Goal: Information Seeking & Learning: Learn about a topic

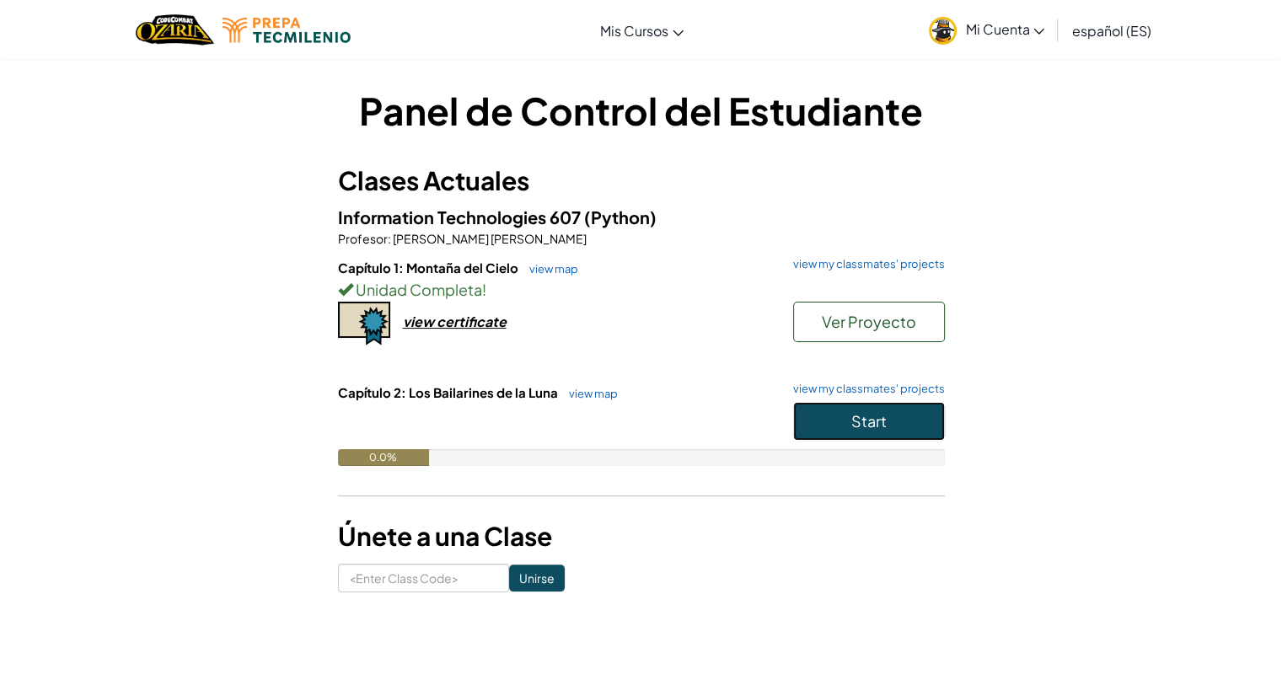
click at [826, 419] on button "Start" at bounding box center [869, 421] width 152 height 39
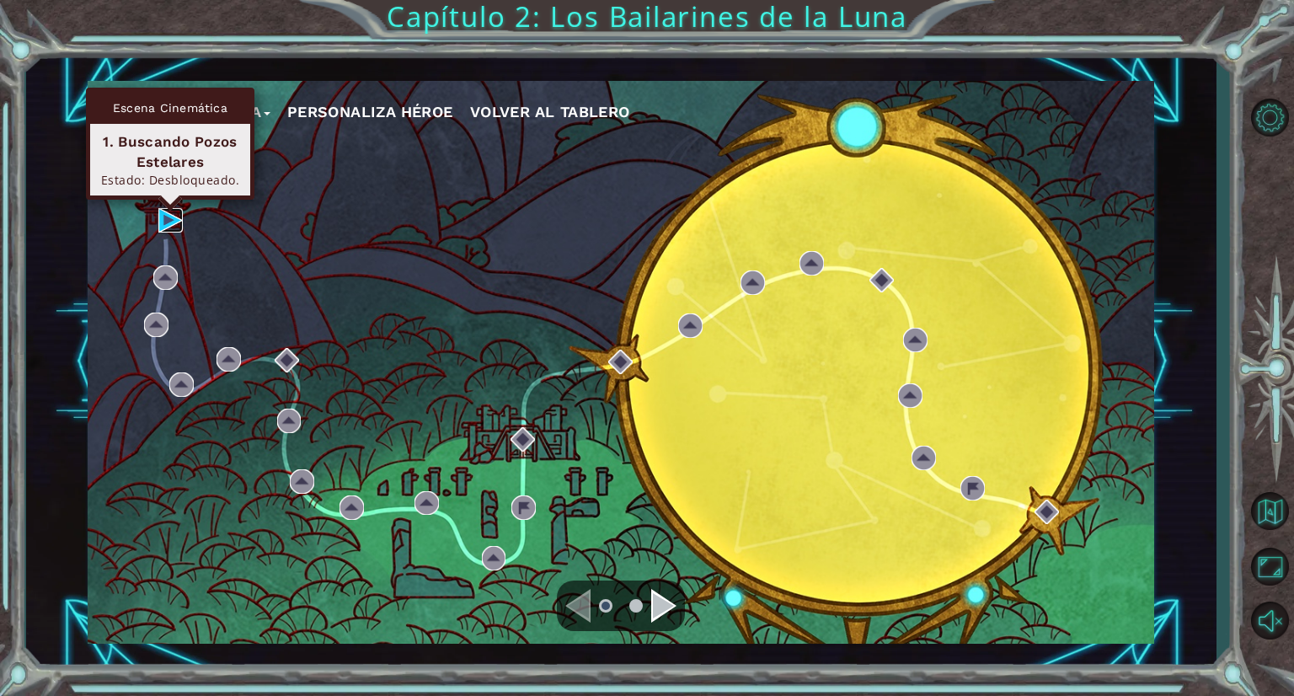
click at [172, 226] on img at bounding box center [170, 220] width 24 height 24
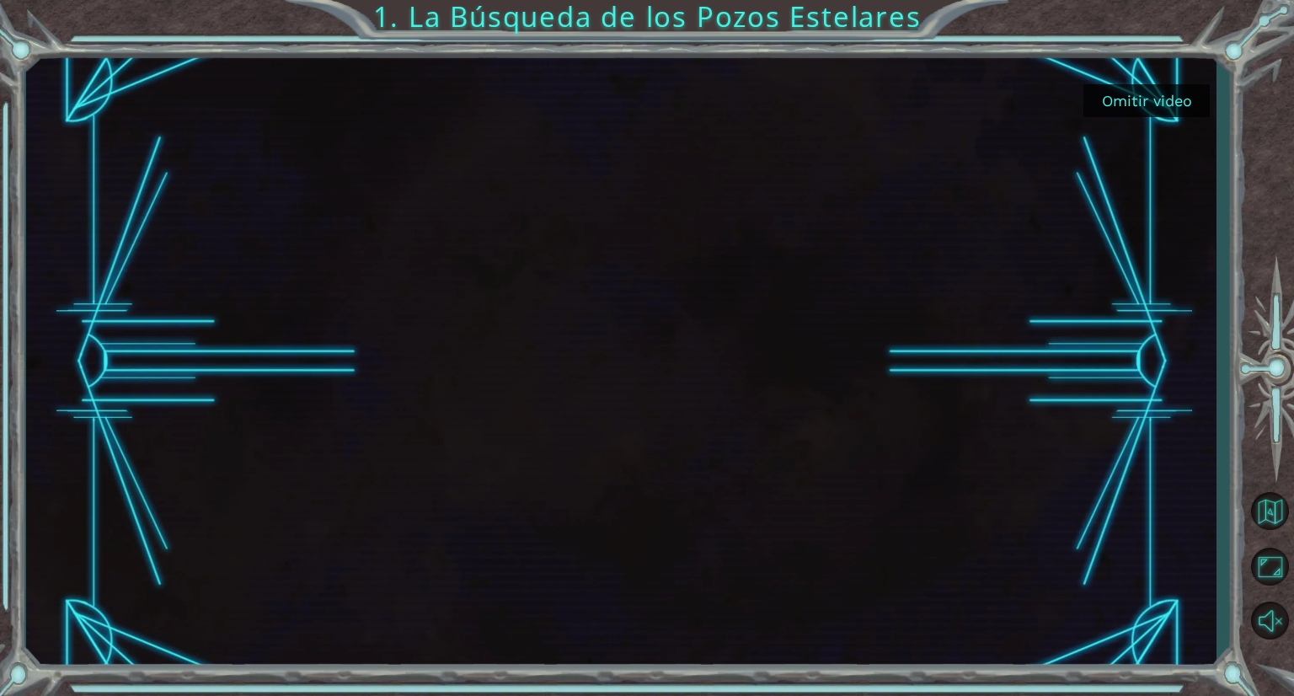
click at [1150, 101] on button "Omitir video" at bounding box center [1147, 100] width 126 height 33
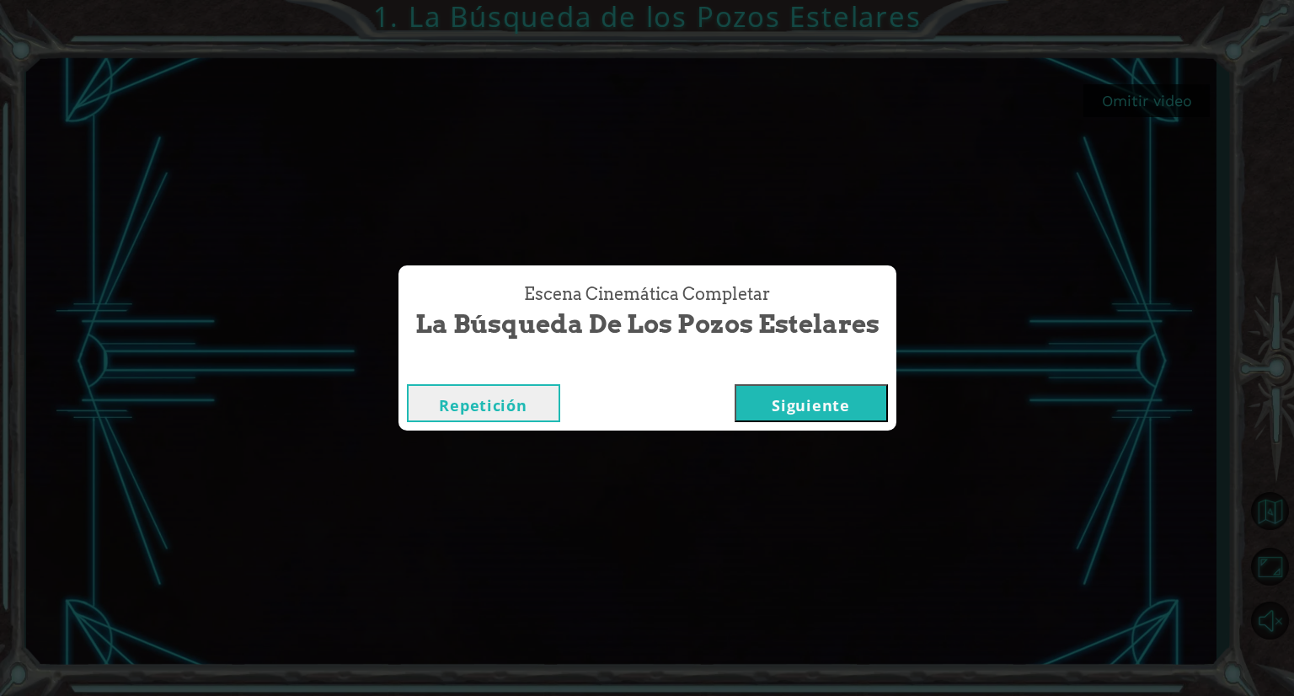
click at [836, 411] on button "Siguiente" at bounding box center [811, 403] width 153 height 38
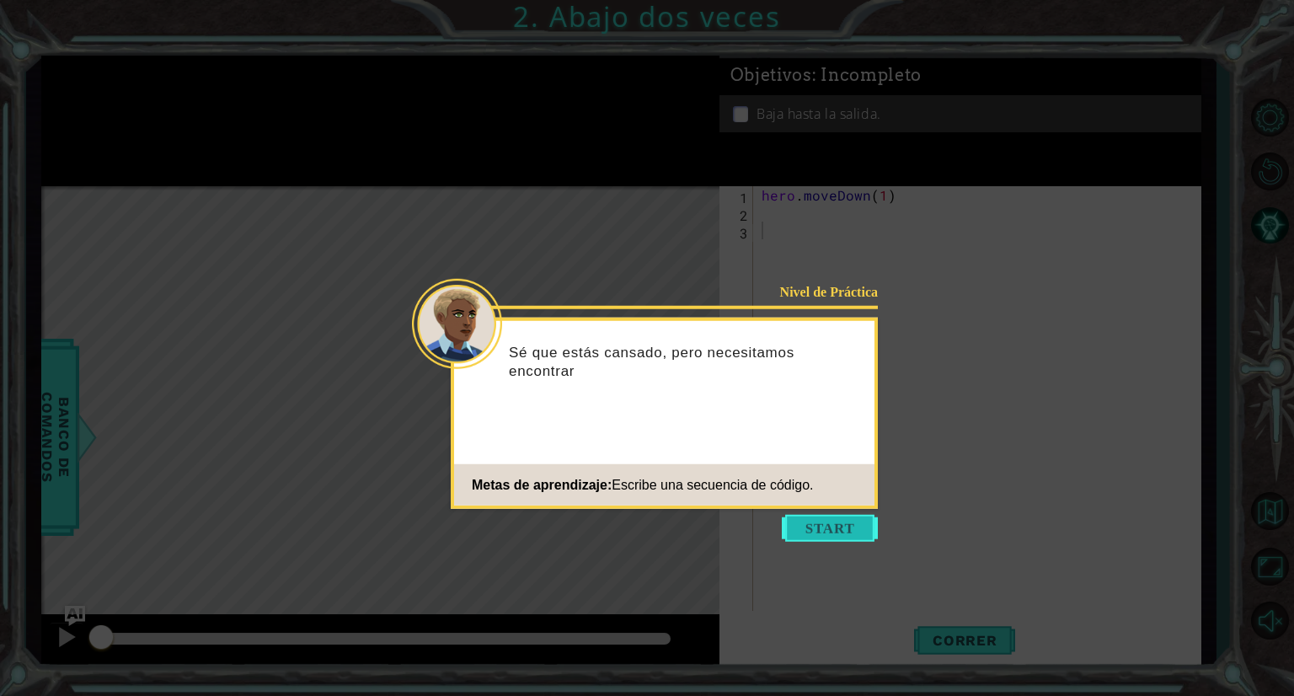
click at [842, 529] on button "Start" at bounding box center [830, 528] width 96 height 27
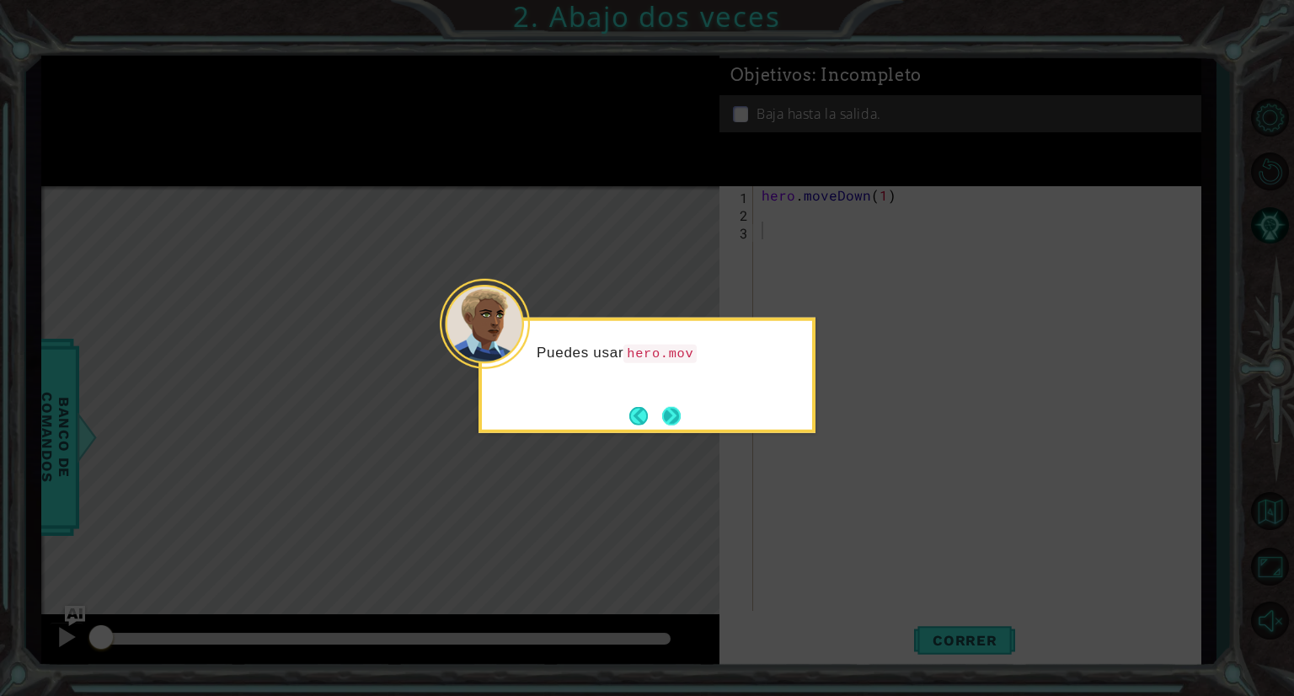
click at [672, 421] on button "Next" at bounding box center [671, 415] width 19 height 19
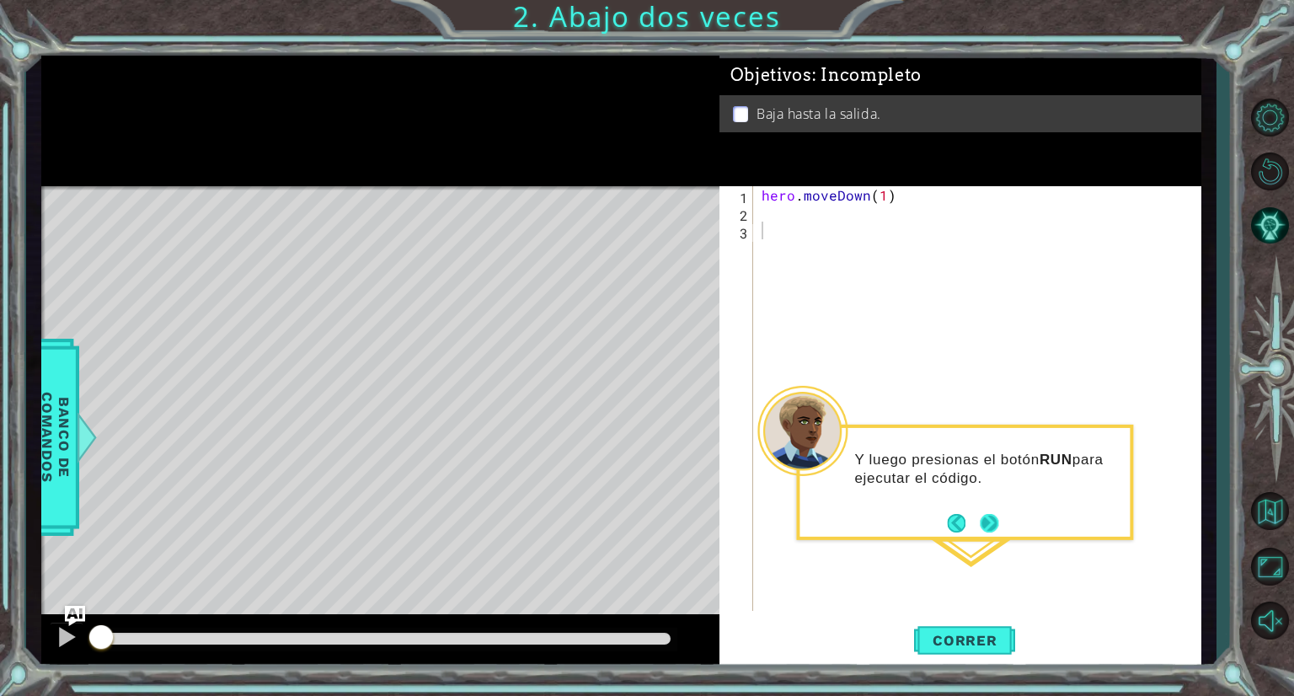
click at [983, 524] on button "Next" at bounding box center [989, 523] width 23 height 23
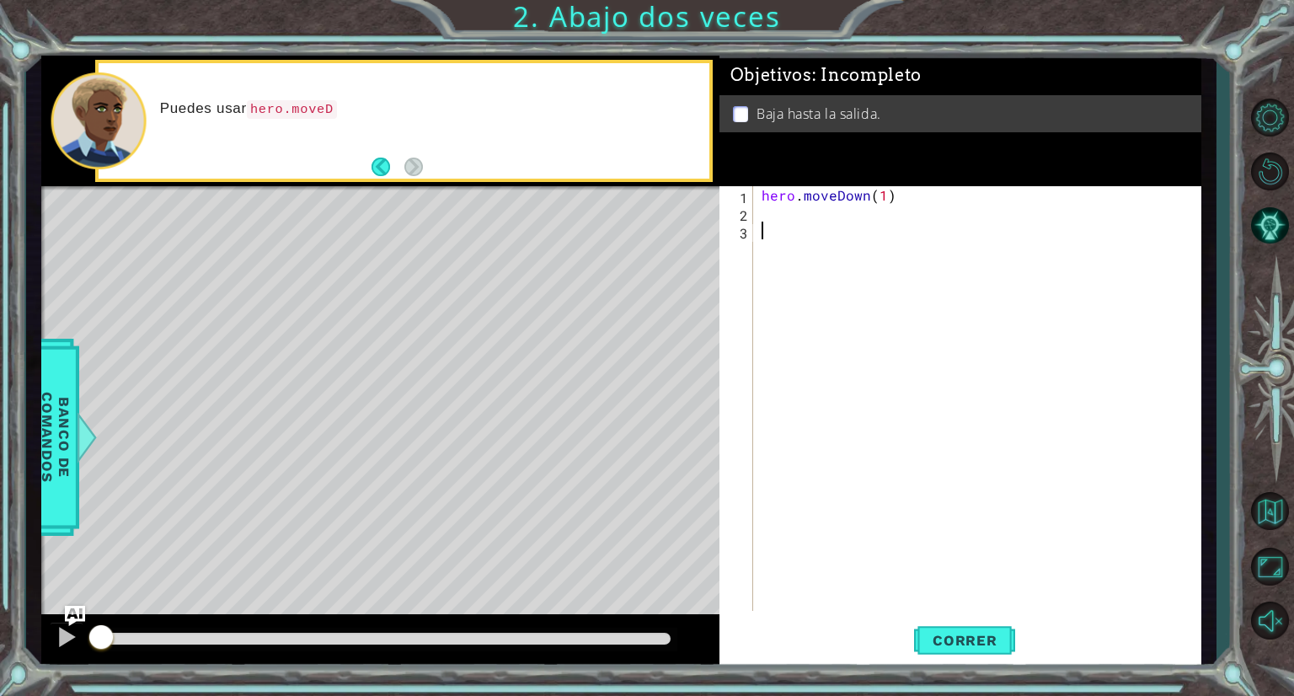
click at [809, 227] on div "hero . moveDown ( 1 )" at bounding box center [981, 416] width 447 height 460
click at [791, 214] on div "hero . moveDown ( 1 )" at bounding box center [981, 416] width 447 height 460
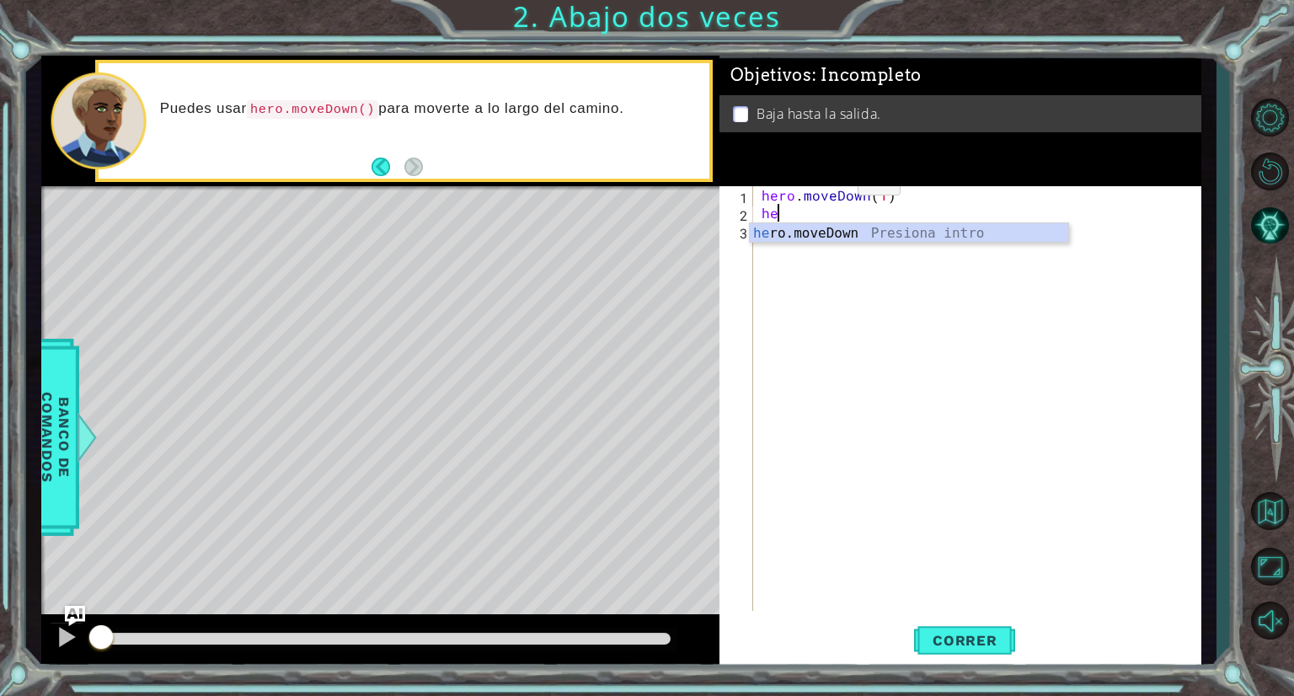
type textarea "h"
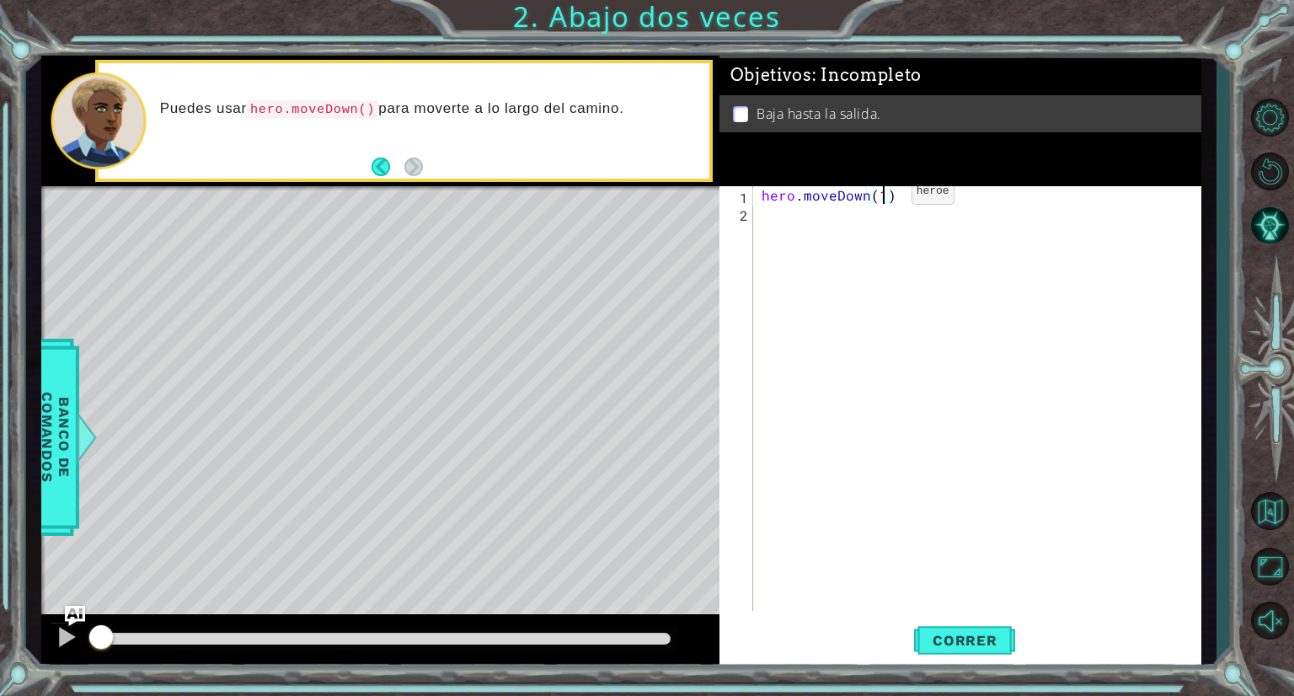
click at [882, 196] on div "hero . moveDown ( 1 )" at bounding box center [981, 416] width 447 height 460
type textarea "hero.moveDown(2)"
click at [977, 644] on span "Correr" at bounding box center [965, 640] width 99 height 17
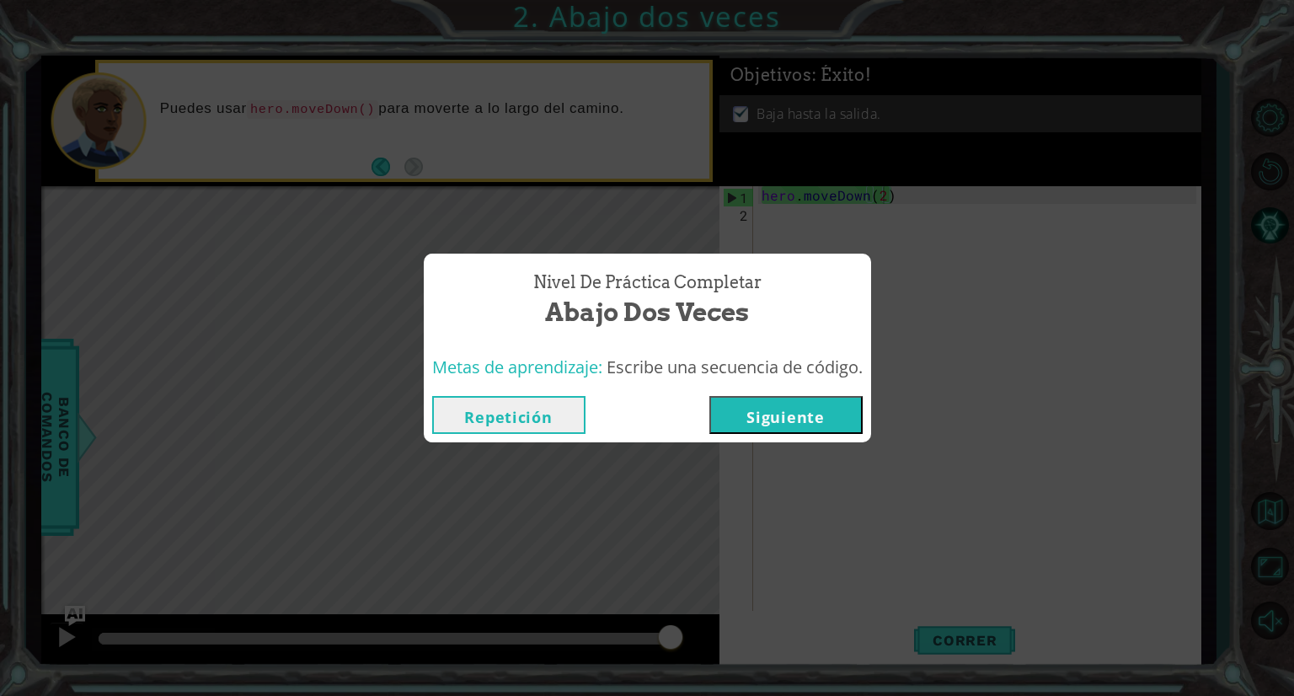
click at [516, 426] on button "Repetición" at bounding box center [508, 415] width 153 height 38
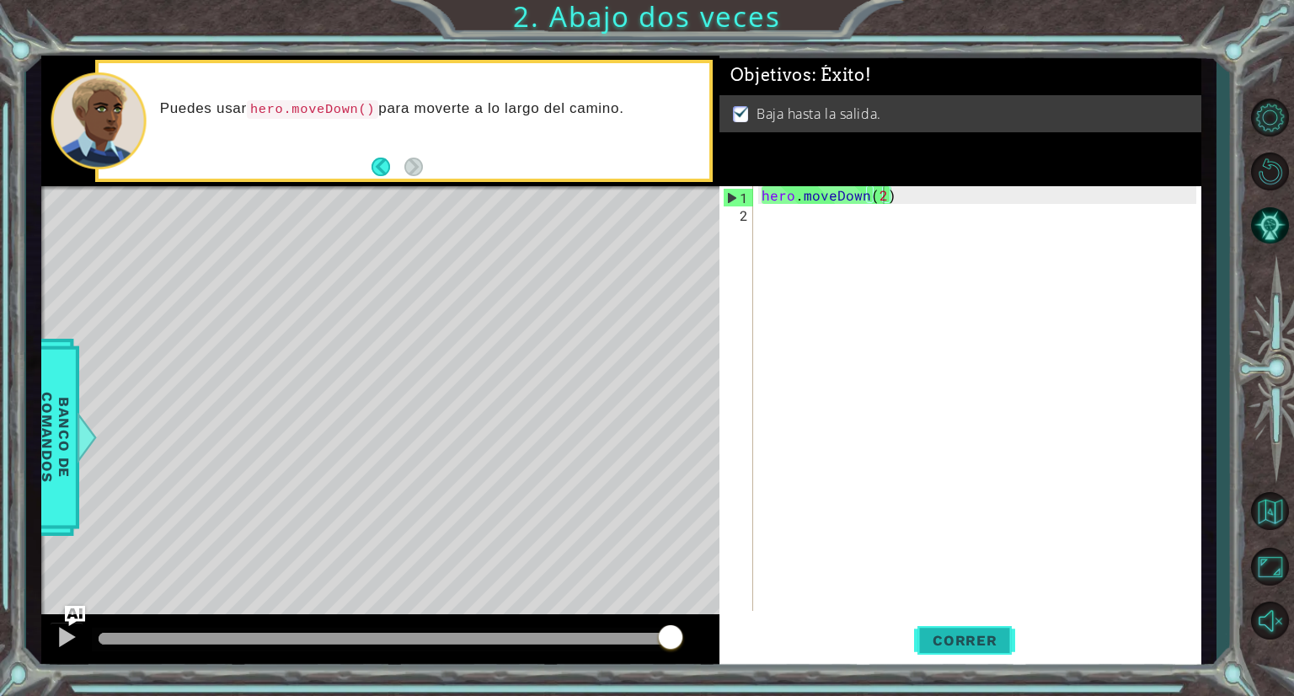
click at [960, 640] on span "Correr" at bounding box center [965, 640] width 99 height 17
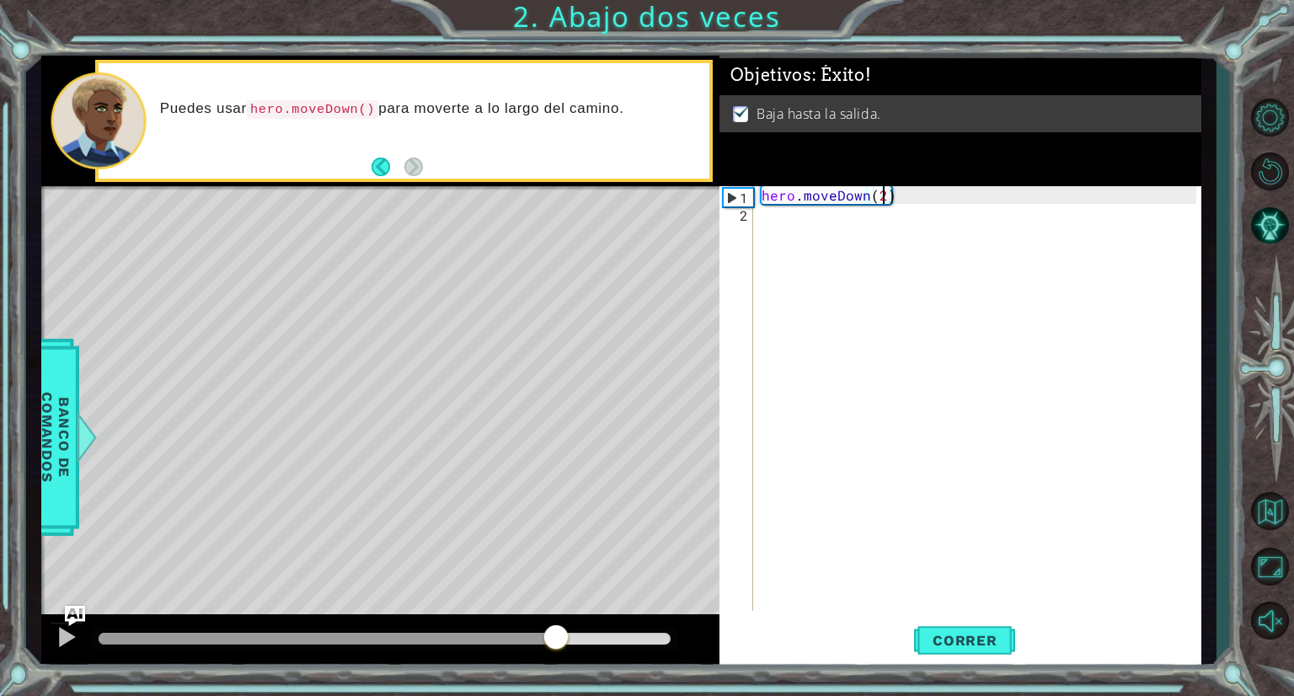
click at [549, 635] on div at bounding box center [385, 639] width 572 height 12
click at [948, 642] on span "Correr" at bounding box center [965, 640] width 99 height 17
click at [1042, 71] on div "Objetivos : Éxito!" at bounding box center [961, 75] width 482 height 39
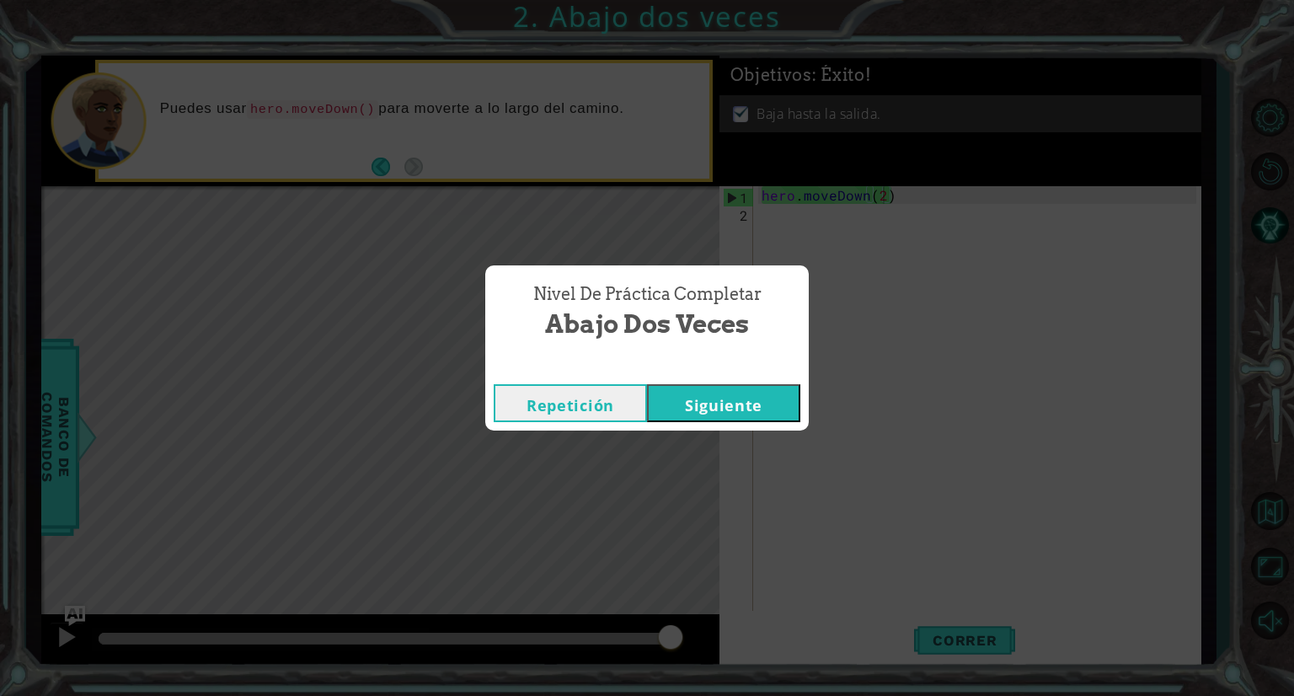
click at [758, 412] on button "Siguiente" at bounding box center [723, 403] width 153 height 38
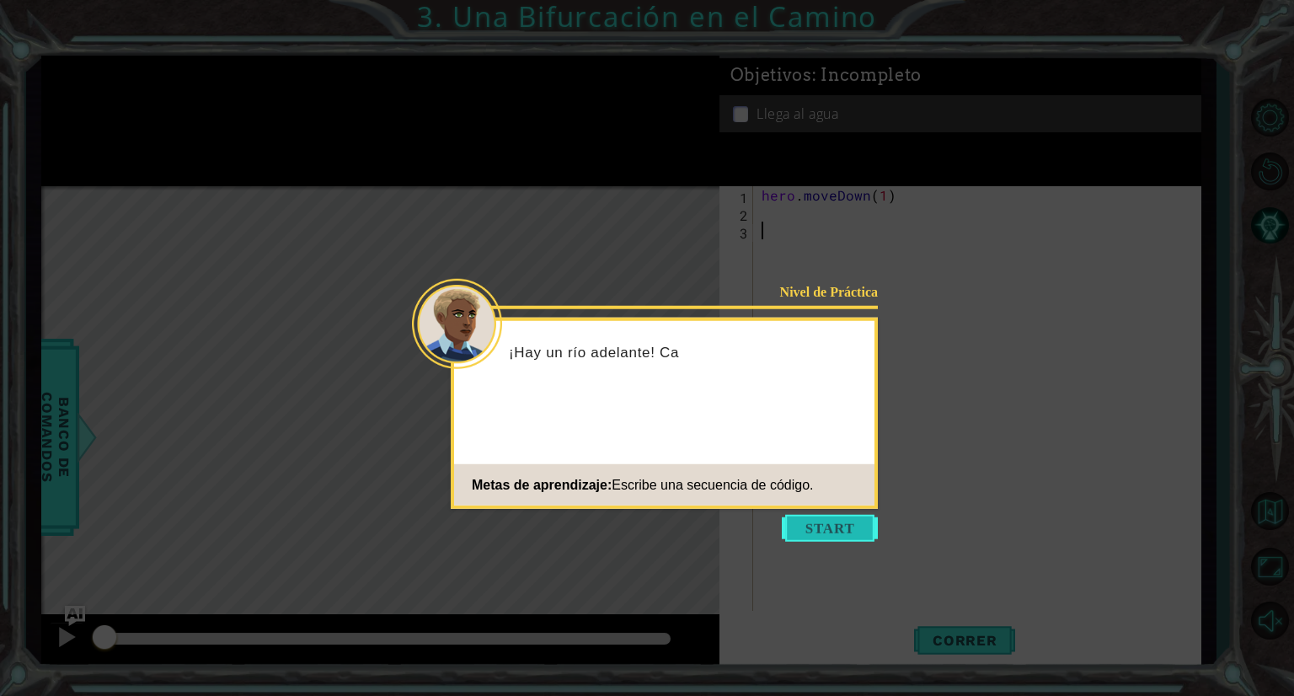
click at [829, 517] on button "Start" at bounding box center [830, 528] width 96 height 27
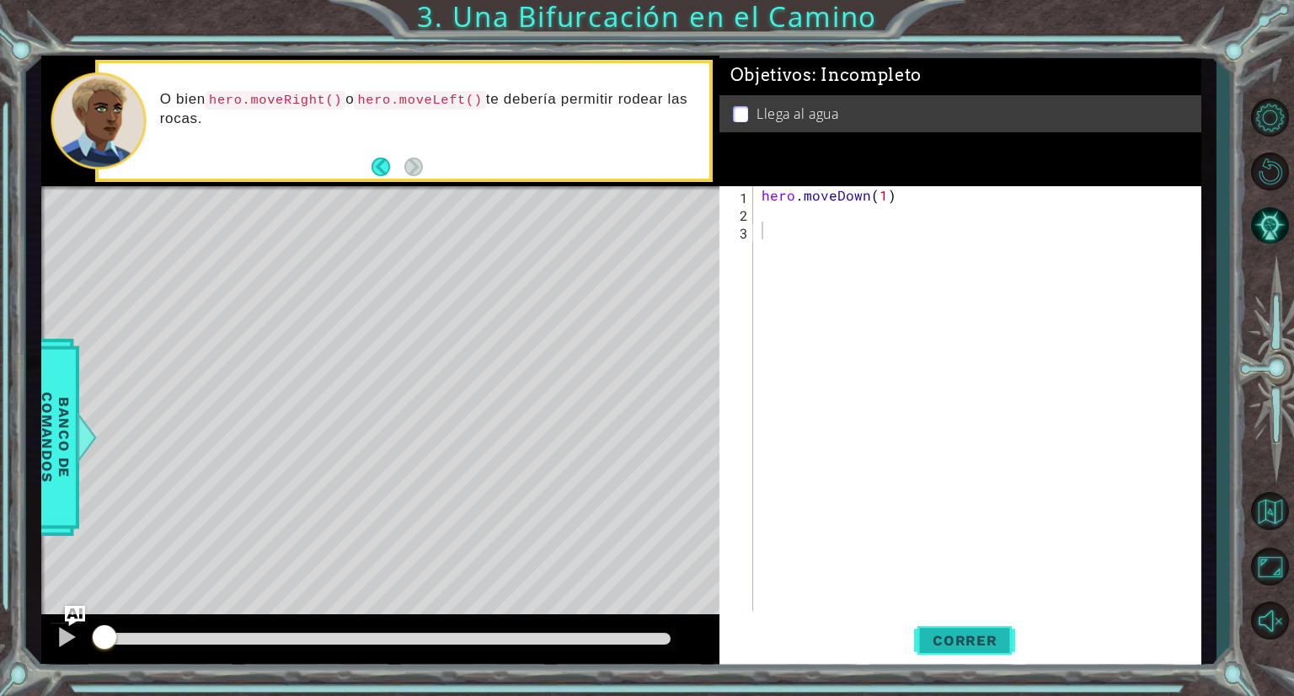
click at [958, 645] on span "Correr" at bounding box center [965, 640] width 99 height 17
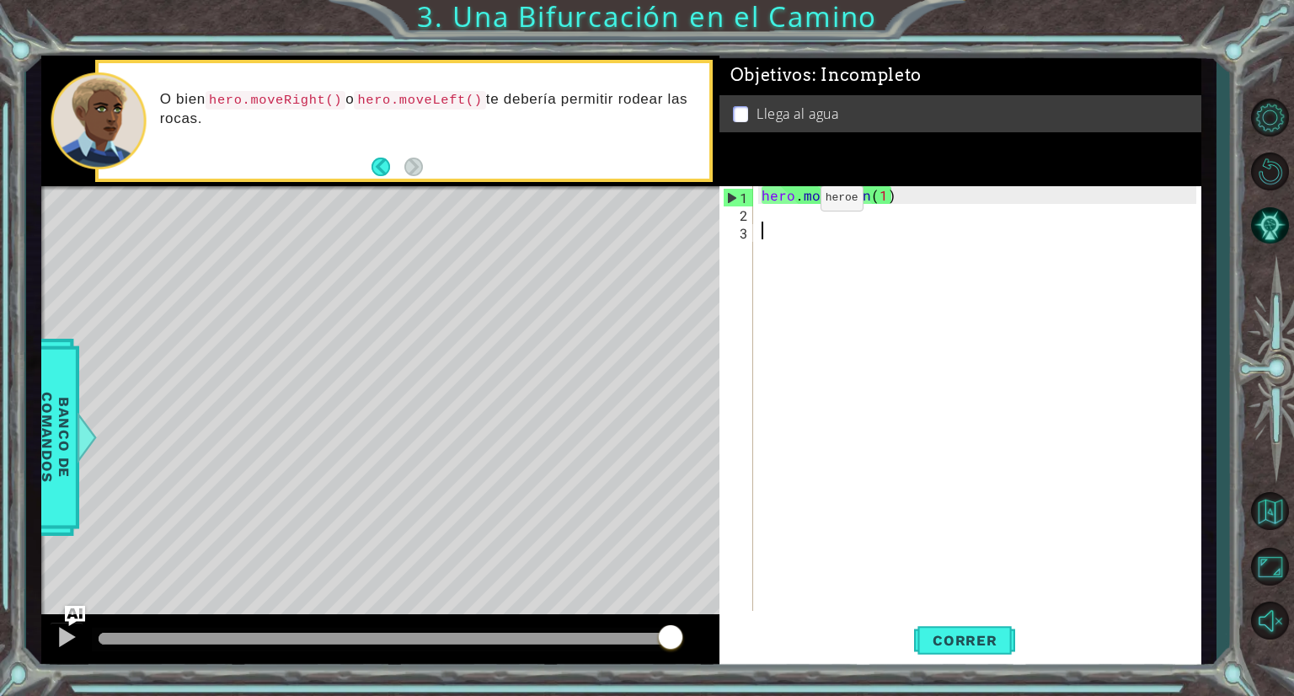
click at [792, 201] on div "hero . moveDown ( 1 )" at bounding box center [981, 416] width 447 height 460
type textarea "hero.moveDown(1)"
click at [798, 212] on div "hero . moveDown ( 1 )" at bounding box center [981, 416] width 447 height 460
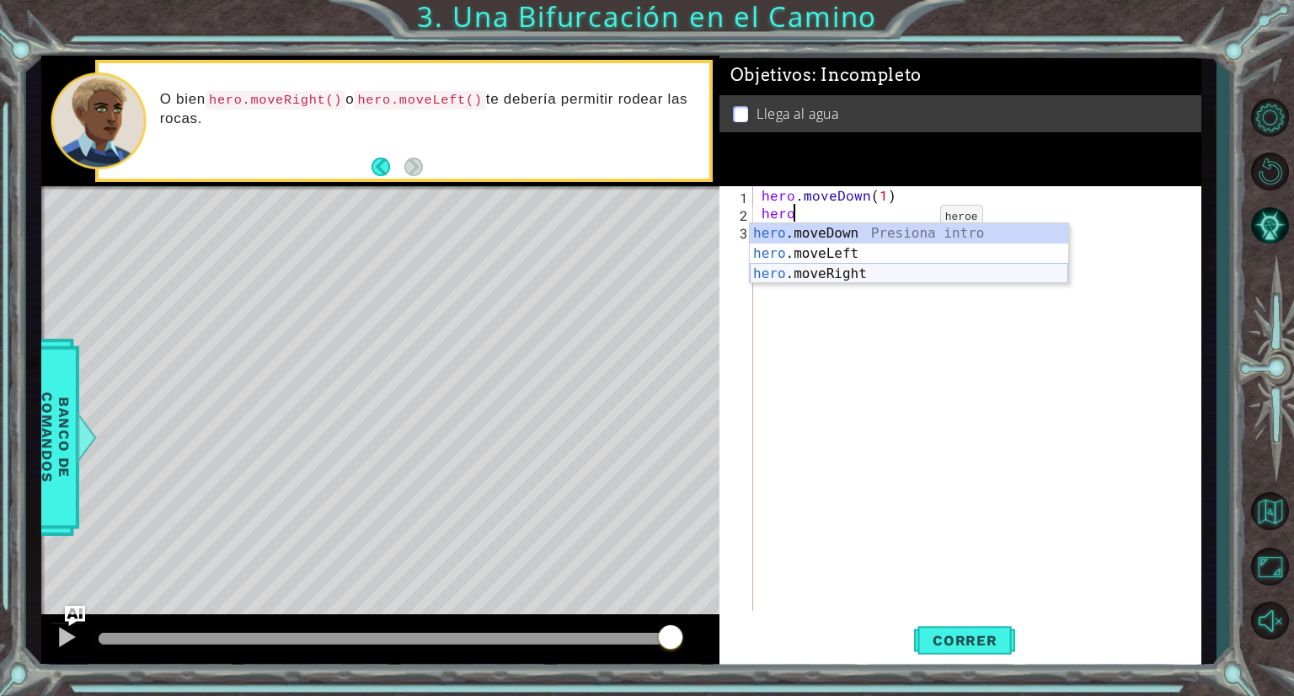
click at [907, 274] on div "hero .moveDown Presiona intro hero .moveLeft Presiona intro hero .moveRight Pre…" at bounding box center [909, 273] width 319 height 101
type textarea "hero.moveRight(1)"
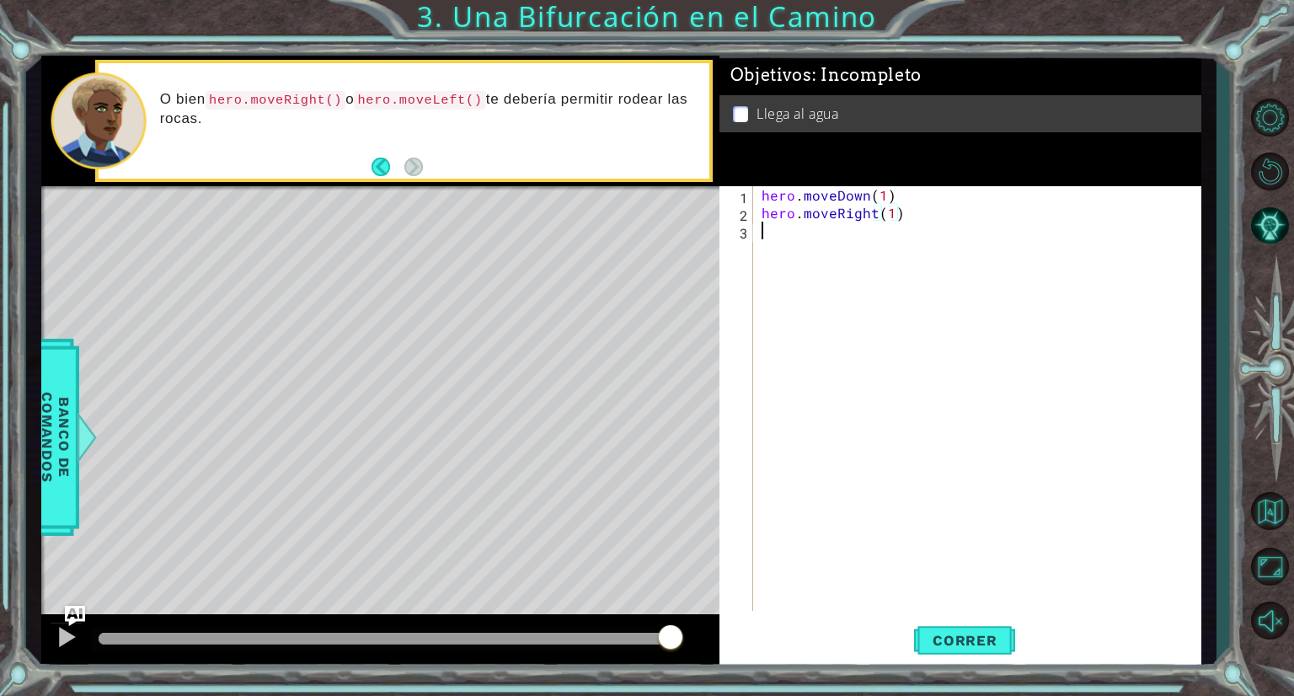
click at [876, 231] on div "hero . moveDown ( 1 ) hero . moveRight ( 1 )" at bounding box center [981, 416] width 447 height 460
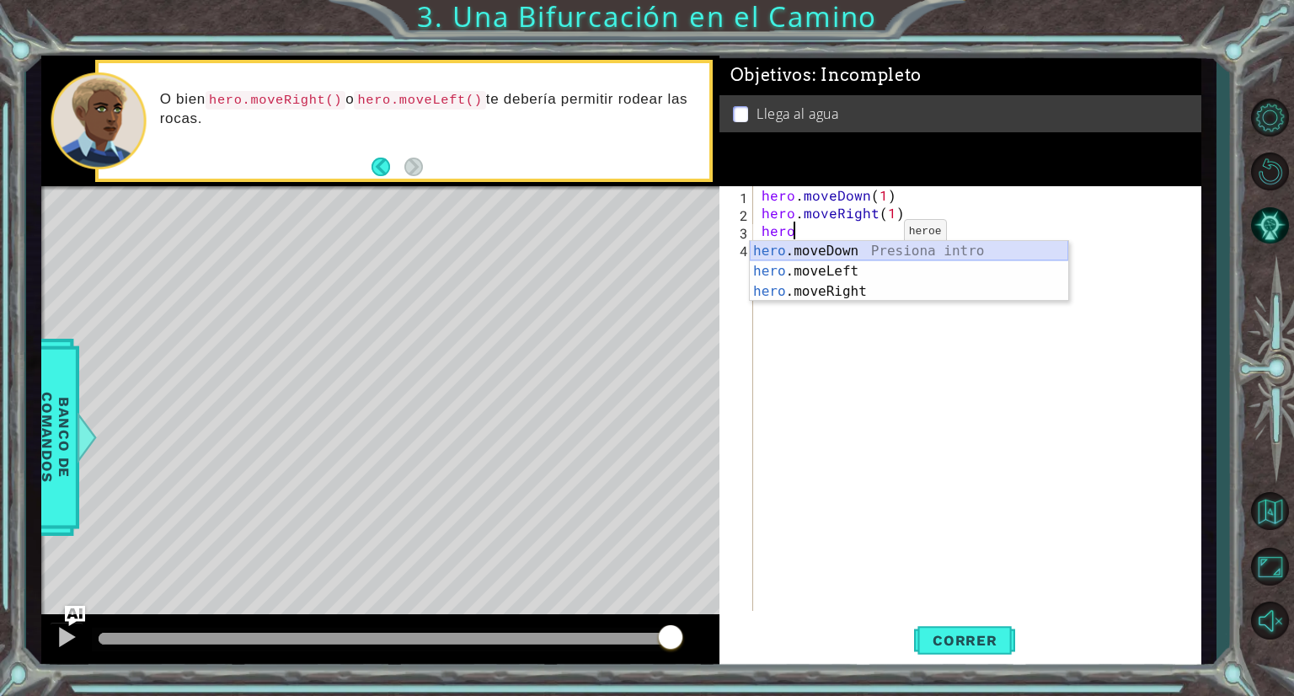
click at [851, 245] on div "hero .moveDown Presiona intro hero .moveLeft Presiona intro hero .moveRight Pre…" at bounding box center [909, 291] width 319 height 101
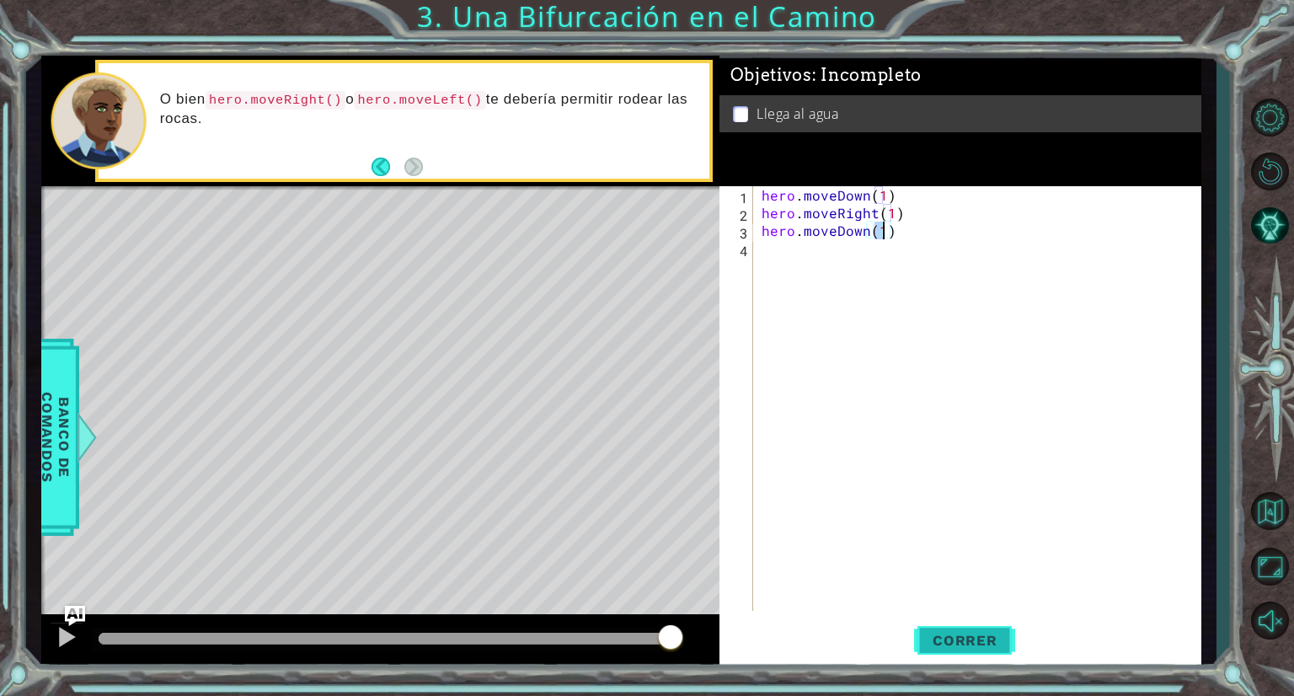
type textarea "hero.moveDown(1)"
click at [967, 646] on span "Correr" at bounding box center [965, 640] width 99 height 17
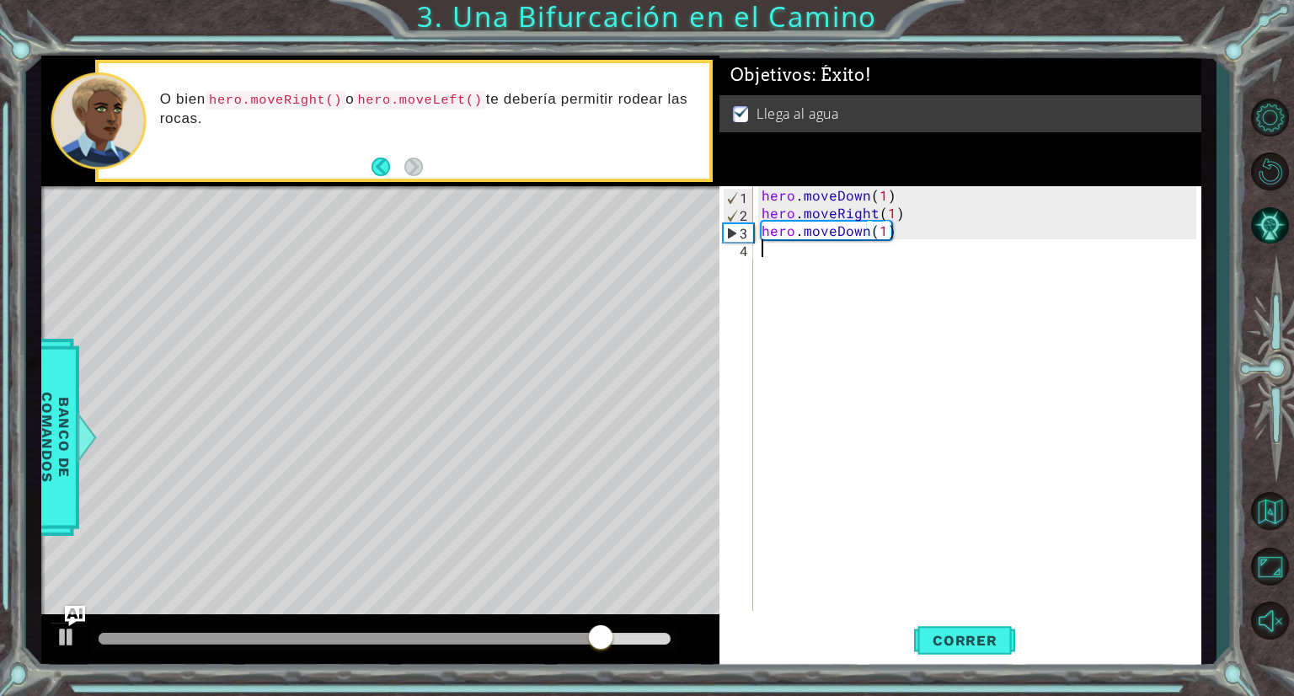
click at [978, 470] on div "hero . moveDown ( 1 ) hero . moveRight ( 1 ) hero . moveDown ( 1 )" at bounding box center [981, 416] width 447 height 460
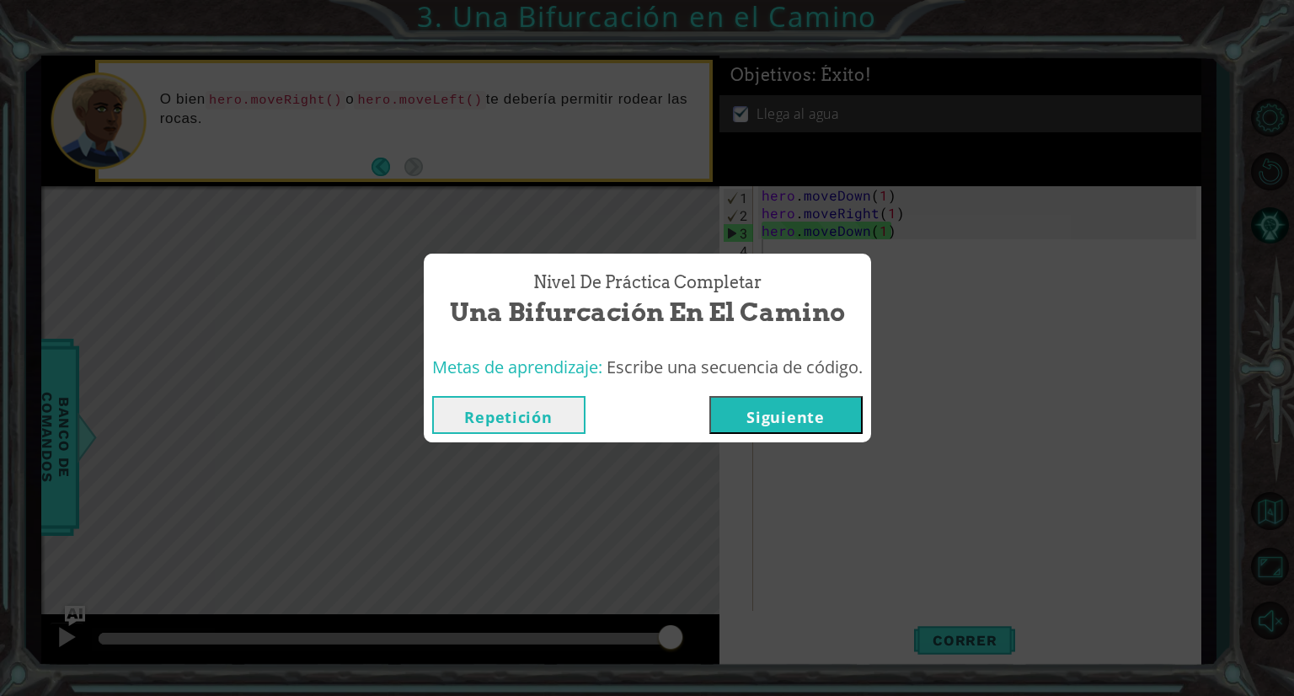
click at [470, 492] on div "Nivel de Práctica Completar Una Bifurcación en el Camino Metas de aprendizaje: …" at bounding box center [647, 348] width 1294 height 696
click at [489, 438] on div "Repetición [GEOGRAPHIC_DATA]" at bounding box center [648, 415] width 448 height 55
click at [490, 416] on button "Repetición" at bounding box center [508, 415] width 153 height 38
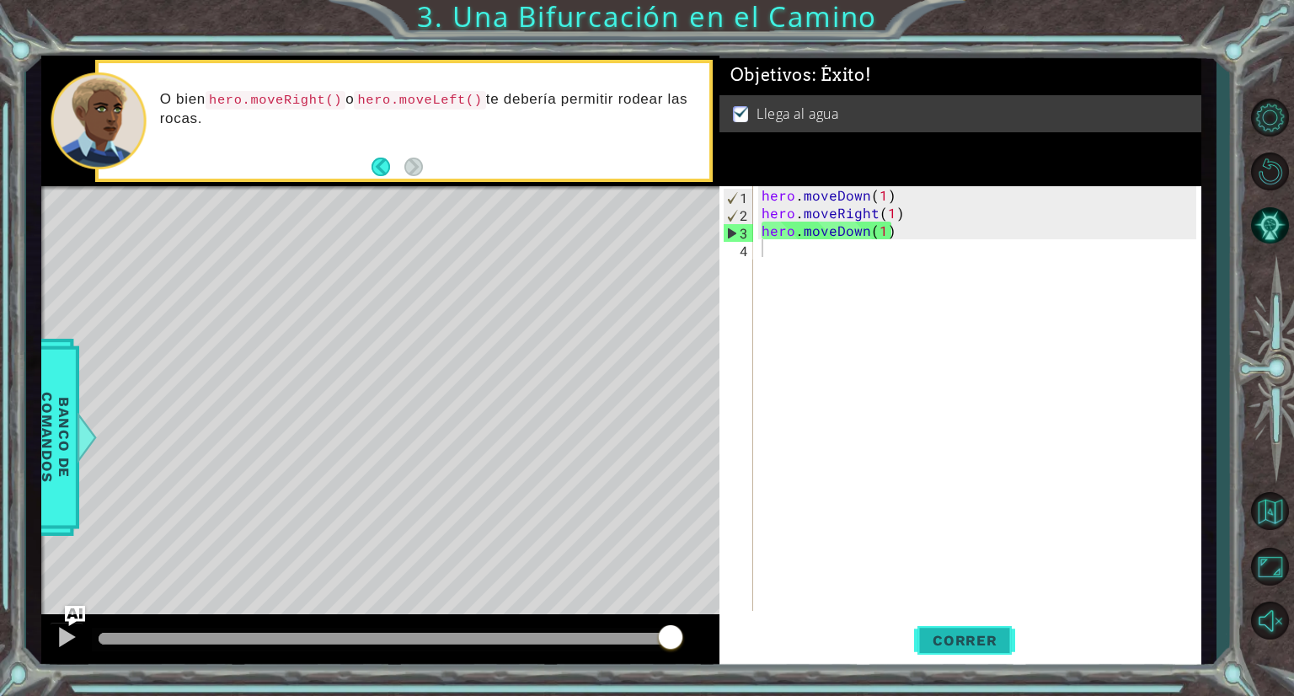
click at [952, 640] on span "Correr" at bounding box center [965, 640] width 99 height 17
click at [948, 642] on span "Correr" at bounding box center [965, 640] width 99 height 17
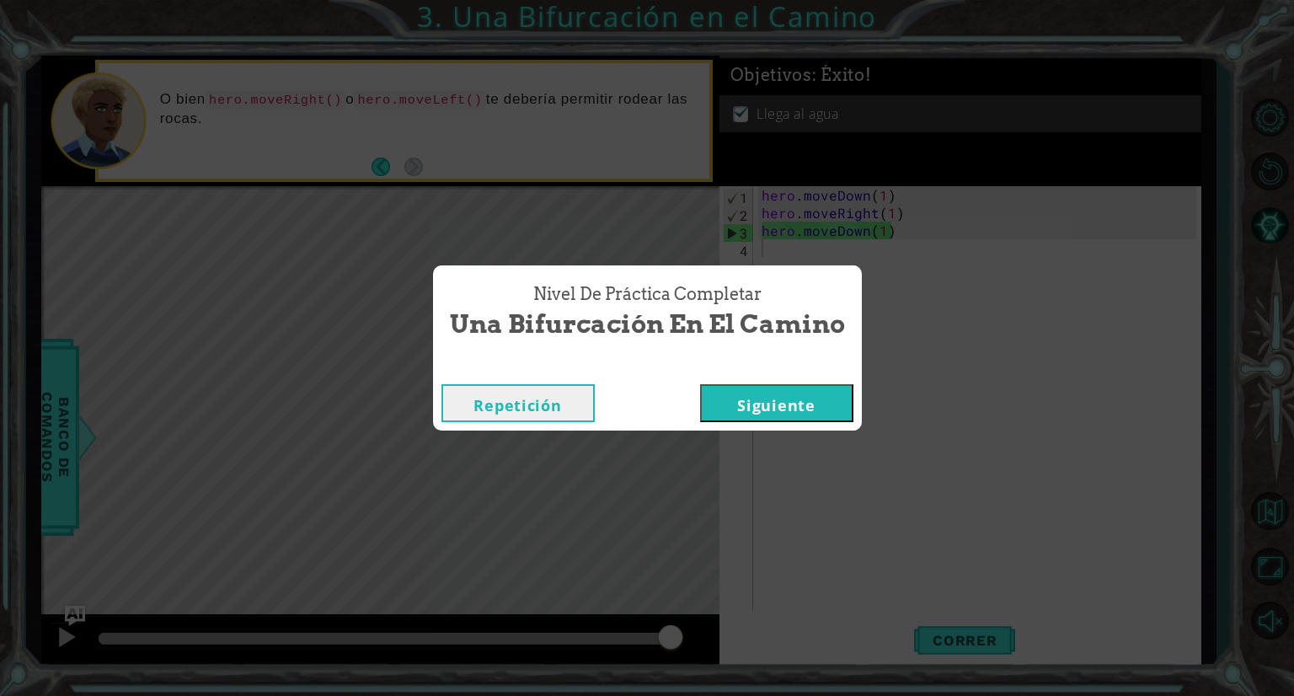
click at [804, 411] on button "Siguiente" at bounding box center [776, 403] width 153 height 38
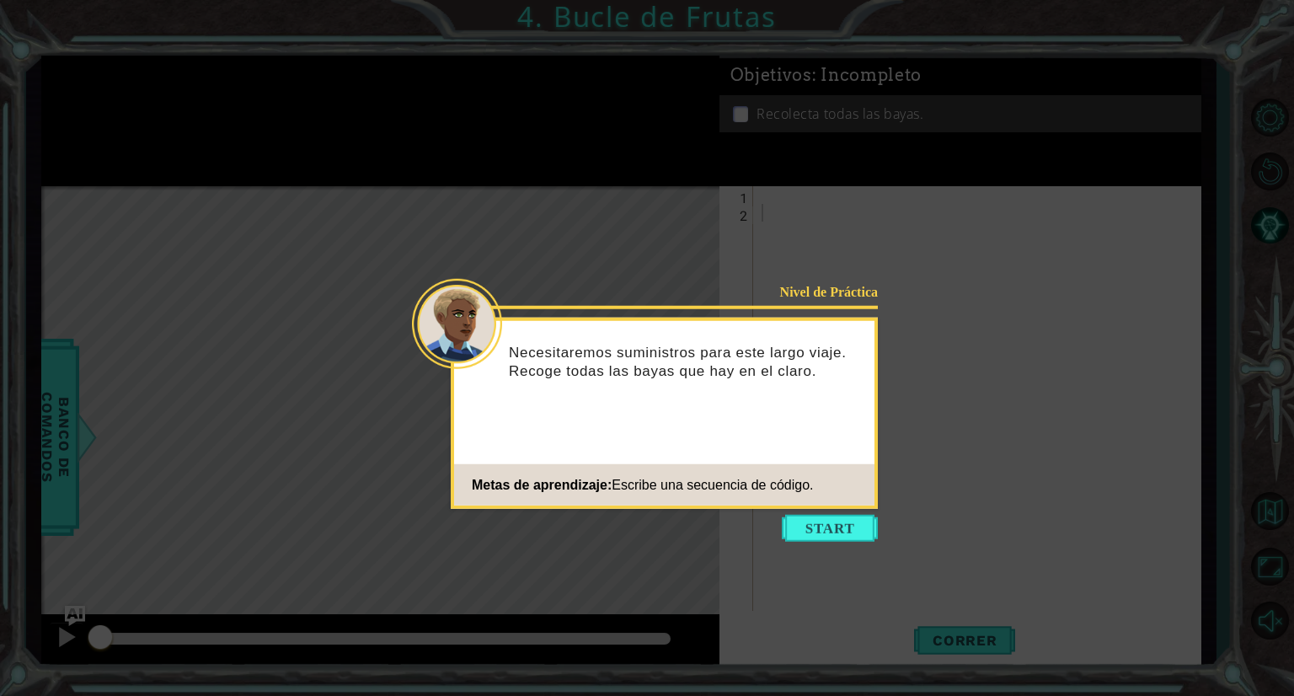
click at [817, 544] on icon at bounding box center [647, 348] width 1294 height 696
click at [817, 533] on button "Start" at bounding box center [830, 528] width 96 height 27
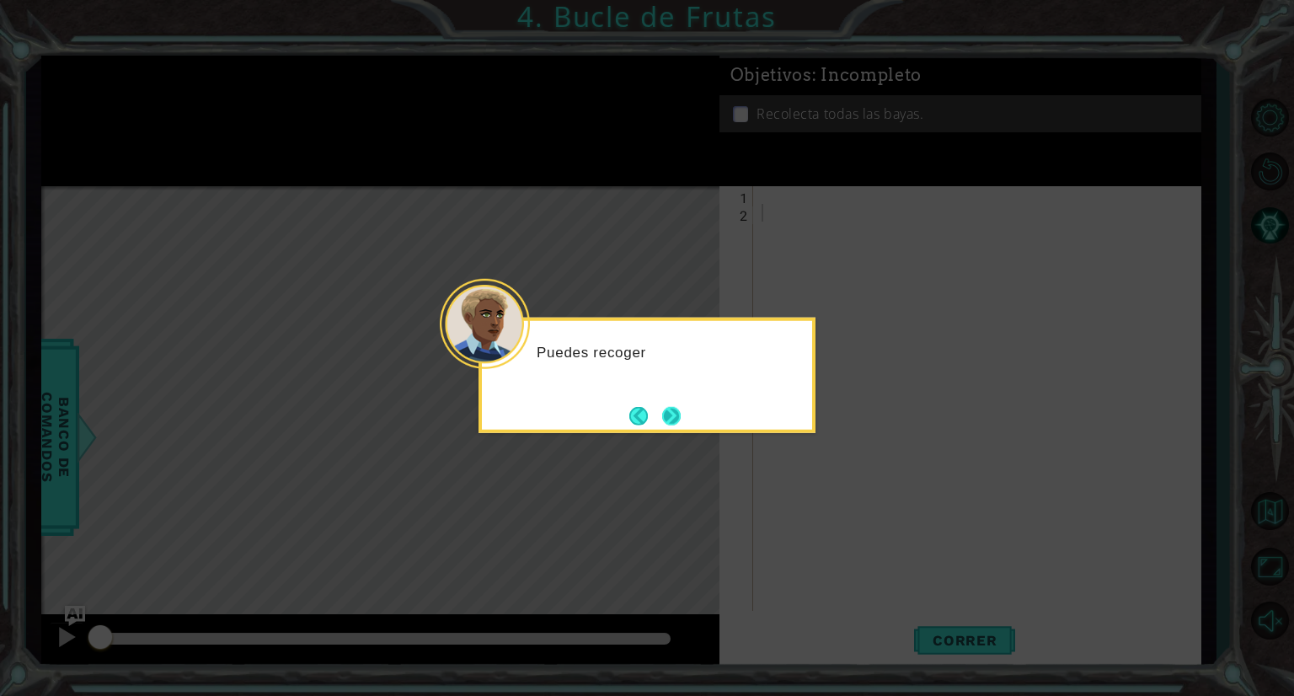
click at [681, 425] on button "Next" at bounding box center [671, 415] width 19 height 19
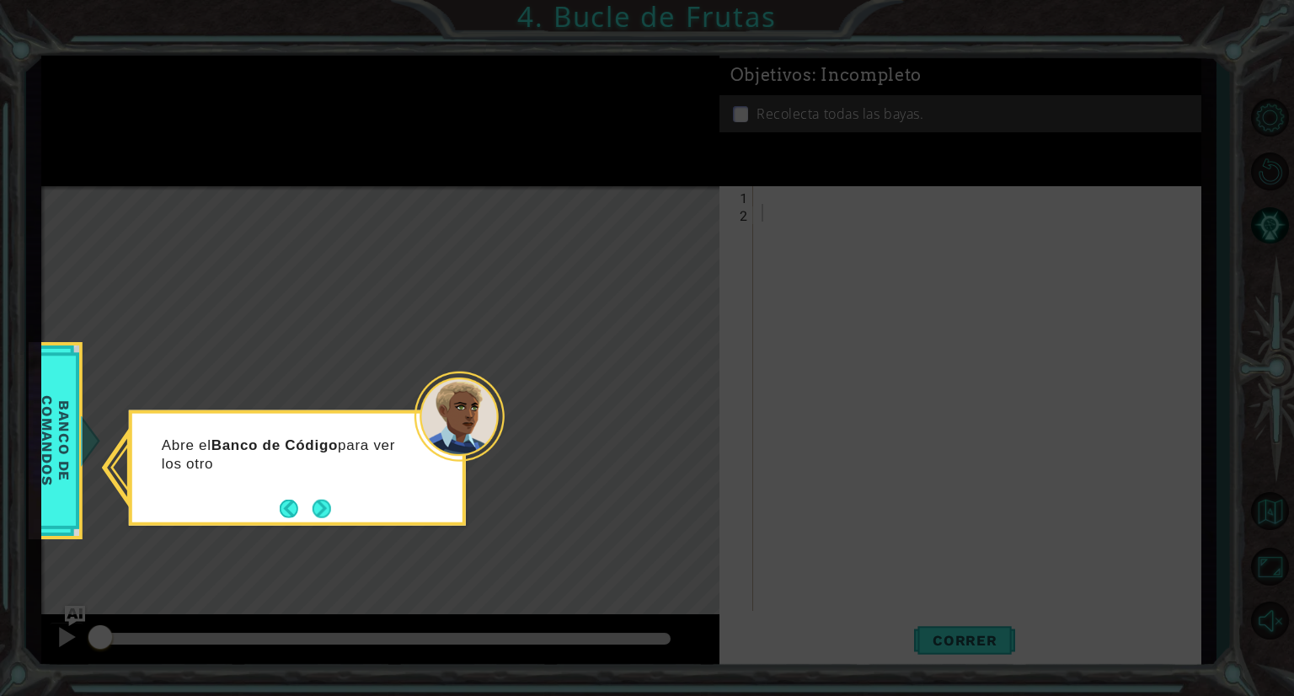
click at [330, 517] on button "Next" at bounding box center [322, 508] width 19 height 19
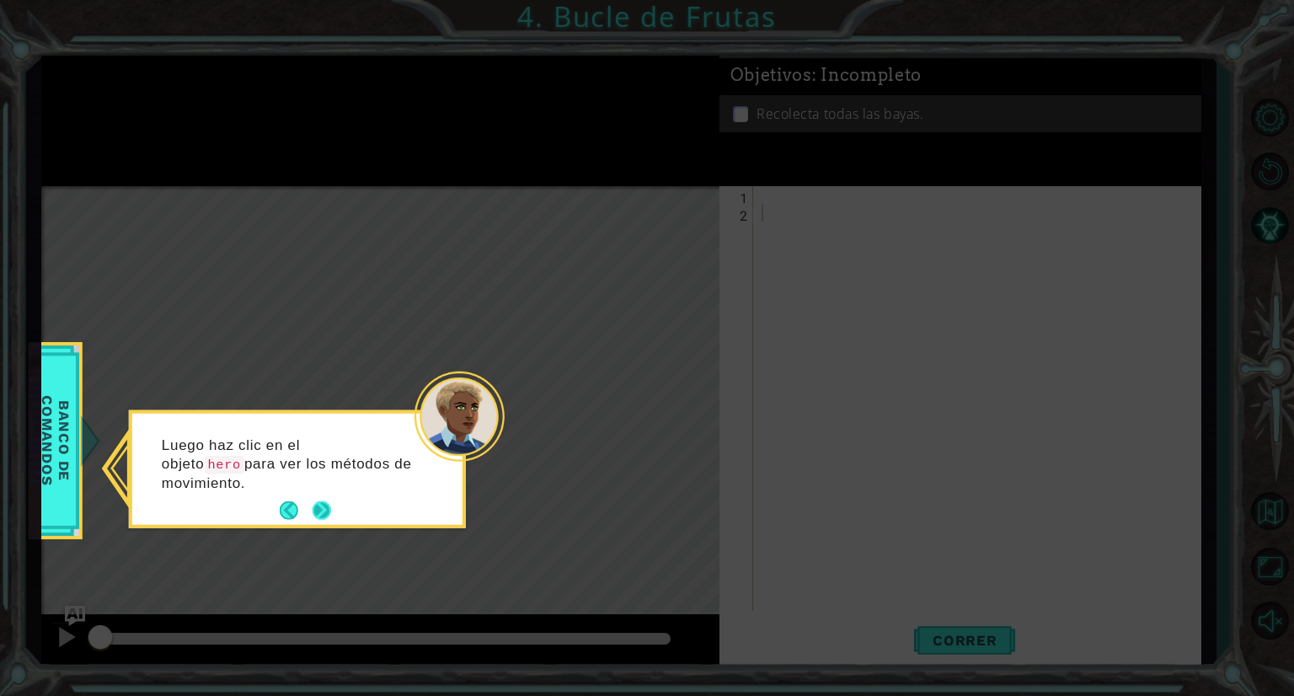
click at [317, 506] on button "Next" at bounding box center [322, 510] width 19 height 19
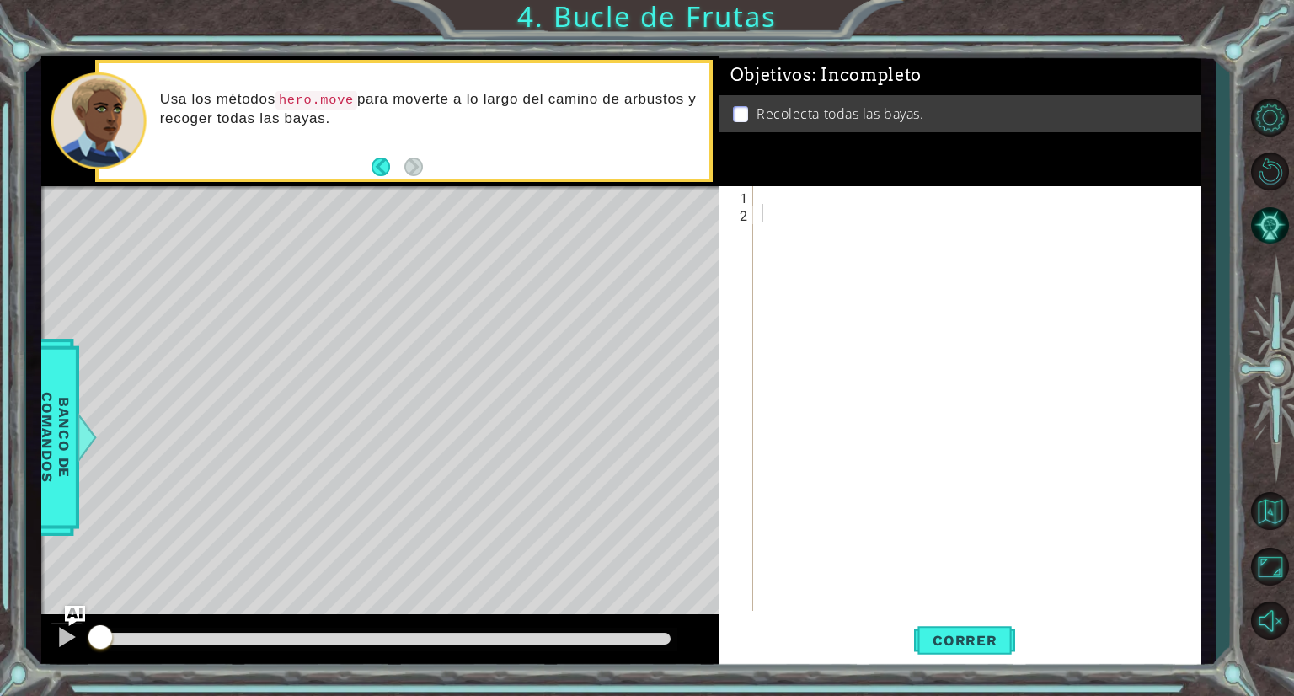
click at [778, 189] on div at bounding box center [981, 416] width 447 height 460
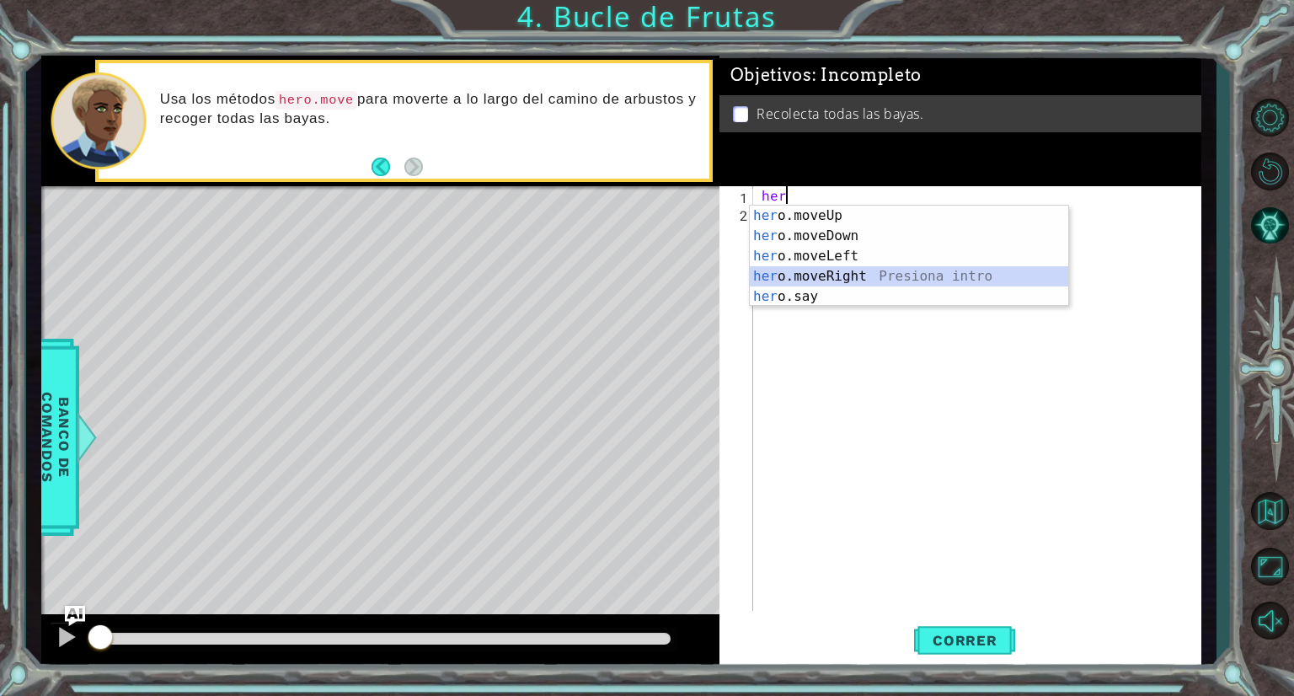
click at [839, 277] on div "her o.moveUp Presiona intro her o.moveDown Presiona intro her o.moveLeft Presio…" at bounding box center [909, 277] width 319 height 142
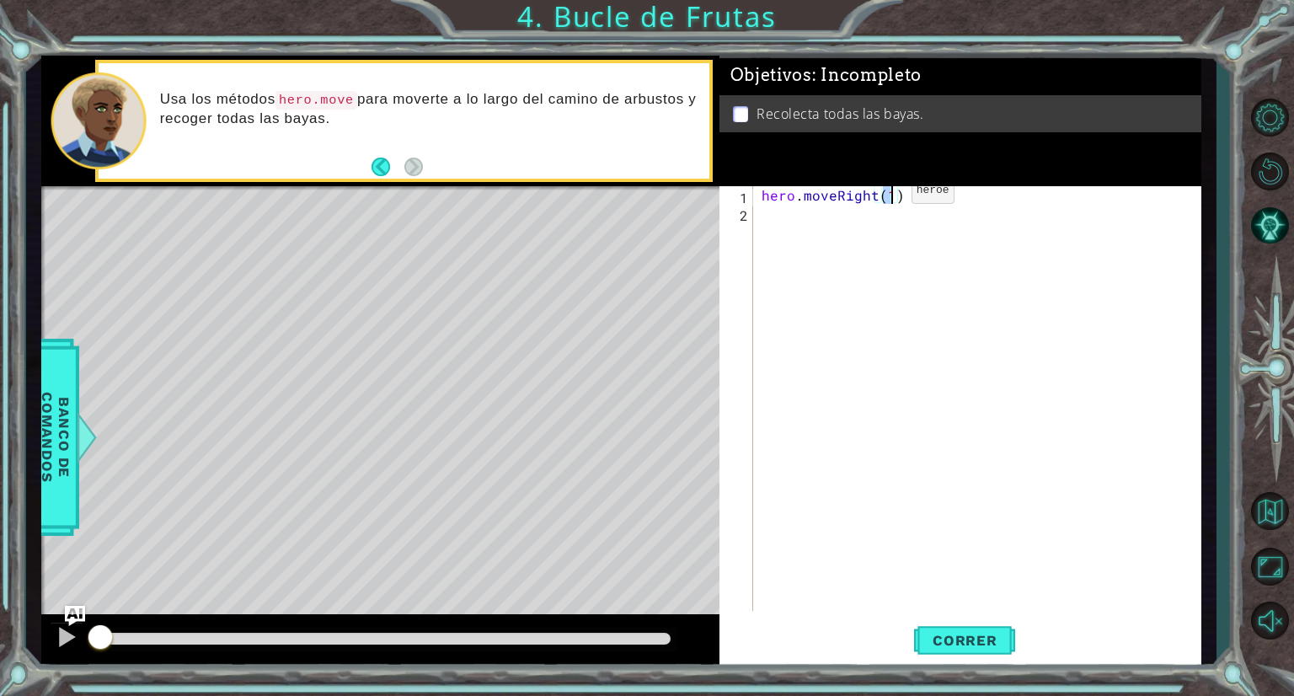
type textarea "hero.moveRight(2)"
click at [804, 224] on div "hero . moveRight ( 2 )" at bounding box center [981, 416] width 447 height 460
type textarea "e"
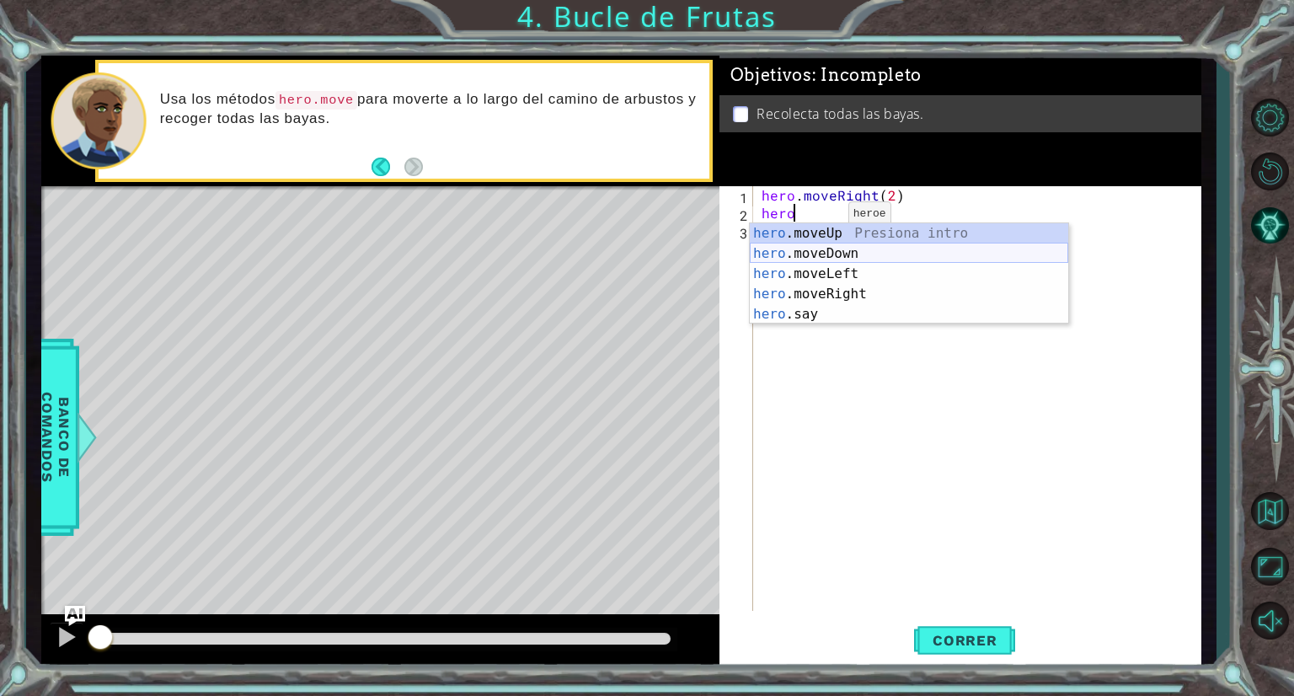
click at [850, 252] on div "hero .moveUp Presiona intro hero .moveDown Presiona intro hero .moveLeft Presio…" at bounding box center [909, 294] width 319 height 142
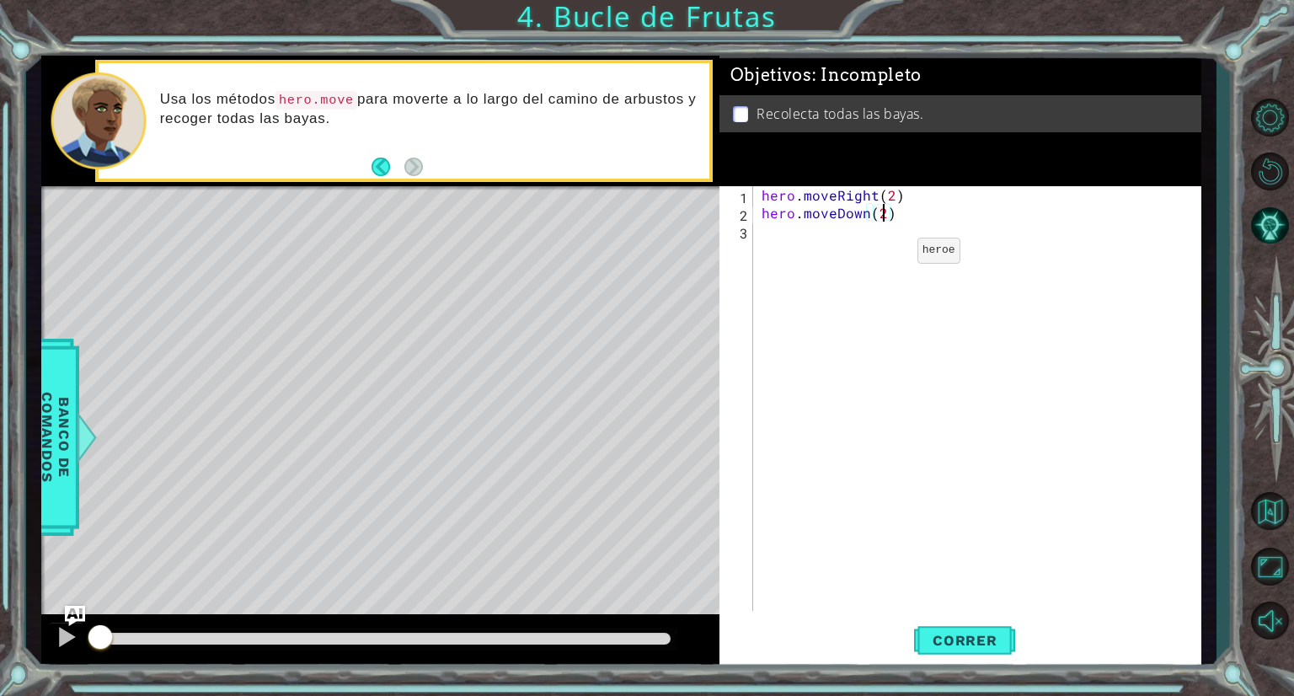
scroll to position [0, 7]
click at [863, 231] on div "hero . moveRight ( 2 ) hero . moveDown ( 2 )" at bounding box center [981, 416] width 447 height 460
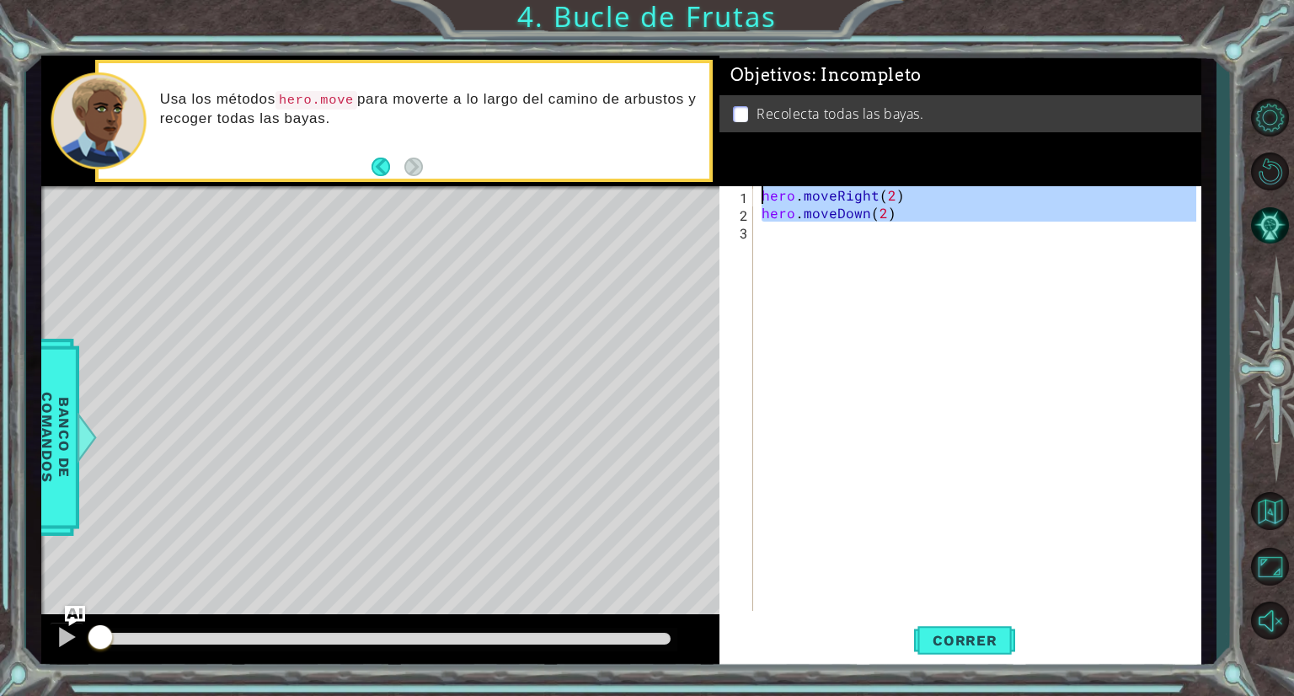
type textarea "hero.moveRight(2) hero.moveDown(2)"
click at [854, 239] on div "hero . moveRight ( 2 ) hero . moveDown ( 2 )" at bounding box center [977, 398] width 438 height 425
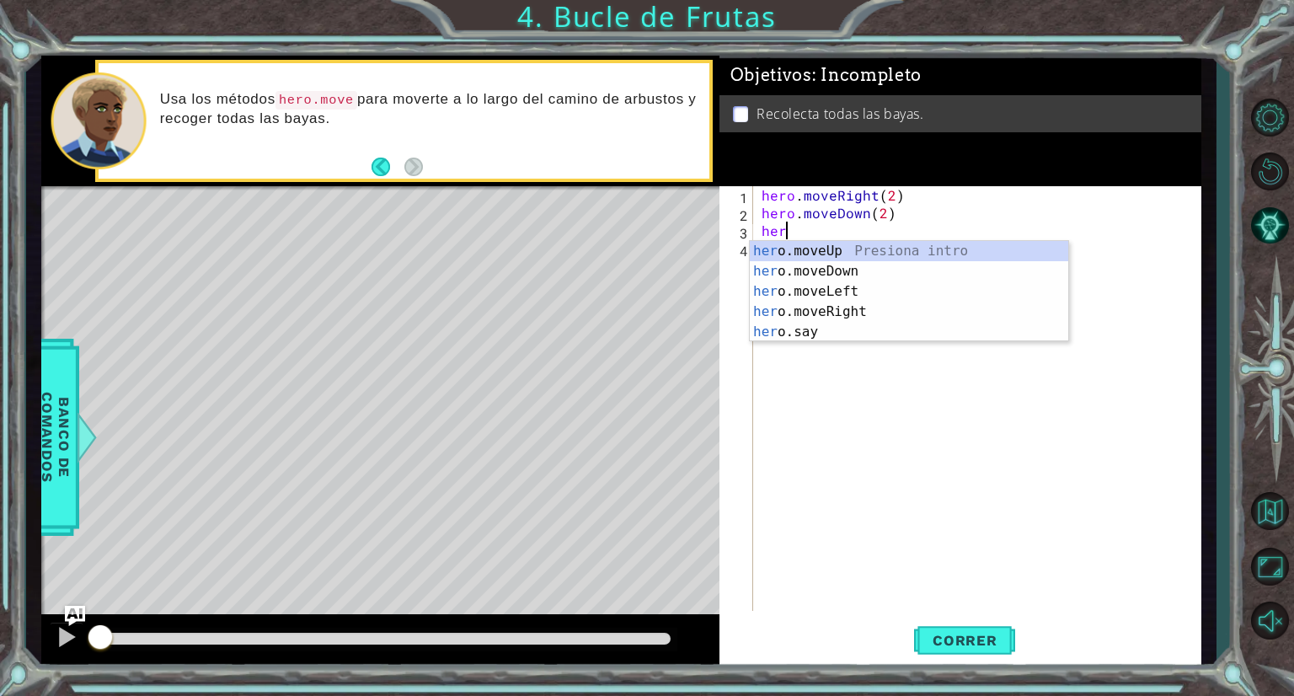
scroll to position [0, 0]
click at [855, 311] on div "hero .moveUp Presiona intro hero .moveDown Presiona intro hero .moveLeft Presio…" at bounding box center [909, 312] width 319 height 142
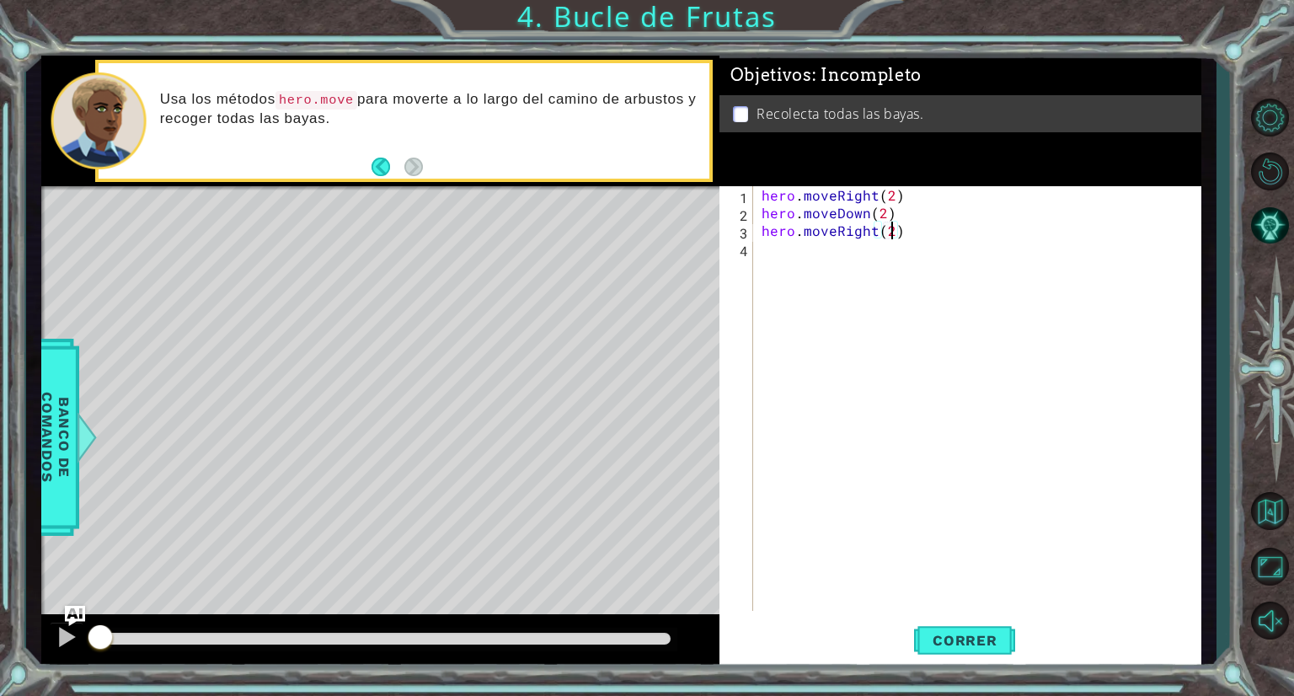
scroll to position [0, 7]
click at [887, 191] on div "hero . moveRight ( 2 ) hero . moveDown ( 2 ) hero . moveRight ( 2 )" at bounding box center [981, 416] width 447 height 460
drag, startPoint x: 873, startPoint y: 191, endPoint x: 837, endPoint y: 190, distance: 36.3
click at [837, 190] on div "hero . moveRight ( 2 ) hero . moveDown ( 2 ) hero . moveRight ( 2 )" at bounding box center [981, 416] width 447 height 460
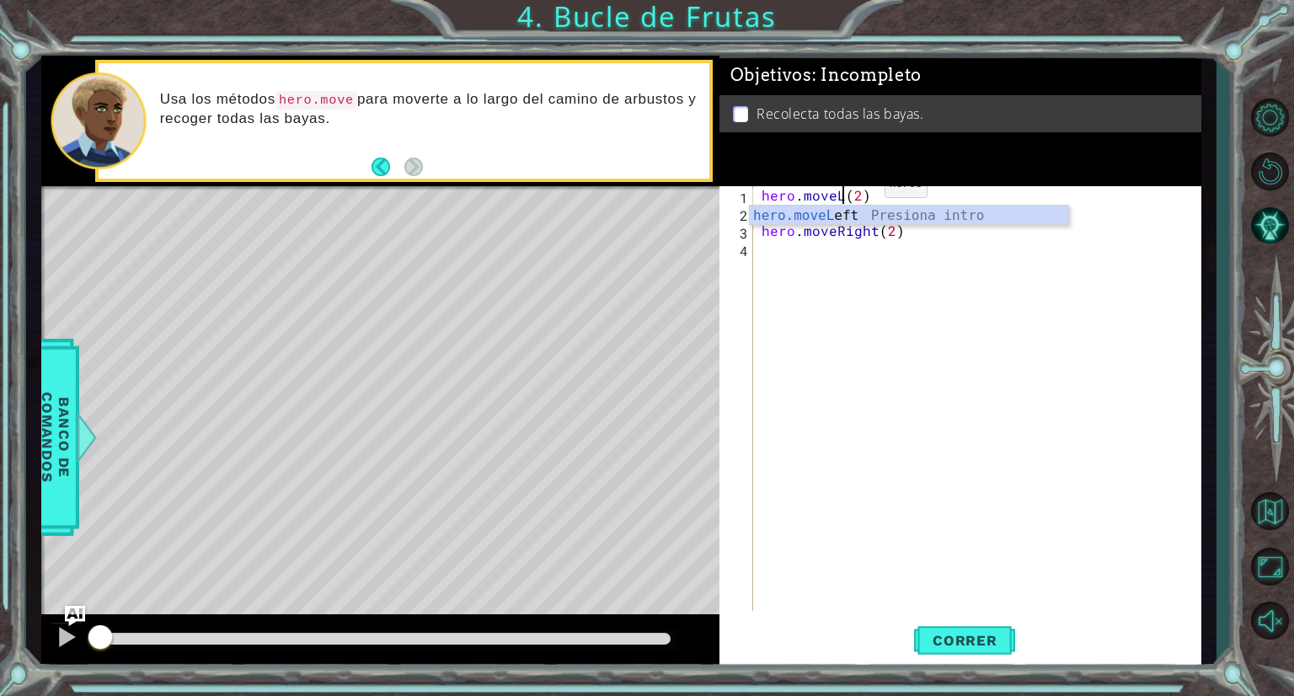
scroll to position [0, 5]
type textarea "hero.moveLeft(1)(2)"
click at [786, 255] on div "hero . moveLeft ( 1 ) ( 2 ) hero . moveDown ( 2 ) hero . moveRight ( 2 )" at bounding box center [981, 416] width 447 height 460
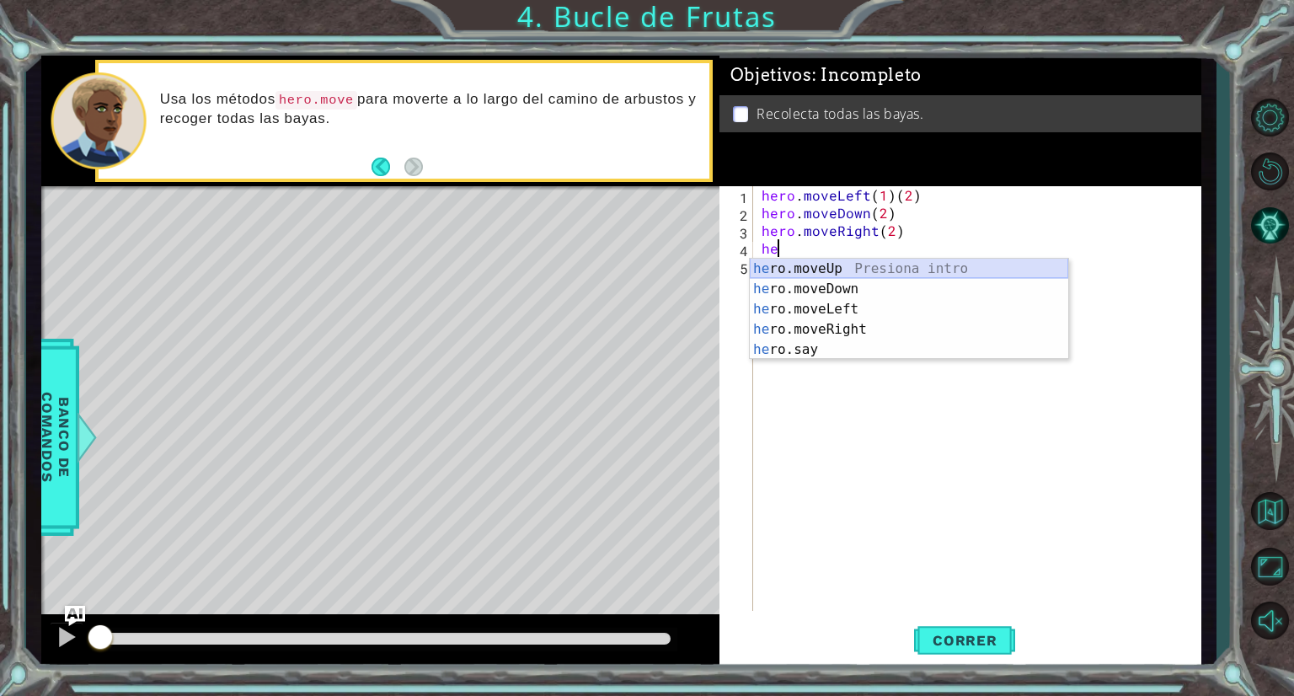
click at [835, 260] on div "he ro.moveUp Presiona intro he ro.moveDown Presiona intro he ro.moveLeft Presio…" at bounding box center [909, 330] width 319 height 142
type textarea "hero.moveUp(1)"
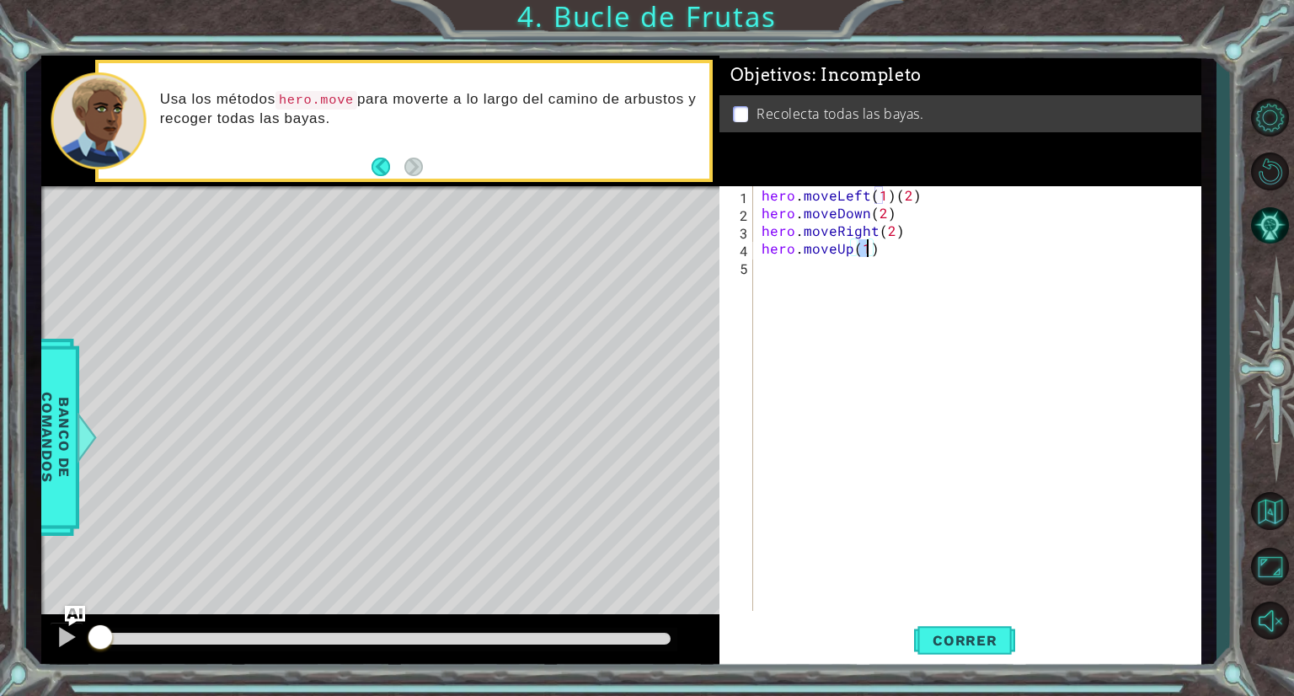
click at [930, 281] on div "hero . moveLeft ( 1 ) ( 2 ) hero . moveDown ( 2 ) hero . moveRight ( 2 ) hero .…" at bounding box center [981, 416] width 447 height 460
click at [971, 635] on span "Correr" at bounding box center [965, 640] width 99 height 17
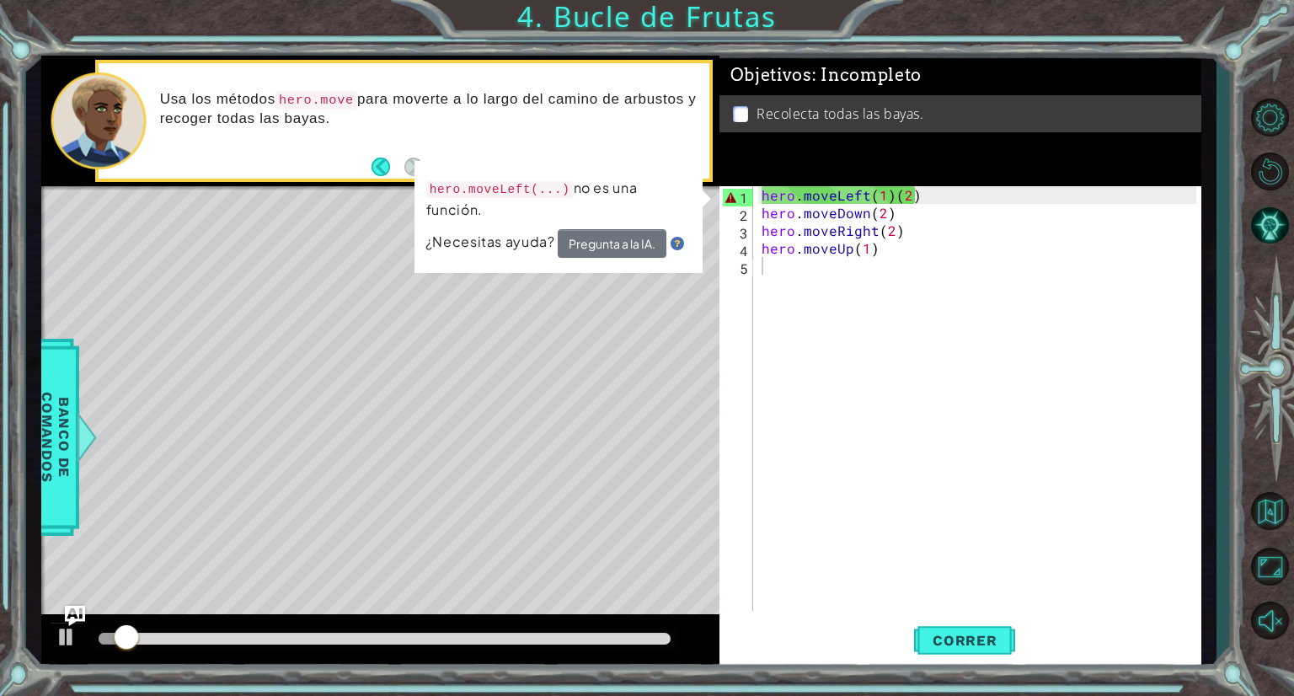
click at [690, 318] on div "Level Map" at bounding box center [430, 434] width 779 height 496
click at [861, 217] on div "hero . moveLeft ( 1 ) ( 2 ) hero . moveDown ( 2 ) hero . moveRight ( 2 ) hero .…" at bounding box center [981, 416] width 447 height 460
click at [914, 200] on div "hero . moveLeft ( 1 ) ( 2 ) hero . moveDown ( 2 ) hero . moveRight ( 2 ) hero .…" at bounding box center [981, 416] width 447 height 460
click at [887, 191] on div "hero . moveLeft ( 1 ) ( 2 ) hero . moveDown ( 2 ) hero . moveRight ( 2 ) hero .…" at bounding box center [981, 416] width 447 height 460
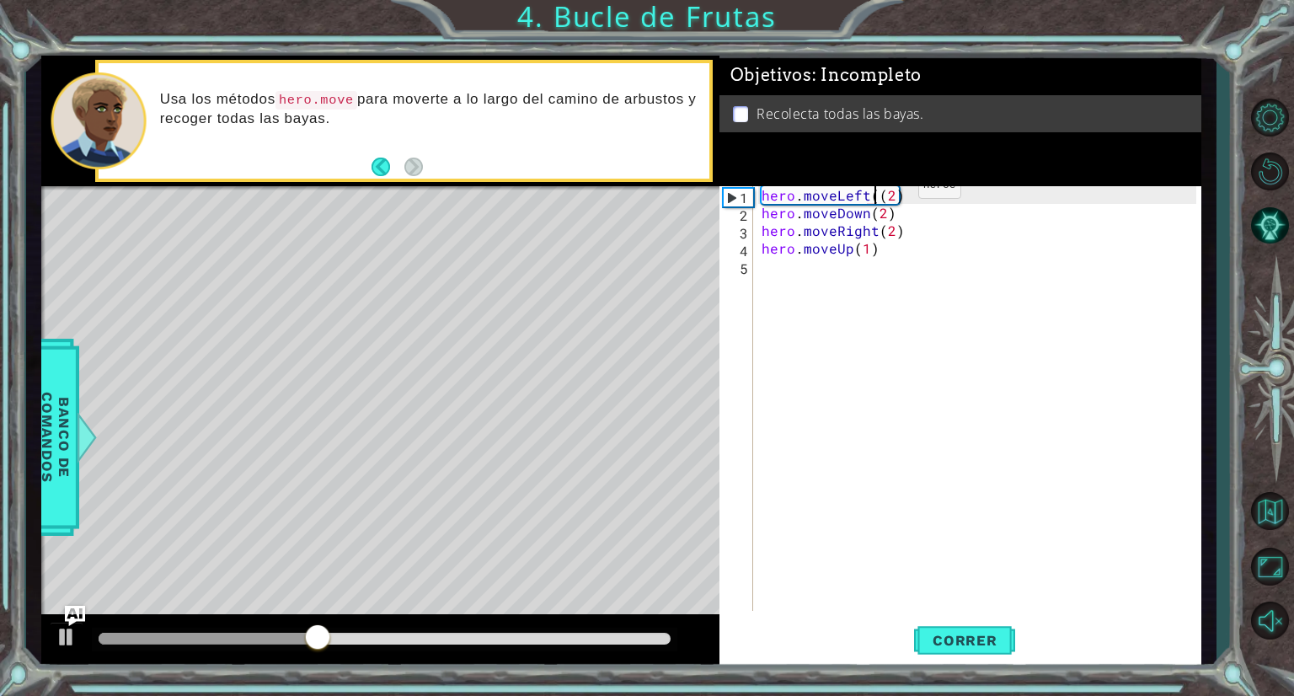
type textarea "hero.moveLeft(2)"
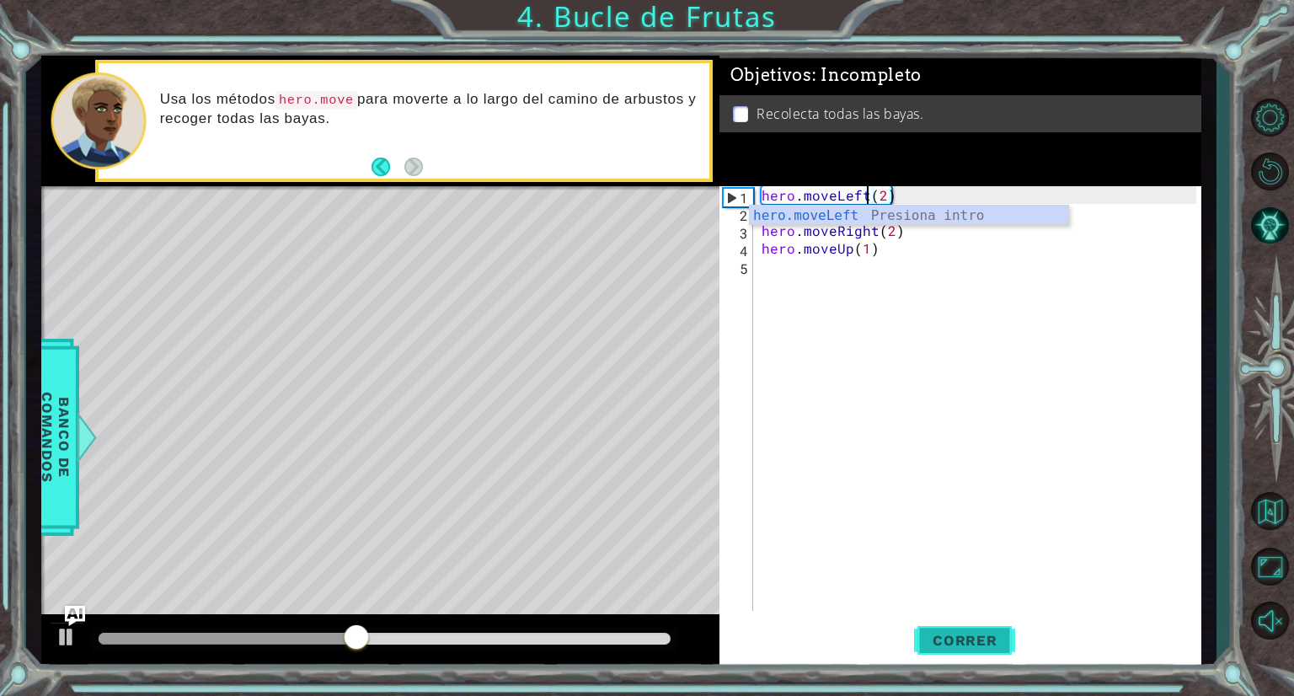
click at [955, 641] on span "Correr" at bounding box center [965, 640] width 99 height 17
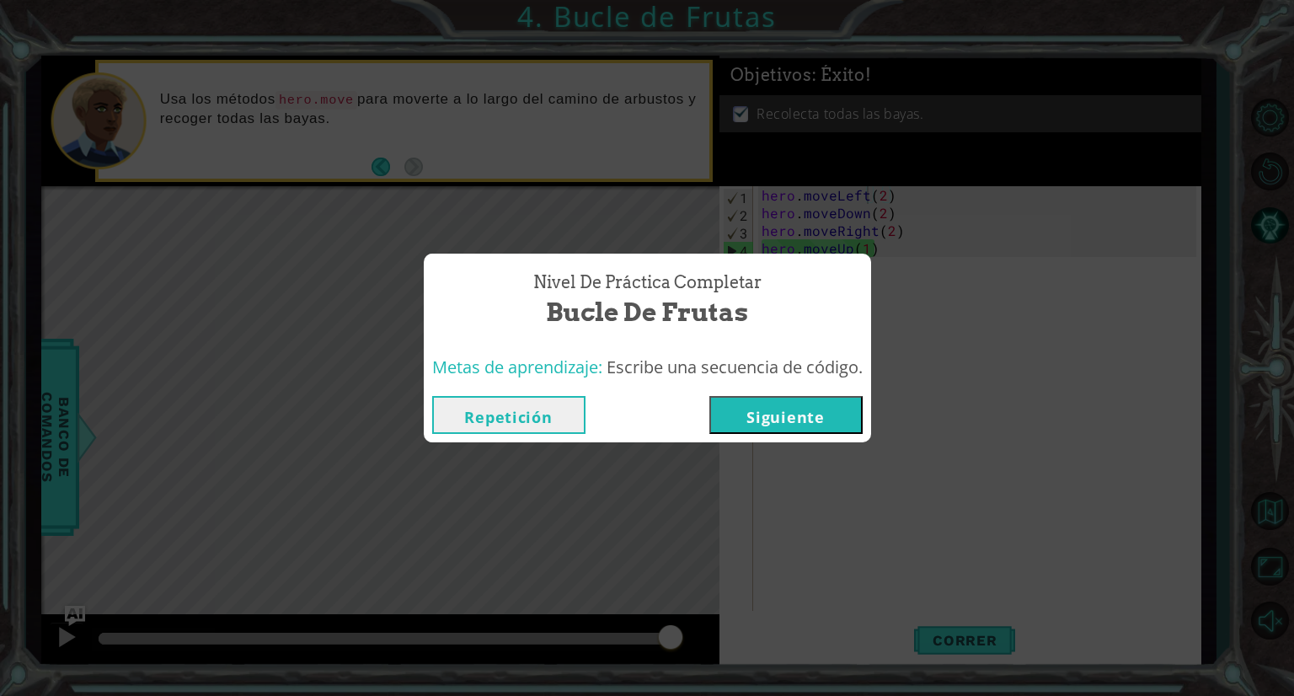
click at [552, 419] on button "Repetición" at bounding box center [508, 415] width 153 height 38
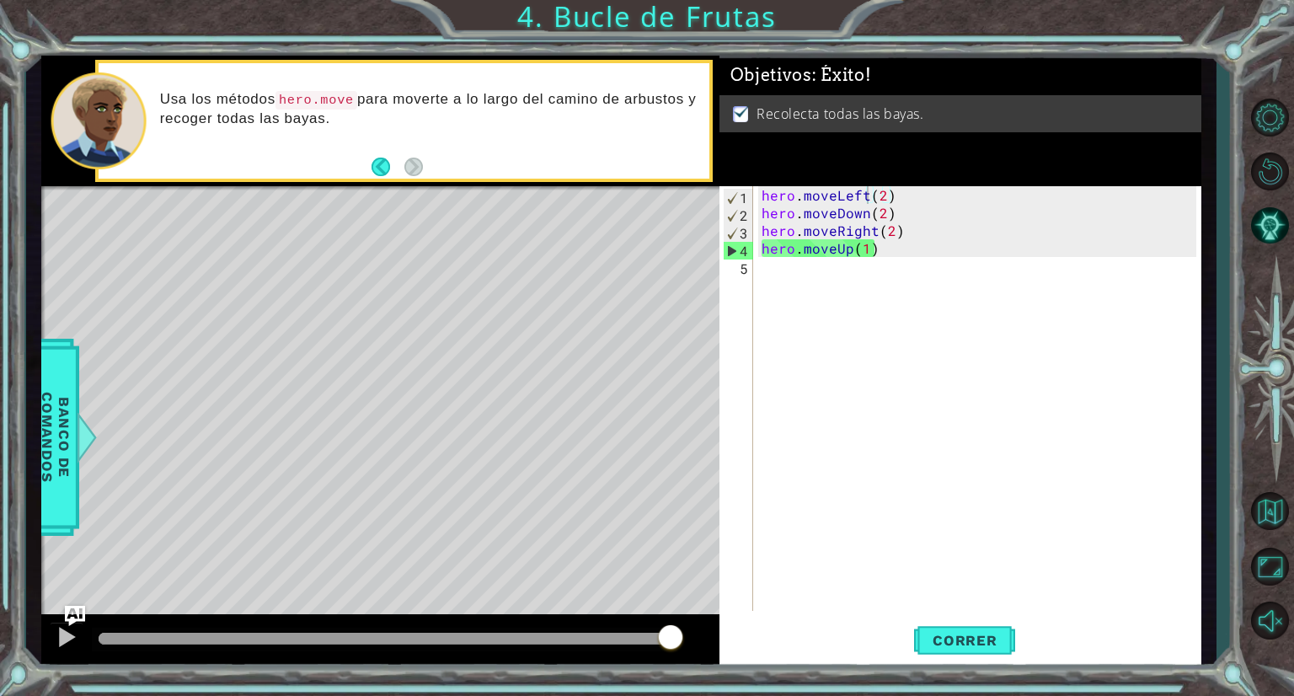
drag, startPoint x: 531, startPoint y: 394, endPoint x: 527, endPoint y: 429, distance: 35.6
click at [527, 429] on div "Level Map" at bounding box center [430, 434] width 779 height 496
click at [945, 632] on span "Correr" at bounding box center [965, 640] width 99 height 17
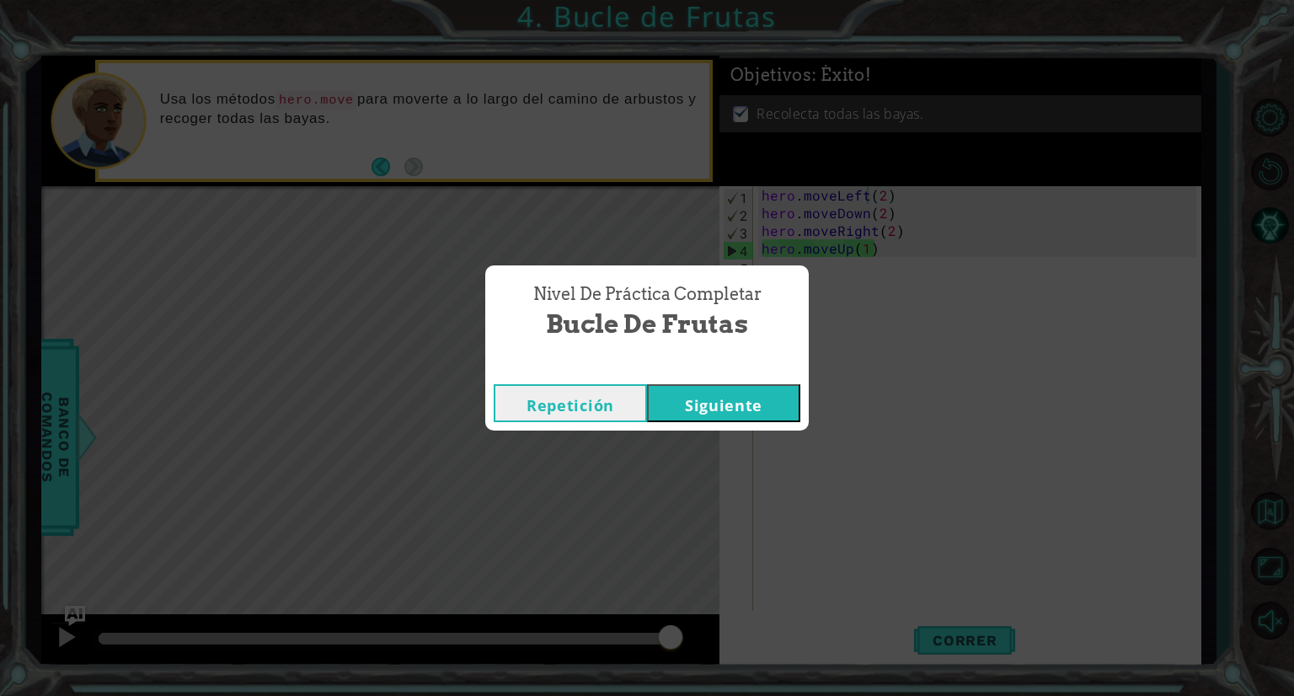
click at [721, 399] on button "Siguiente" at bounding box center [723, 403] width 153 height 38
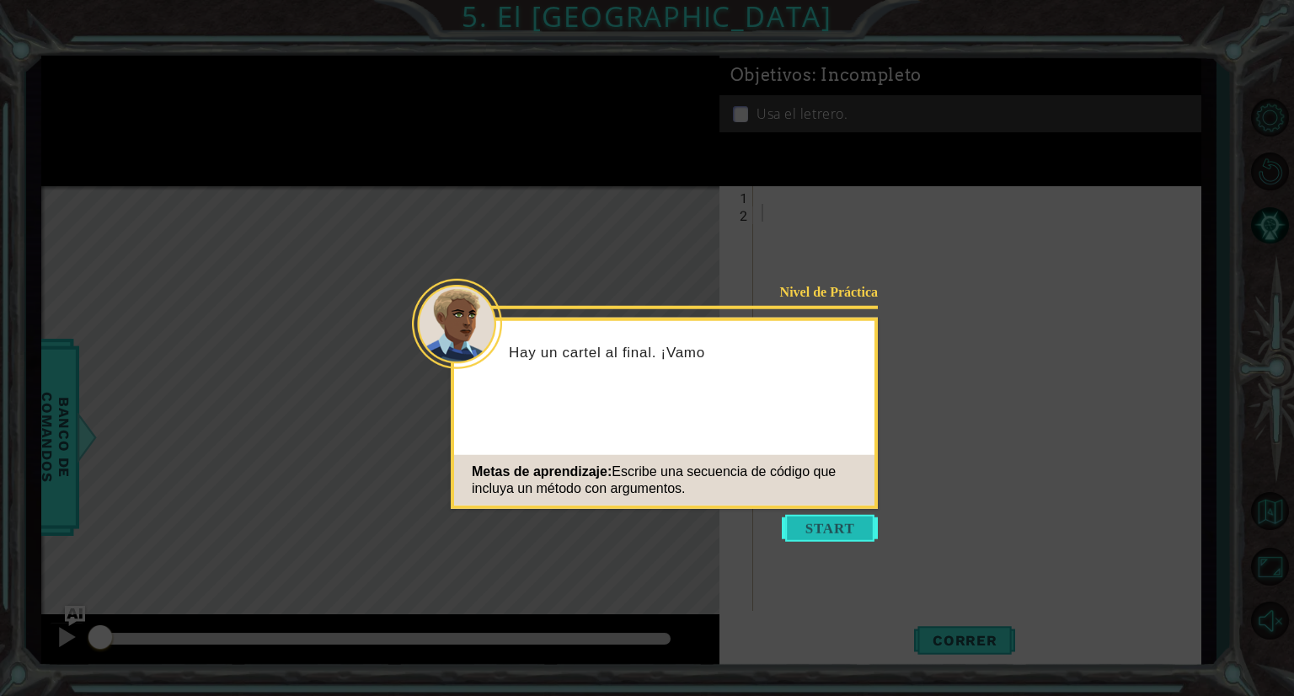
click at [829, 520] on button "Start" at bounding box center [830, 528] width 96 height 27
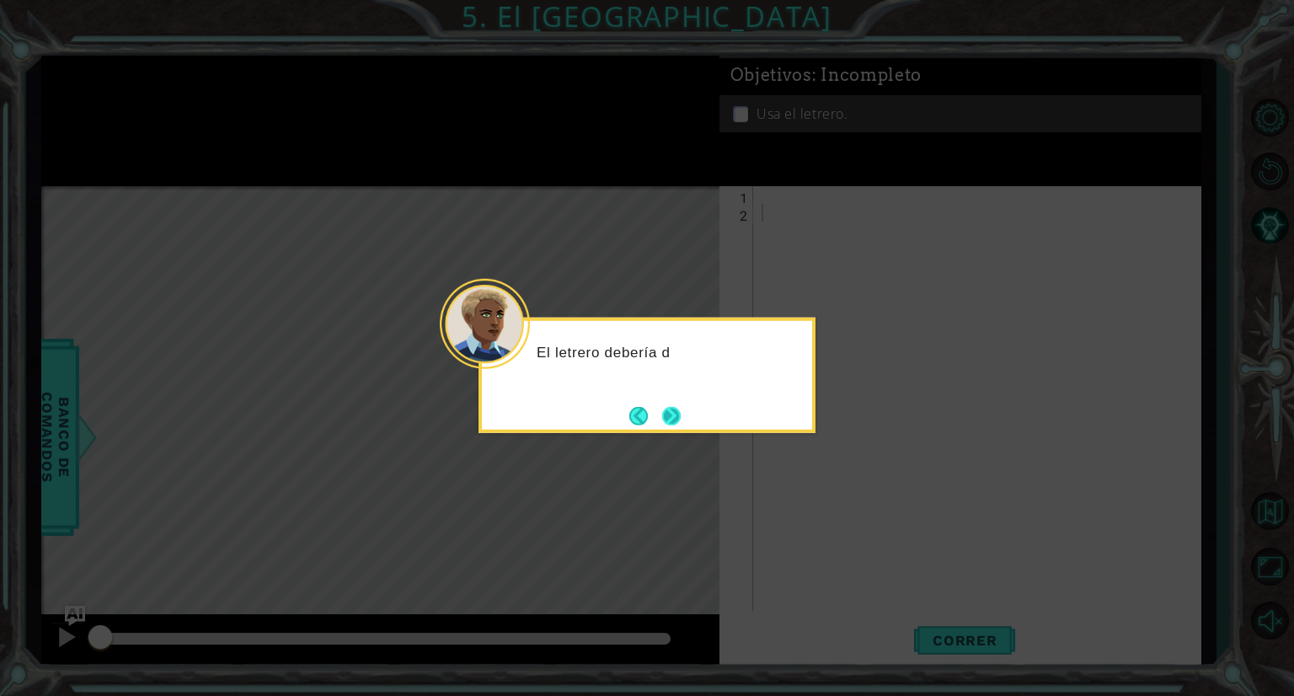
click at [667, 418] on button "Next" at bounding box center [671, 415] width 19 height 19
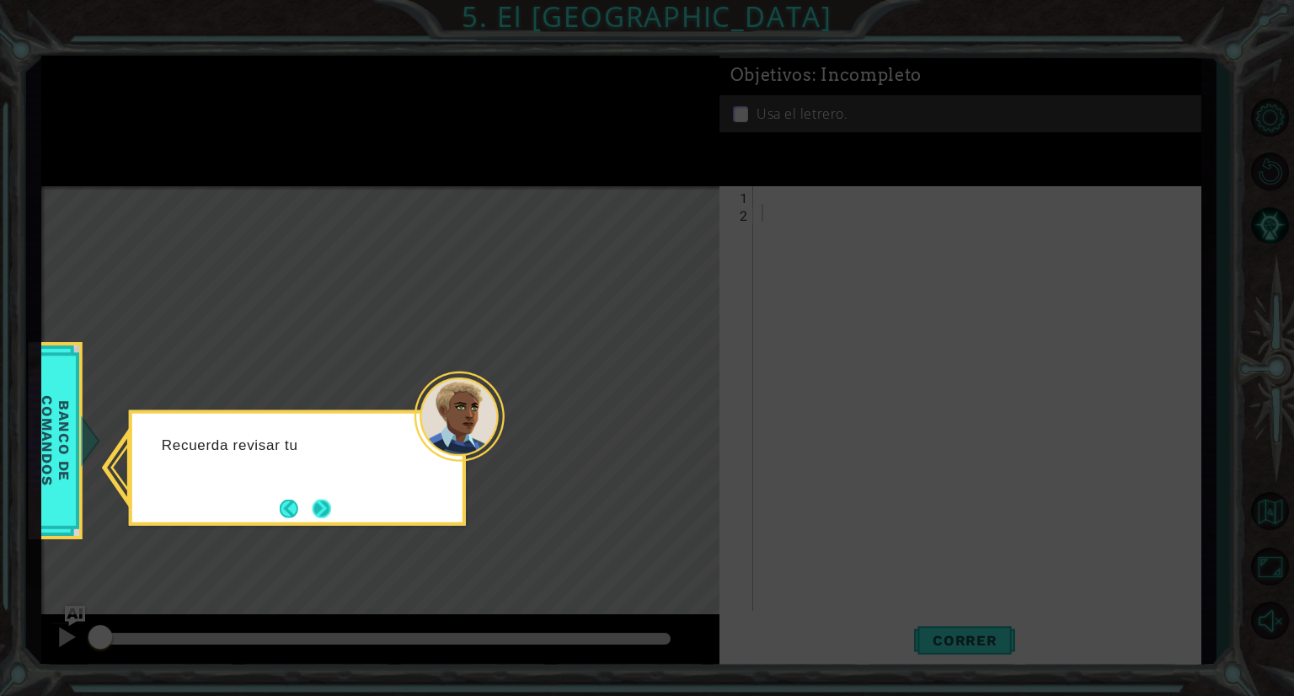
click at [331, 509] on button "Next" at bounding box center [322, 508] width 19 height 19
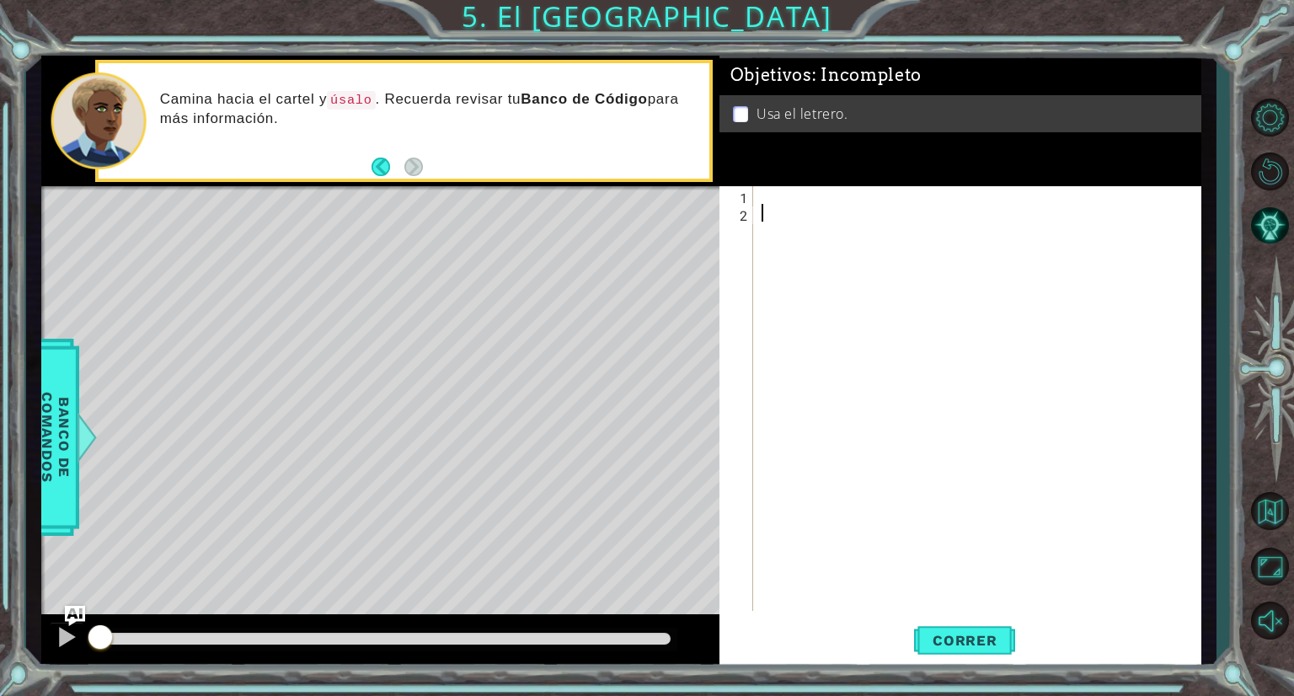
click at [774, 194] on div at bounding box center [981, 416] width 447 height 460
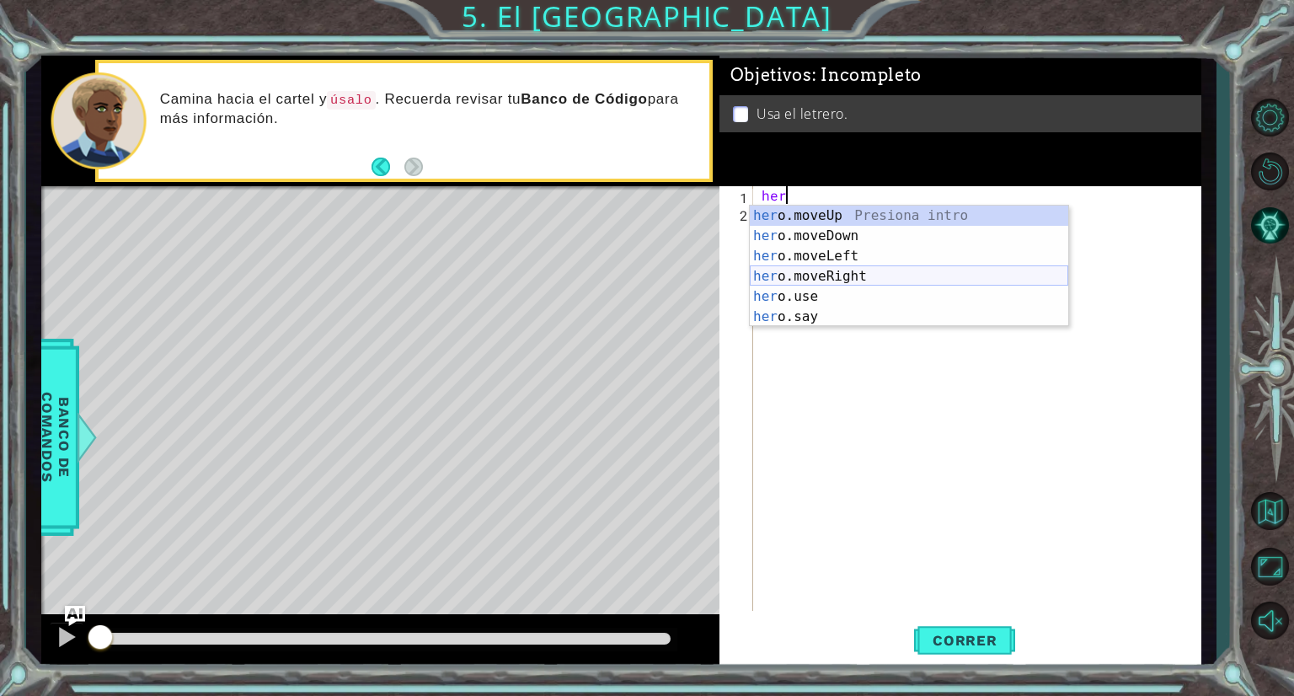
click at [805, 267] on div "her o.moveUp Presiona intro her o.moveDown Presiona intro her o.moveLeft Presio…" at bounding box center [909, 287] width 319 height 162
type textarea "hero.moveRight(1)"
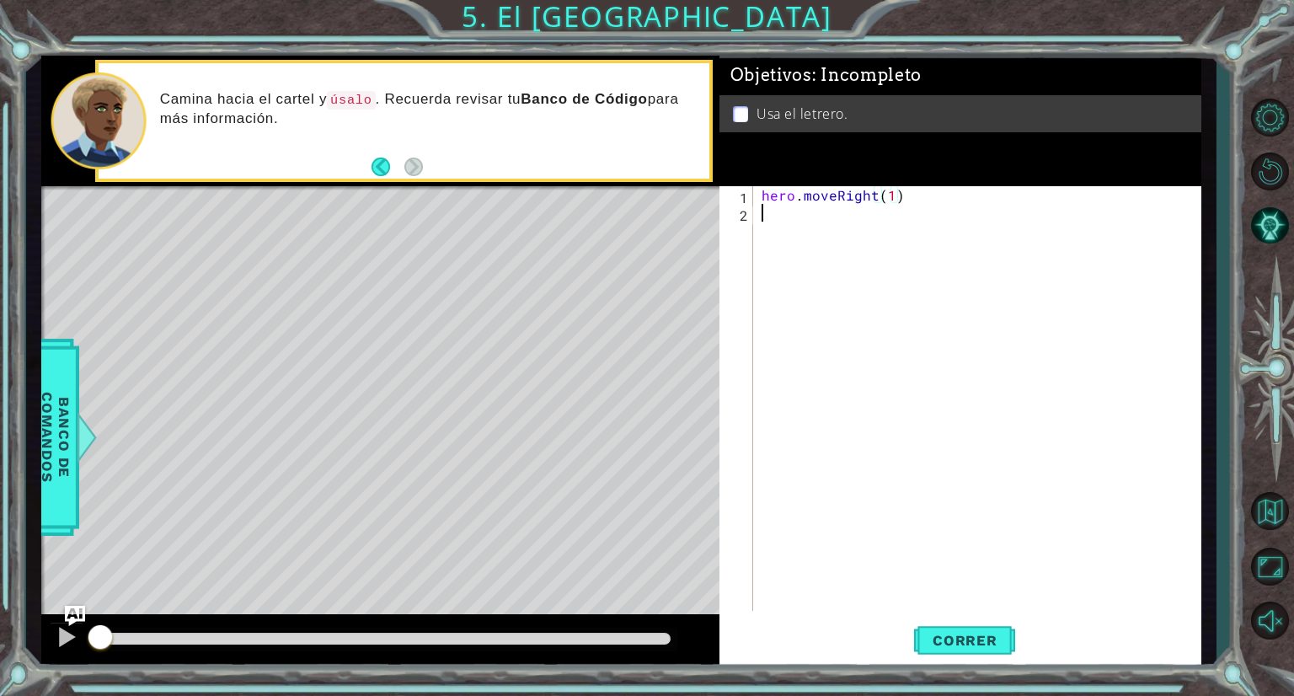
click at [829, 291] on div "hero . moveRight ( 1 )" at bounding box center [981, 416] width 447 height 460
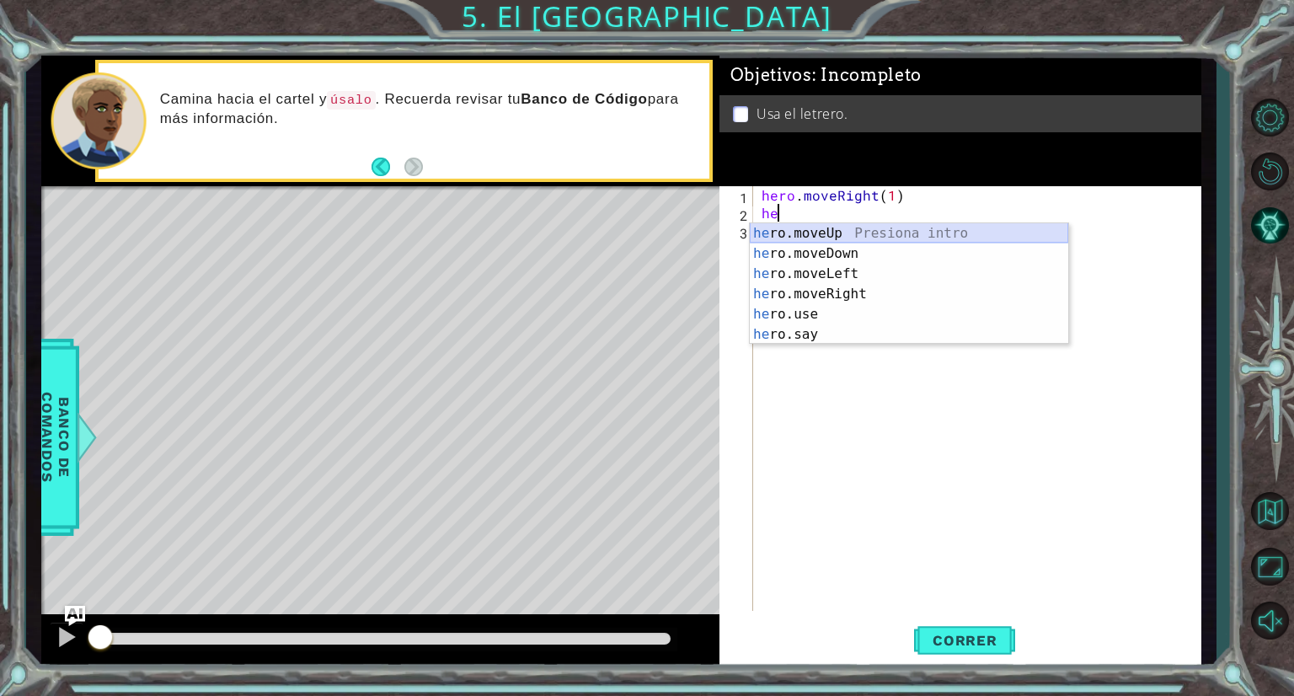
click at [821, 237] on div "he ro.moveUp Presiona intro he ro.moveDown Presiona intro he ro.moveLeft Presio…" at bounding box center [909, 304] width 319 height 162
type textarea "hero.moveUp(1)"
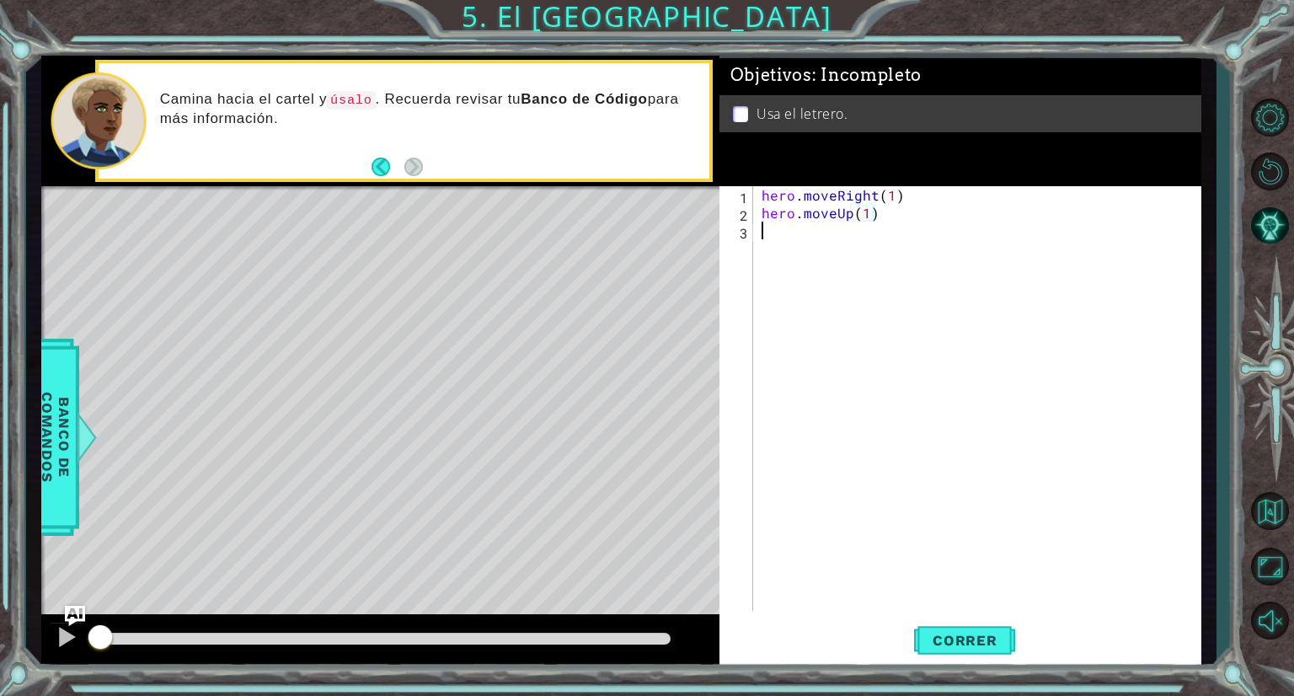
click at [796, 230] on div "hero . moveRight ( 1 ) hero . moveUp ( 1 )" at bounding box center [981, 416] width 447 height 460
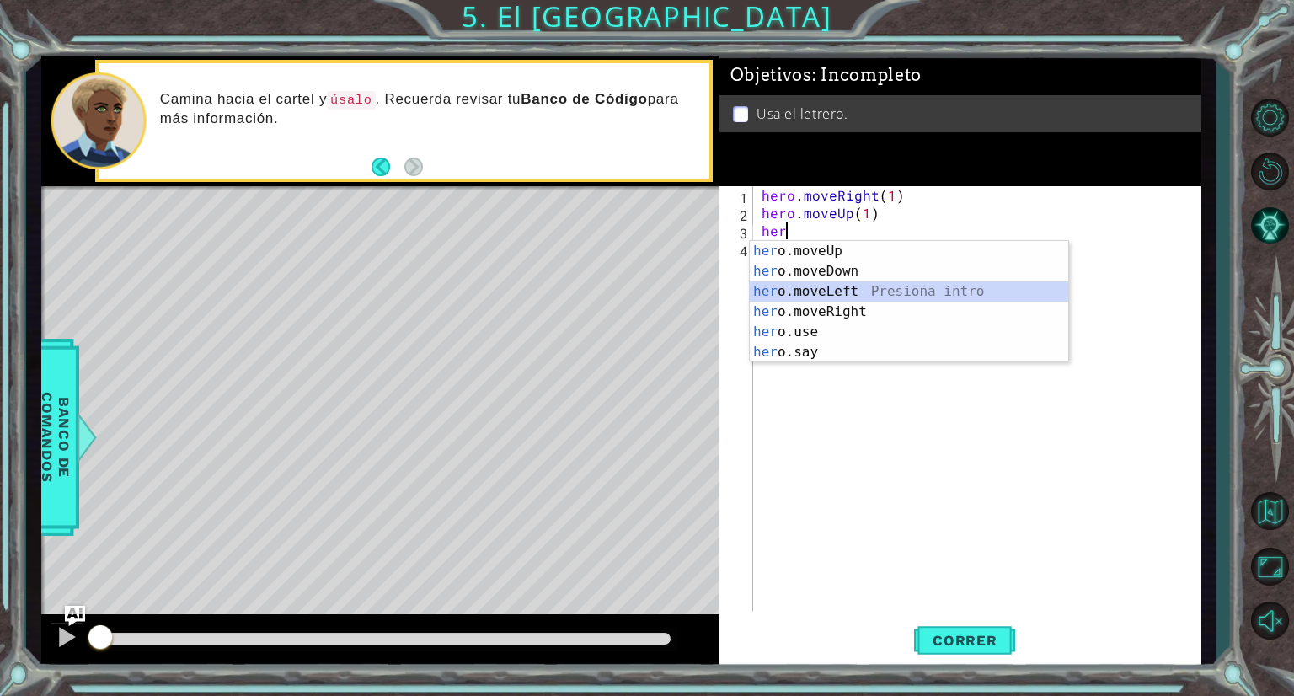
click at [833, 291] on div "her o.moveUp Presiona intro her o.moveDown Presiona intro her o.moveLeft Presio…" at bounding box center [909, 322] width 319 height 162
type textarea "hero.moveLeft(1)"
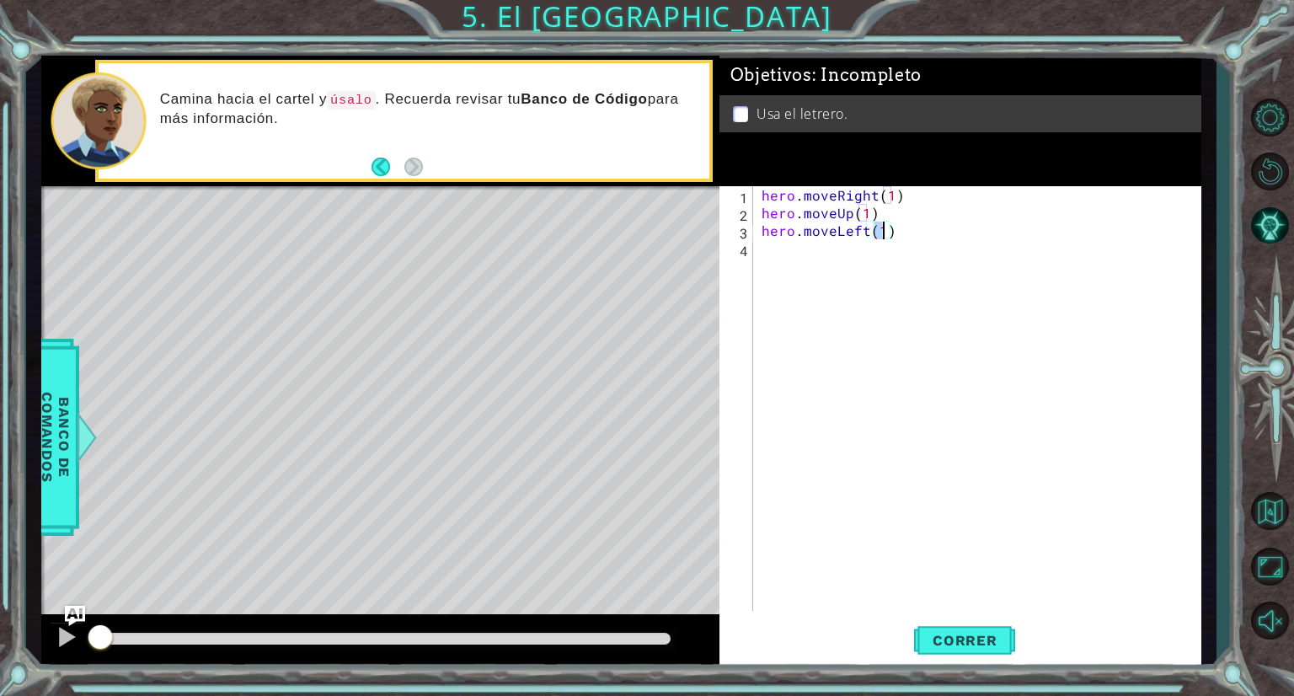
click at [787, 262] on div "hero . moveRight ( 1 ) hero . moveUp ( 1 ) hero . moveLeft ( 1 )" at bounding box center [981, 416] width 447 height 460
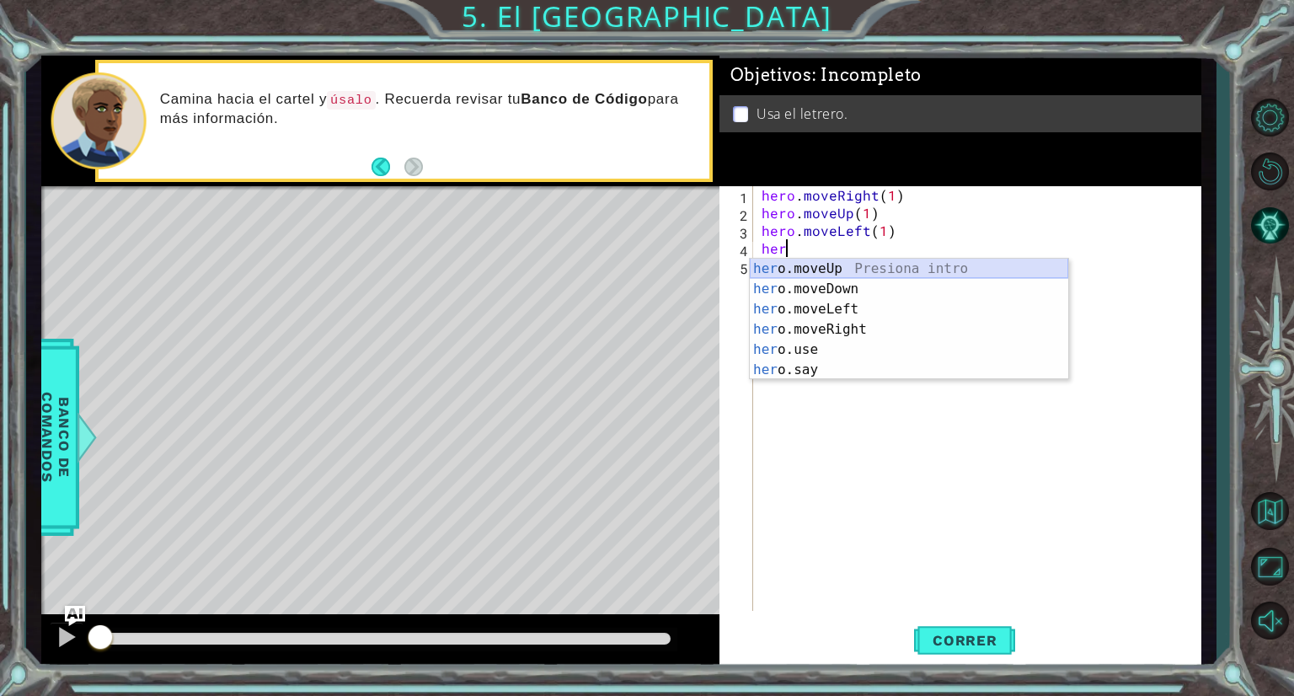
click at [821, 271] on div "her o.moveUp Presiona intro her o.moveDown Presiona intro her o.moveLeft Presio…" at bounding box center [909, 340] width 319 height 162
type textarea "hero.moveUp(1)"
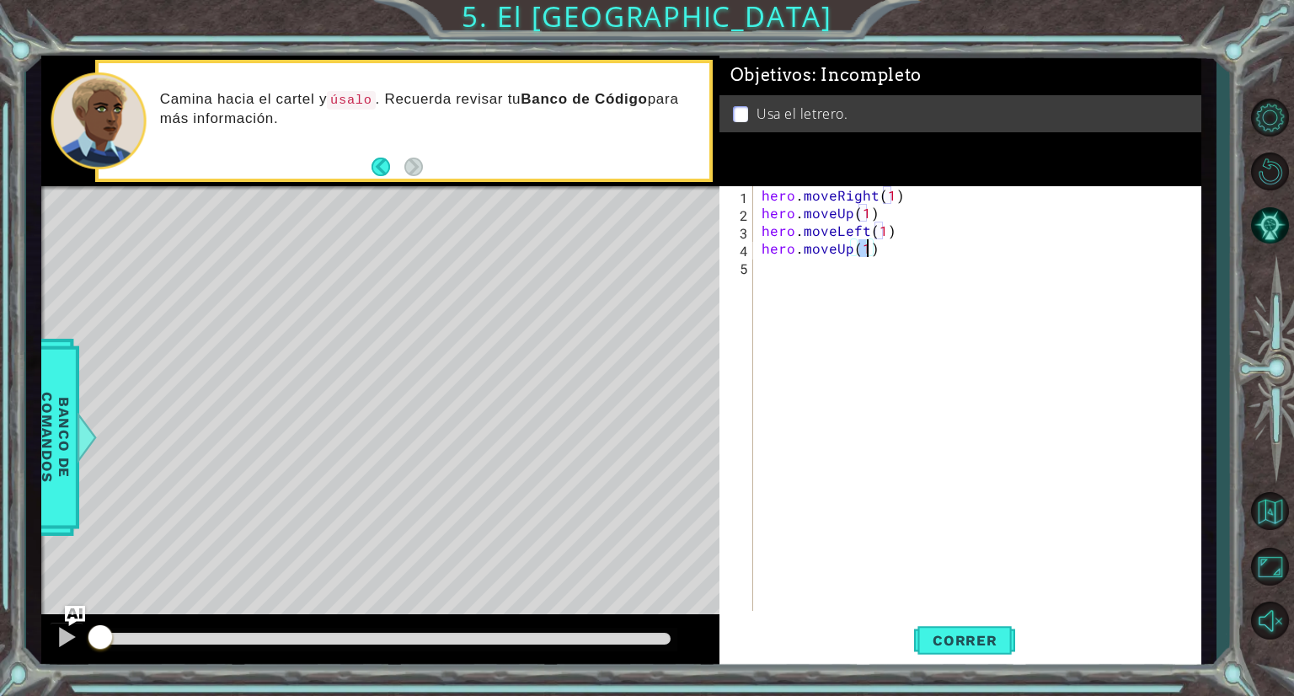
click at [811, 289] on div "hero . moveRight ( 1 ) hero . moveUp ( 1 ) hero . moveLeft ( 1 ) hero . moveUp …" at bounding box center [981, 416] width 447 height 460
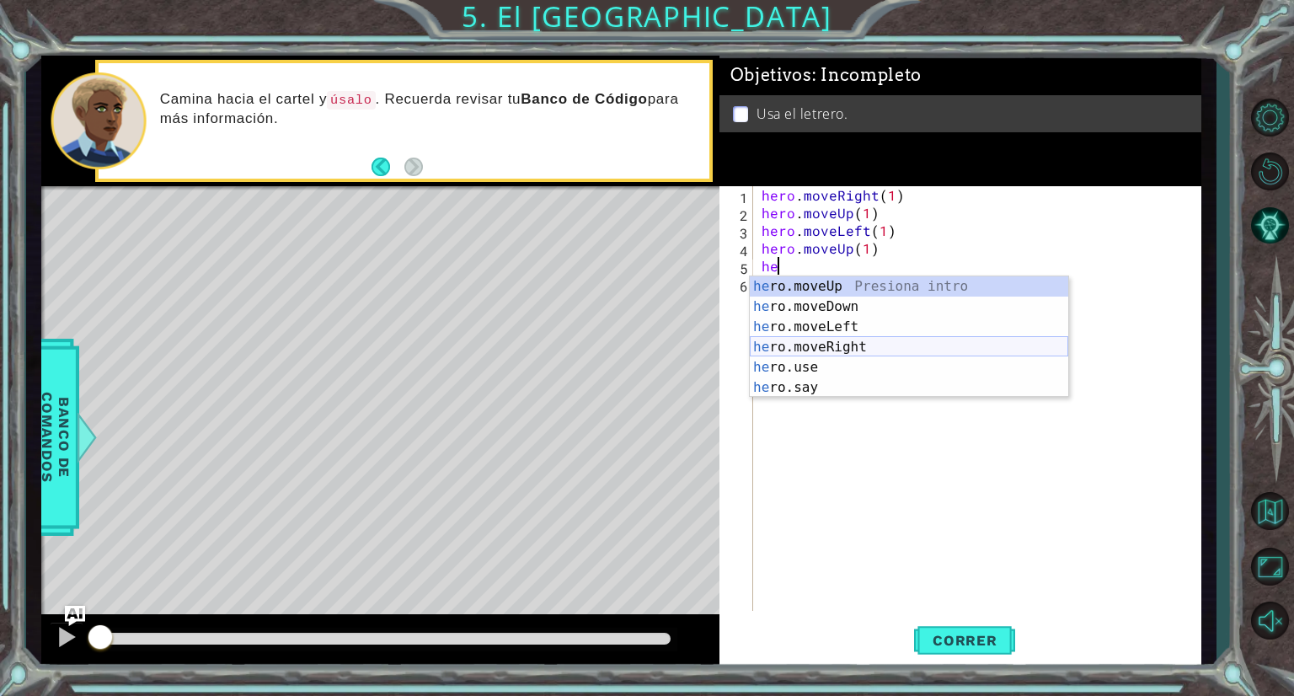
click at [839, 346] on div "he ro.moveUp Presiona intro he ro.moveDown Presiona intro he ro.moveLeft Presio…" at bounding box center [909, 357] width 319 height 162
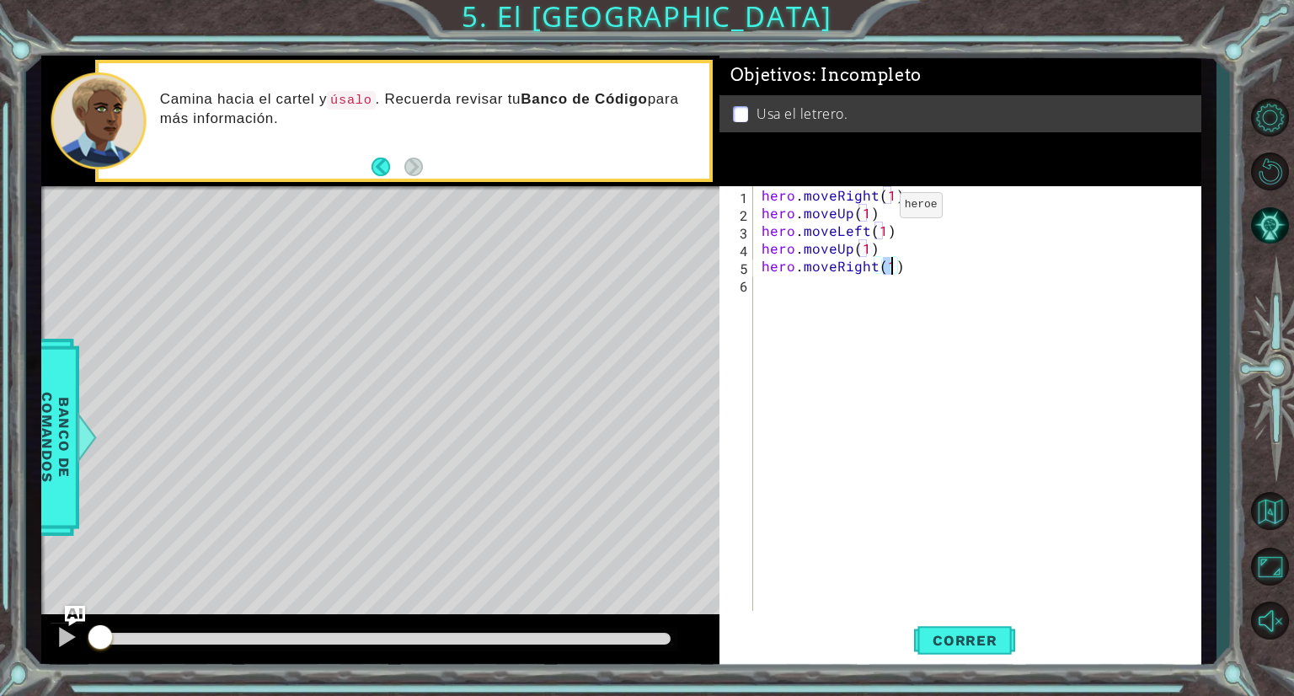
type textarea "hero.moveRight(2)"
click at [833, 293] on div "hero . moveRight ( 1 ) hero . moveUp ( 1 ) hero . moveLeft ( 1 ) hero . moveUp …" at bounding box center [981, 416] width 447 height 460
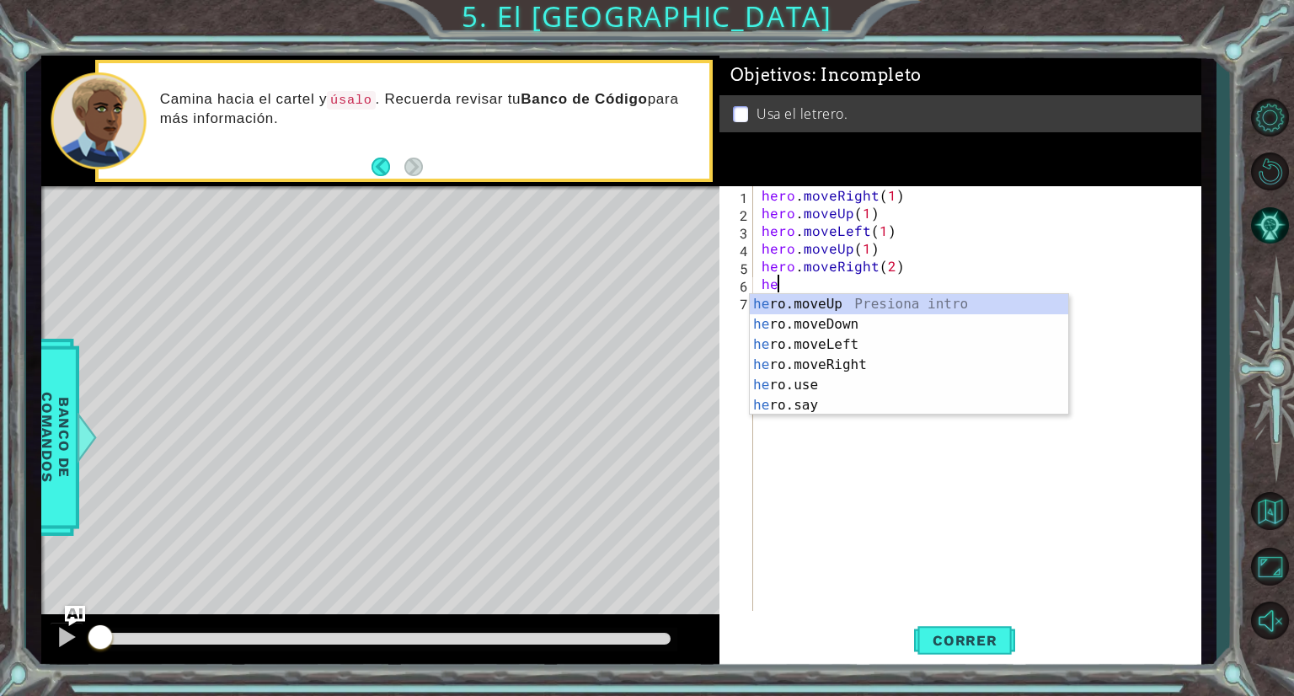
scroll to position [0, 0]
click at [828, 316] on div "her o.moveUp Presiona intro her o.moveDown Presiona intro her o.moveLeft Presio…" at bounding box center [909, 375] width 319 height 162
type textarea "hero.moveDown(1)"
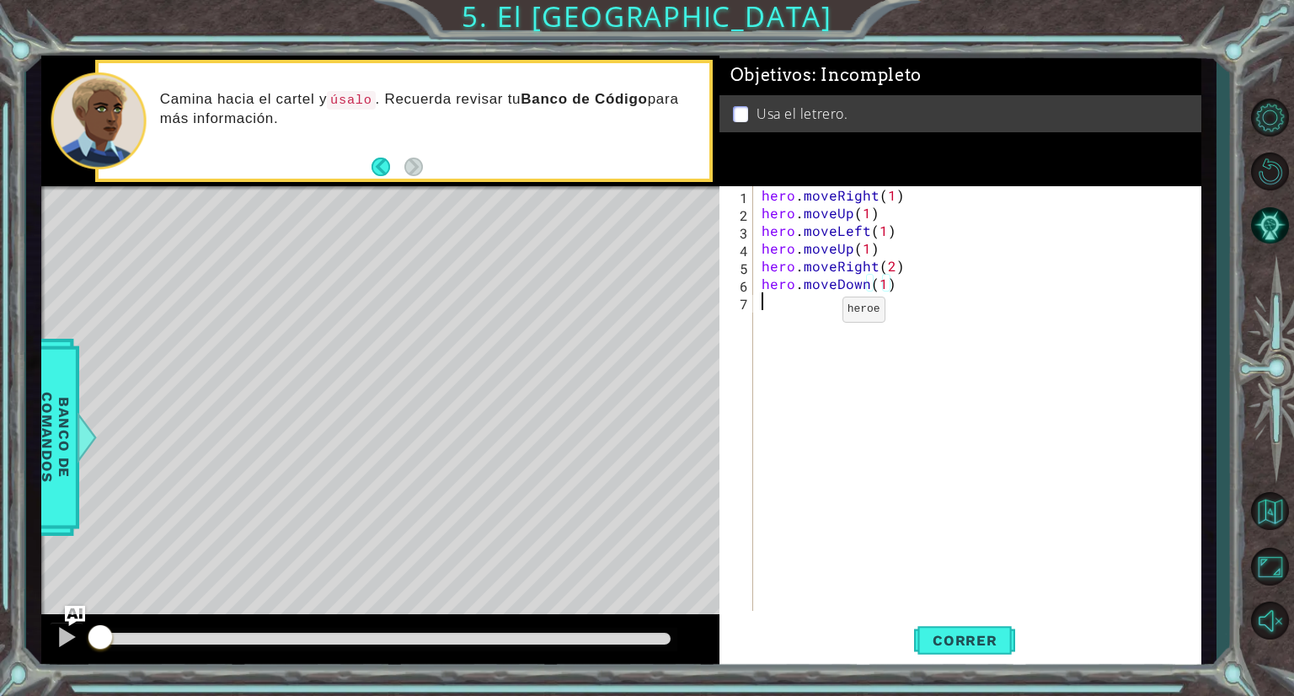
click at [813, 313] on div "hero . moveRight ( 1 ) hero . moveUp ( 1 ) hero . moveLeft ( 1 ) hero . moveUp …" at bounding box center [981, 416] width 447 height 460
click at [51, 436] on span "Banco de comandos" at bounding box center [56, 438] width 44 height 174
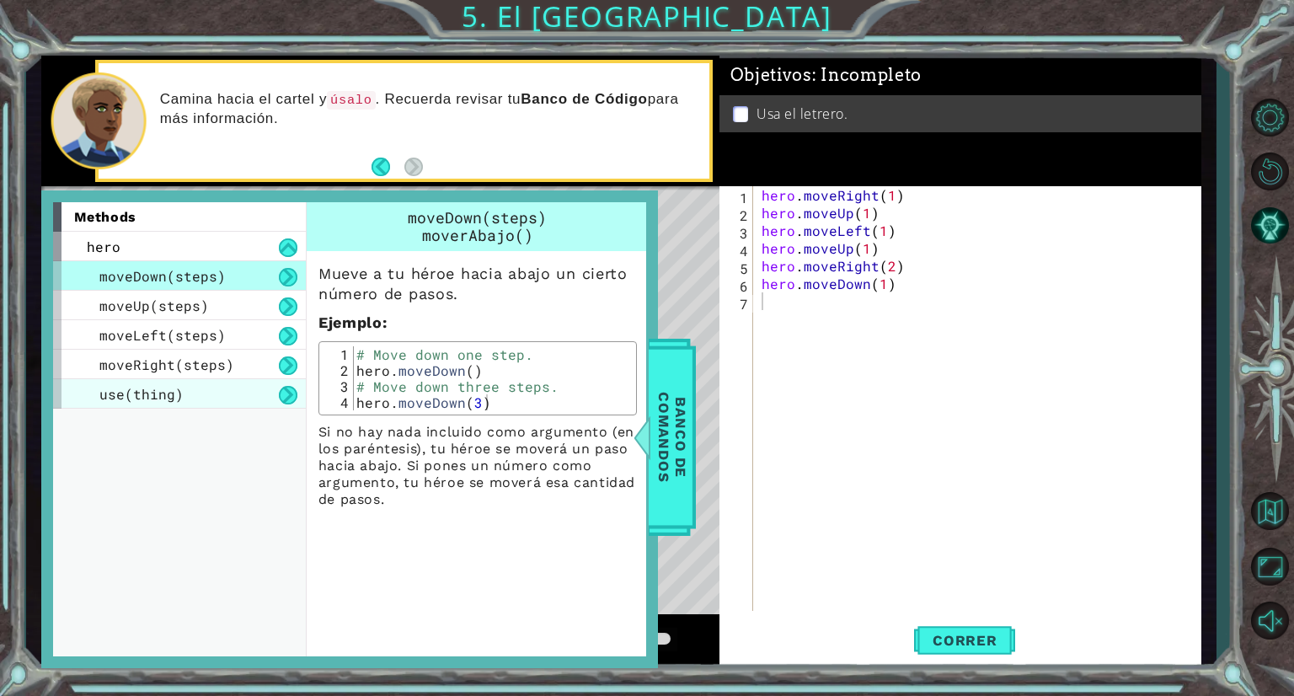
click at [210, 384] on div "use(thing)" at bounding box center [179, 393] width 253 height 29
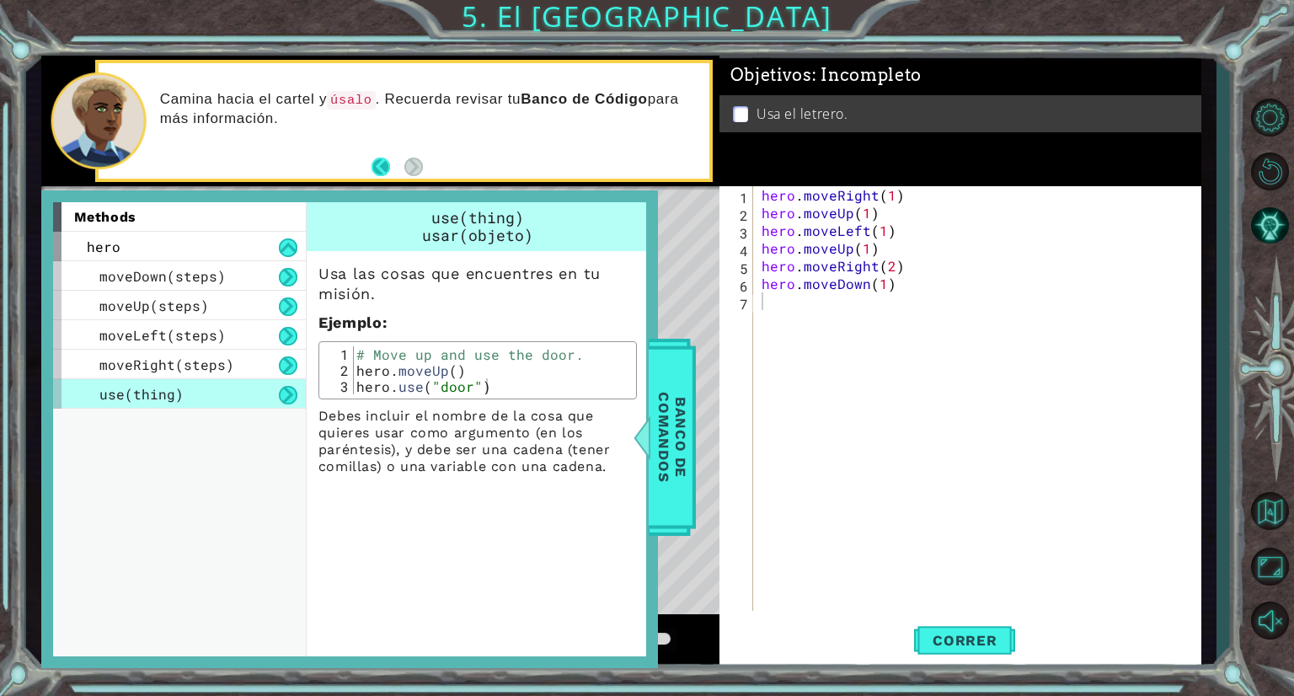
click at [377, 163] on button "Back" at bounding box center [388, 167] width 33 height 19
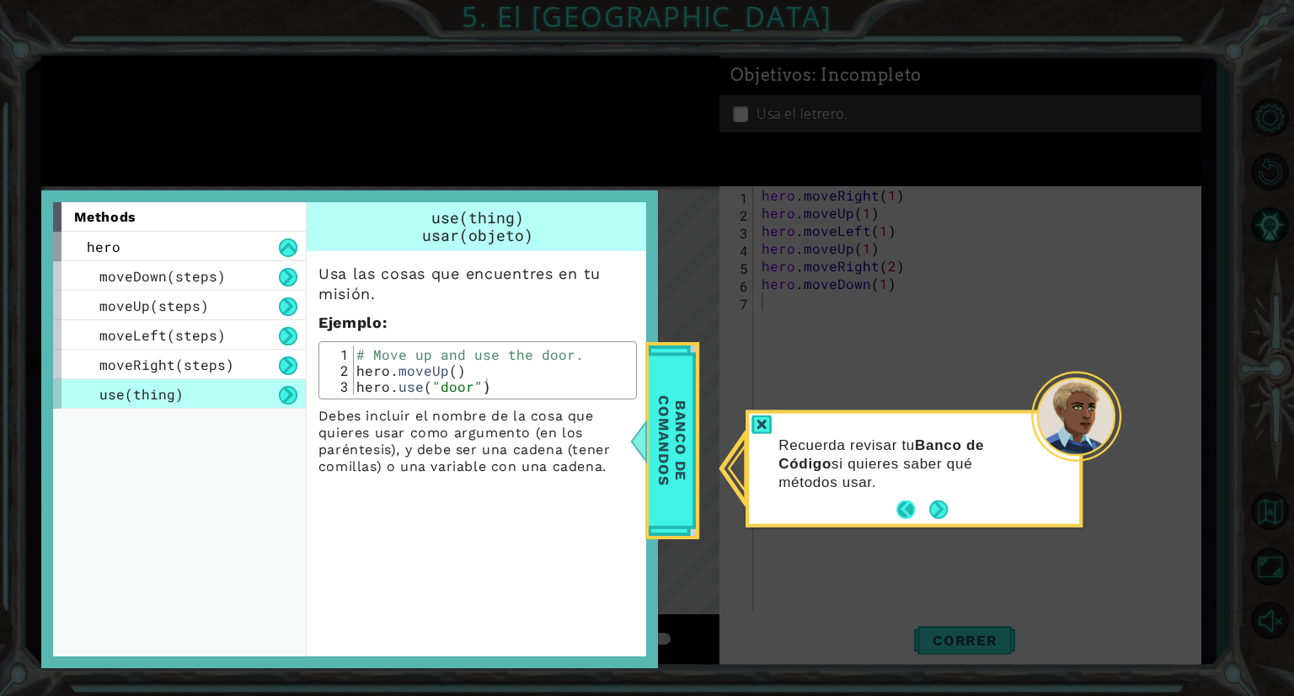
click at [904, 501] on button "Back" at bounding box center [913, 510] width 33 height 19
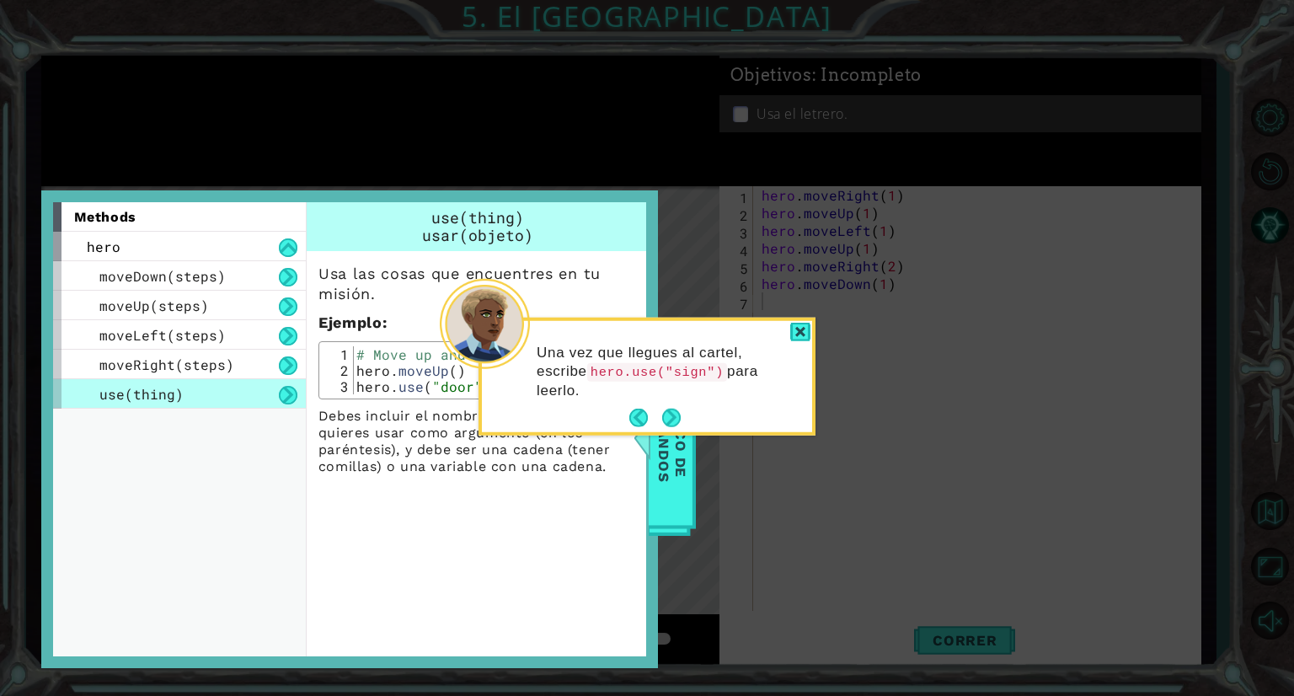
click at [791, 341] on div "Una vez que llegues al cartel, escribe hero.use("sign") para leerlo." at bounding box center [647, 379] width 330 height 105
click at [801, 329] on div at bounding box center [801, 332] width 20 height 19
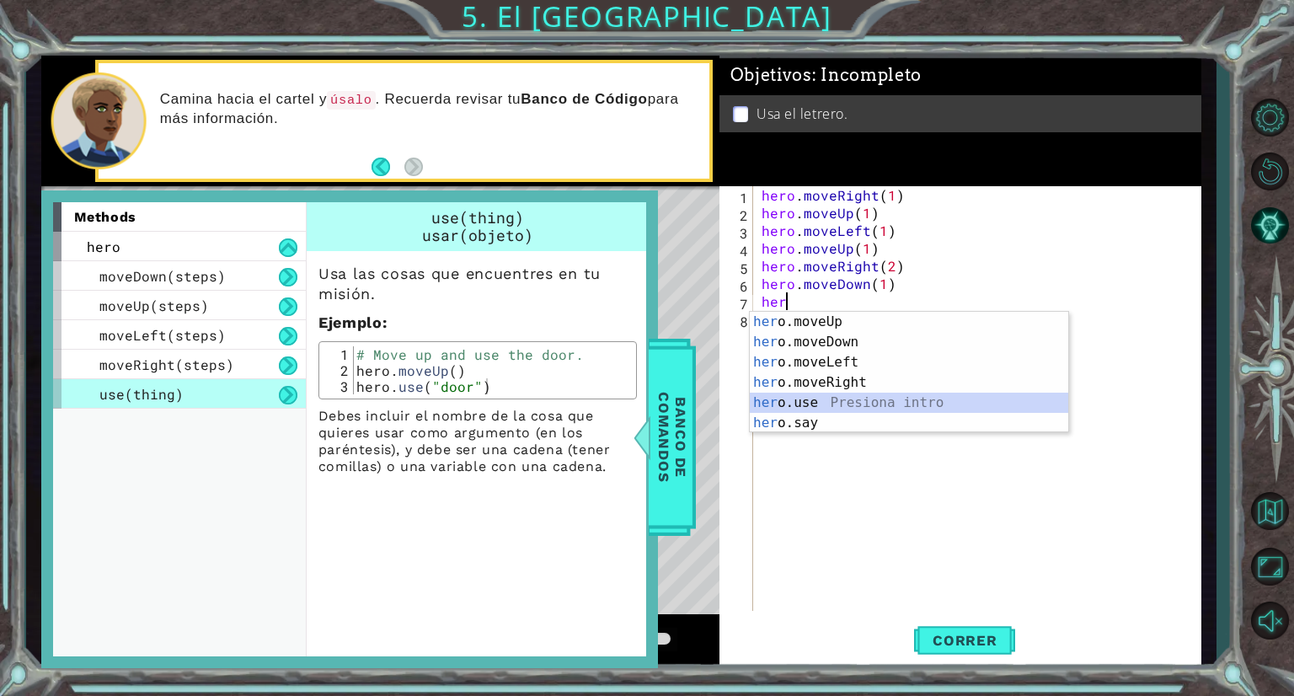
click at [811, 405] on div "her o.moveUp Presiona intro her o.moveDown Presiona intro her o.moveLeft Presio…" at bounding box center [909, 393] width 319 height 162
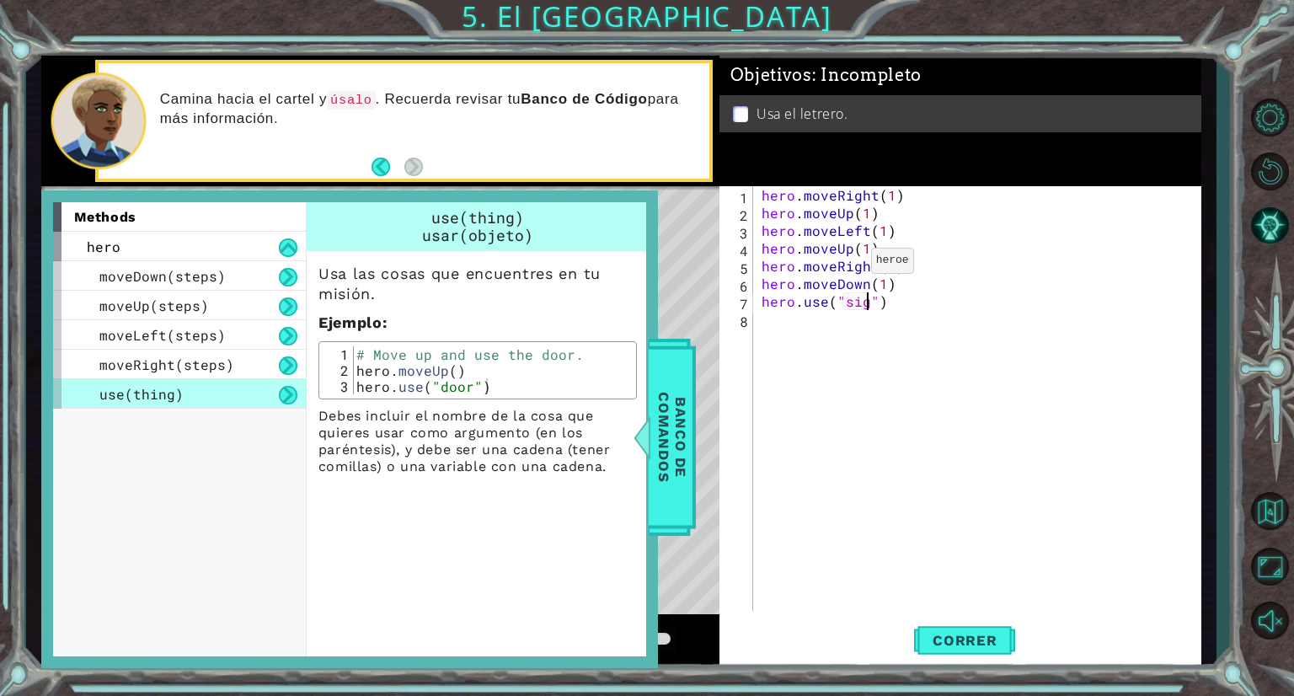
scroll to position [0, 7]
type textarea "hero.use("sign")"
click at [934, 654] on button "Correr" at bounding box center [964, 641] width 101 height 48
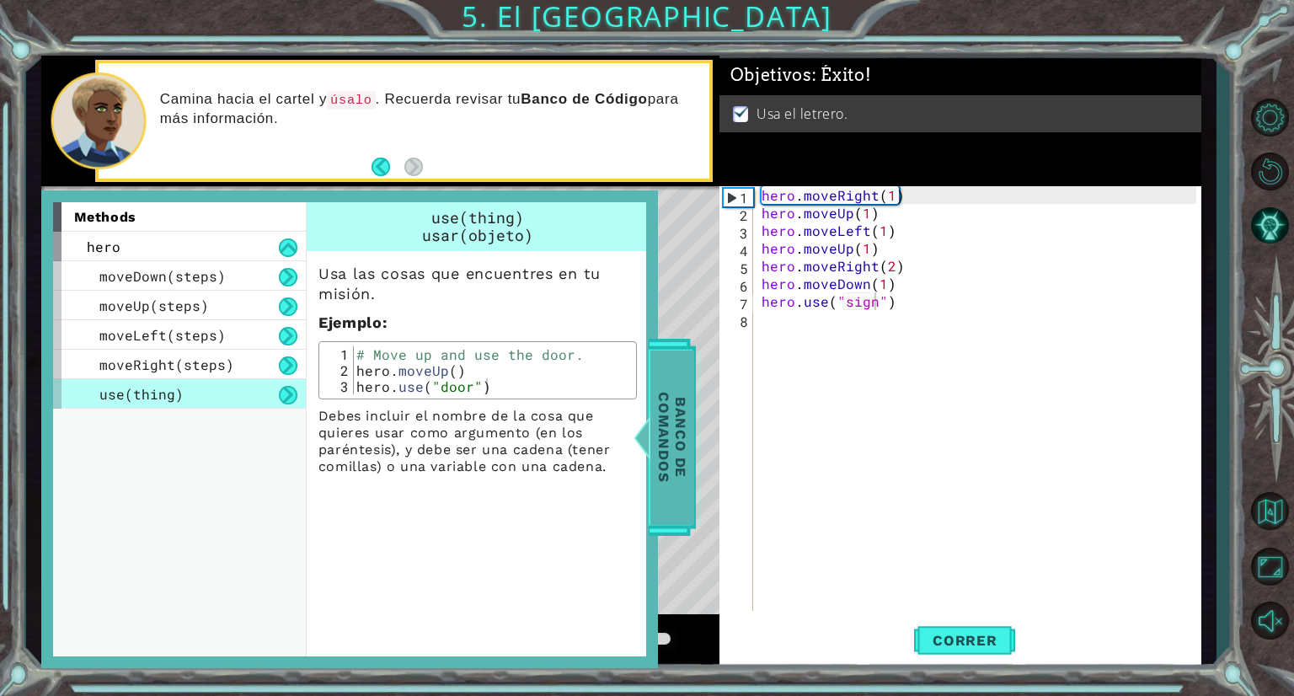
click at [662, 392] on span "Banco de comandos" at bounding box center [673, 438] width 44 height 174
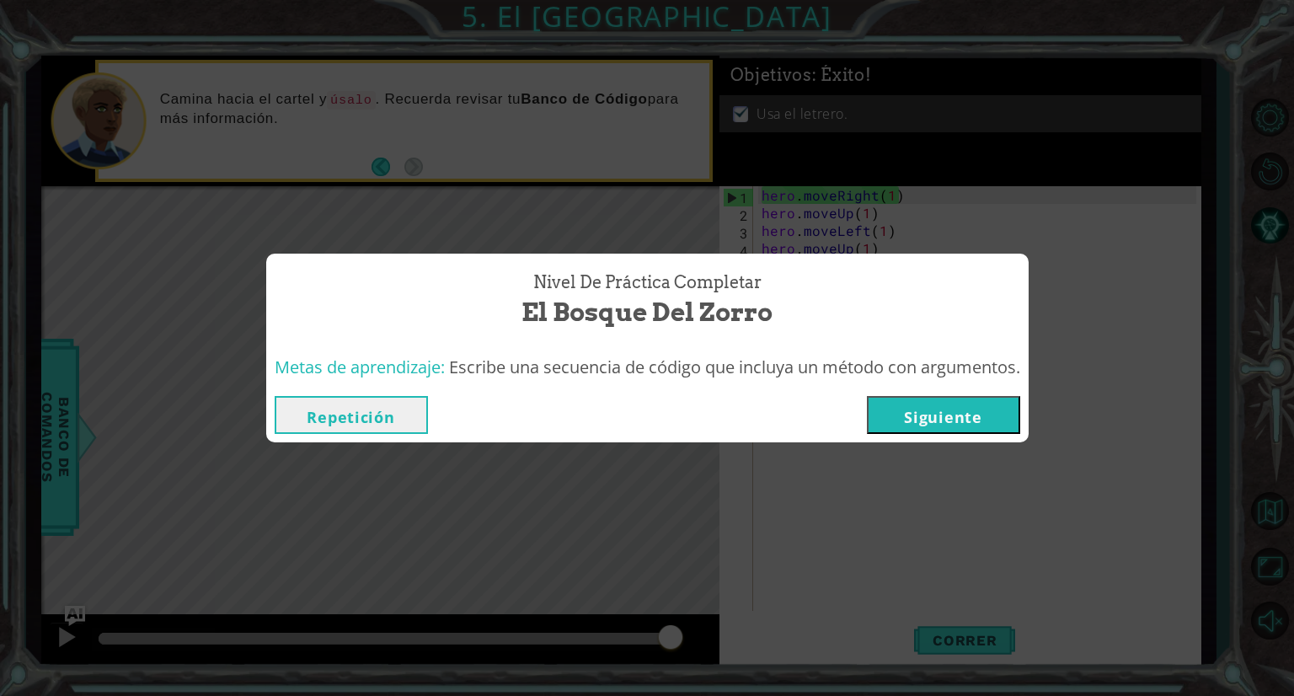
click at [384, 409] on button "Repetición" at bounding box center [351, 415] width 153 height 38
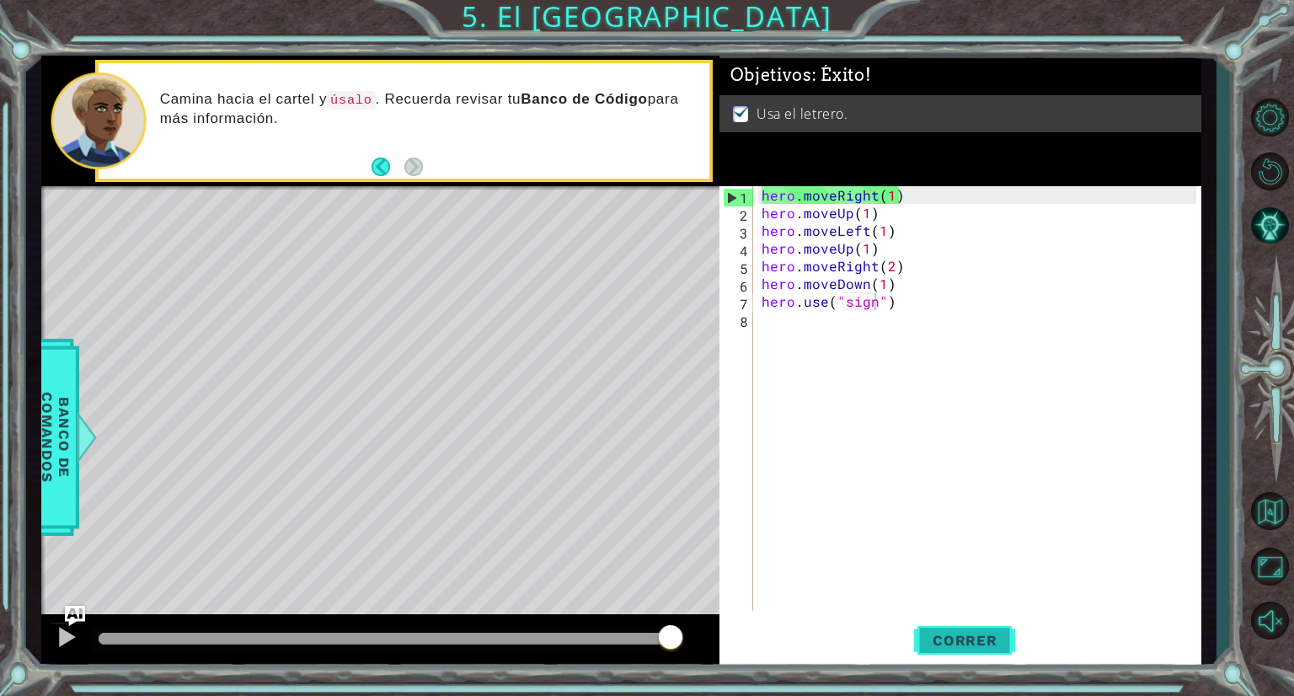
click at [984, 640] on span "Correr" at bounding box center [965, 640] width 99 height 17
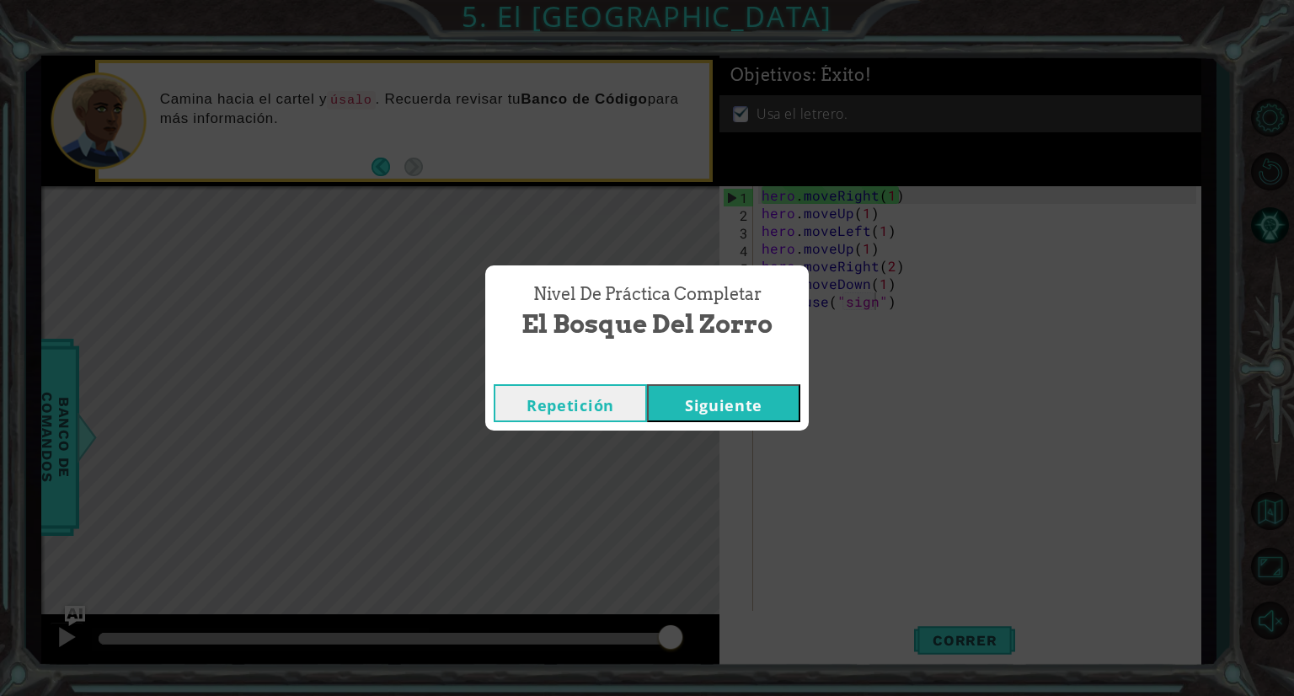
click at [770, 403] on button "Siguiente" at bounding box center [723, 403] width 153 height 38
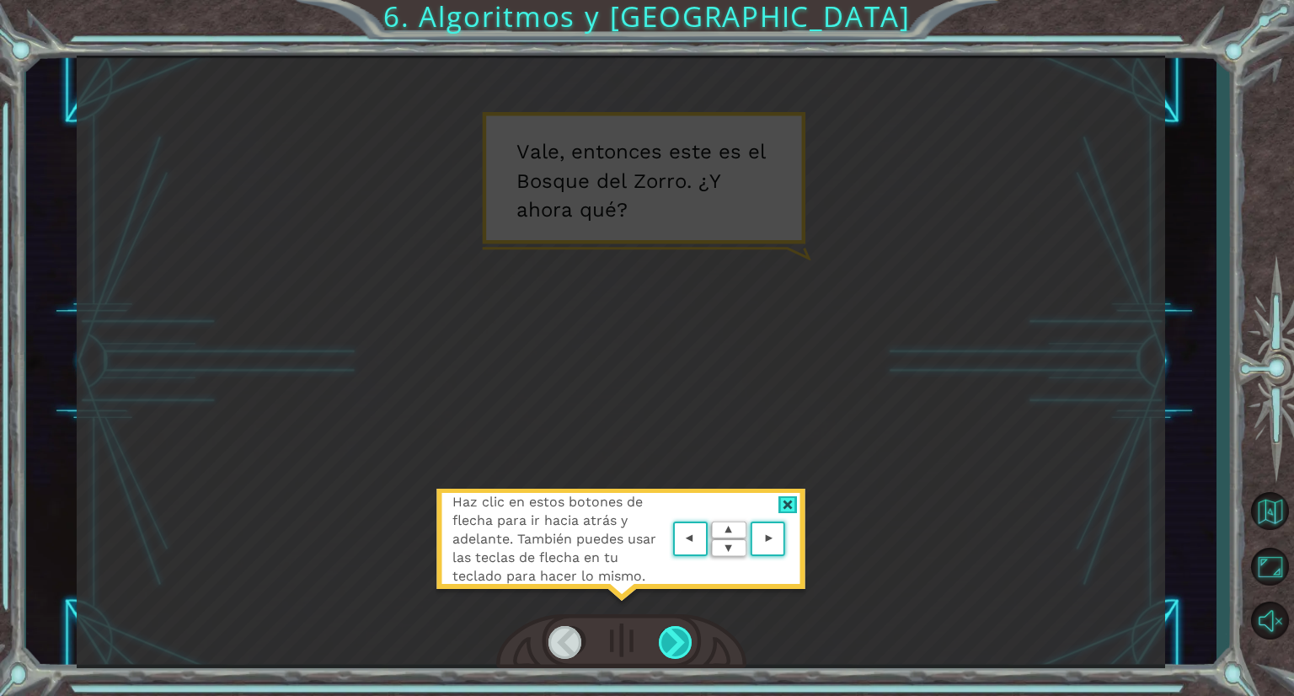
click at [683, 629] on div at bounding box center [676, 642] width 35 height 33
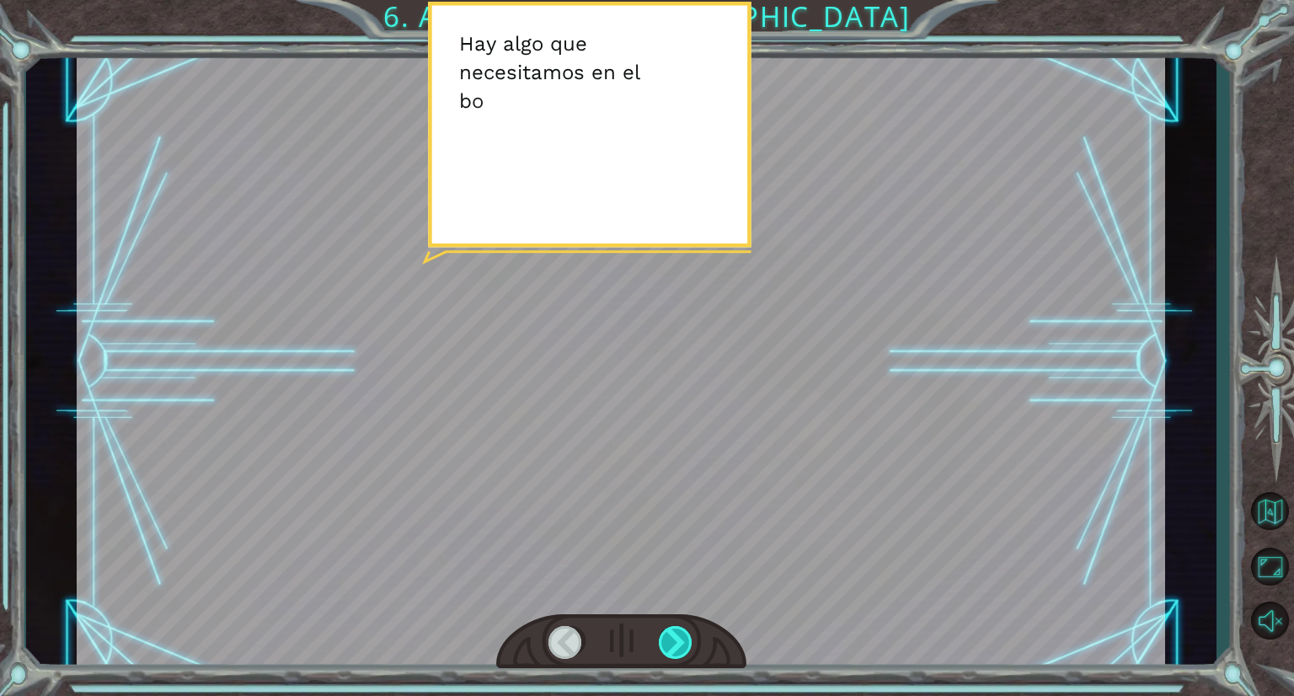
click at [683, 629] on div at bounding box center [676, 642] width 35 height 33
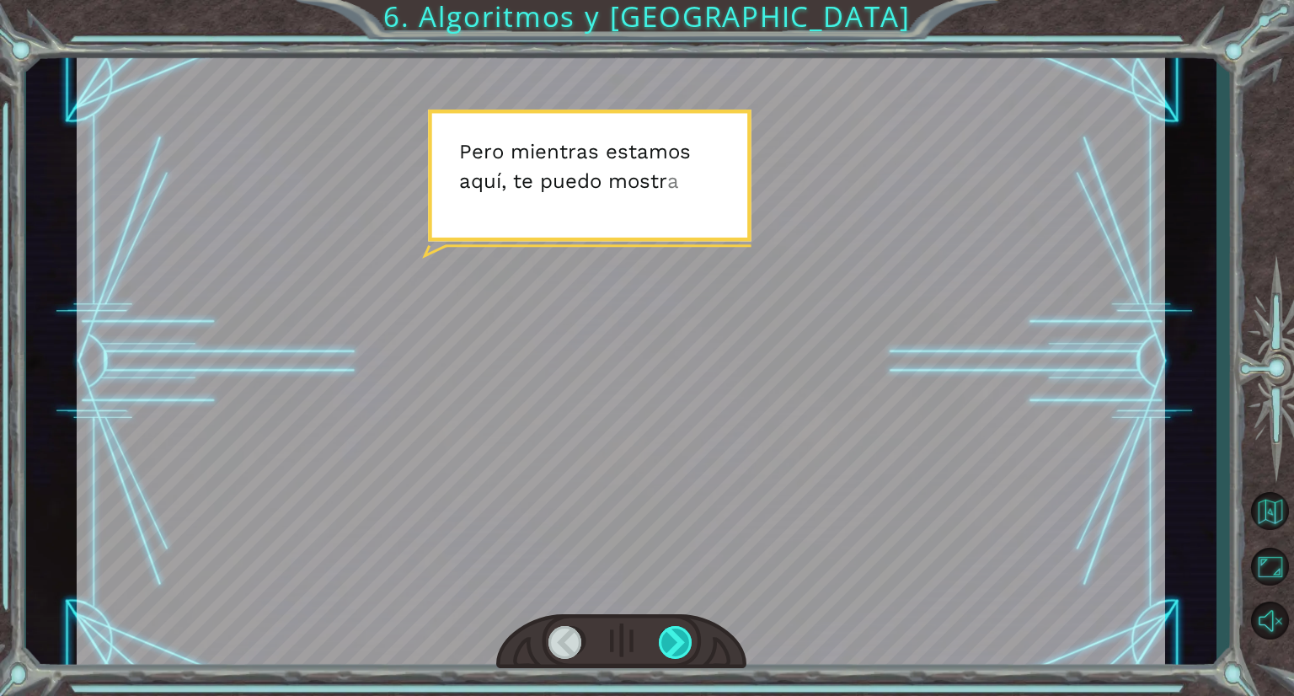
click at [683, 629] on div at bounding box center [676, 642] width 35 height 33
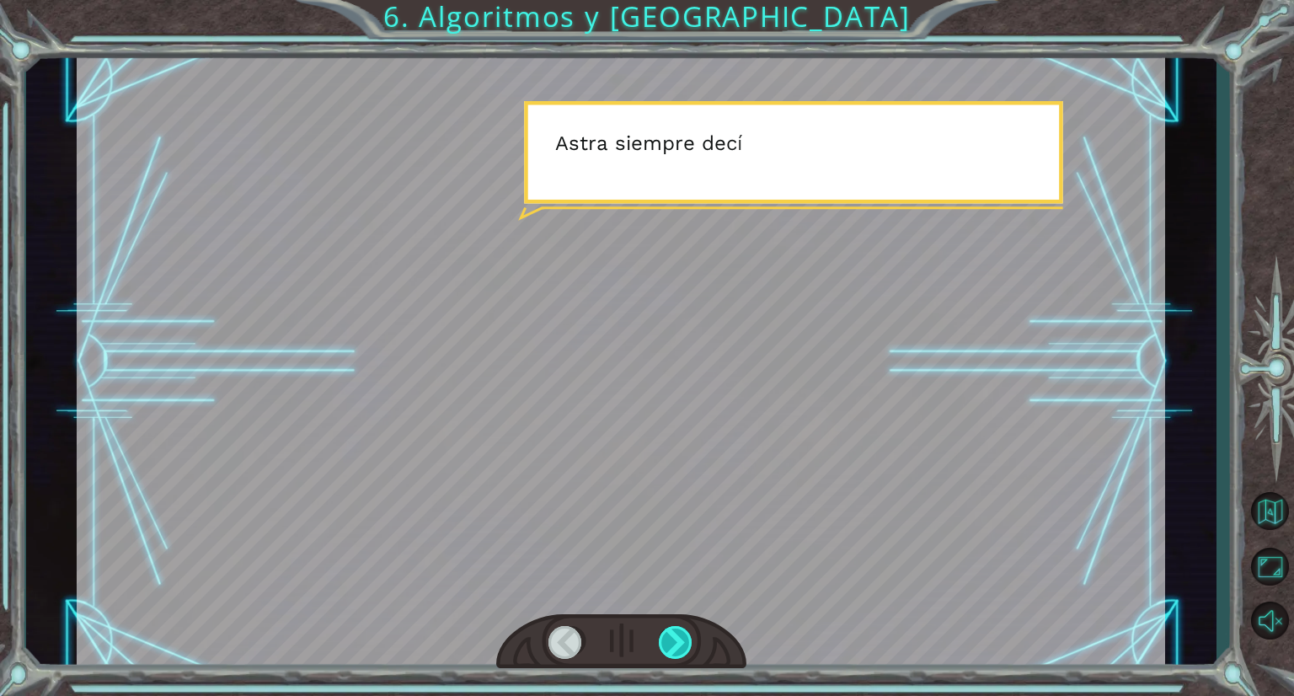
click at [683, 629] on div at bounding box center [676, 642] width 35 height 33
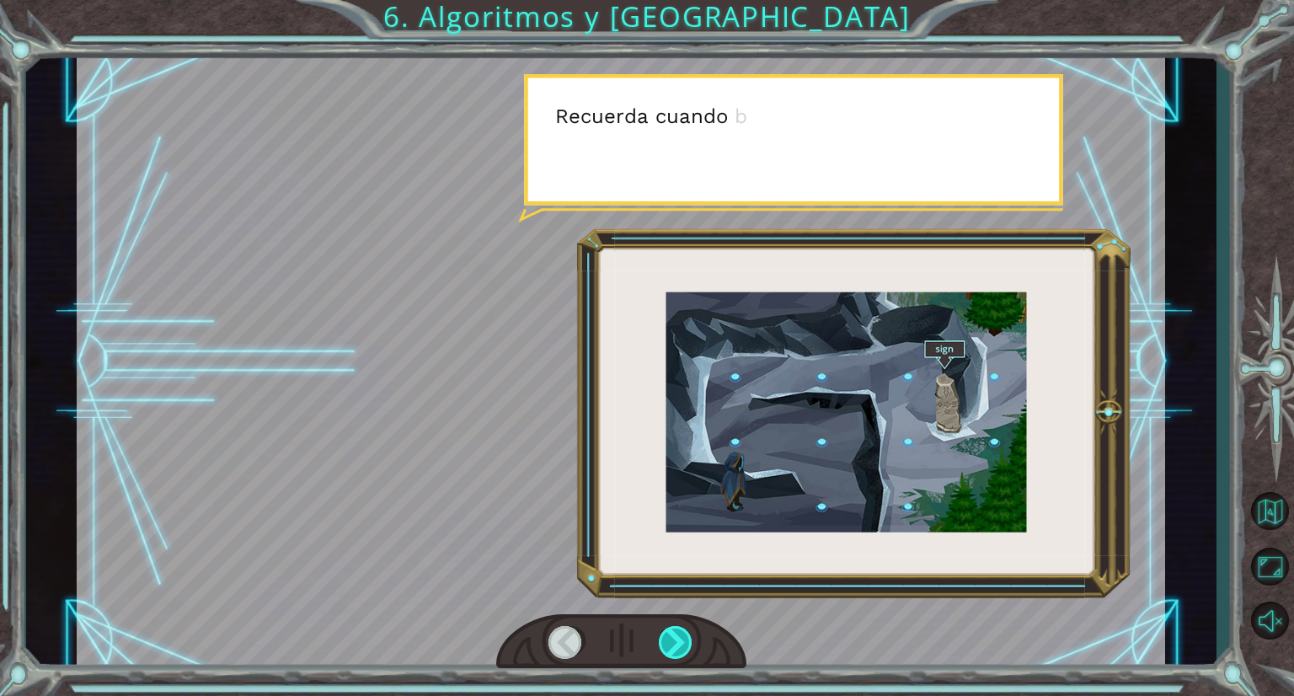
click at [683, 629] on div at bounding box center [676, 642] width 35 height 33
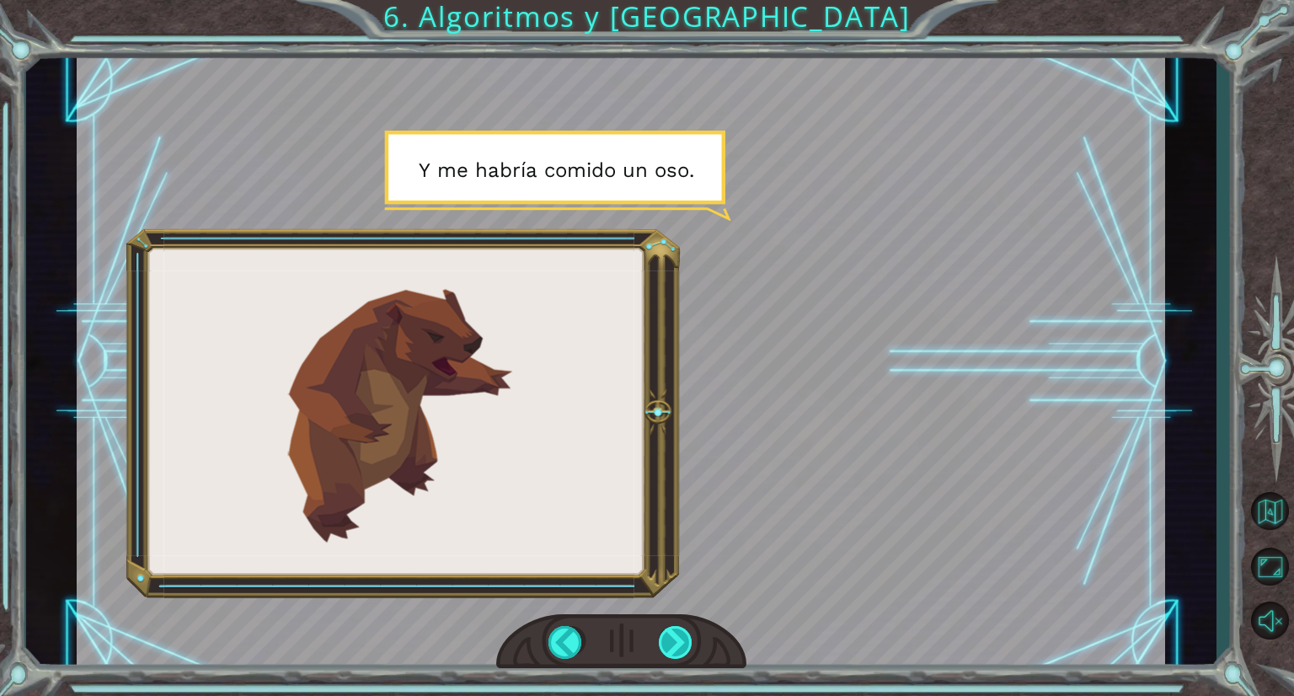
click at [672, 632] on div at bounding box center [676, 642] width 35 height 33
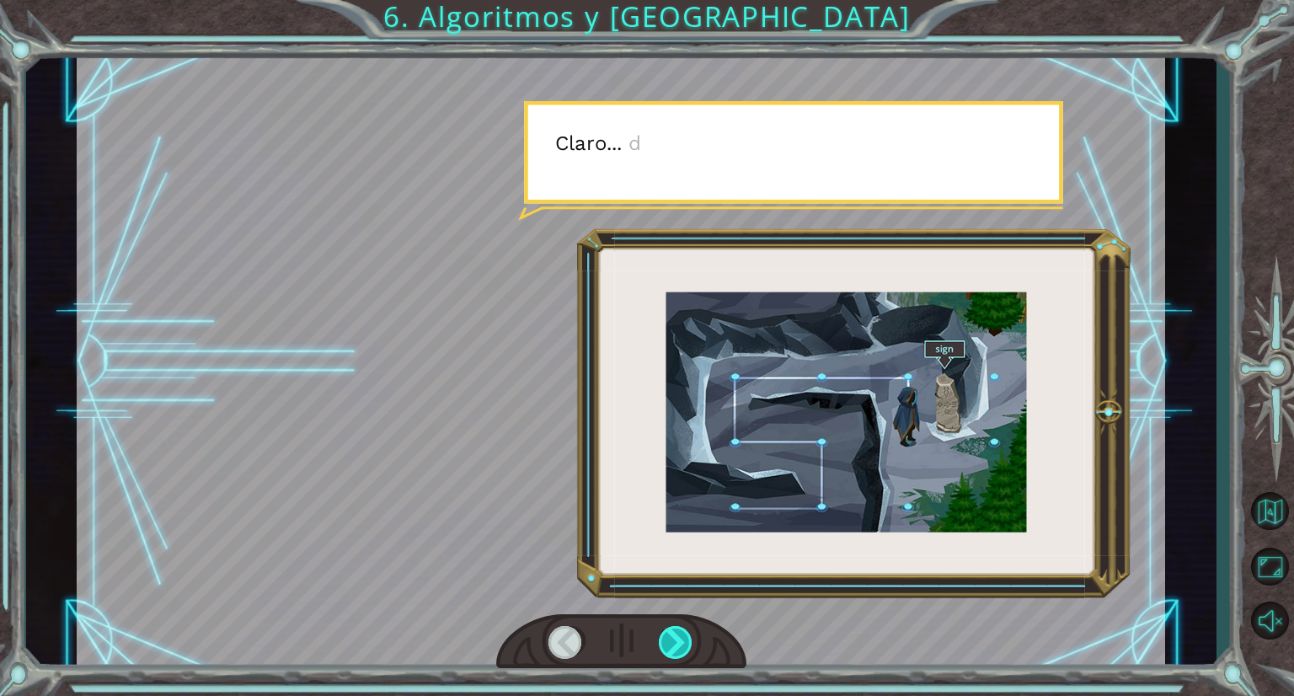
click at [672, 632] on div at bounding box center [676, 642] width 35 height 33
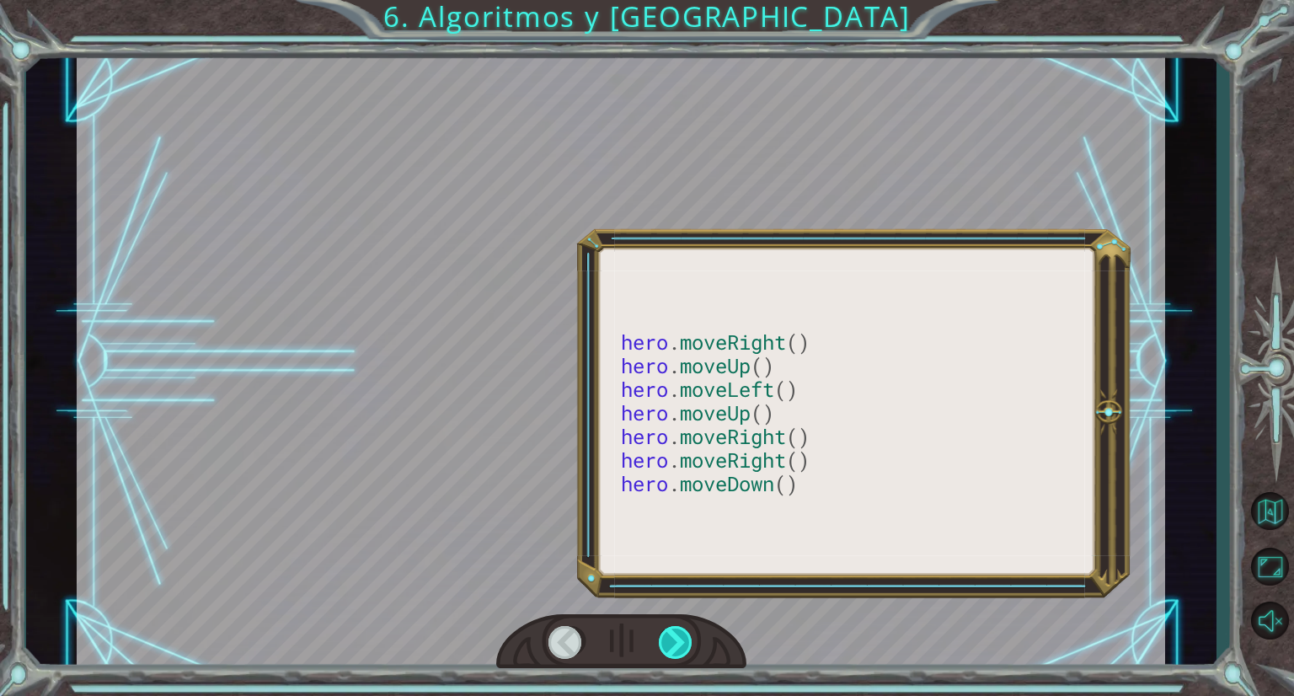
click at [672, 632] on div at bounding box center [676, 642] width 35 height 33
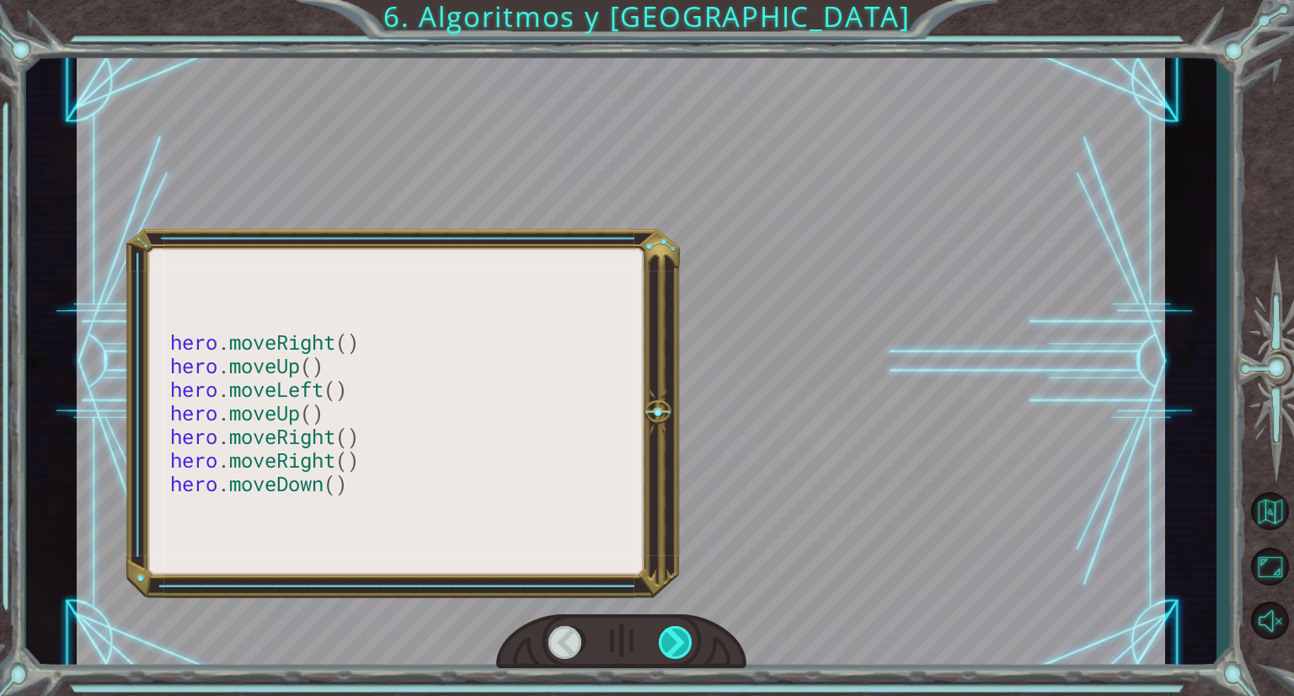
click at [672, 632] on div at bounding box center [676, 642] width 35 height 33
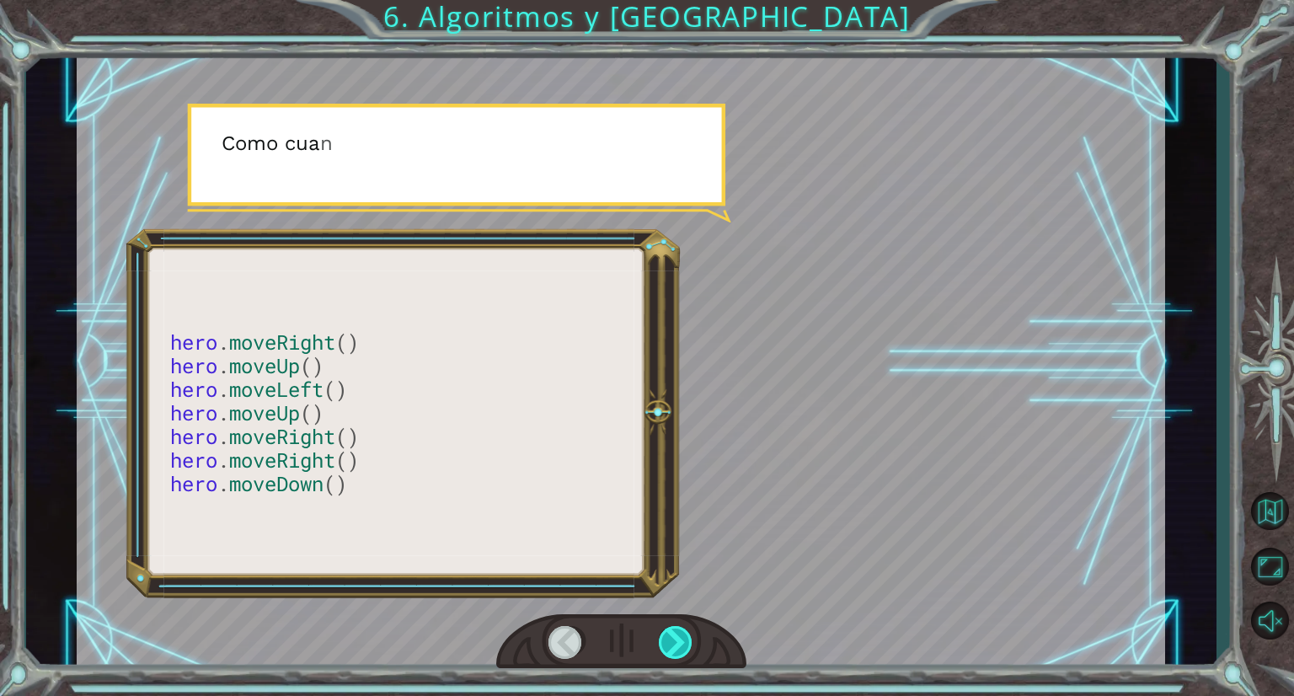
click at [672, 632] on div at bounding box center [676, 642] width 35 height 33
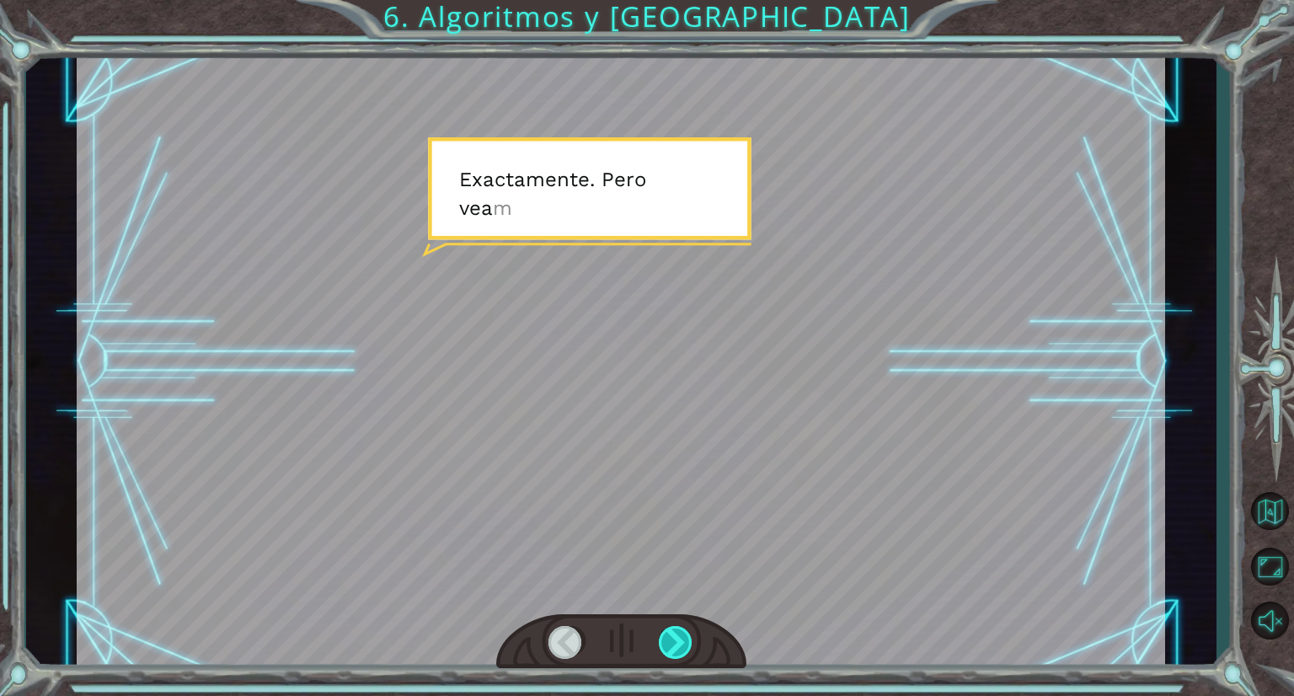
click at [672, 632] on div at bounding box center [676, 642] width 35 height 33
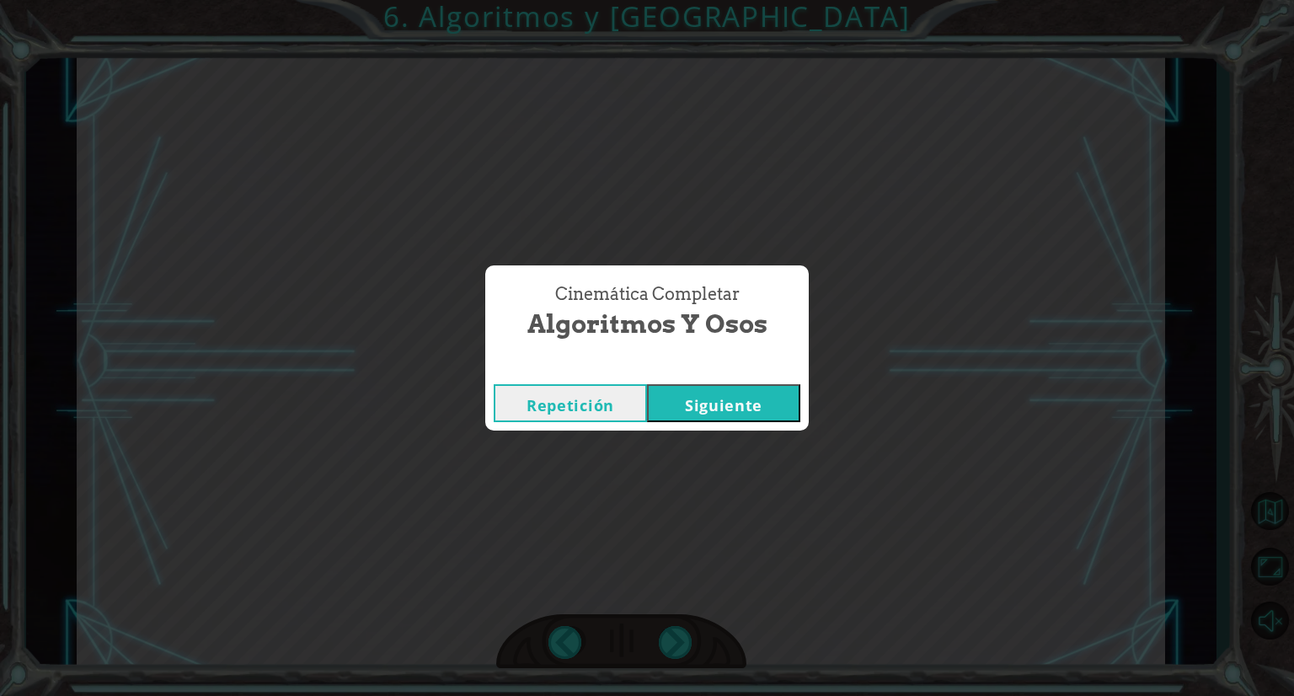
click at [719, 402] on button "Siguiente" at bounding box center [723, 403] width 153 height 38
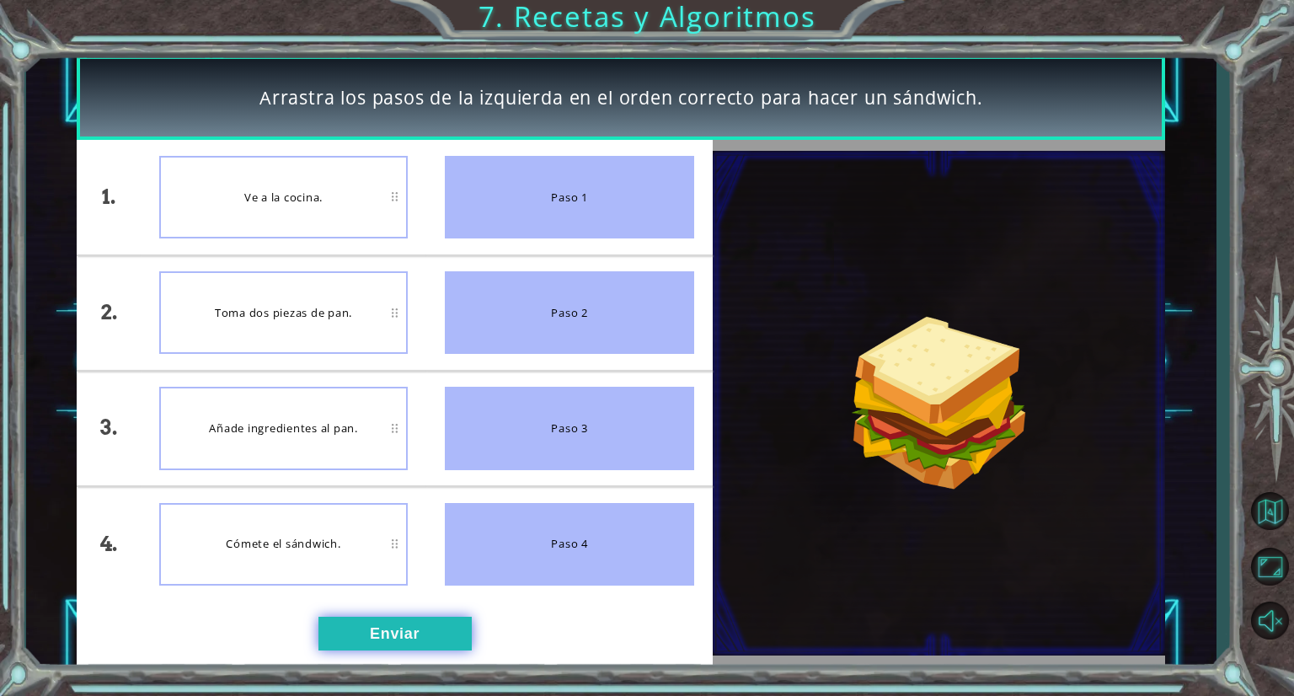
click at [371, 628] on button "Enviar" at bounding box center [395, 634] width 153 height 34
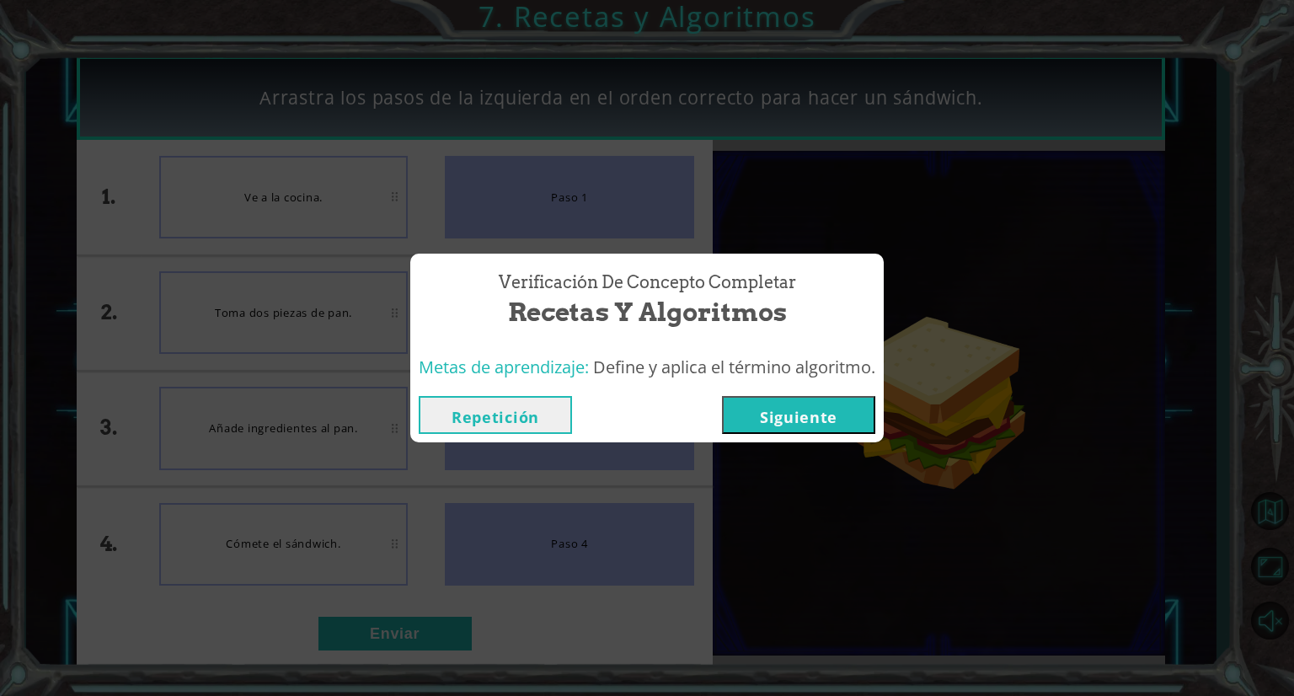
click at [506, 429] on button "Repetición" at bounding box center [495, 415] width 153 height 38
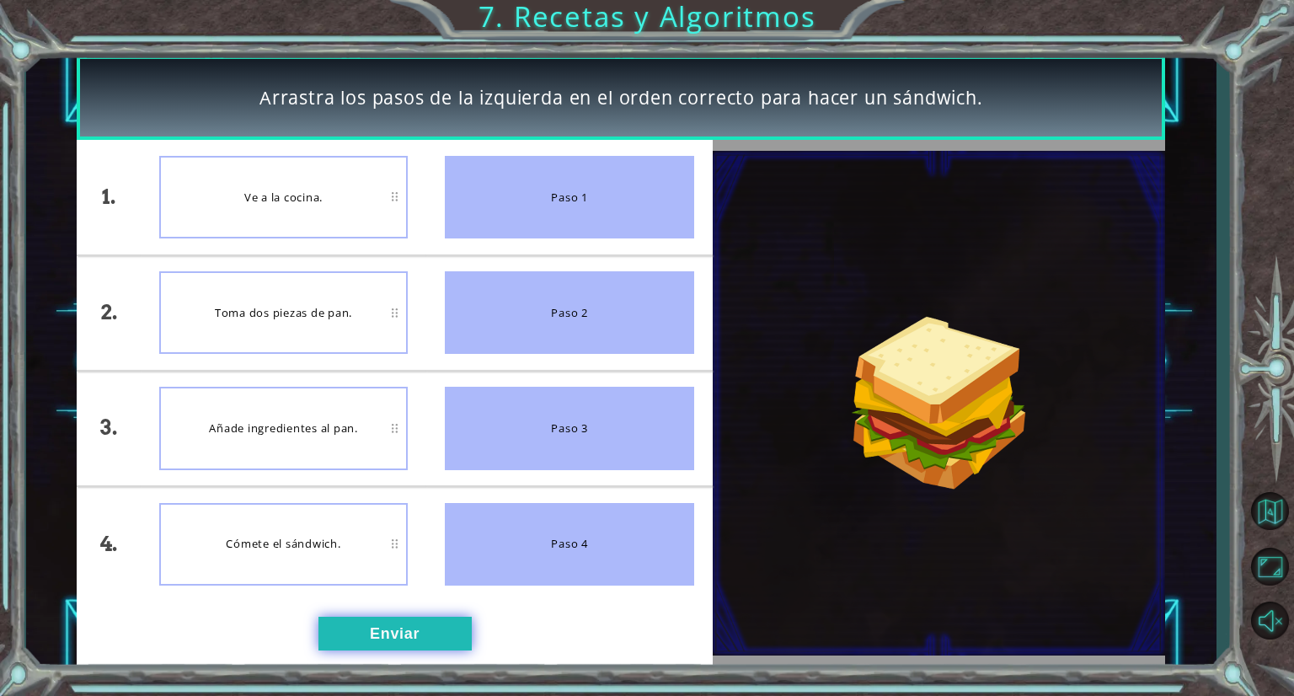
click at [354, 643] on button "Enviar" at bounding box center [395, 634] width 153 height 34
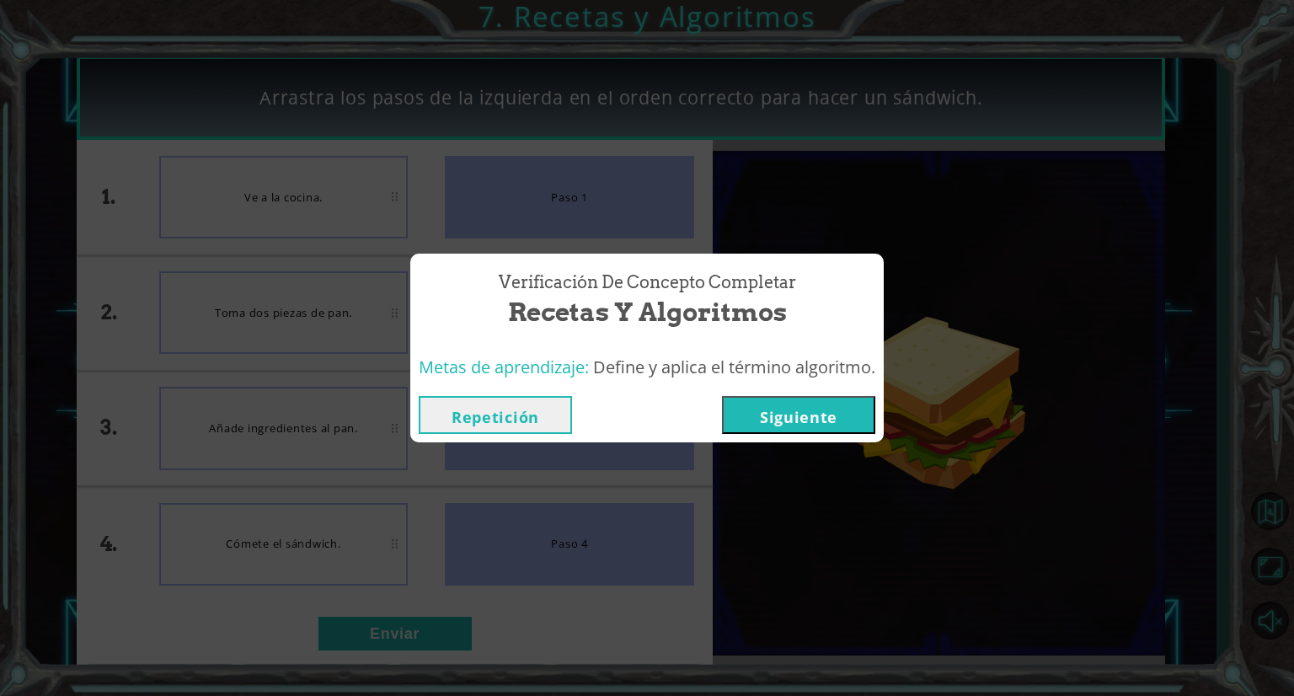
click at [825, 432] on button "Siguiente" at bounding box center [798, 415] width 153 height 38
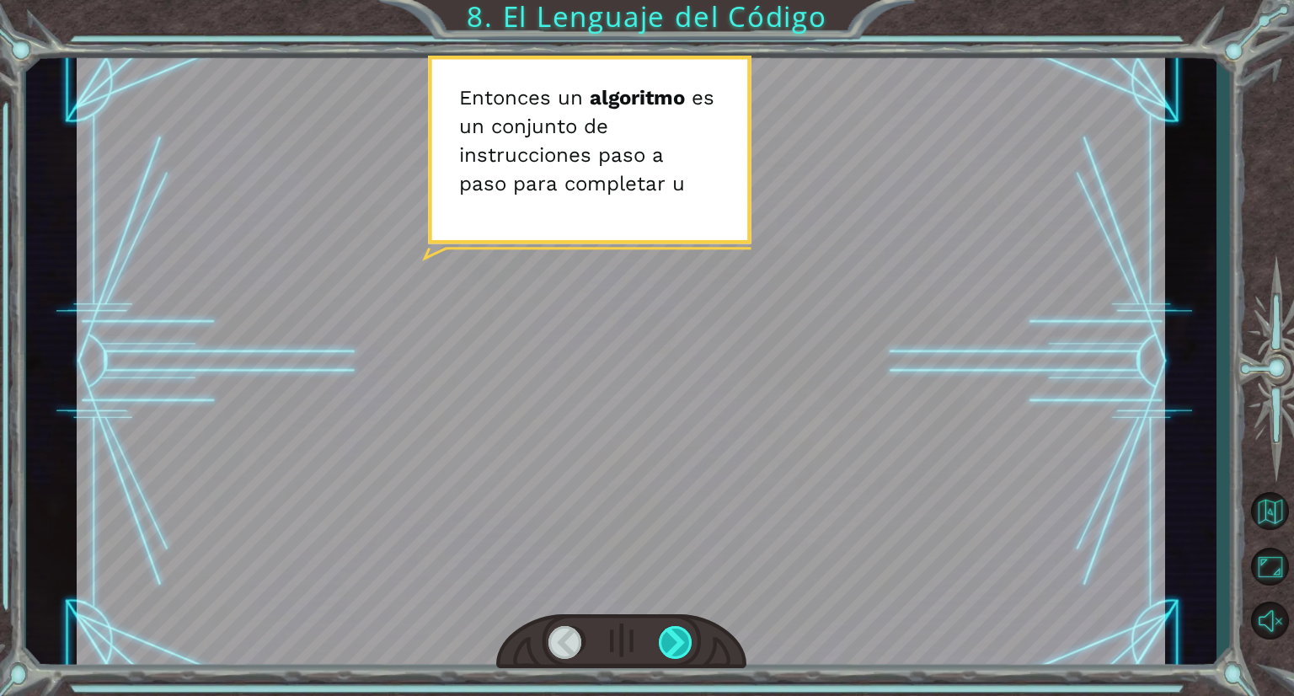
click at [670, 631] on div at bounding box center [676, 642] width 35 height 33
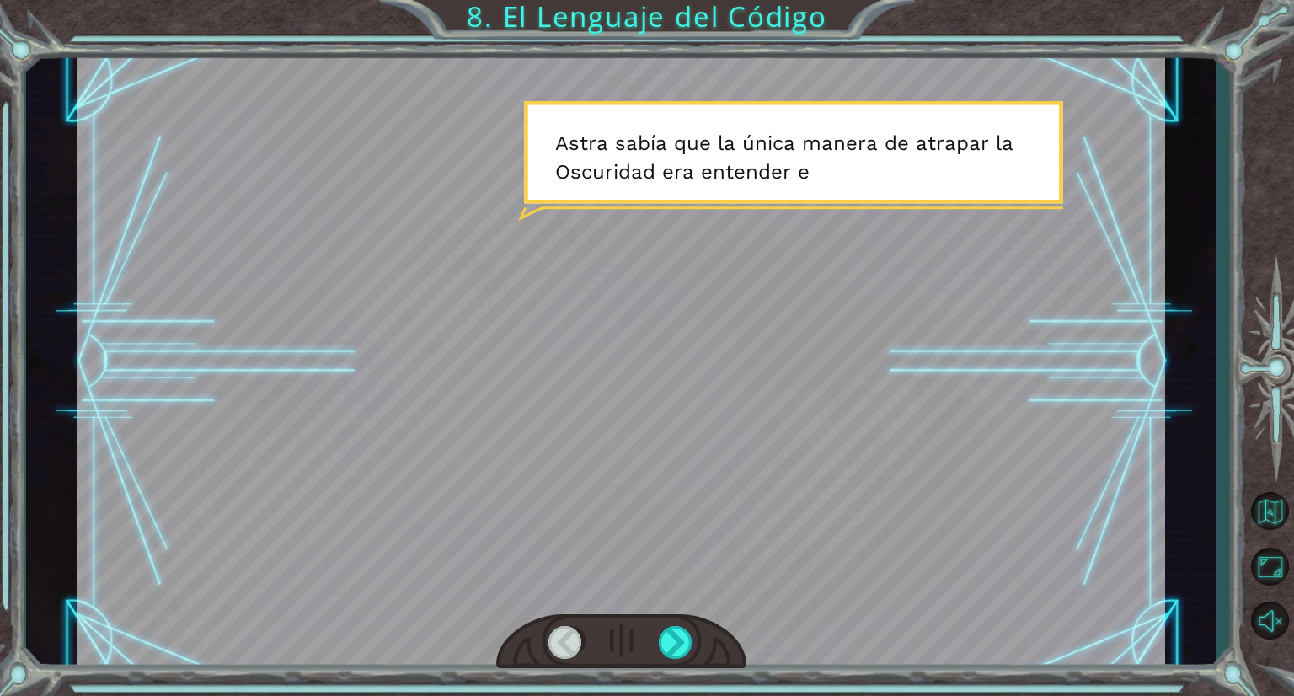
click at [674, 660] on div at bounding box center [621, 641] width 250 height 55
click at [678, 645] on div at bounding box center [676, 642] width 35 height 33
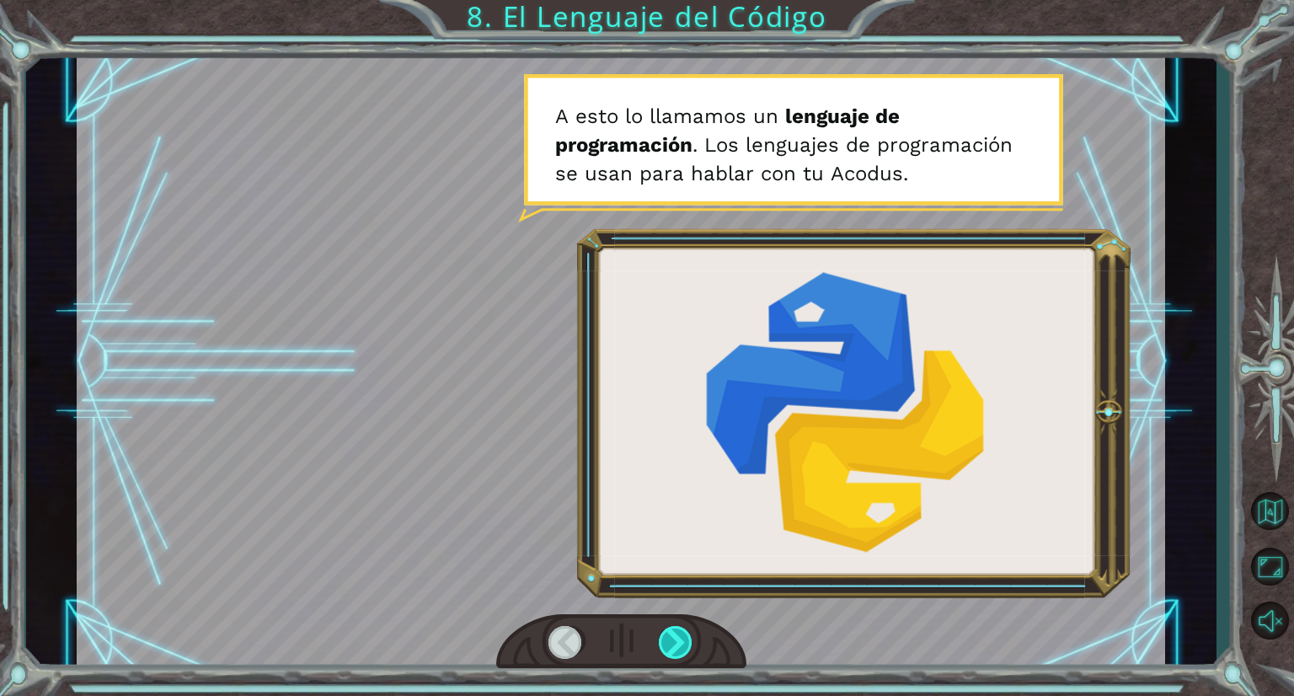
click at [667, 640] on div at bounding box center [676, 642] width 35 height 33
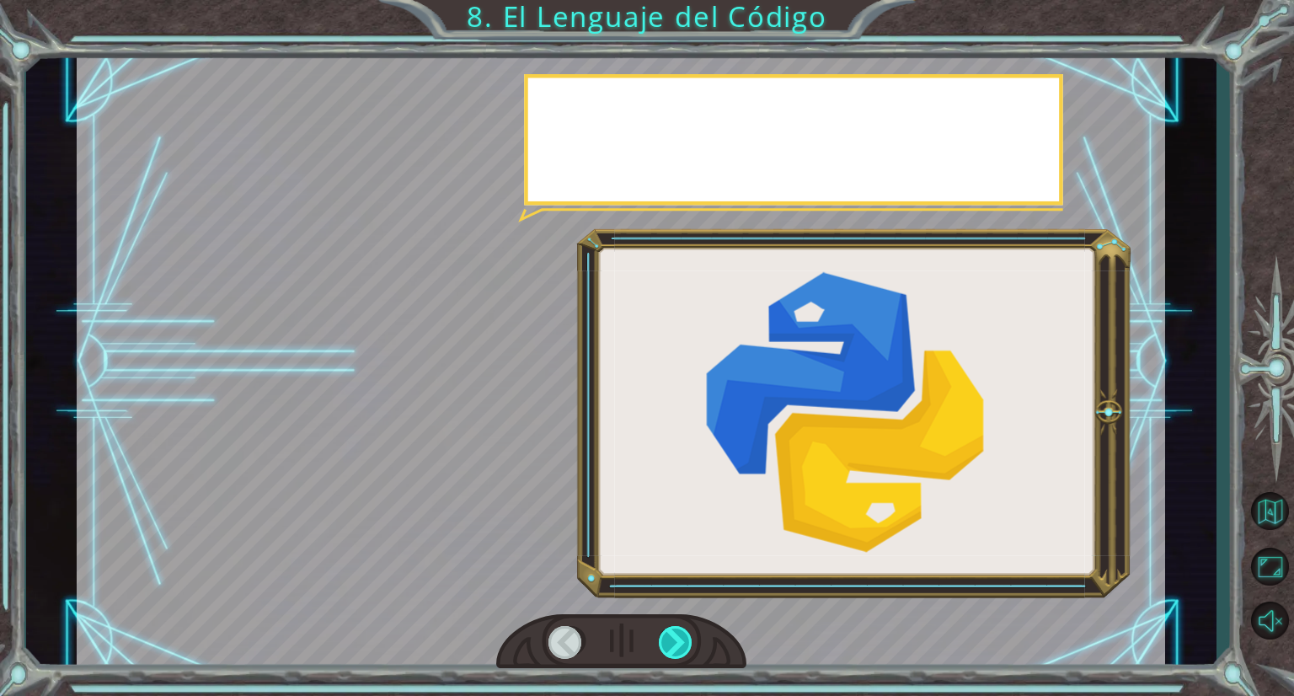
click at [667, 640] on div at bounding box center [676, 642] width 35 height 33
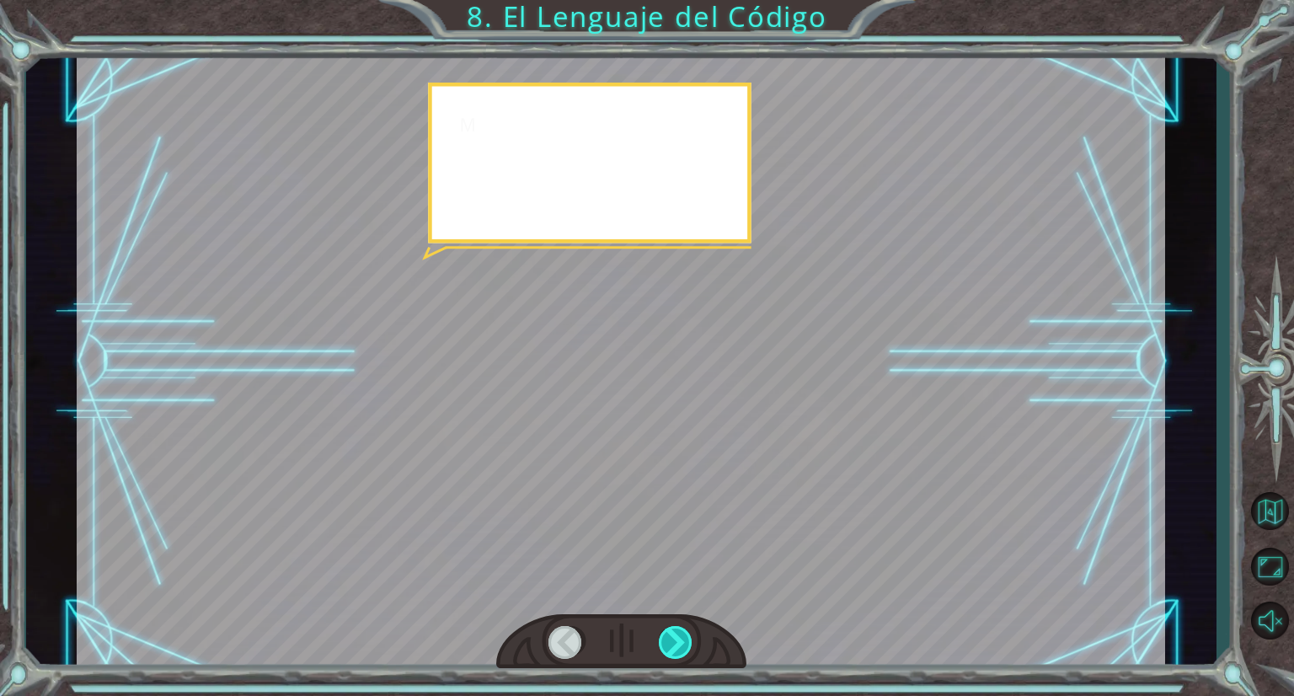
click at [667, 640] on div at bounding box center [676, 642] width 35 height 33
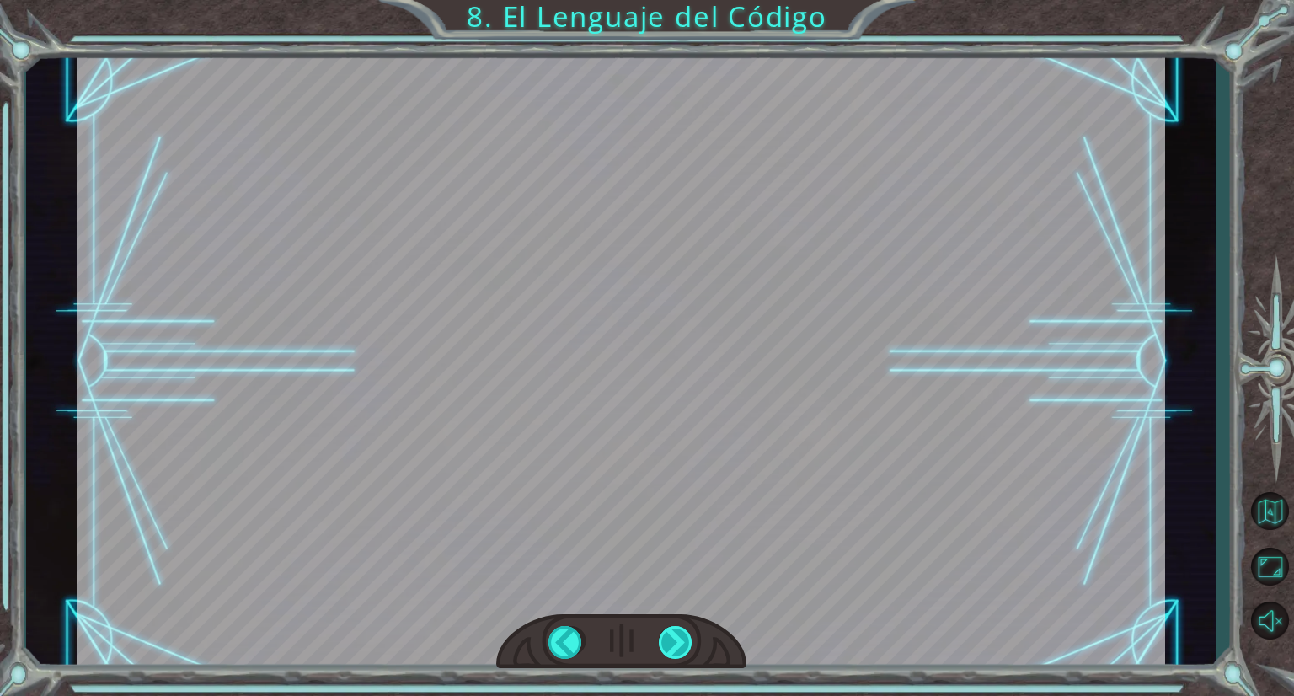
click at [667, 640] on div at bounding box center [676, 642] width 35 height 33
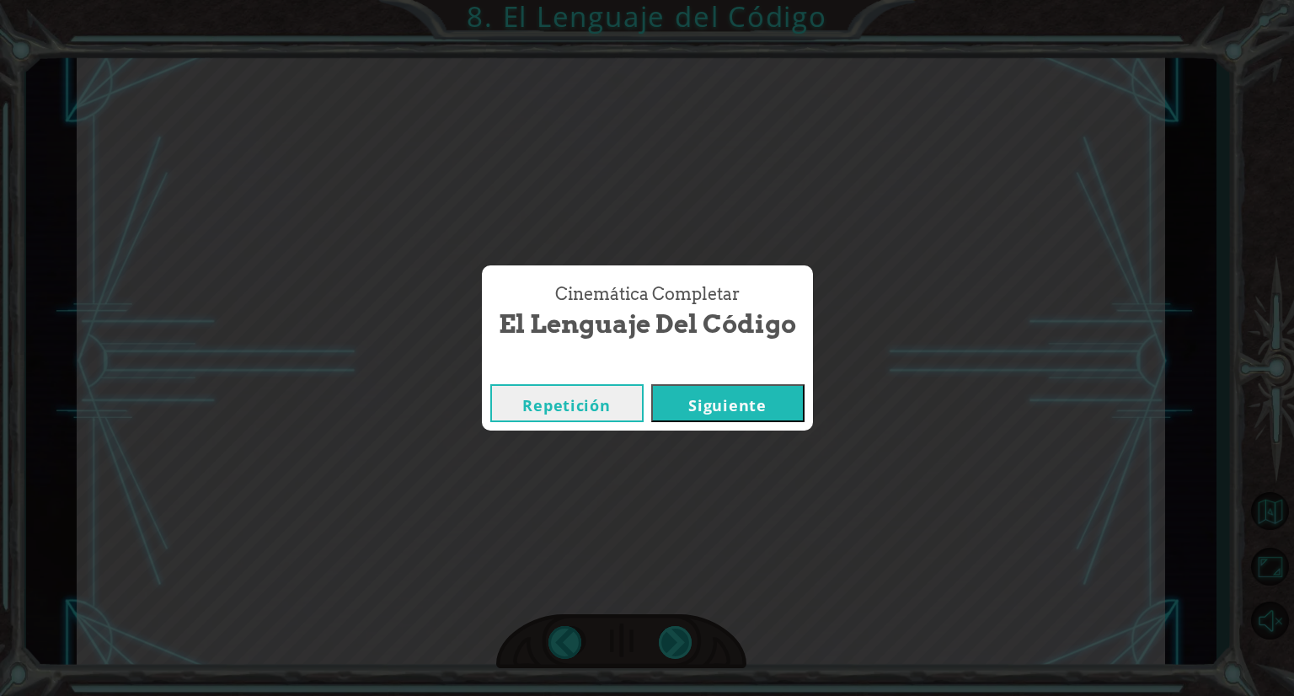
click at [667, 640] on div "Cinemática Completar El Lenguaje del Código Repetición [GEOGRAPHIC_DATA]" at bounding box center [647, 348] width 1294 height 696
click at [594, 405] on button "Repetición" at bounding box center [566, 403] width 153 height 38
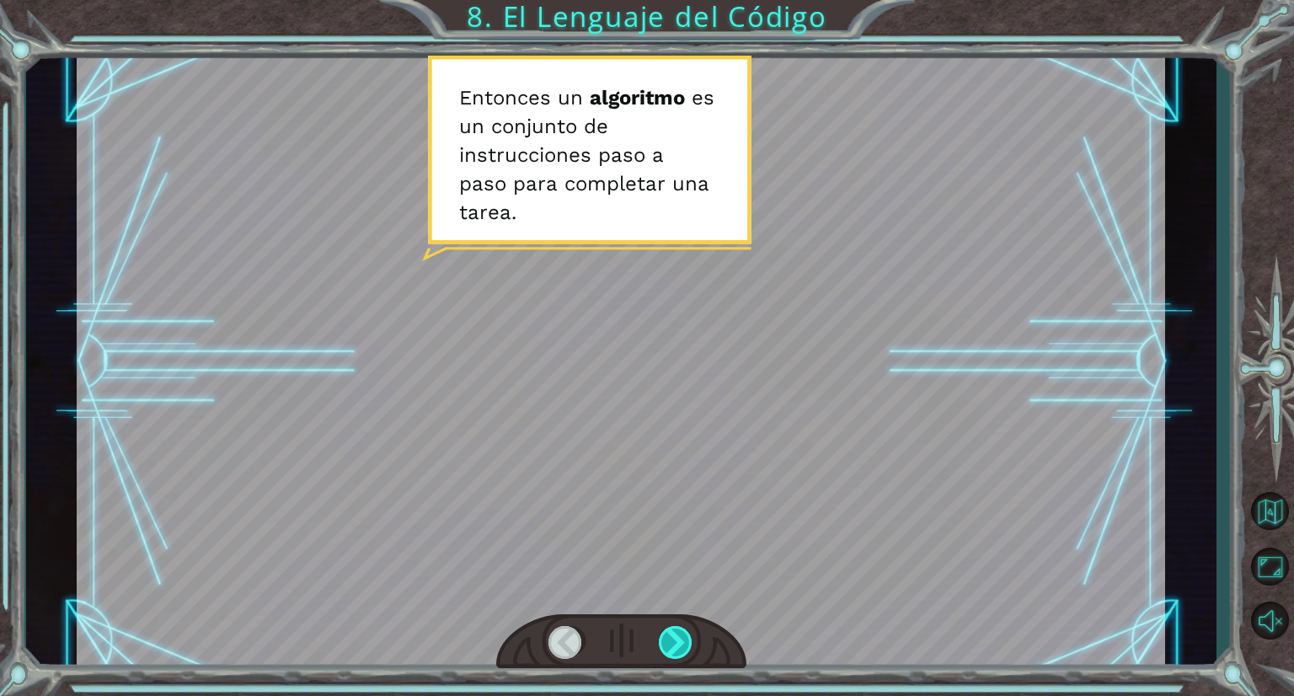
click at [661, 631] on div at bounding box center [676, 642] width 35 height 33
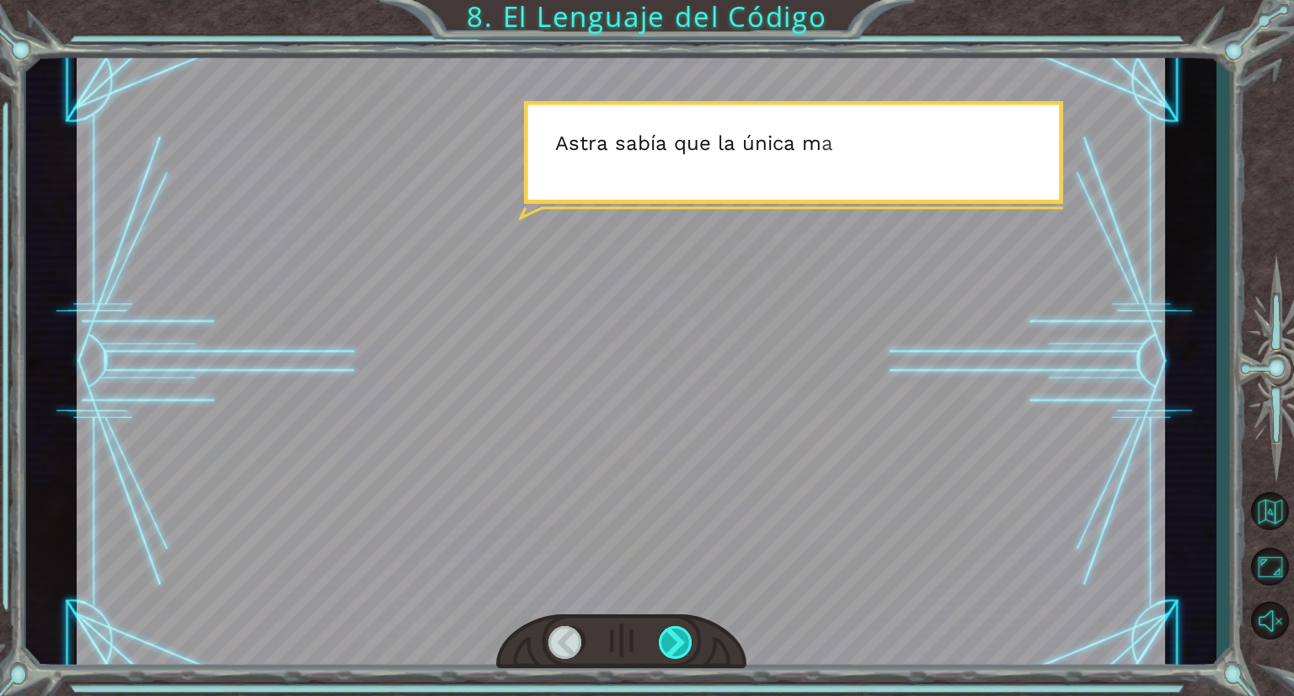
click at [661, 631] on div at bounding box center [676, 642] width 35 height 33
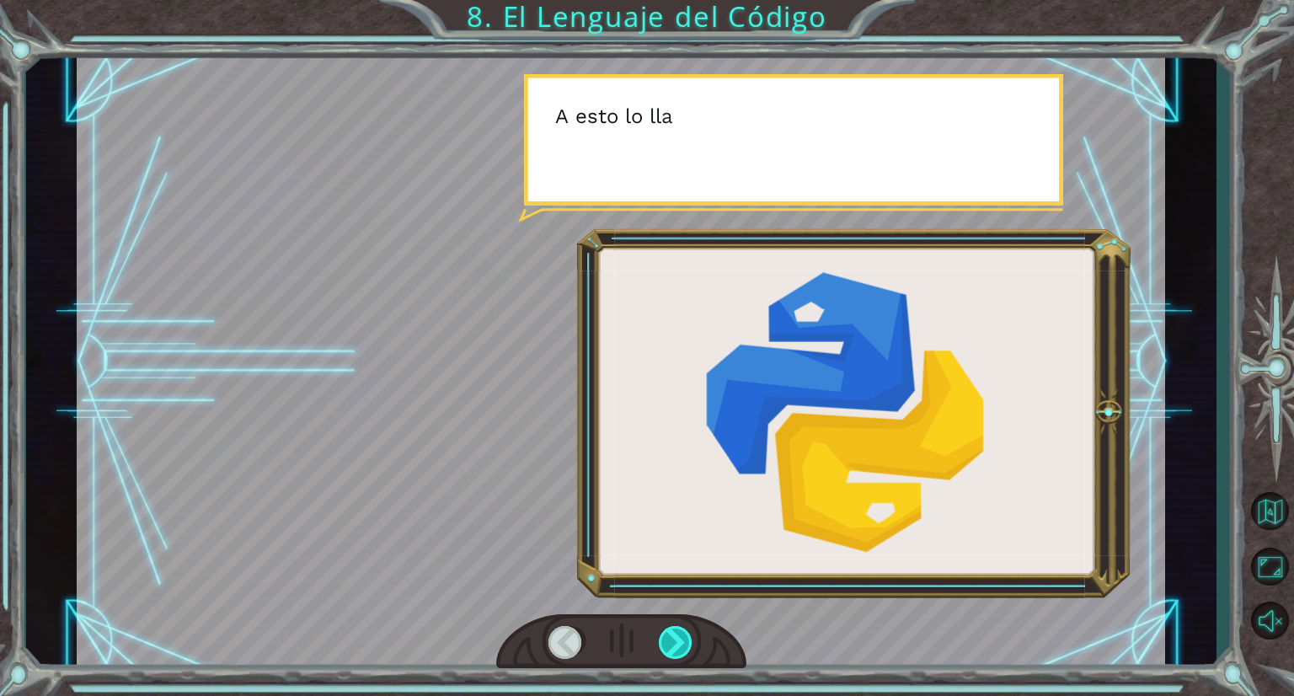
click at [661, 631] on div at bounding box center [676, 642] width 35 height 33
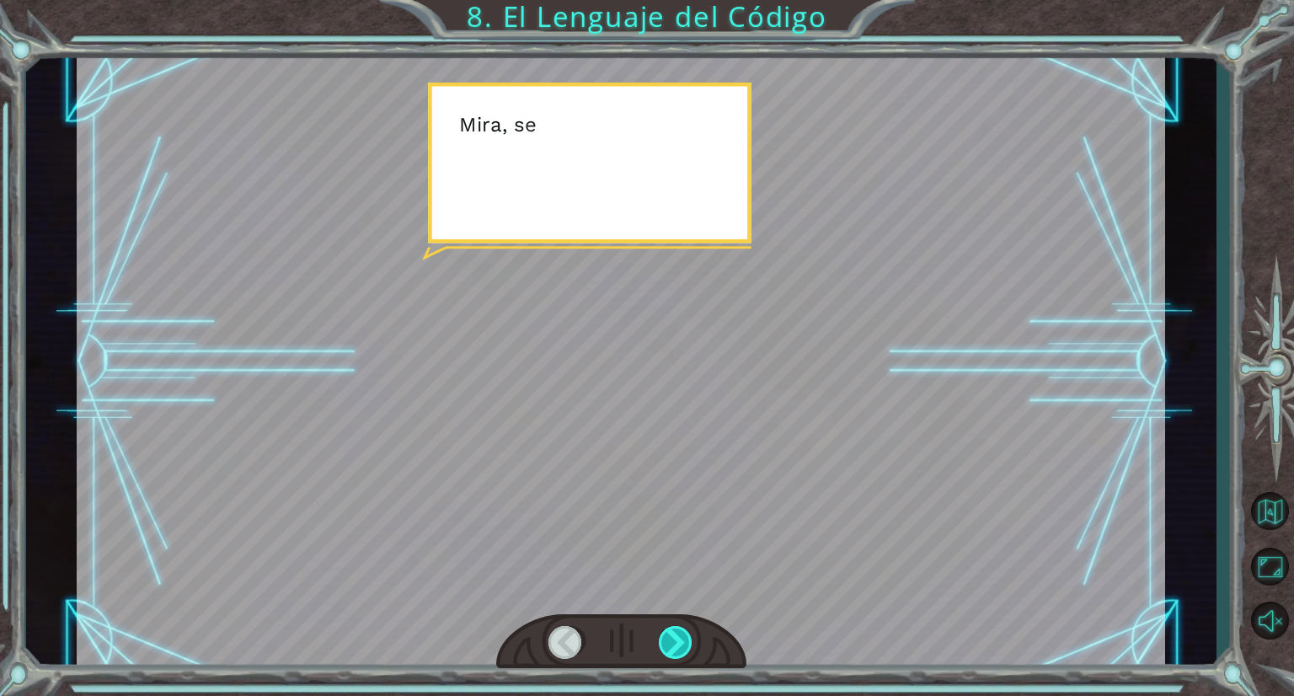
click at [661, 631] on div at bounding box center [676, 642] width 35 height 33
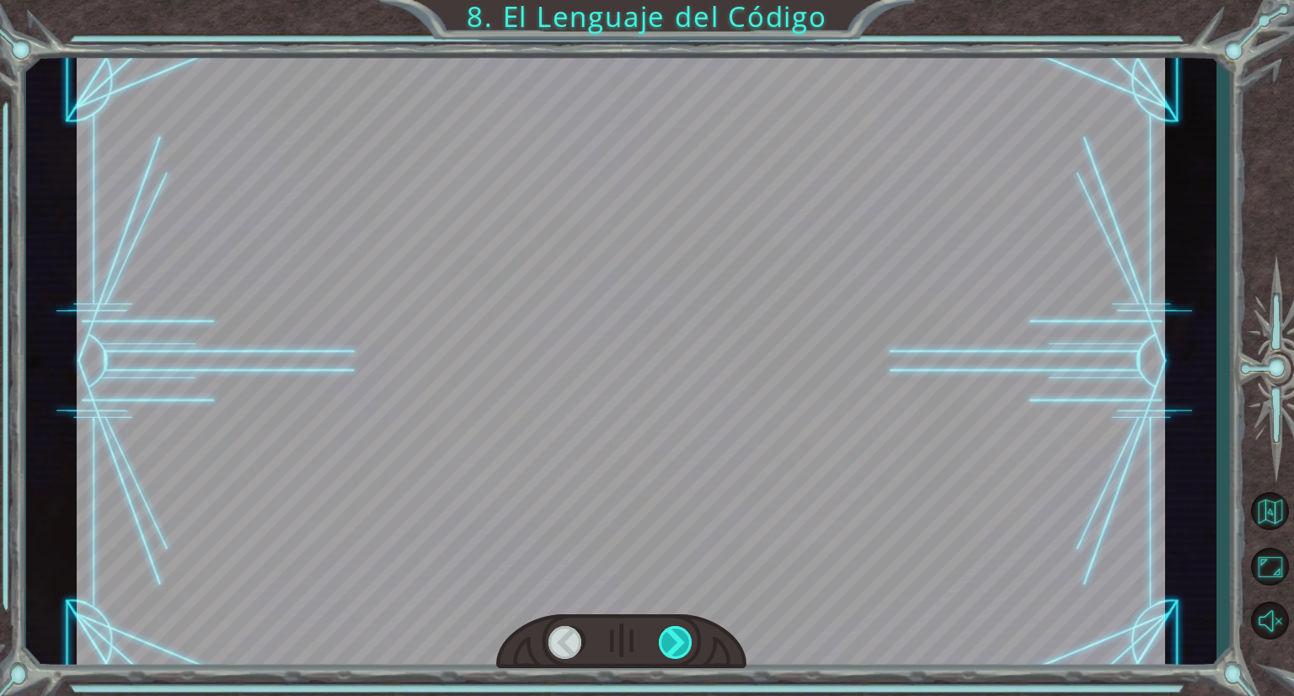
click at [661, 631] on div at bounding box center [676, 642] width 35 height 33
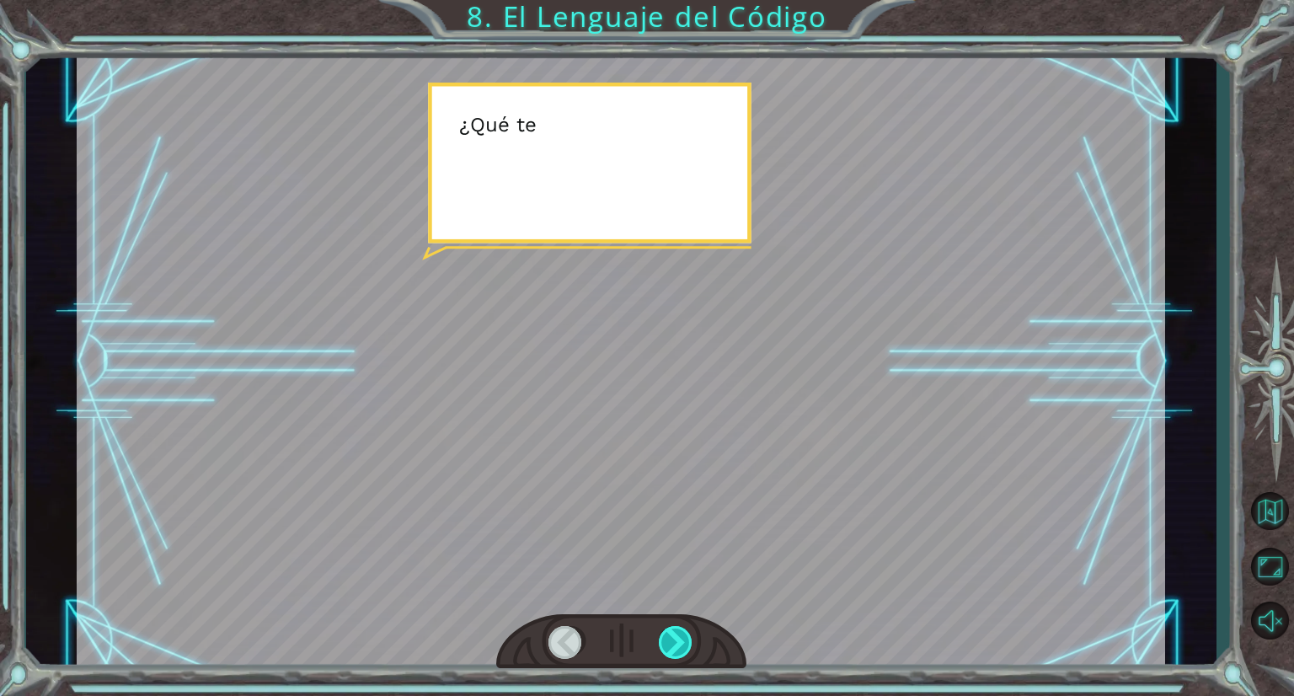
click at [661, 631] on div at bounding box center [676, 642] width 35 height 33
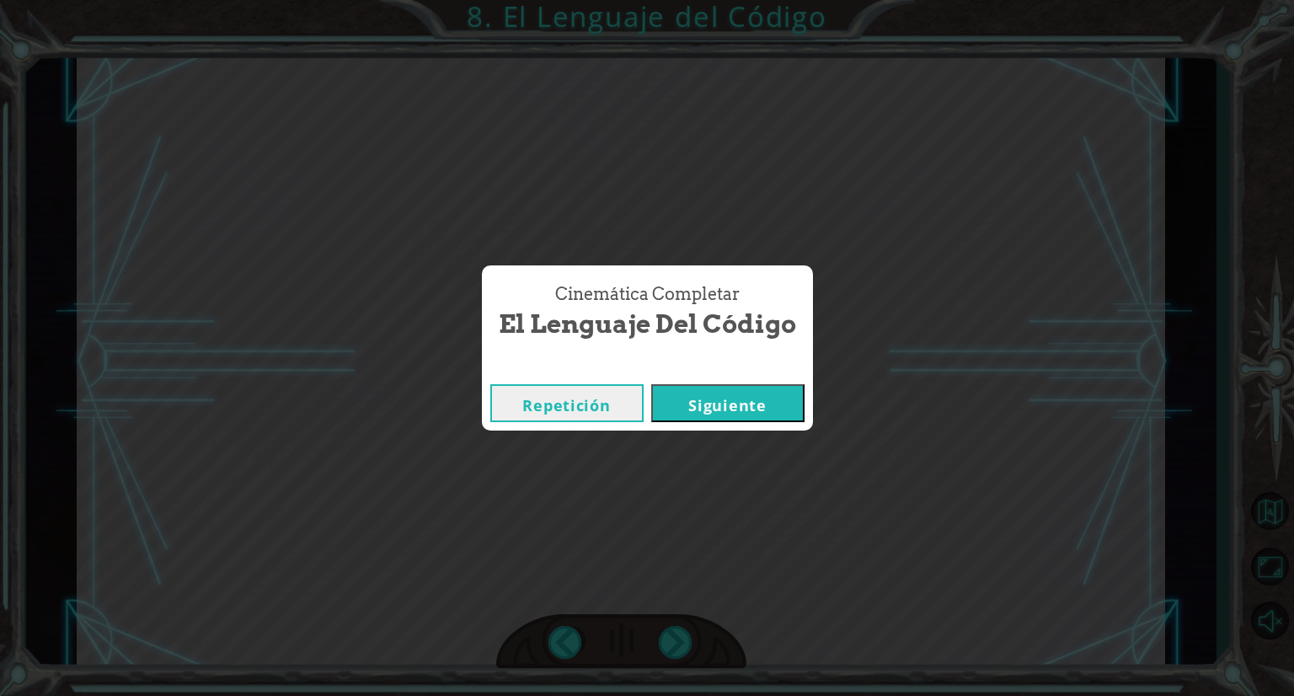
click at [661, 0] on div "E n t o n c e s u n a l g o r i t m o e s u n c o n j u n t o d e i n s t r u c…" at bounding box center [647, 0] width 1294 height 0
click at [699, 390] on button "Siguiente" at bounding box center [727, 403] width 153 height 38
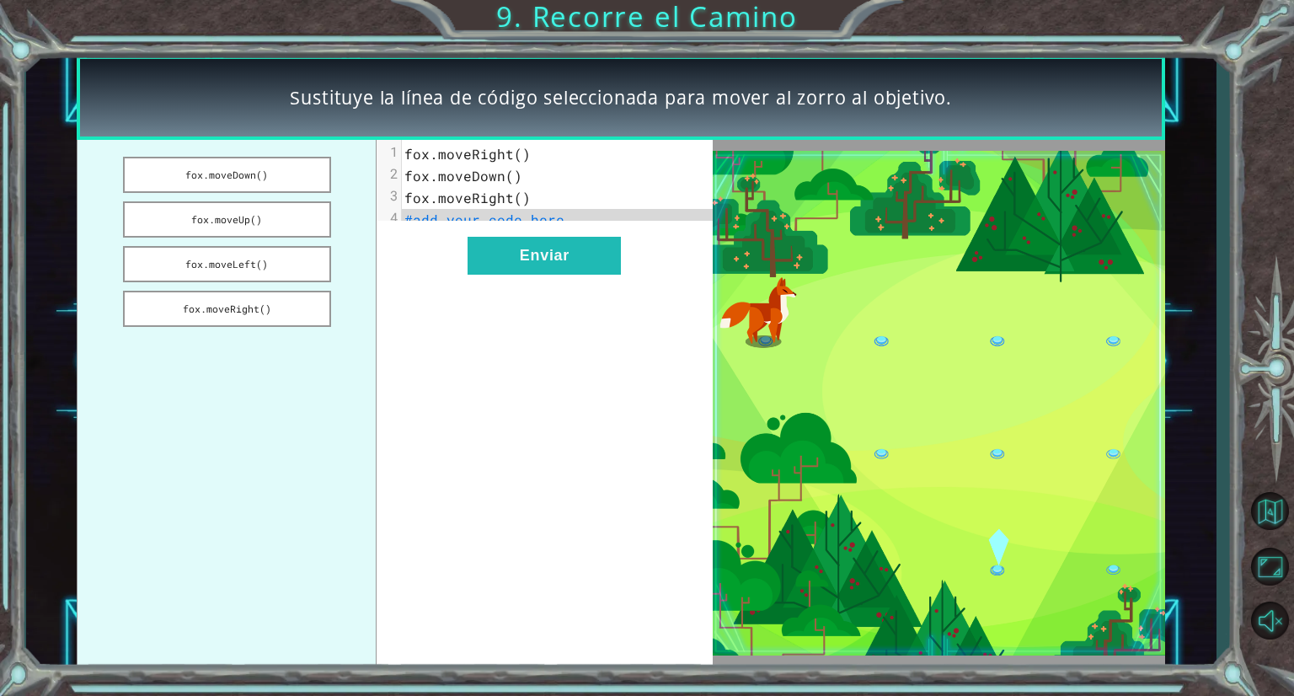
click at [796, 353] on img at bounding box center [939, 404] width 453 height 506
drag, startPoint x: 287, startPoint y: 178, endPoint x: 518, endPoint y: 166, distance: 231.2
click at [518, 166] on div "fox.moveDown() fox.moveUp() fox.moveLeft() fox.moveRight() xxxxxxxxxx 4 1 fox.m…" at bounding box center [394, 403] width 635 height 526
click at [480, 172] on span "fox.moveDown()" at bounding box center [464, 176] width 118 height 18
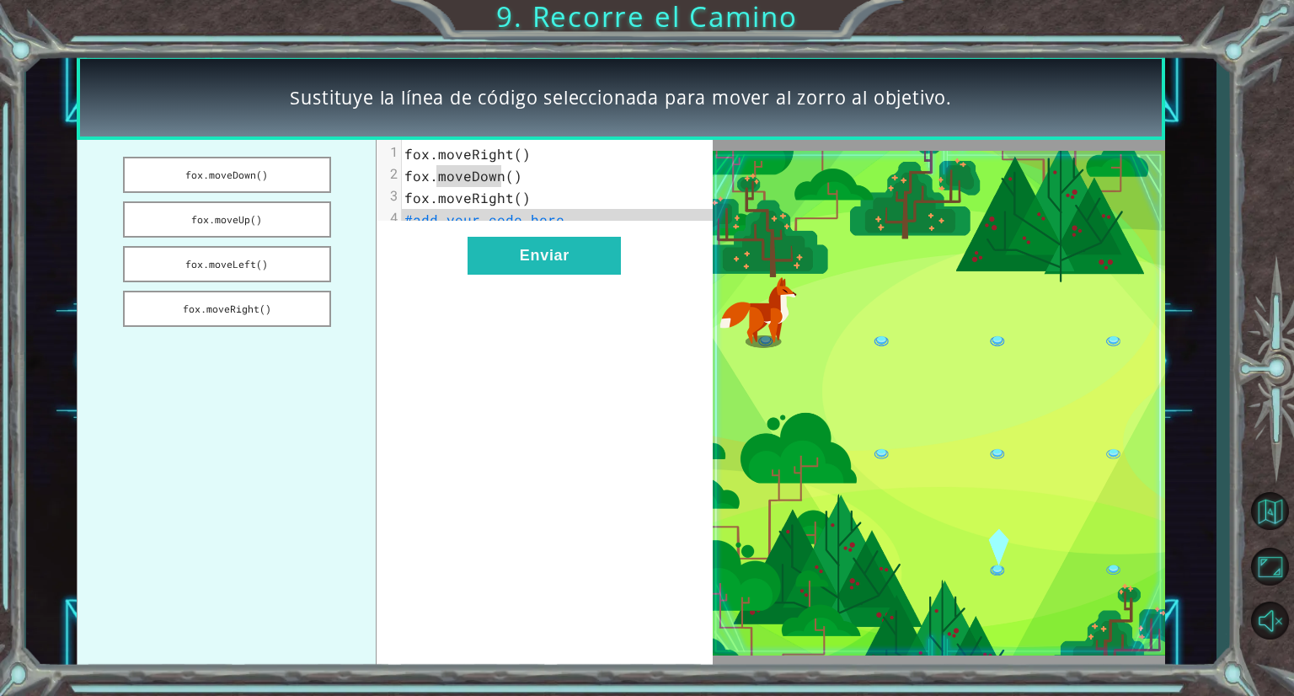
copy div "E n t o n c e s u n a l g o r i t m o e s u n c o n j u n t o d e i n s t r u c…"
click at [480, 172] on span "fox.moveDown()" at bounding box center [464, 176] width 118 height 18
drag, startPoint x: 404, startPoint y: 173, endPoint x: 568, endPoint y: 183, distance: 164.6
click at [568, 183] on pre "fox.moveDown()" at bounding box center [564, 176] width 324 height 22
copy div "E n t o n c e s u n a l g o r i t m o e s u n c o n j u n t o d e i n s t r u c…"
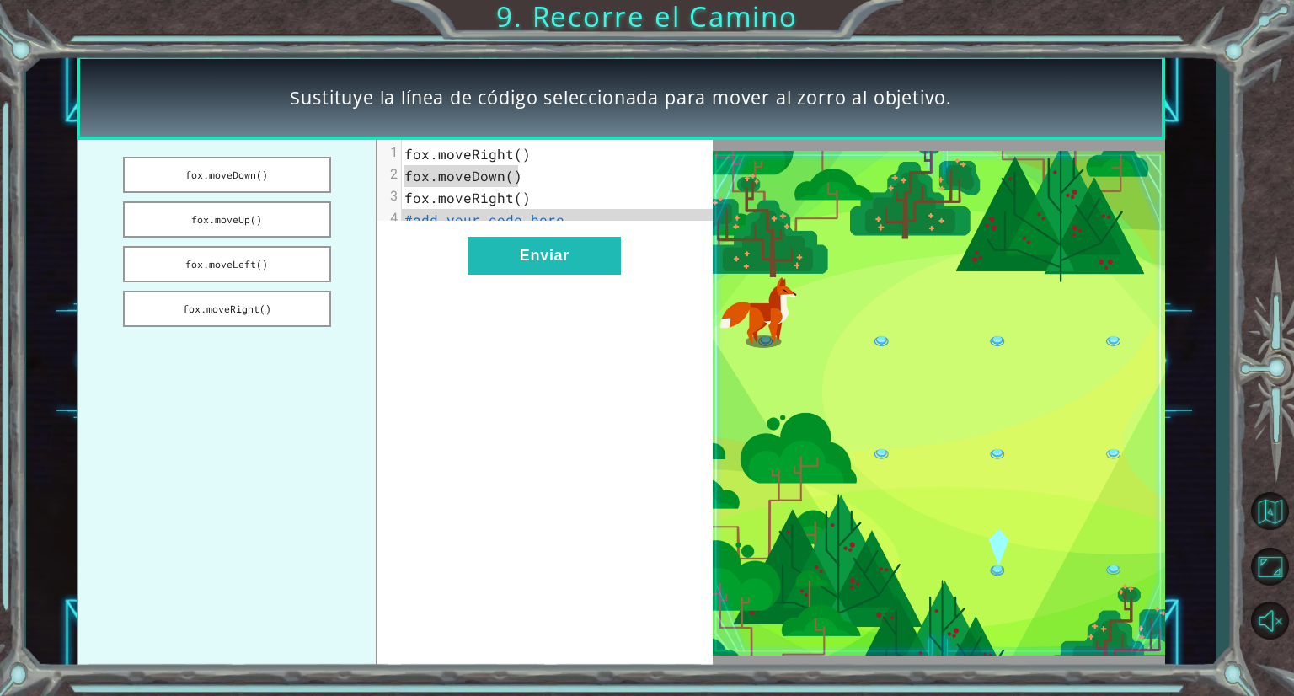
click at [513, 217] on span "#add your code here" at bounding box center [485, 220] width 160 height 18
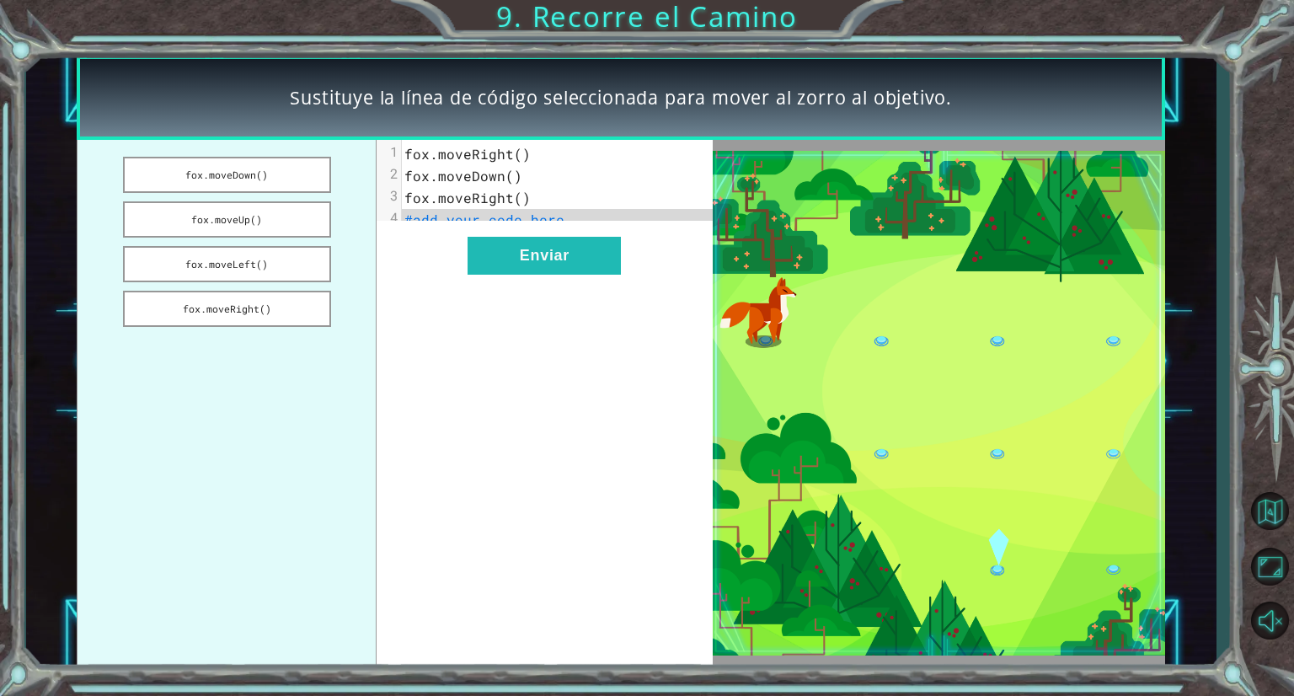
drag, startPoint x: 272, startPoint y: 167, endPoint x: 432, endPoint y: 211, distance: 166.0
click at [432, 211] on div "fox.moveDown() fox.moveUp() fox.moveLeft() fox.moveRight() x 1 fox.moveRight() …" at bounding box center [394, 403] width 635 height 526
click at [334, 166] on ul "fox.moveDown() fox.moveUp() fox.moveLeft() fox.moveRight()" at bounding box center [227, 403] width 300 height 526
drag, startPoint x: 320, startPoint y: 168, endPoint x: 452, endPoint y: 213, distance: 139.1
click at [452, 213] on div "fox.moveDown() fox.moveUp() fox.moveLeft() fox.moveRight() x 1 fox.moveRight() …" at bounding box center [394, 403] width 635 height 526
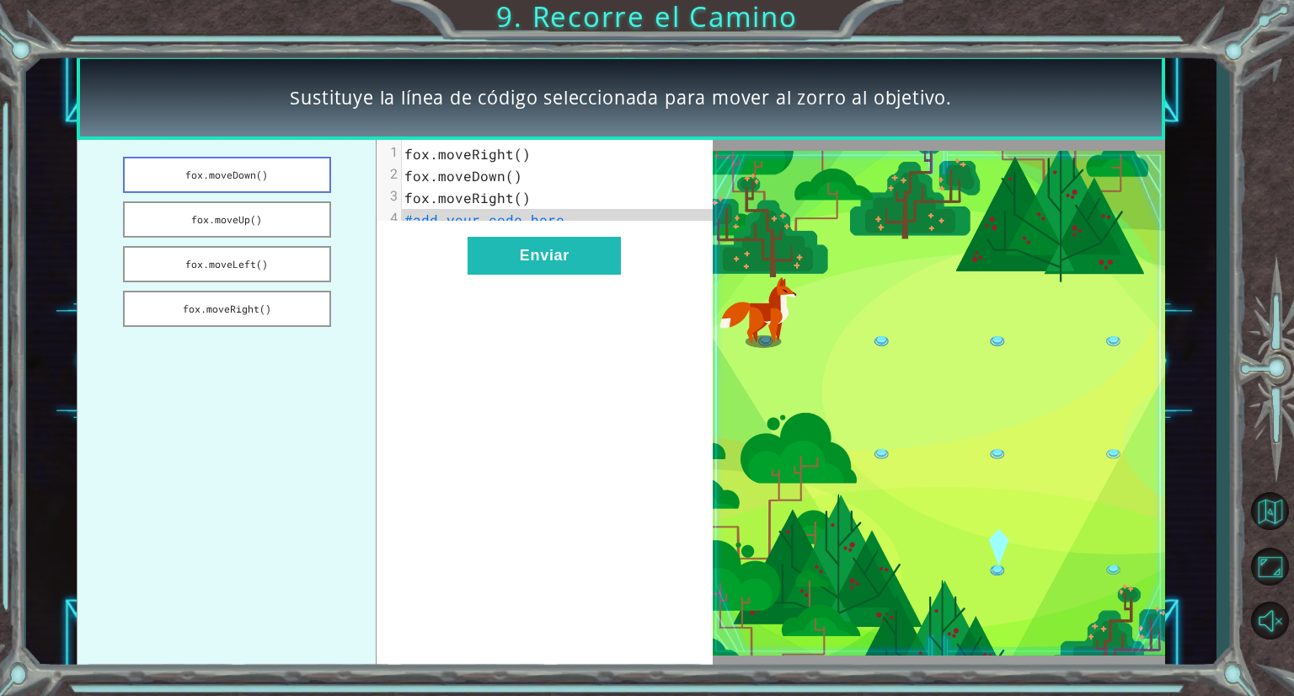
click at [316, 182] on button "fox.moveDown()" at bounding box center [227, 175] width 209 height 36
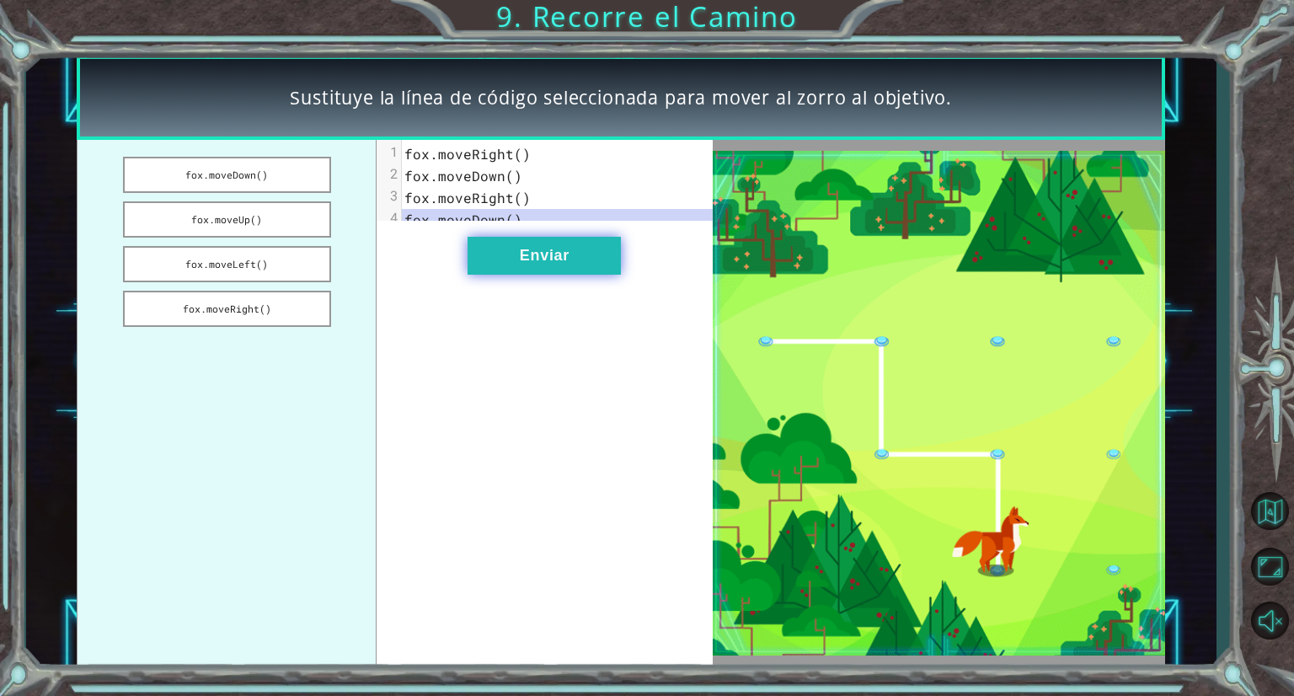
click at [528, 272] on button "Enviar" at bounding box center [544, 256] width 153 height 38
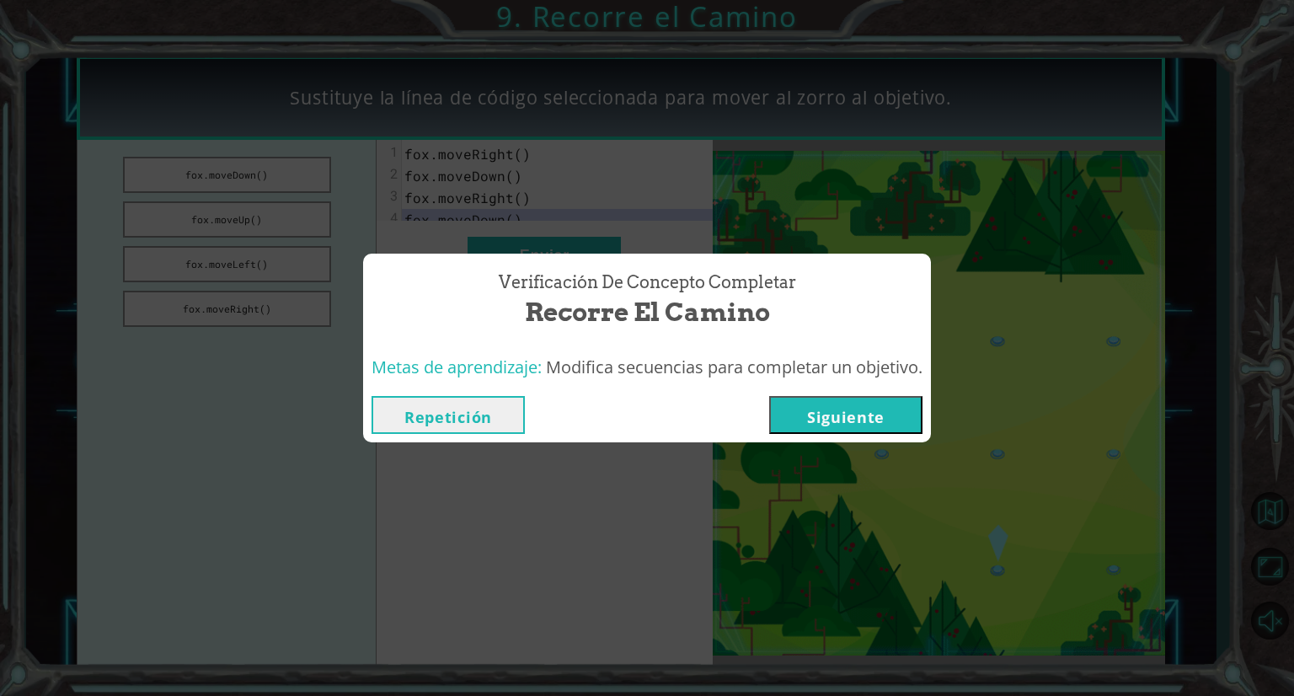
click at [496, 428] on button "Repetición" at bounding box center [448, 415] width 153 height 38
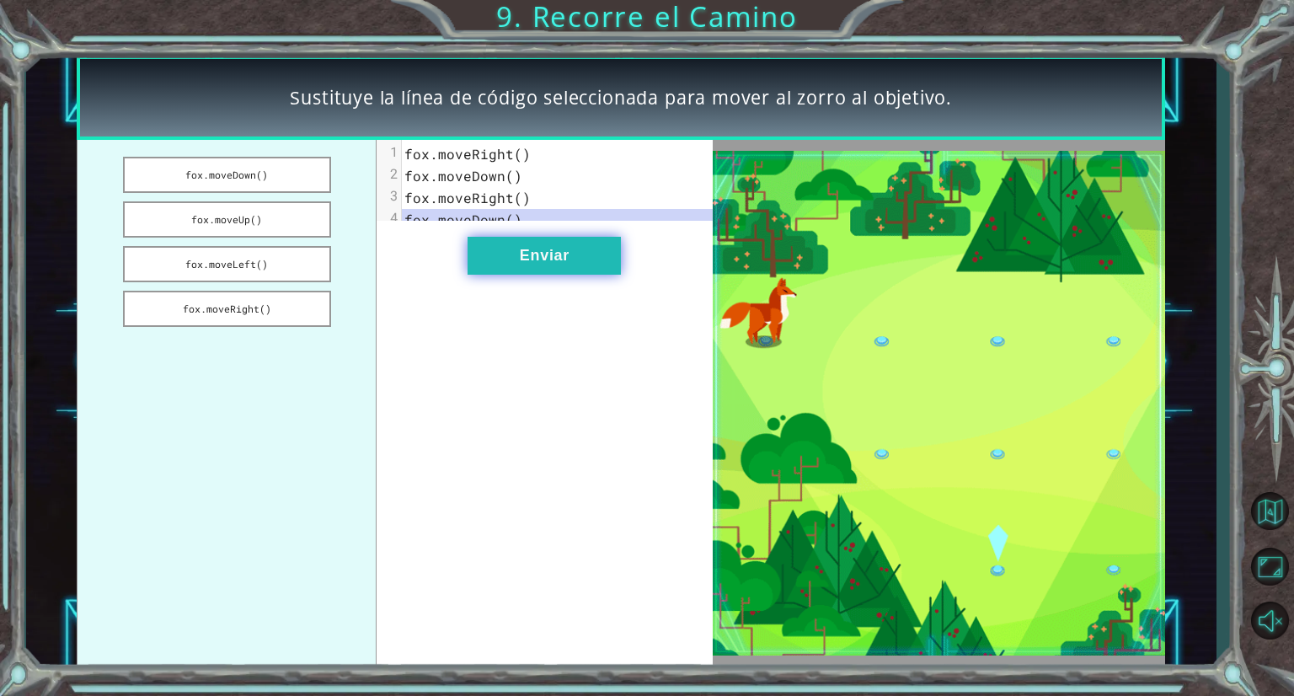
click at [583, 255] on button "Enviar" at bounding box center [544, 256] width 153 height 38
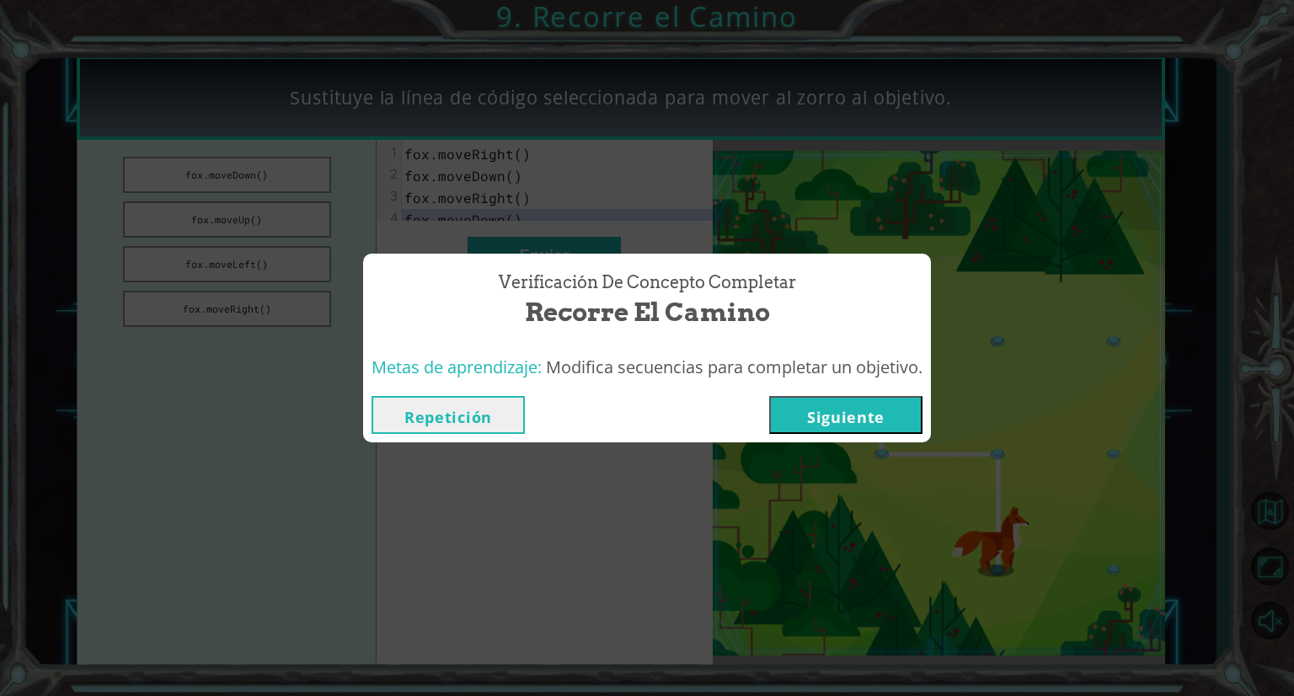
click at [914, 413] on button "Siguiente" at bounding box center [845, 415] width 153 height 38
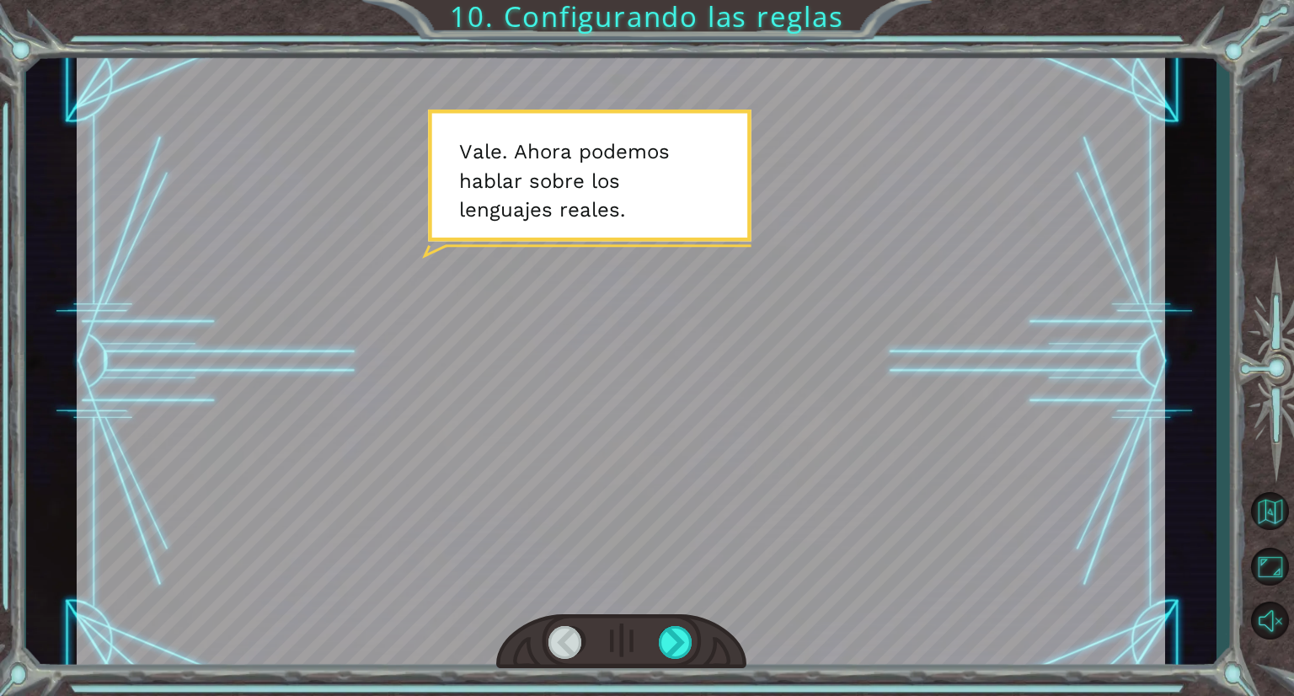
click at [656, 647] on div at bounding box center [621, 641] width 250 height 55
click at [657, 643] on div at bounding box center [621, 641] width 250 height 55
click at [664, 637] on div at bounding box center [676, 642] width 35 height 33
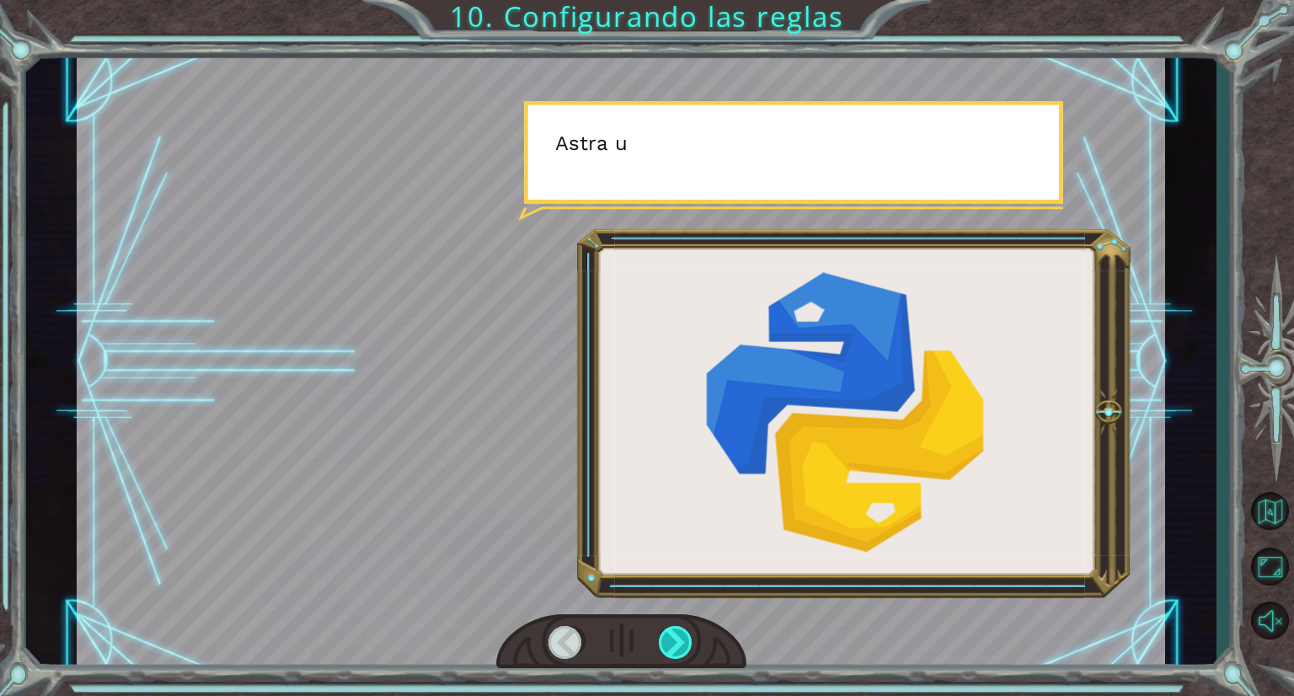
click at [664, 637] on div at bounding box center [676, 642] width 35 height 33
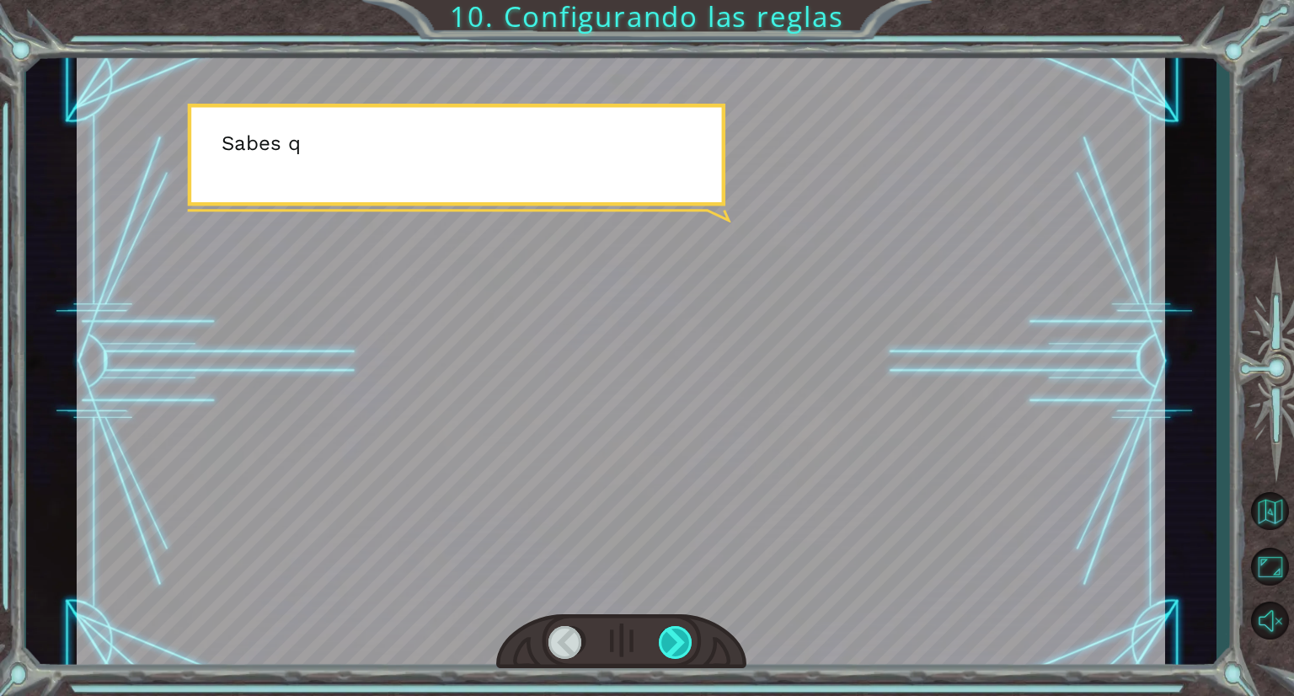
click at [664, 637] on div at bounding box center [676, 642] width 35 height 33
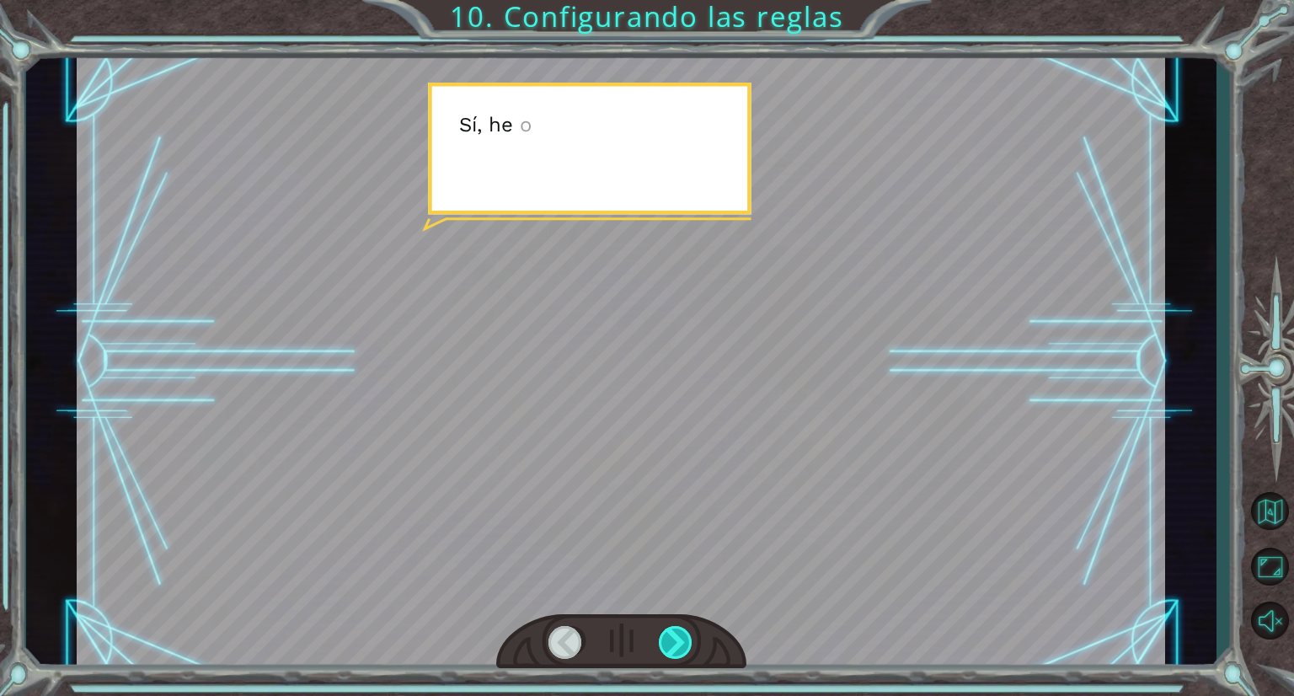
click at [665, 638] on div at bounding box center [676, 642] width 35 height 33
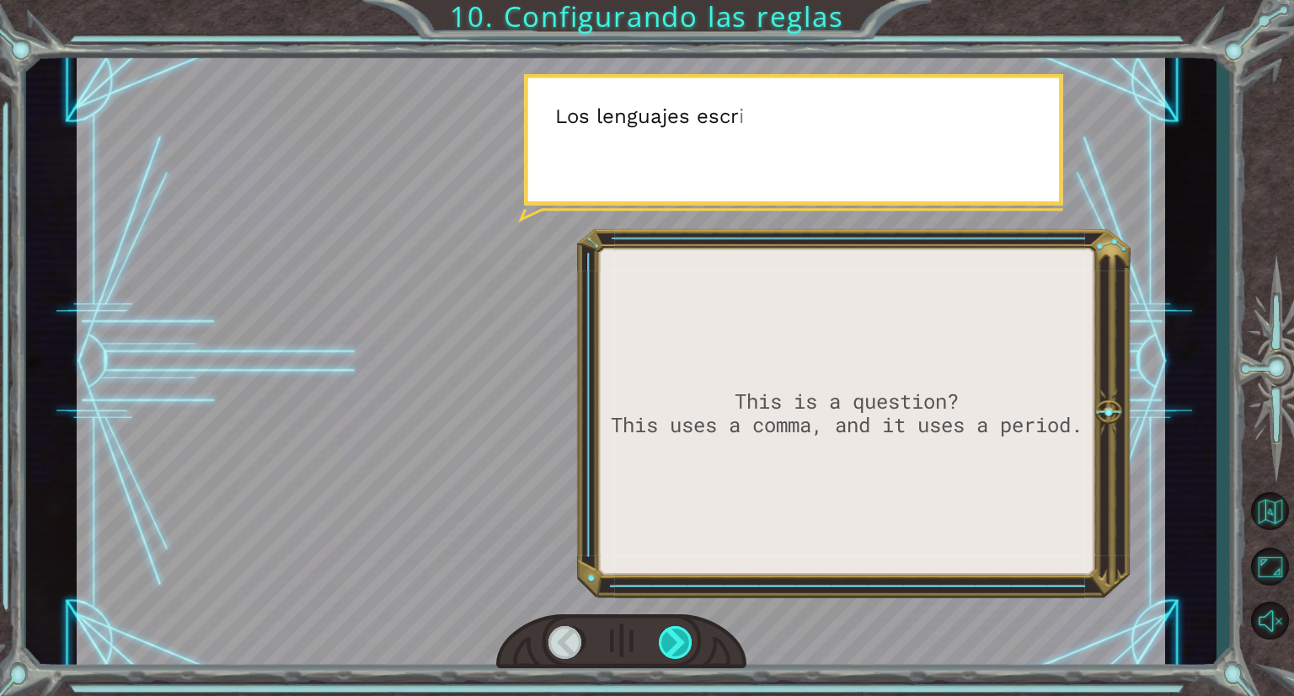
click at [665, 638] on div at bounding box center [676, 642] width 35 height 33
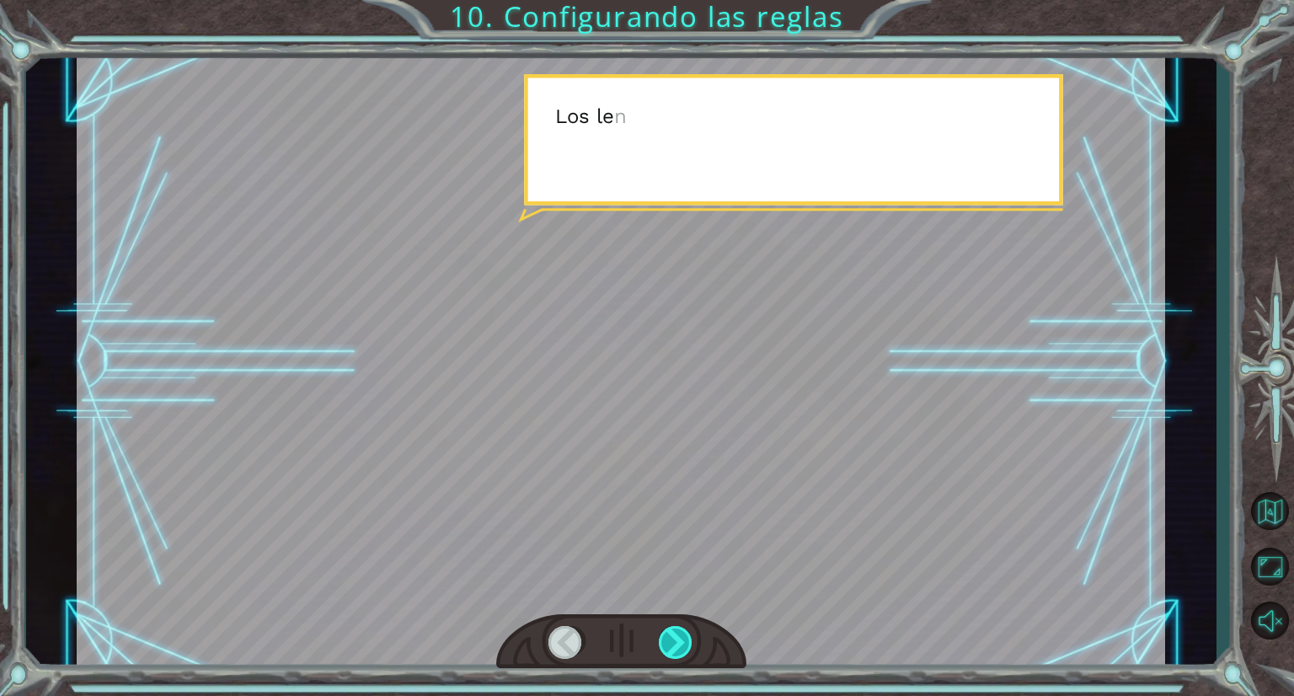
click at [667, 635] on div at bounding box center [676, 642] width 35 height 33
click at [669, 631] on div at bounding box center [676, 642] width 35 height 33
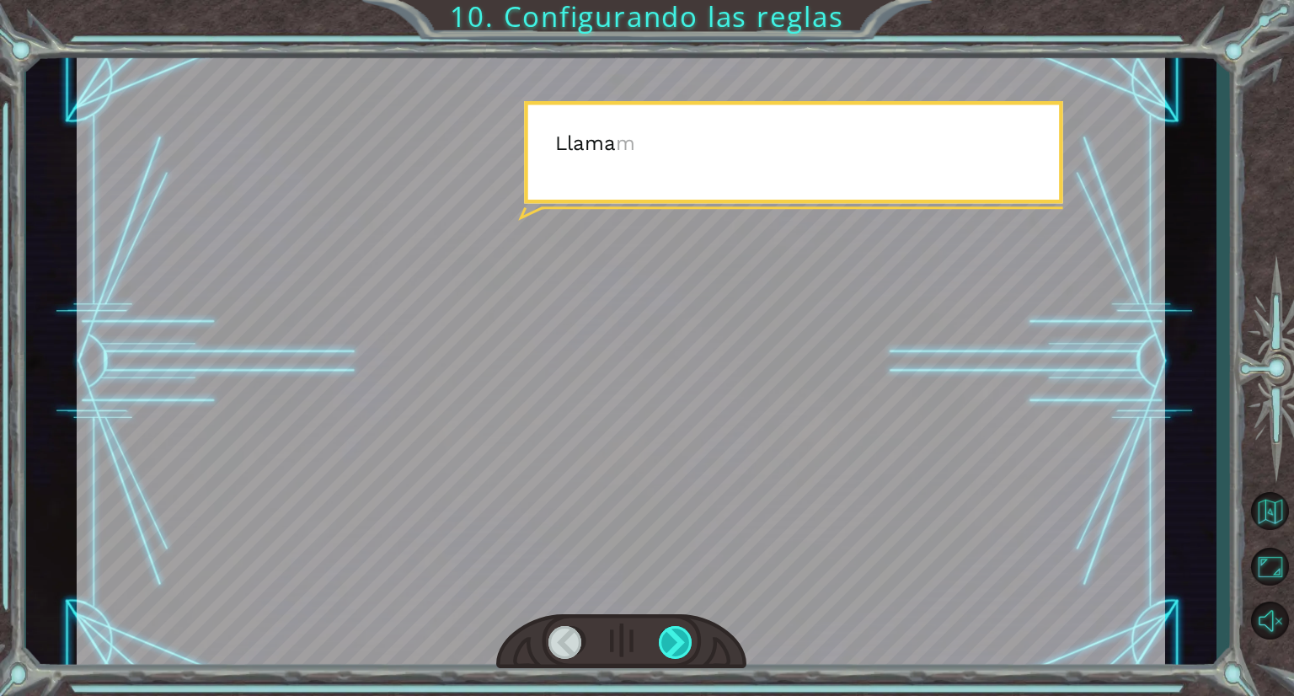
click at [678, 624] on div at bounding box center [621, 641] width 250 height 55
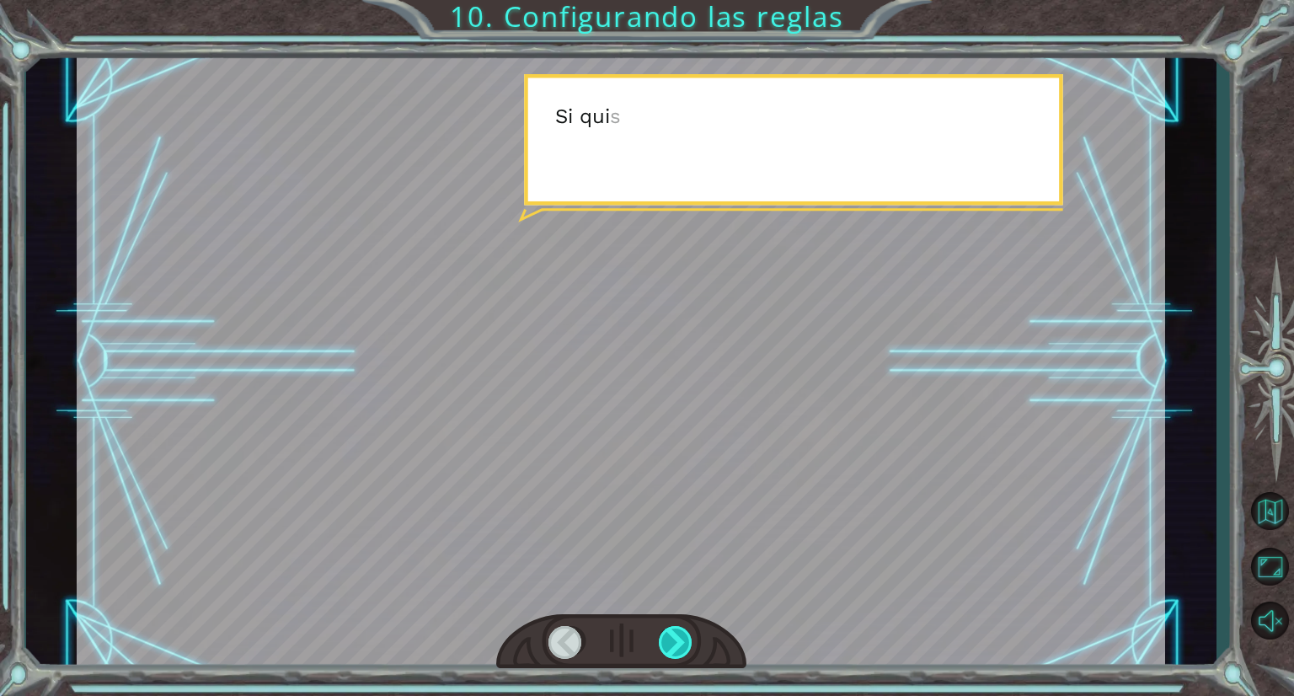
click at [678, 624] on div at bounding box center [621, 641] width 250 height 55
click at [678, 652] on div at bounding box center [676, 642] width 35 height 33
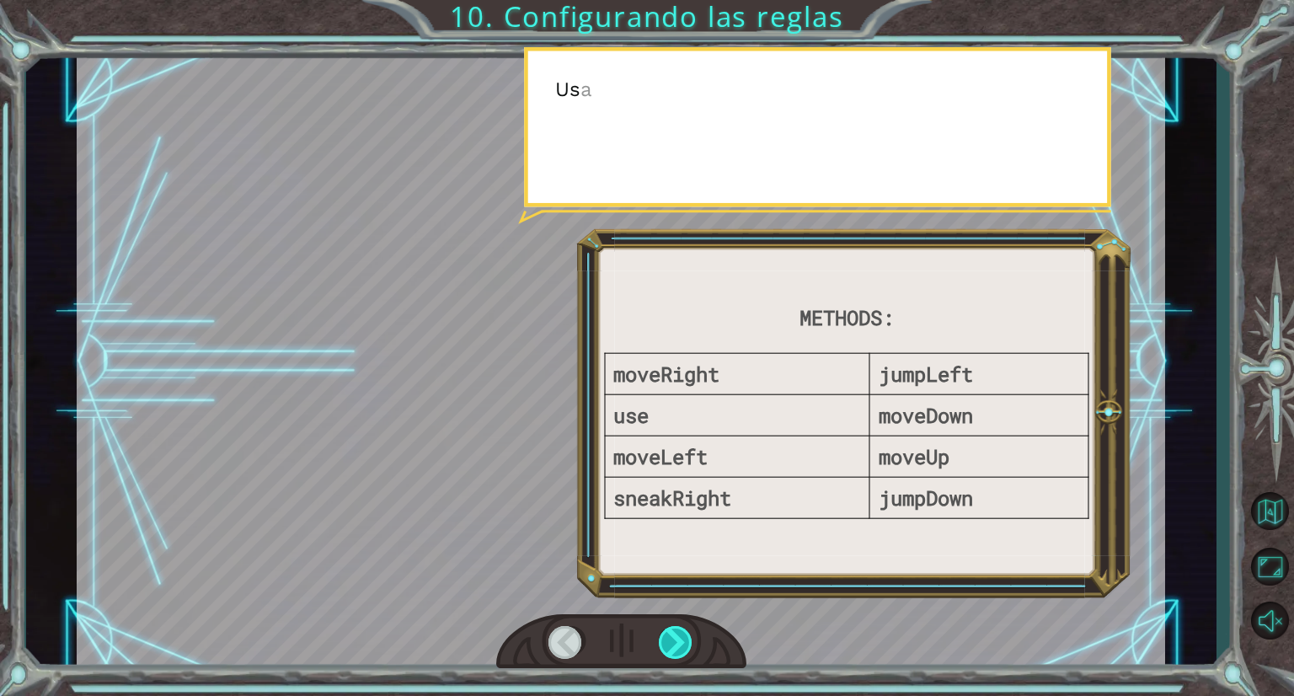
click at [678, 652] on div at bounding box center [676, 642] width 35 height 33
click at [681, 641] on div at bounding box center [676, 642] width 35 height 33
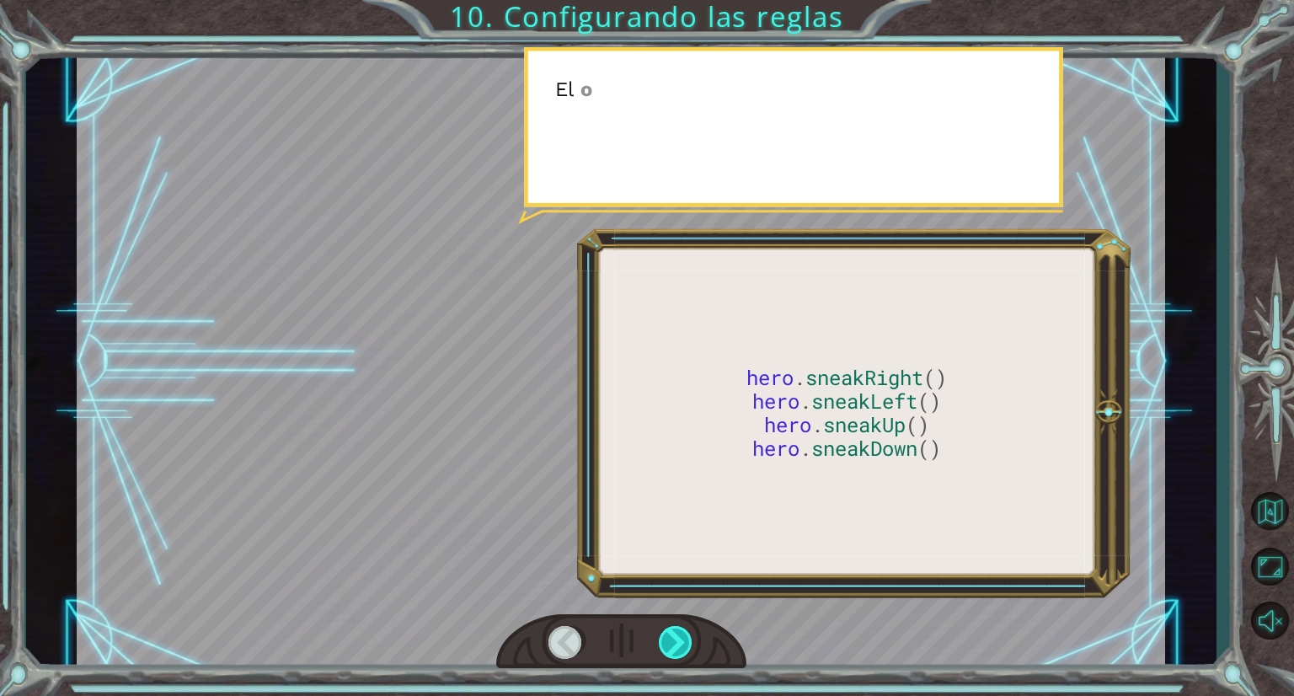
click at [681, 641] on div at bounding box center [676, 642] width 35 height 33
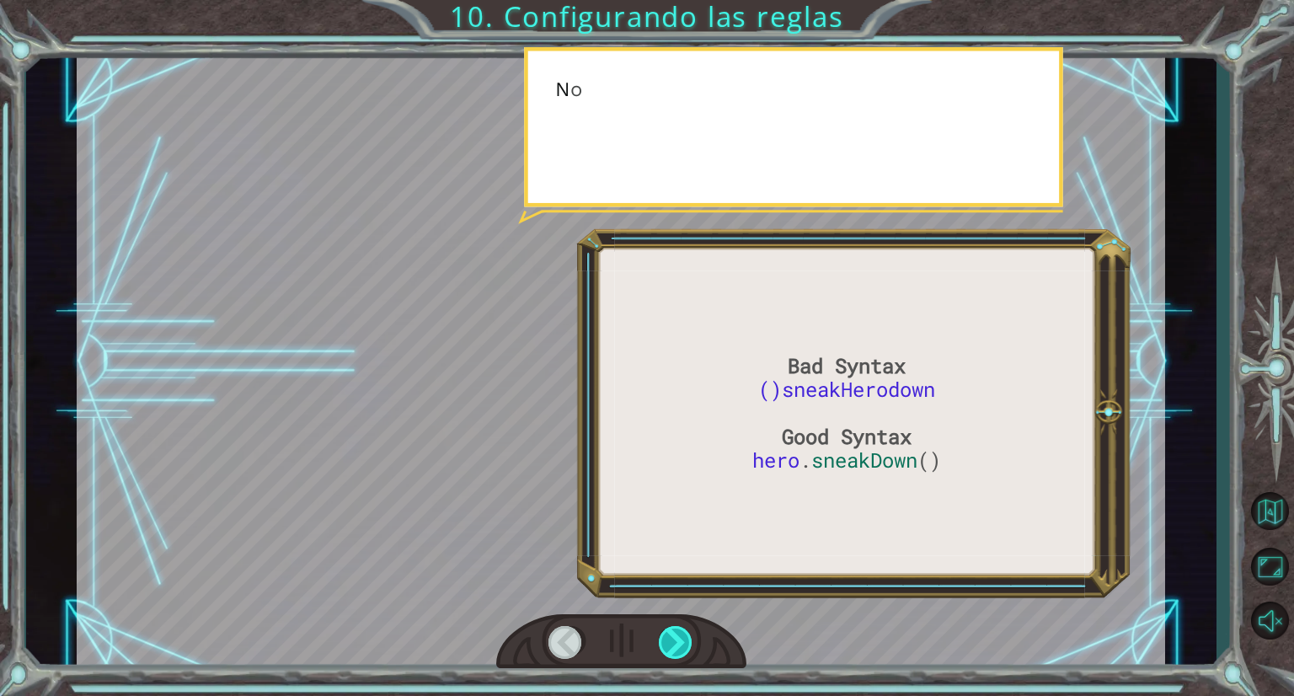
click at [681, 641] on div at bounding box center [676, 642] width 35 height 33
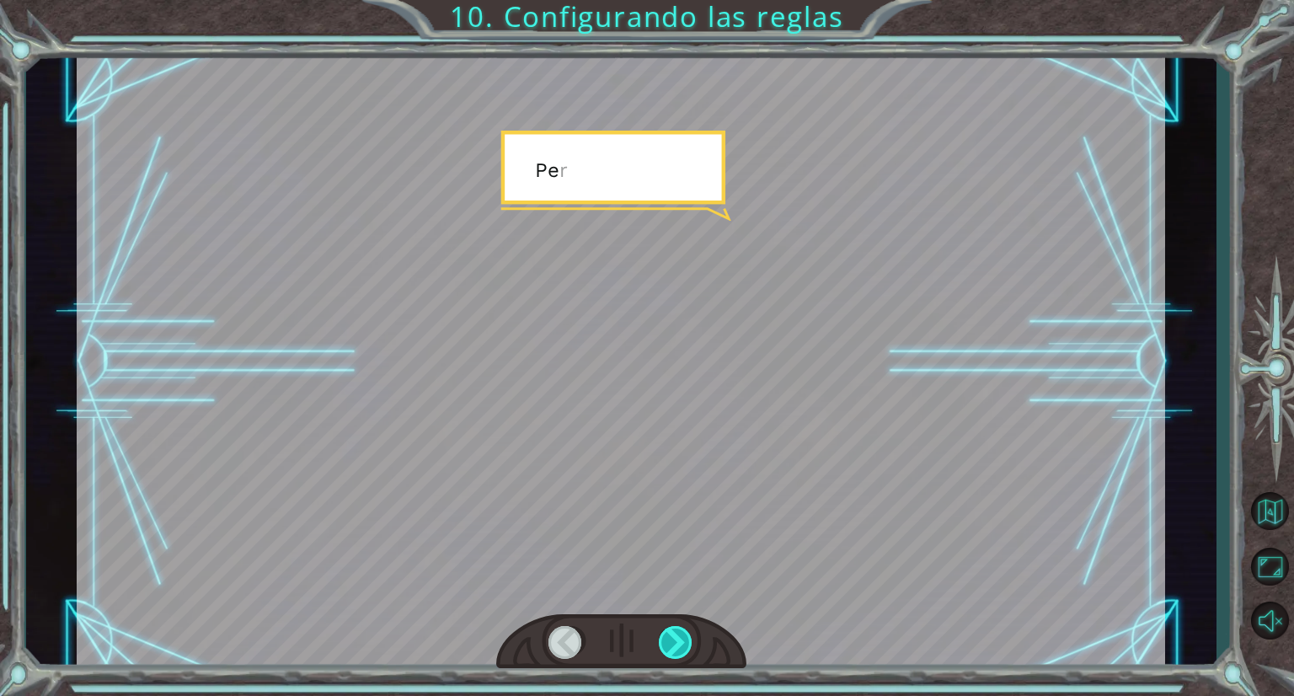
click at [681, 641] on div at bounding box center [676, 642] width 35 height 33
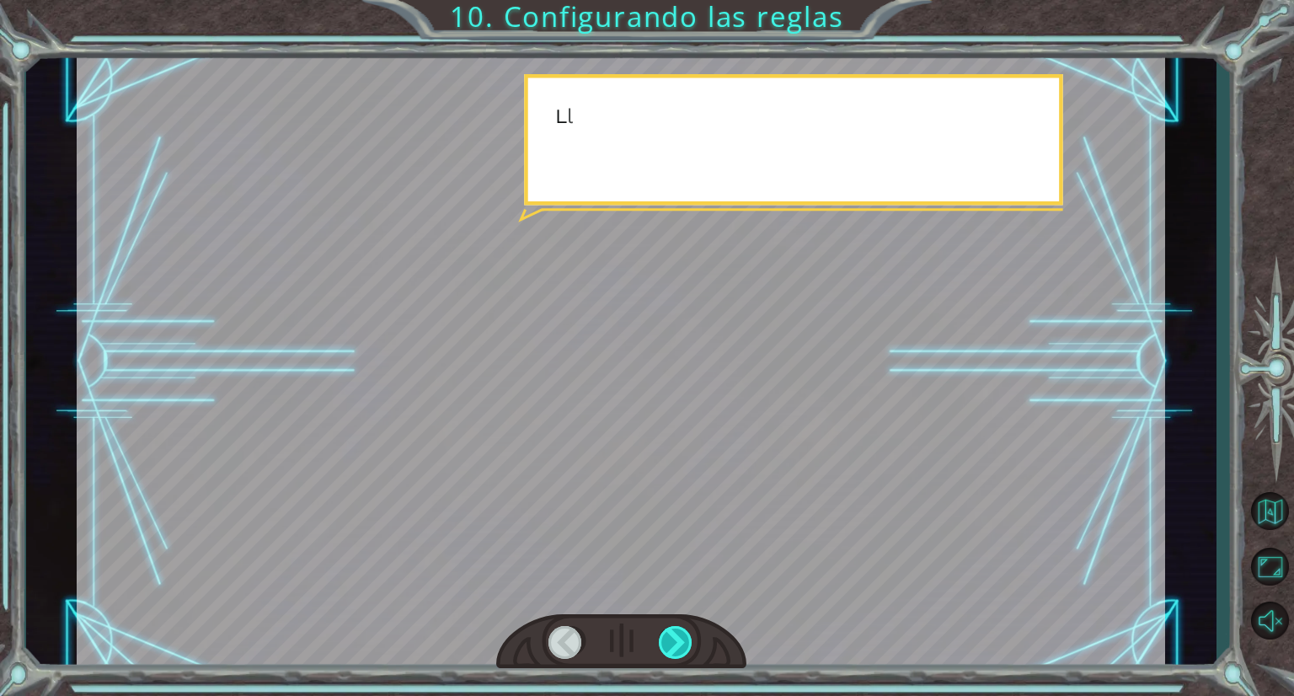
click at [681, 641] on div at bounding box center [676, 642] width 35 height 33
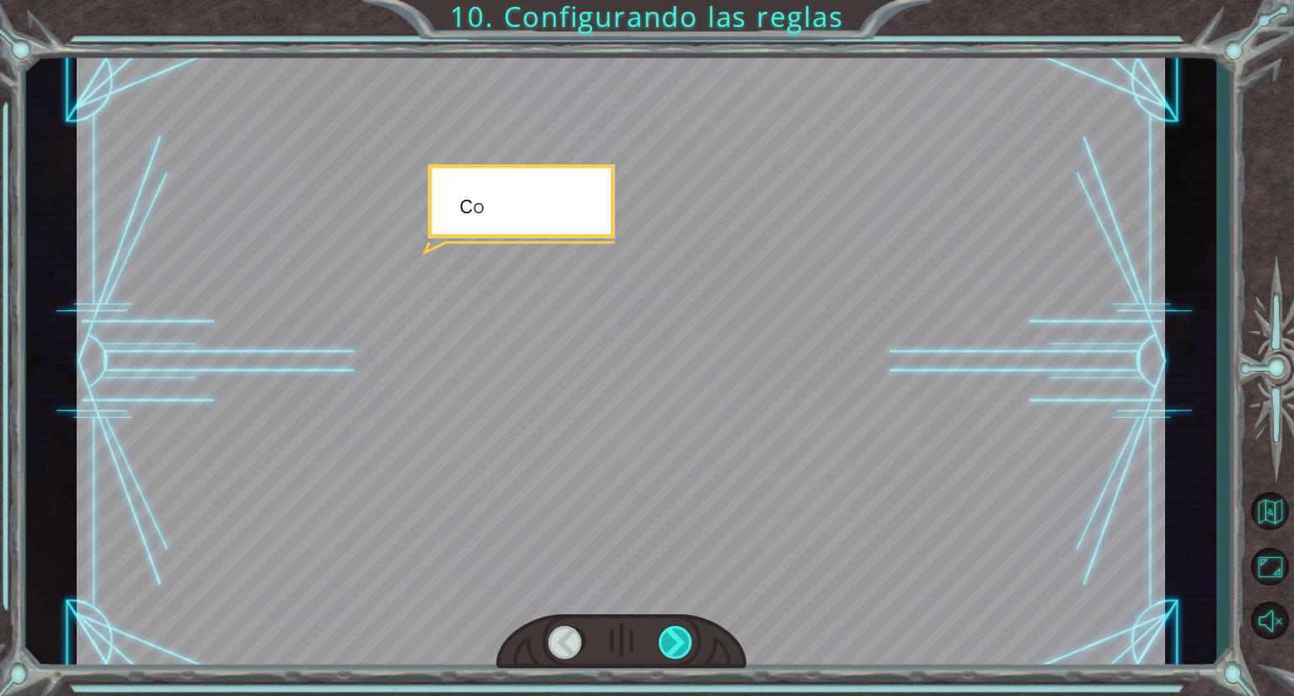
click at [681, 641] on div at bounding box center [676, 642] width 35 height 33
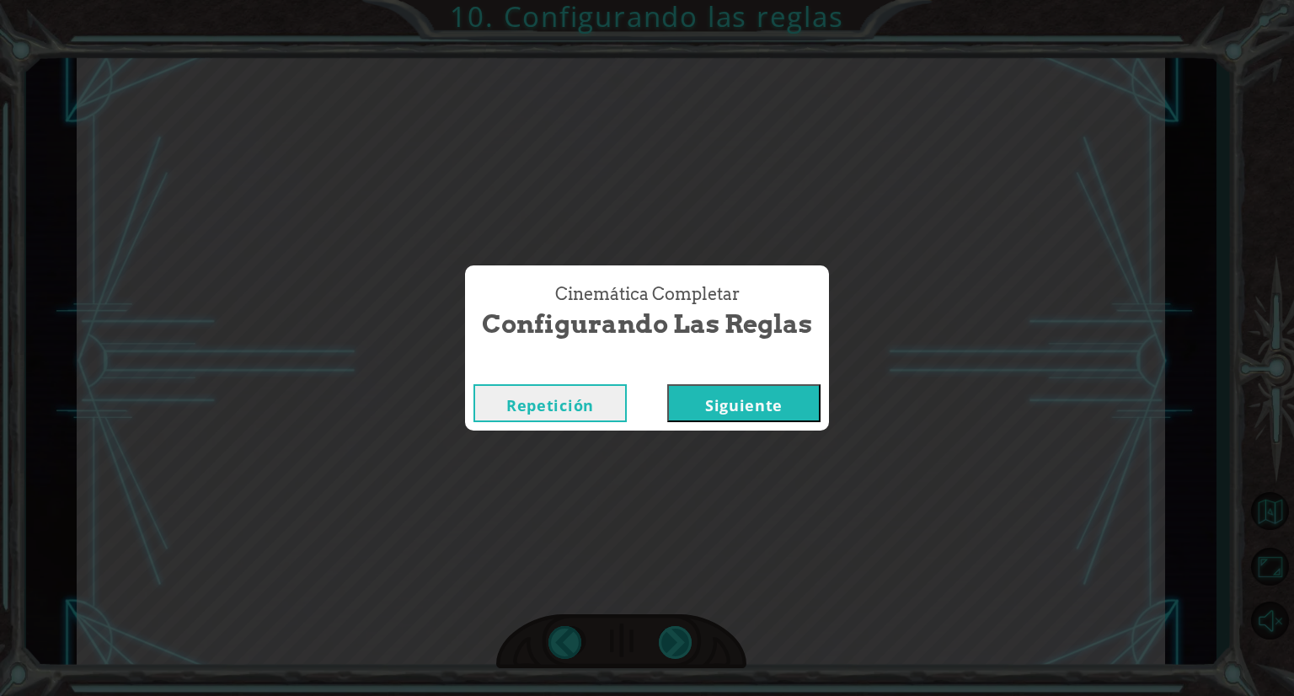
click at [681, 0] on div "Bad Syntax ()sneakHerodown Good Syntax hero . sneakDown () V a l e . A h o r a …" at bounding box center [647, 0] width 1294 height 0
click at [681, 641] on div "Cinemática Completar Configurando las reglas Repetición [GEOGRAPHIC_DATA]" at bounding box center [647, 348] width 1294 height 696
click at [547, 465] on div "Cinemática Completar Configurando las reglas Repetición [GEOGRAPHIC_DATA]" at bounding box center [647, 348] width 1294 height 696
click at [533, 410] on button "Repetición" at bounding box center [550, 403] width 153 height 38
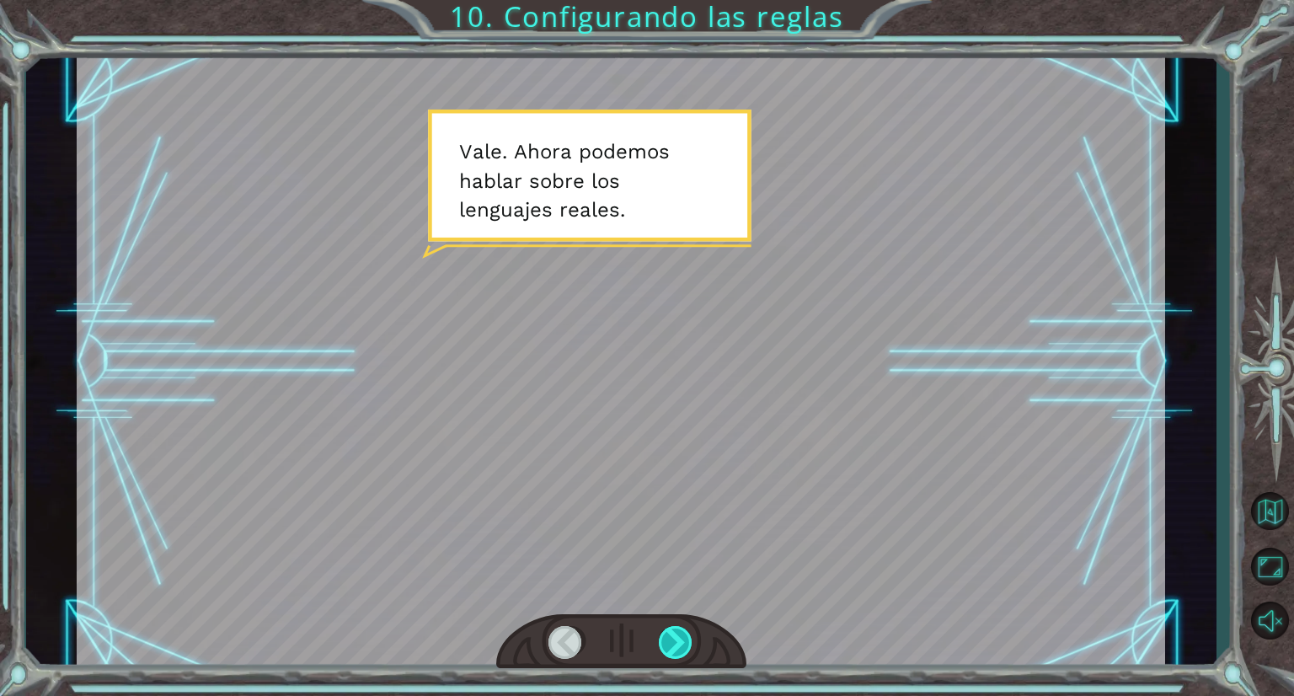
click at [673, 635] on div at bounding box center [676, 642] width 35 height 33
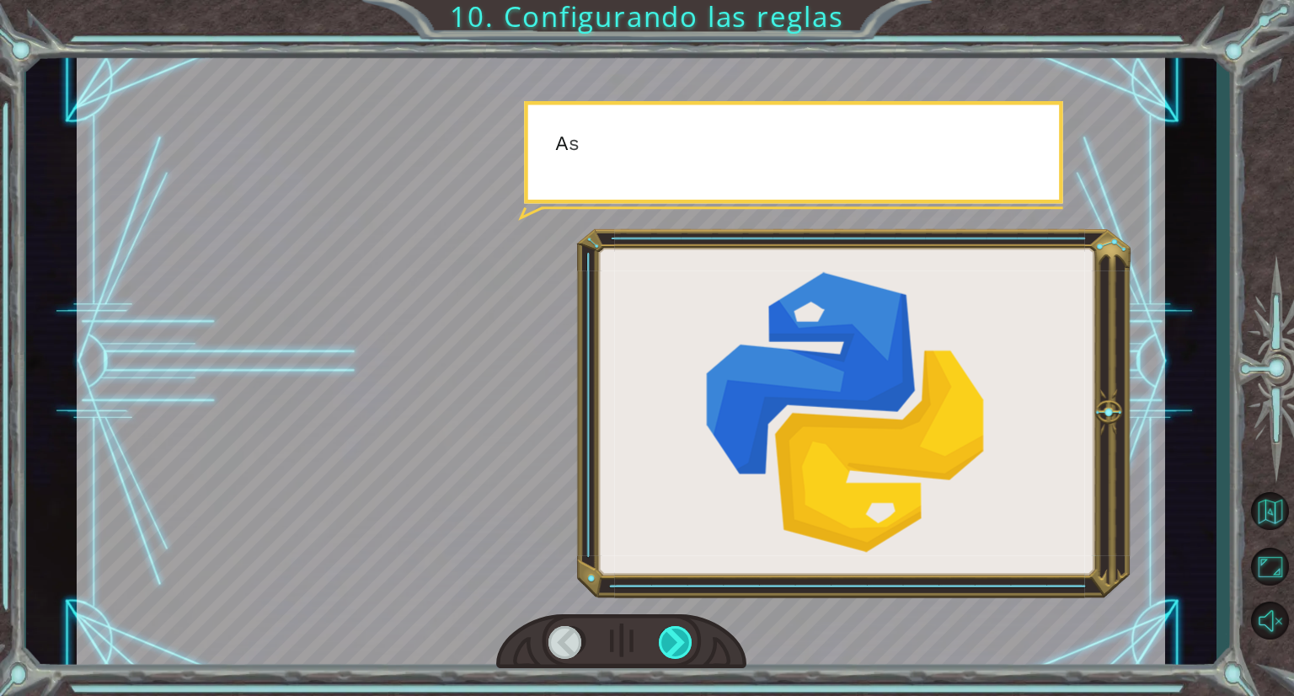
click at [673, 635] on div at bounding box center [676, 642] width 35 height 33
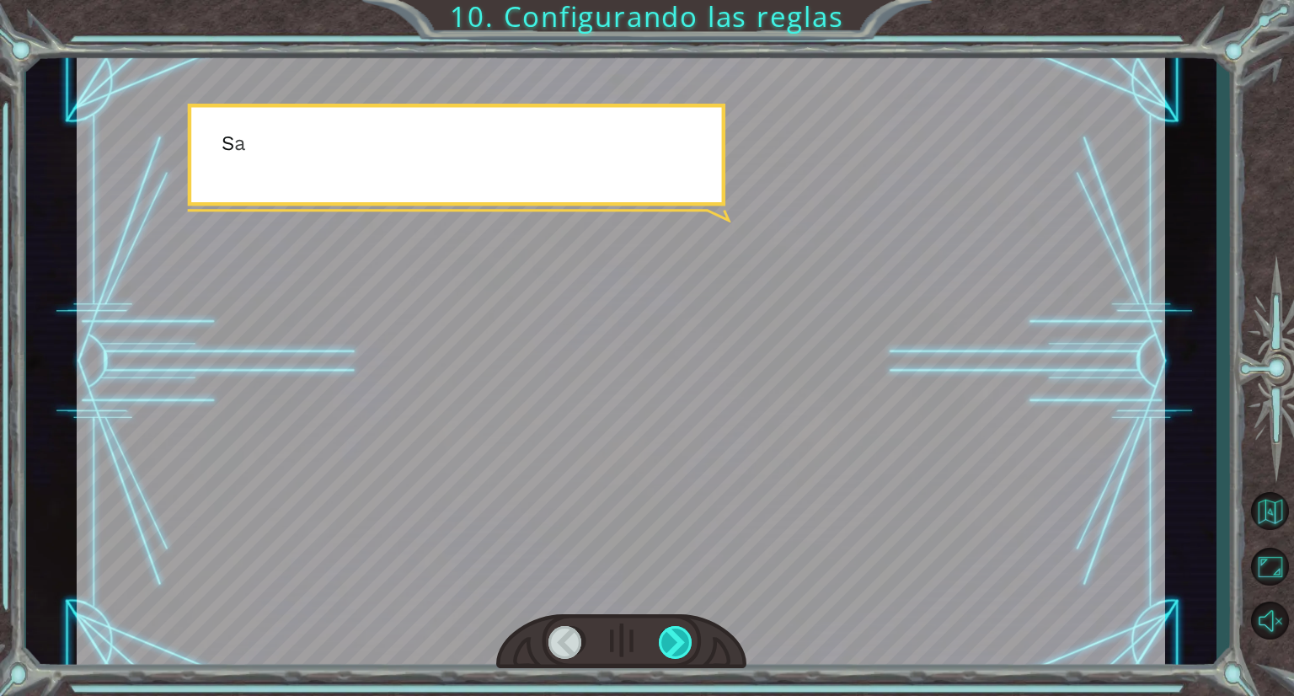
click at [673, 635] on div at bounding box center [676, 642] width 35 height 33
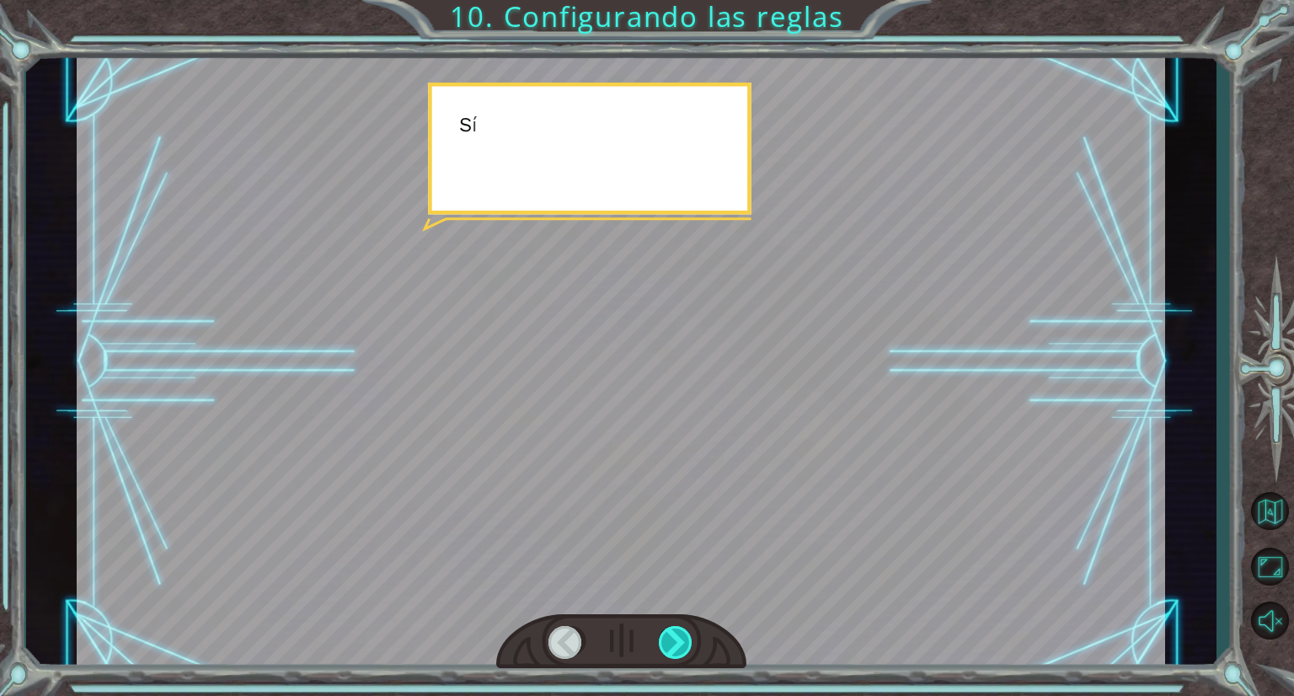
click at [673, 635] on div at bounding box center [676, 642] width 35 height 33
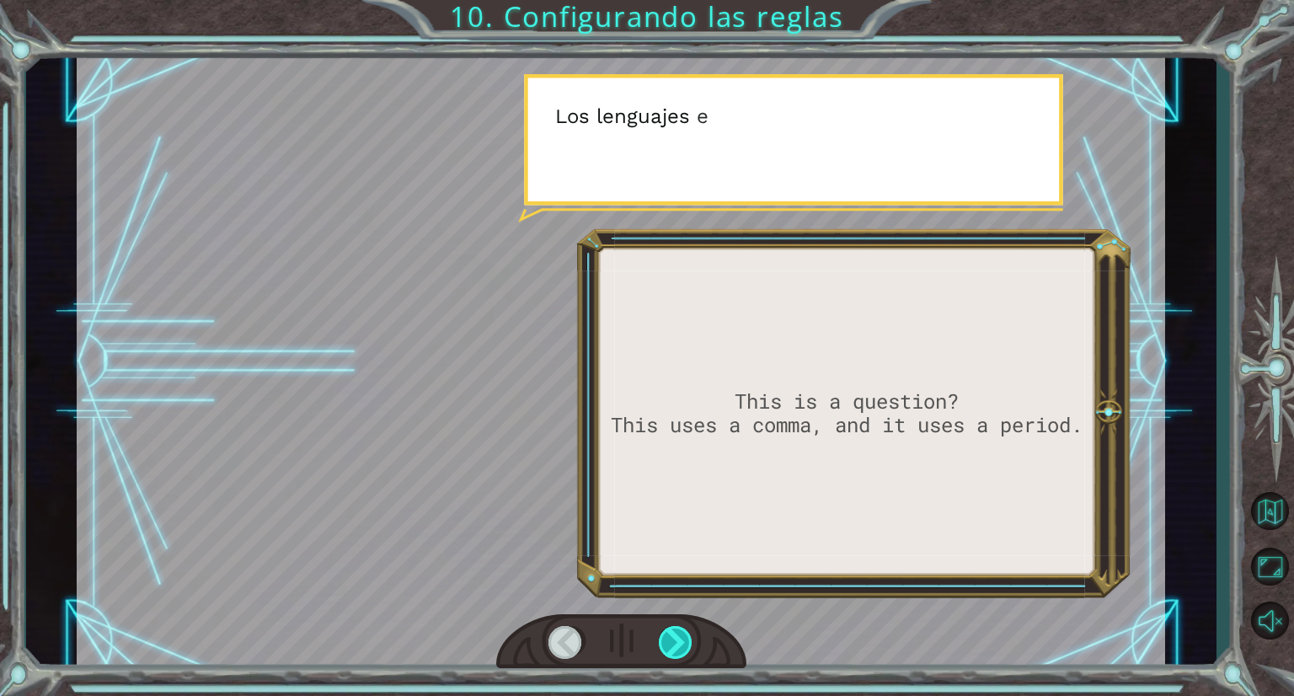
click at [673, 635] on div at bounding box center [676, 642] width 35 height 33
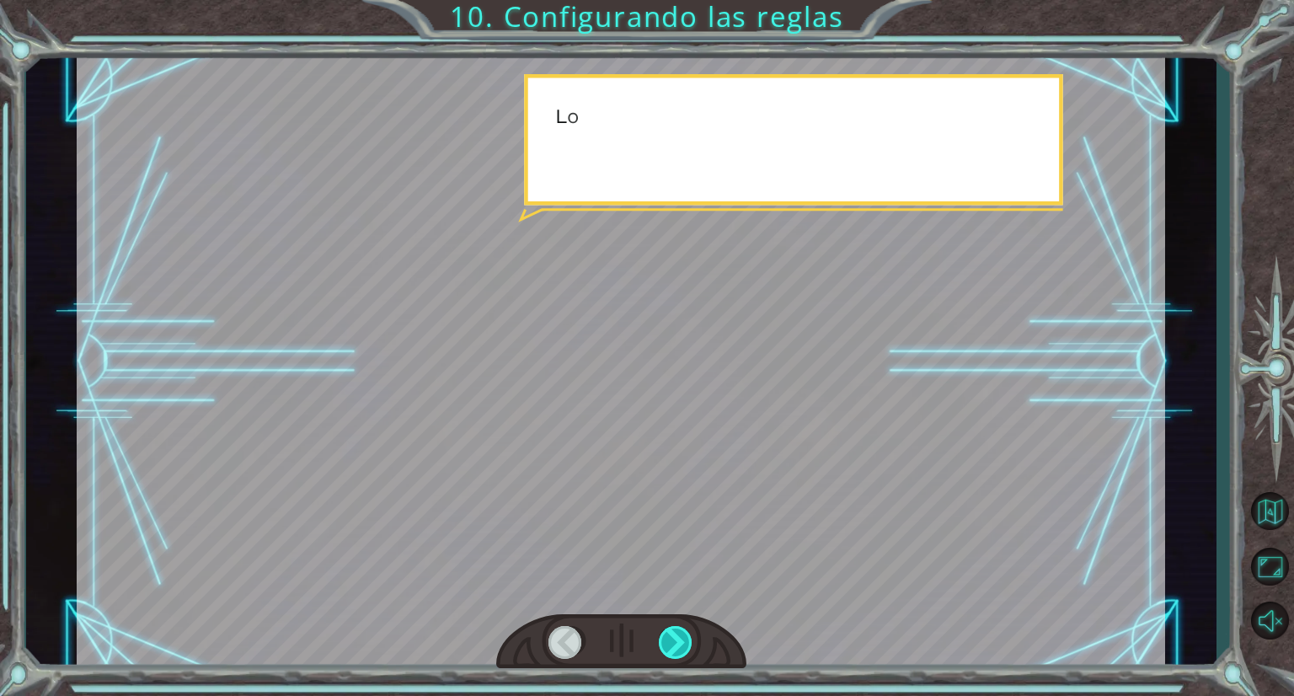
click at [673, 635] on div at bounding box center [676, 642] width 35 height 33
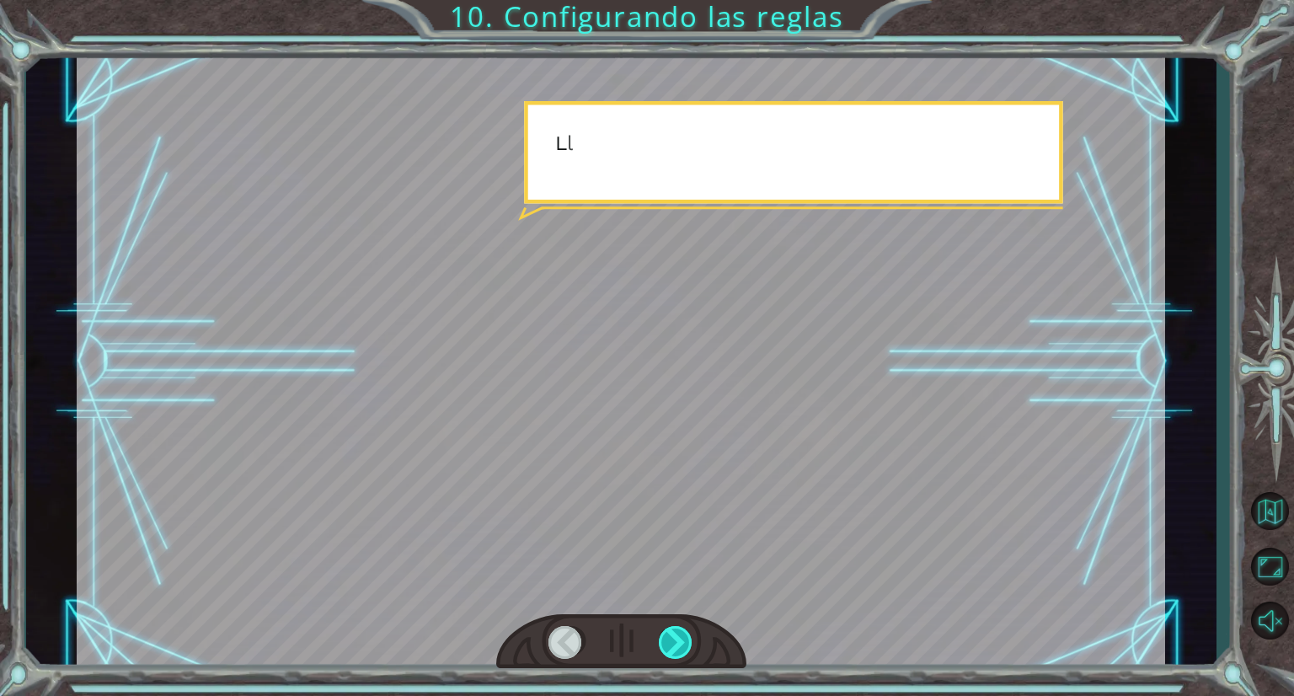
click at [673, 635] on div at bounding box center [676, 642] width 35 height 33
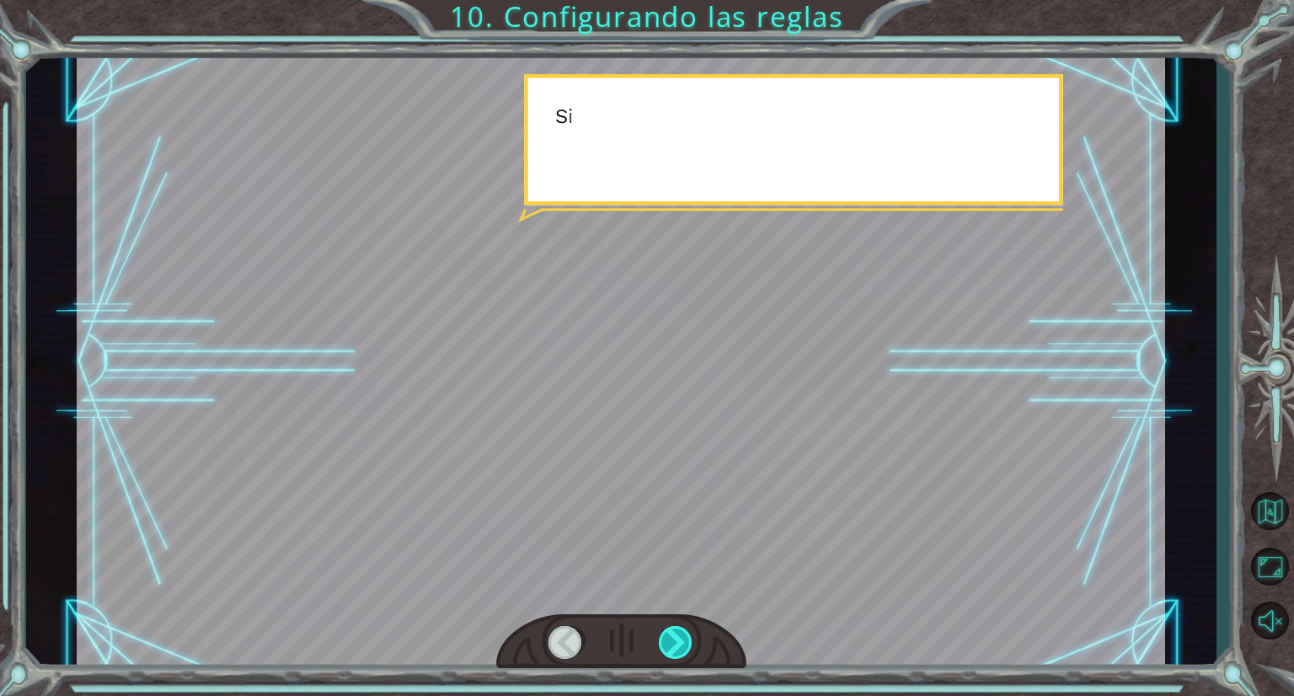
click at [673, 635] on div at bounding box center [676, 642] width 35 height 33
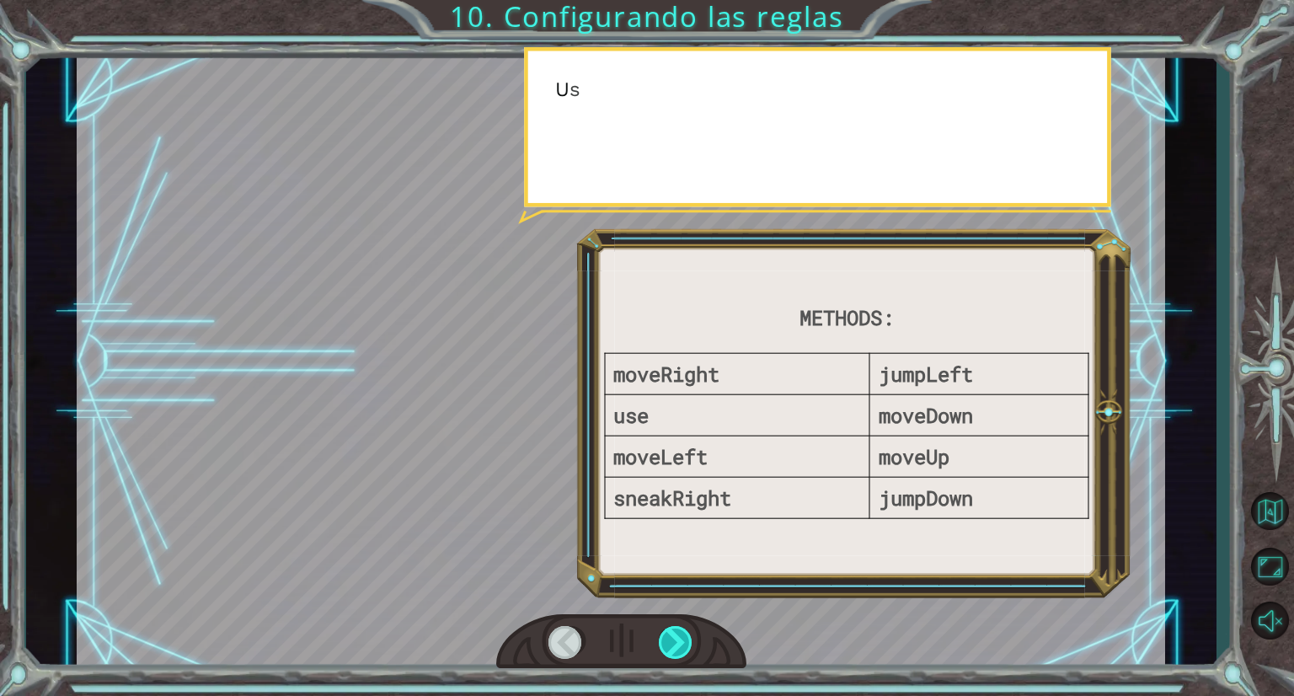
click at [673, 635] on div at bounding box center [676, 642] width 35 height 33
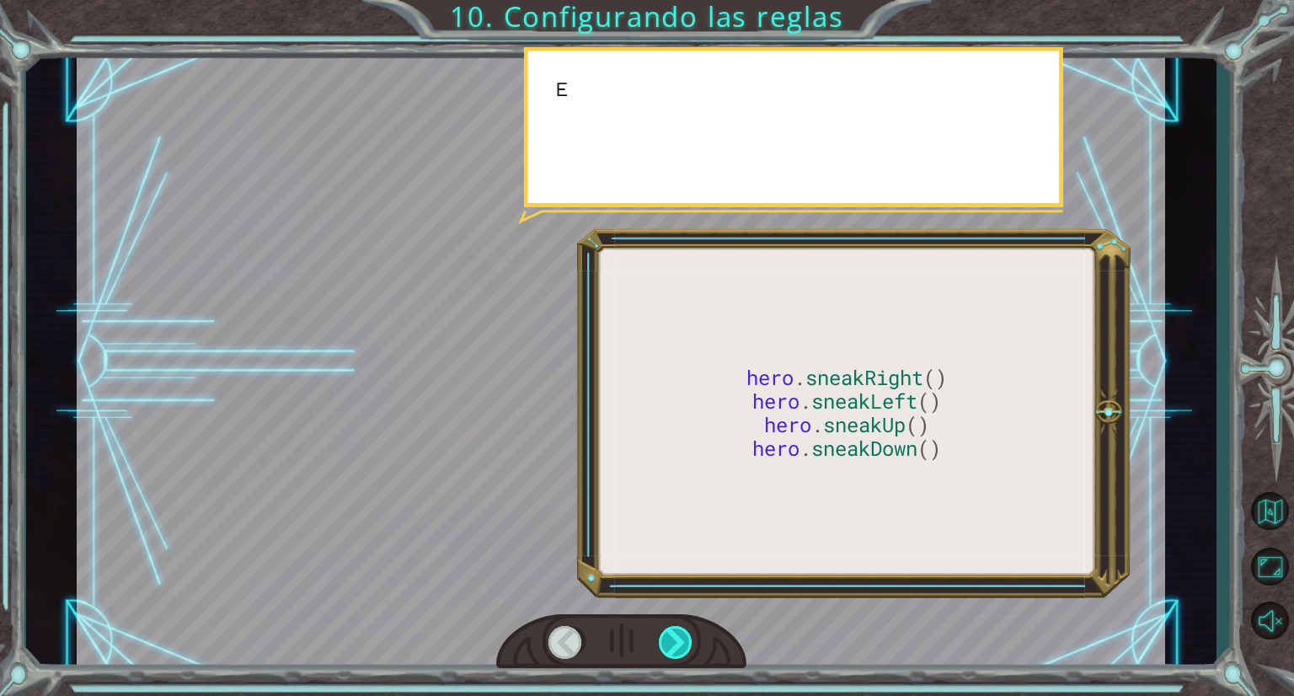
click at [673, 635] on div at bounding box center [676, 642] width 35 height 33
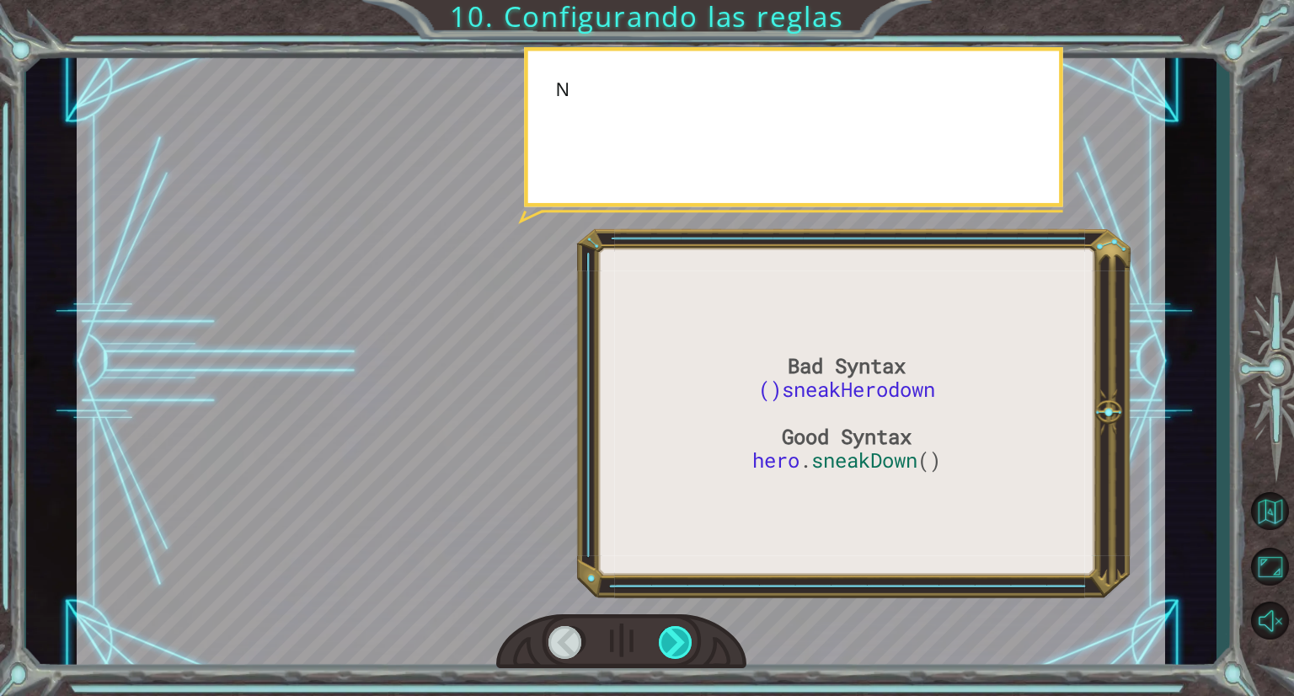
click at [673, 635] on div at bounding box center [676, 642] width 35 height 33
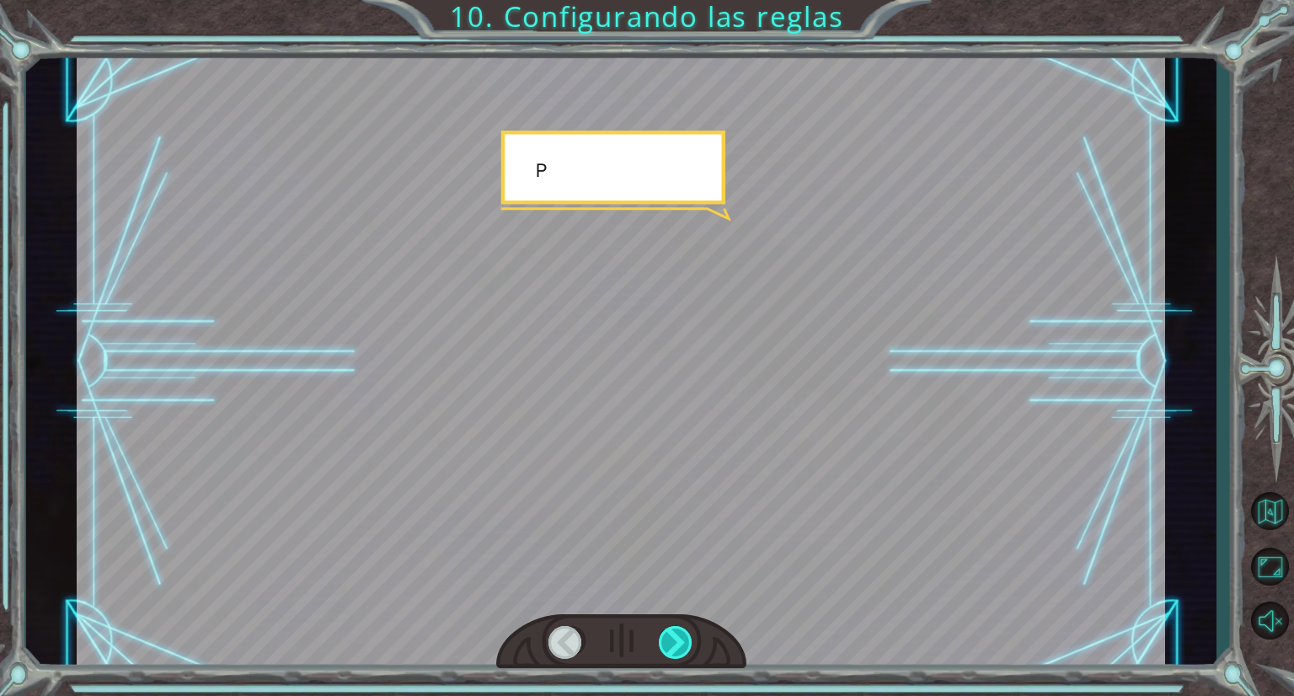
click at [673, 635] on div at bounding box center [676, 642] width 35 height 33
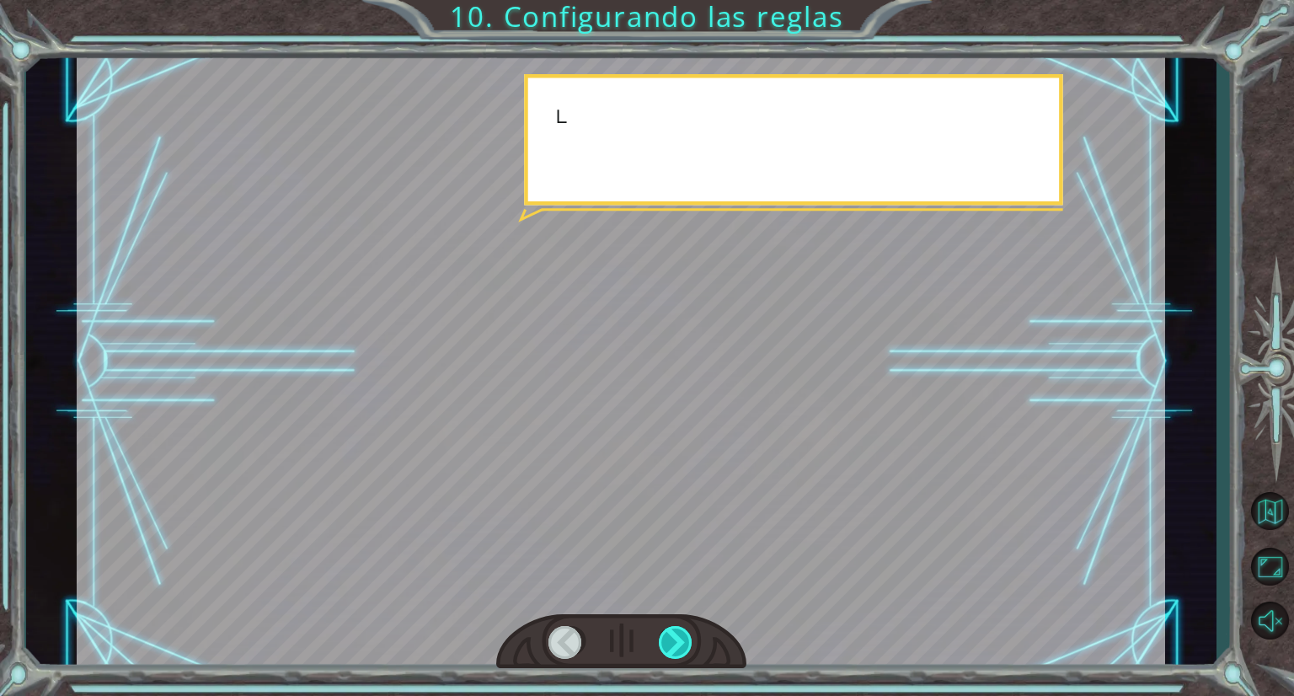
click at [673, 635] on div at bounding box center [676, 642] width 35 height 33
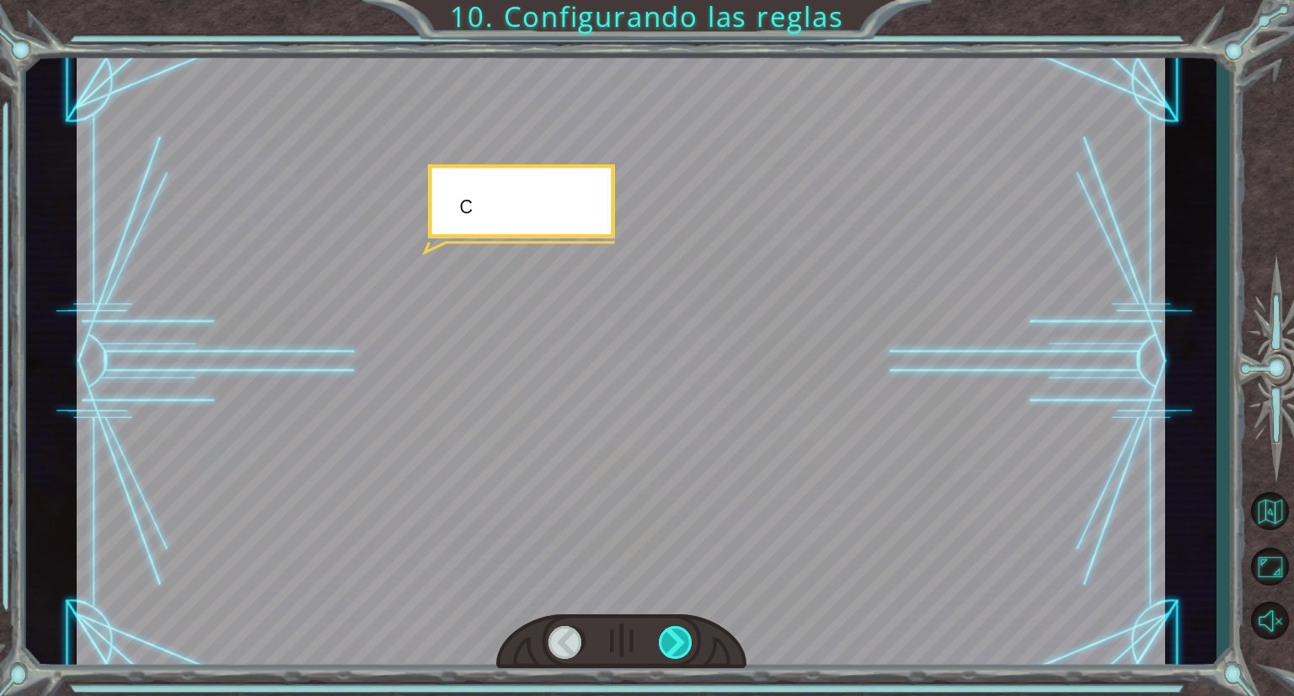
click at [673, 635] on div at bounding box center [676, 642] width 35 height 33
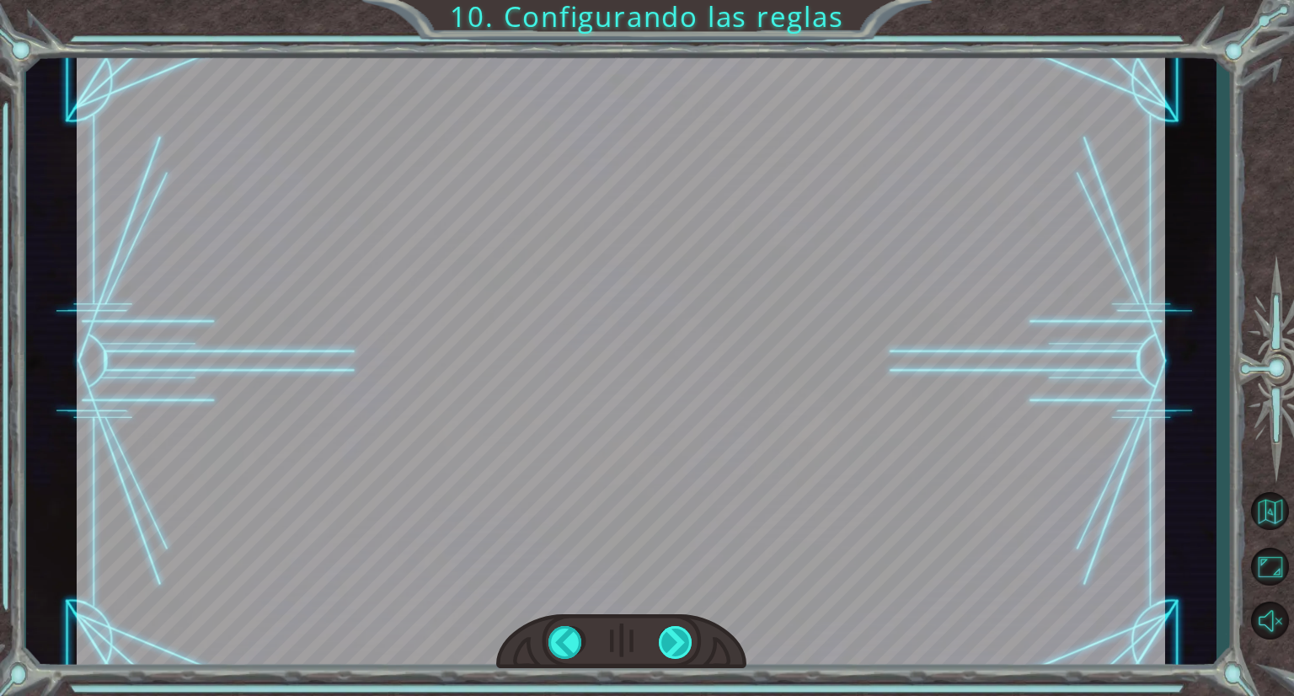
click at [673, 635] on div at bounding box center [676, 642] width 35 height 33
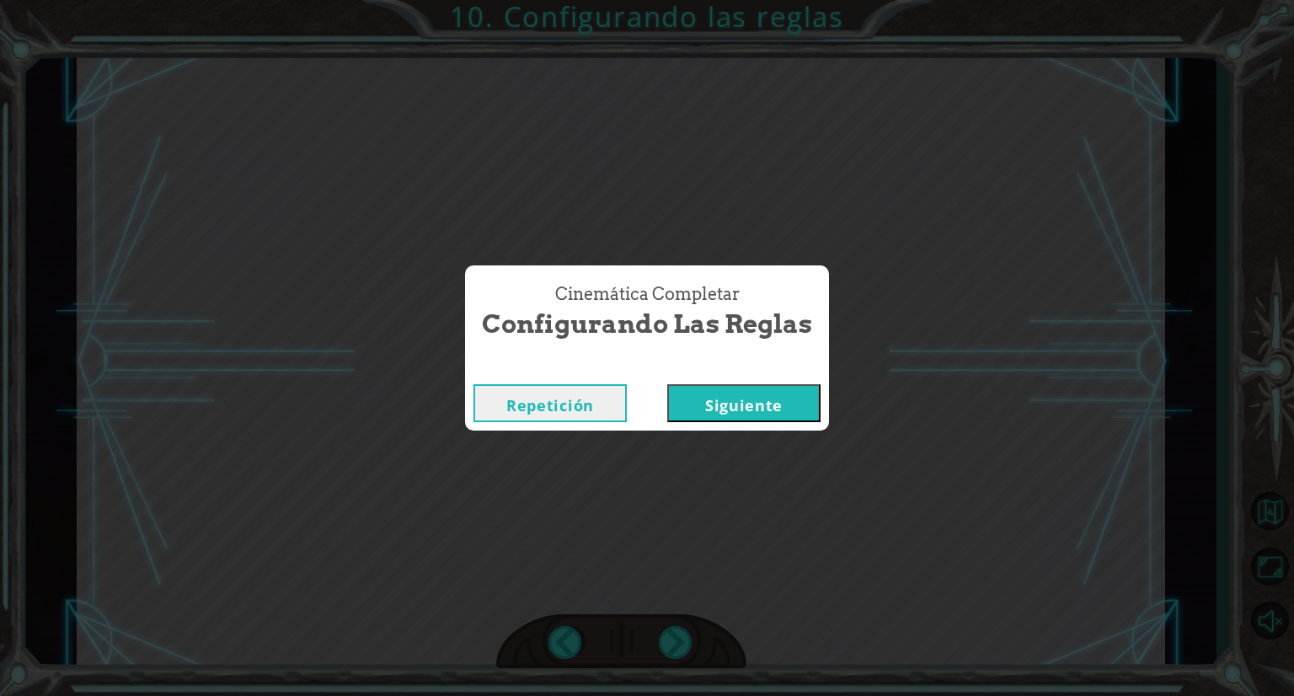
click at [673, 0] on div "Bad Syntax ()sneakHerodown Good Syntax hero . sneakDown () V a l e . A h o r a …" at bounding box center [647, 0] width 1294 height 0
click at [721, 499] on div "Cinemática Completar Configurando las reglas Repetición [GEOGRAPHIC_DATA]" at bounding box center [647, 348] width 1294 height 696
click at [726, 402] on button "Siguiente" at bounding box center [743, 403] width 153 height 38
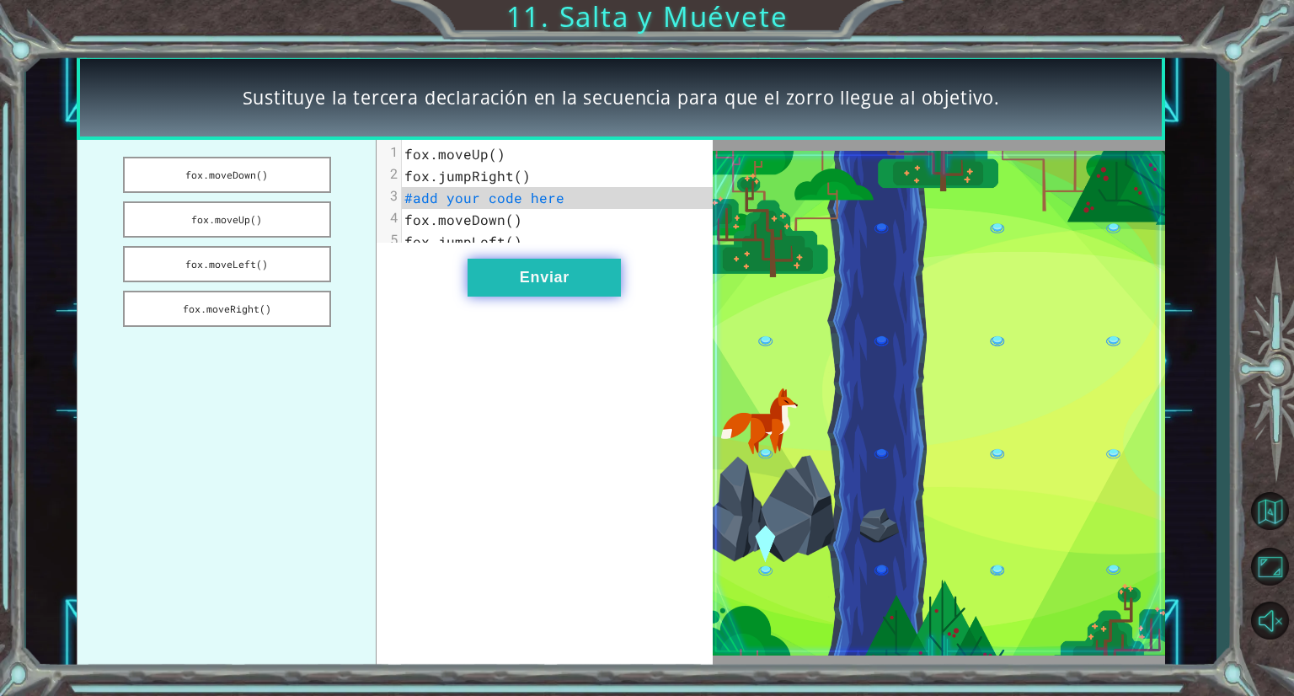
click at [504, 281] on button "Enviar" at bounding box center [544, 278] width 153 height 38
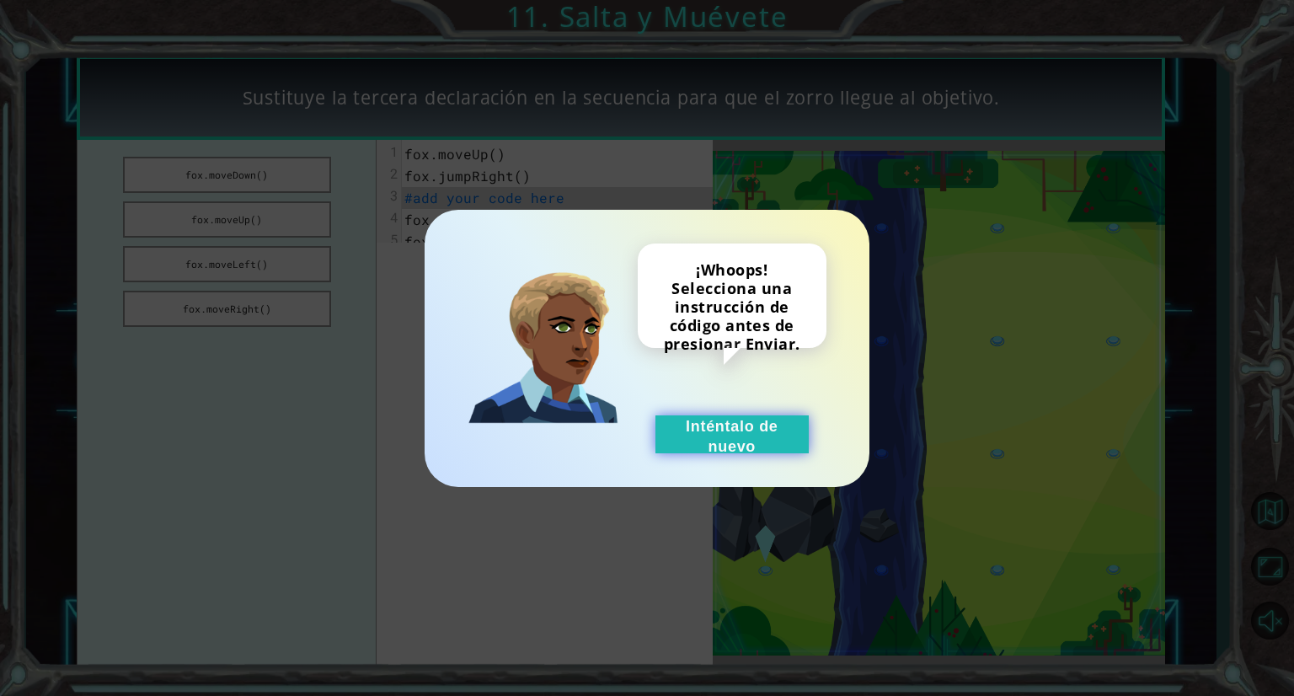
click at [688, 437] on button "Inténtalo de nuevo" at bounding box center [732, 434] width 153 height 38
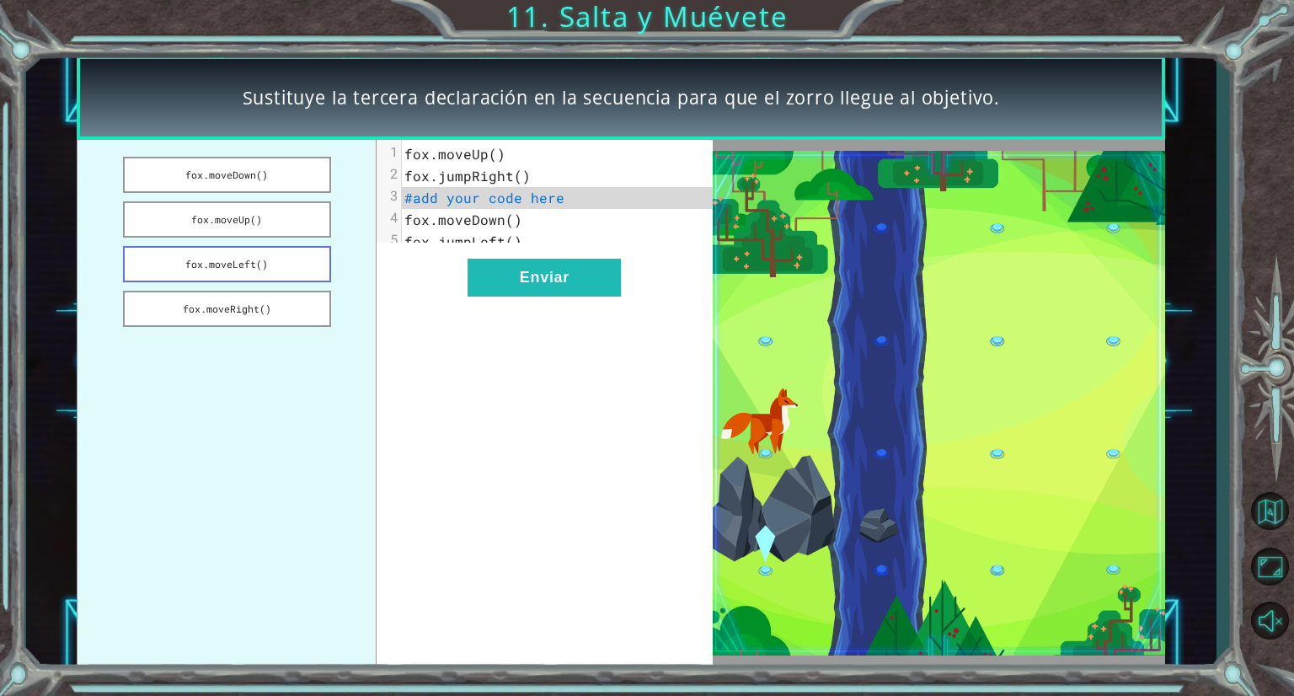
drag, startPoint x: 266, startPoint y: 267, endPoint x: 293, endPoint y: 255, distance: 29.8
click at [293, 255] on button "fox.moveLeft()" at bounding box center [227, 264] width 209 height 36
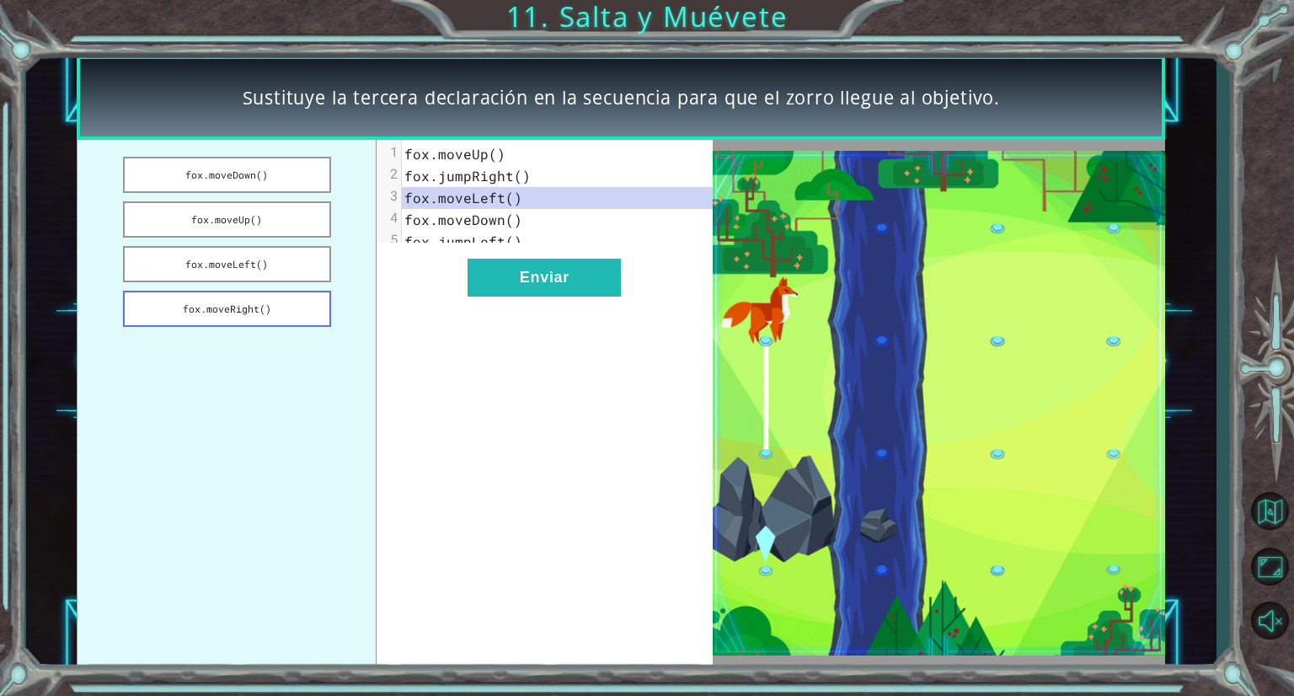
click at [270, 301] on button "fox.moveRight()" at bounding box center [227, 309] width 209 height 36
click at [146, 221] on button "fox.moveUp()" at bounding box center [227, 219] width 209 height 36
click at [145, 174] on button "fox.moveDown()" at bounding box center [227, 175] width 209 height 36
click at [532, 297] on button "Enviar" at bounding box center [544, 278] width 153 height 38
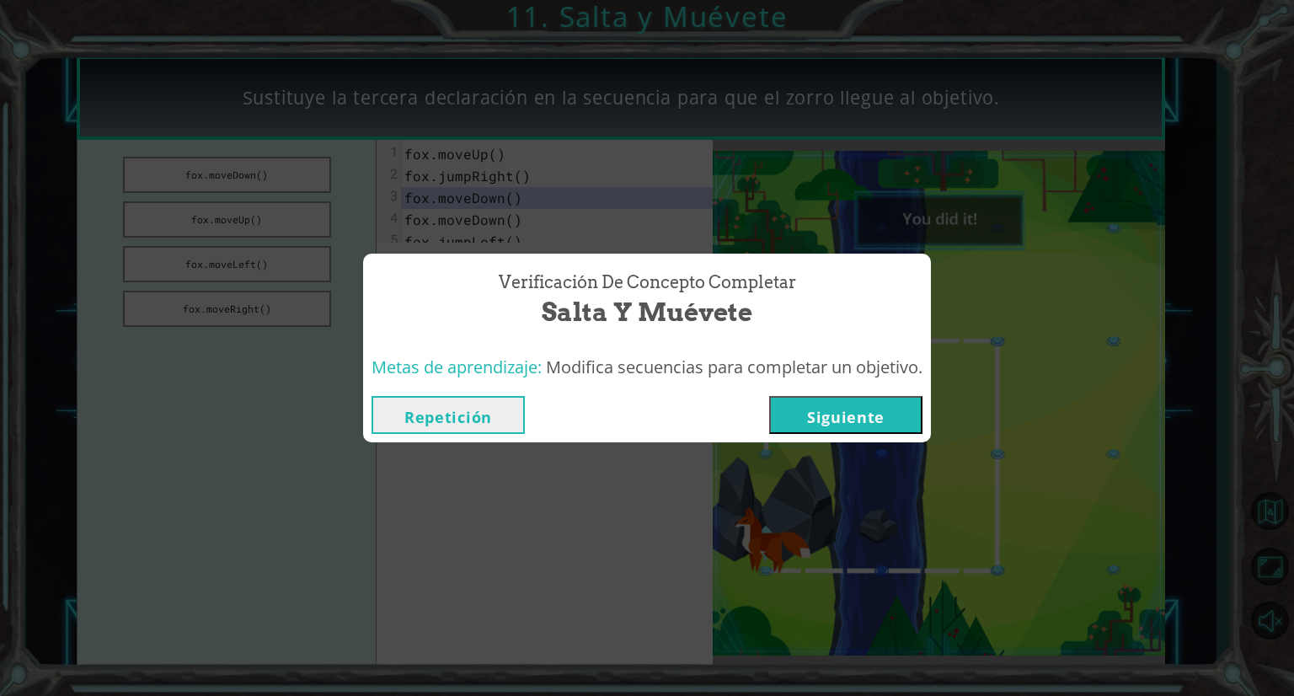
click at [496, 417] on button "Repetición" at bounding box center [448, 415] width 153 height 38
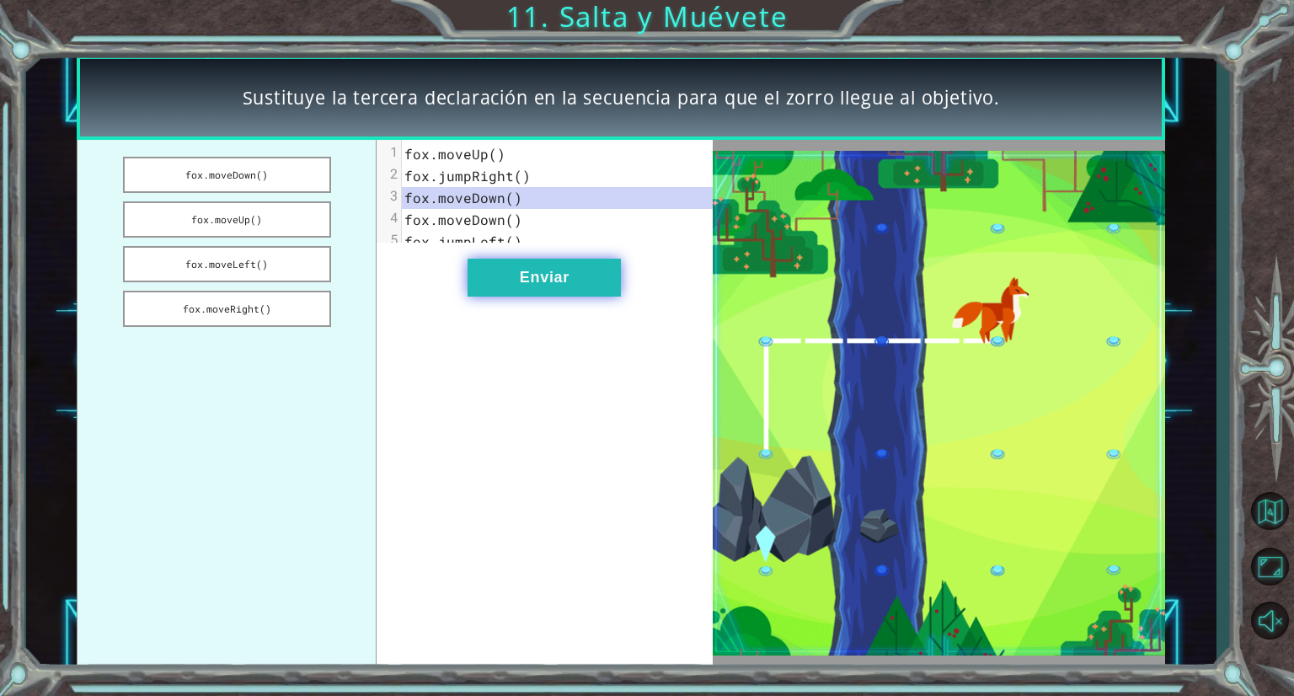
click at [543, 281] on button "Enviar" at bounding box center [544, 278] width 153 height 38
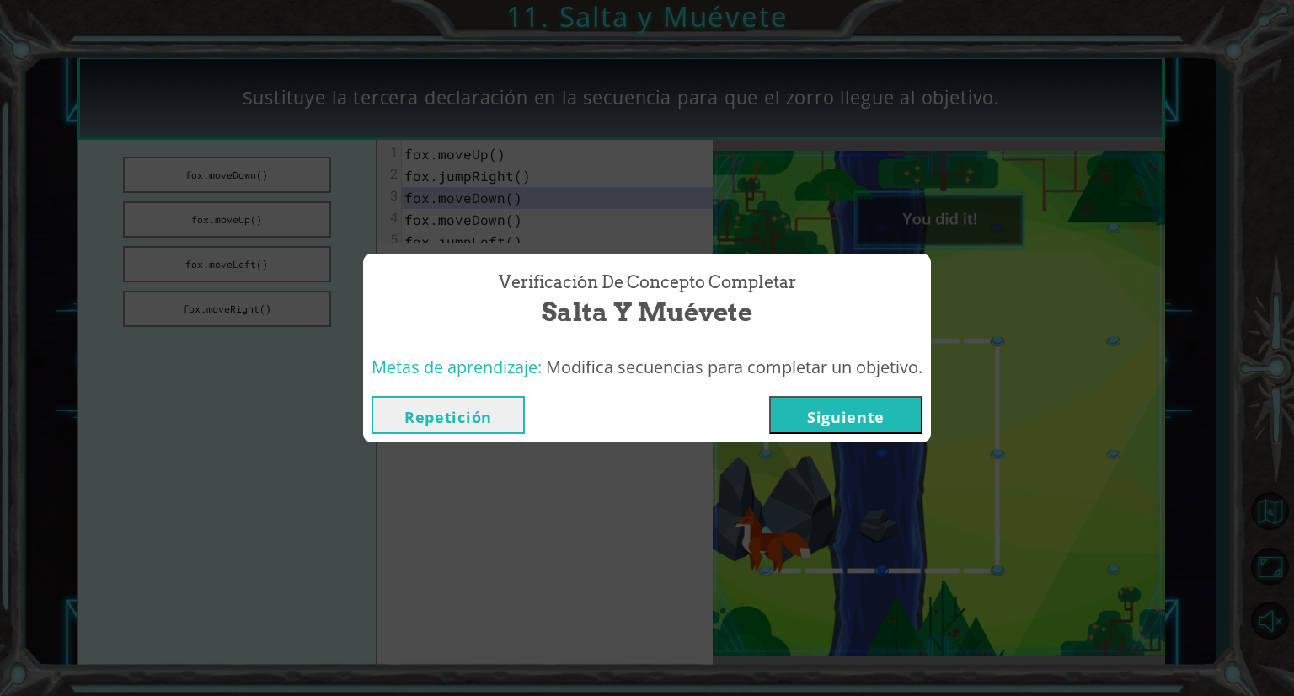
click at [812, 394] on div "Repetición [GEOGRAPHIC_DATA]" at bounding box center [647, 415] width 568 height 55
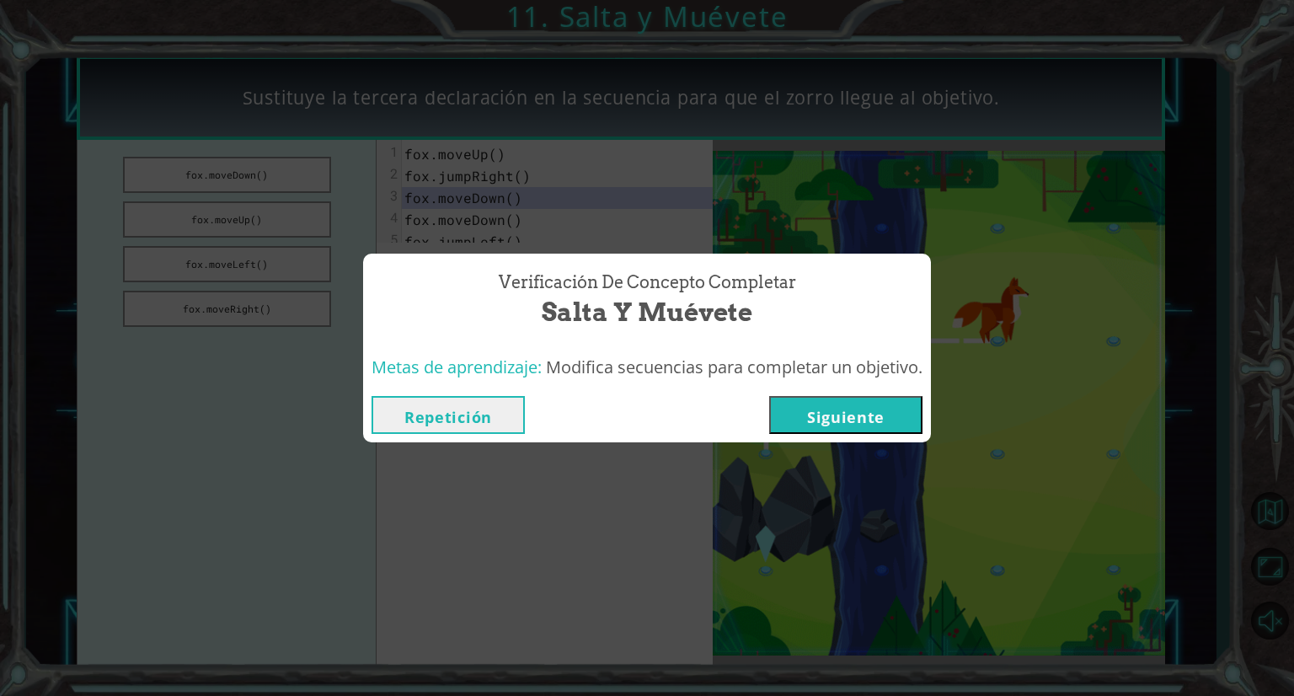
click at [815, 424] on button "Siguiente" at bounding box center [845, 415] width 153 height 38
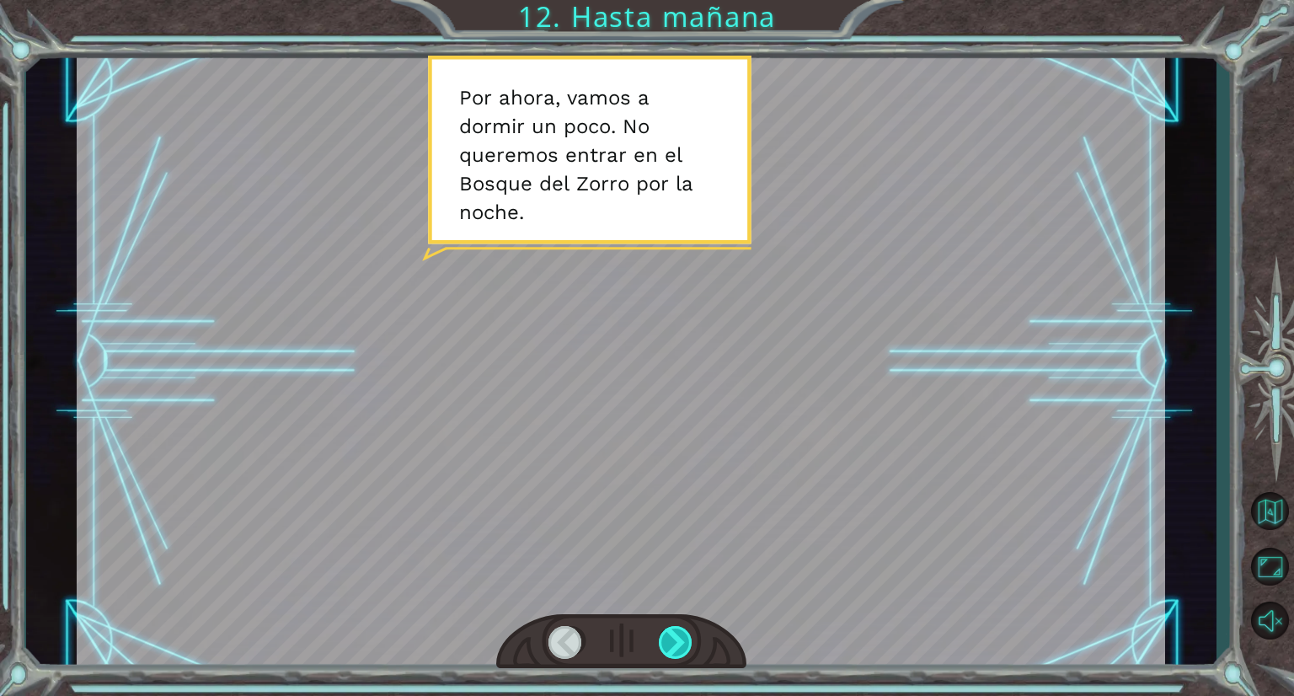
click at [669, 626] on div at bounding box center [676, 642] width 35 height 33
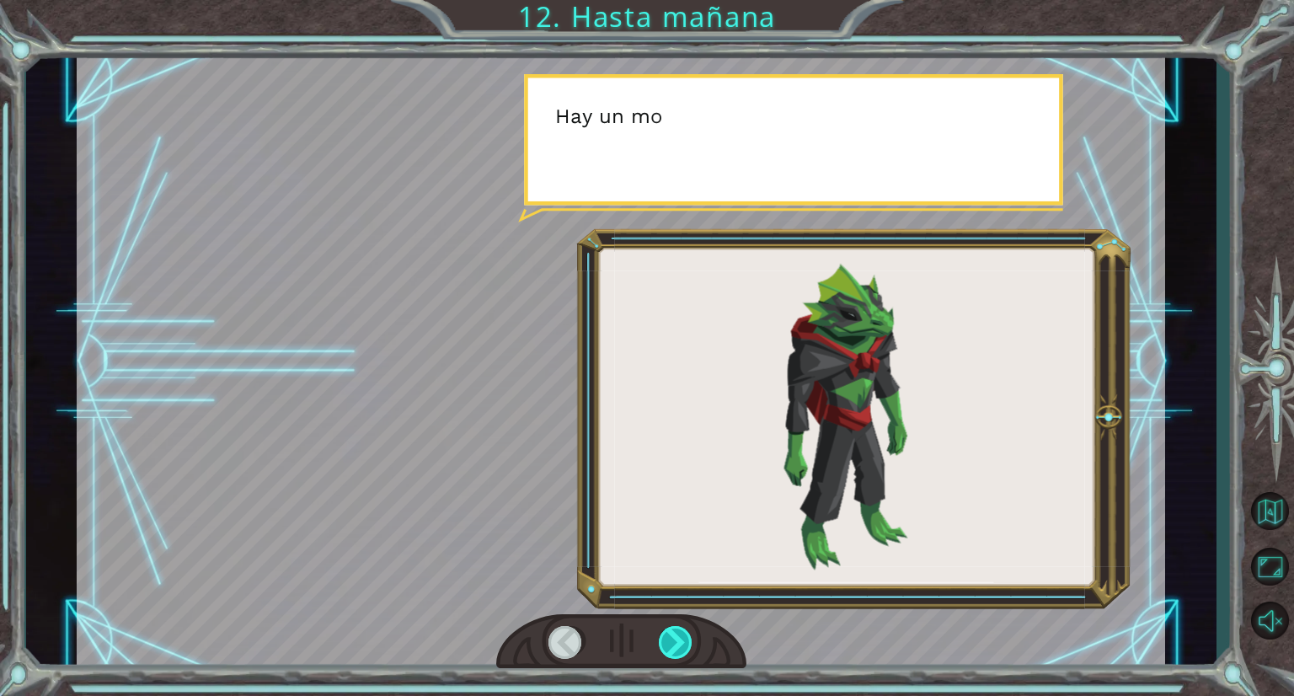
click at [669, 626] on div at bounding box center [676, 642] width 35 height 33
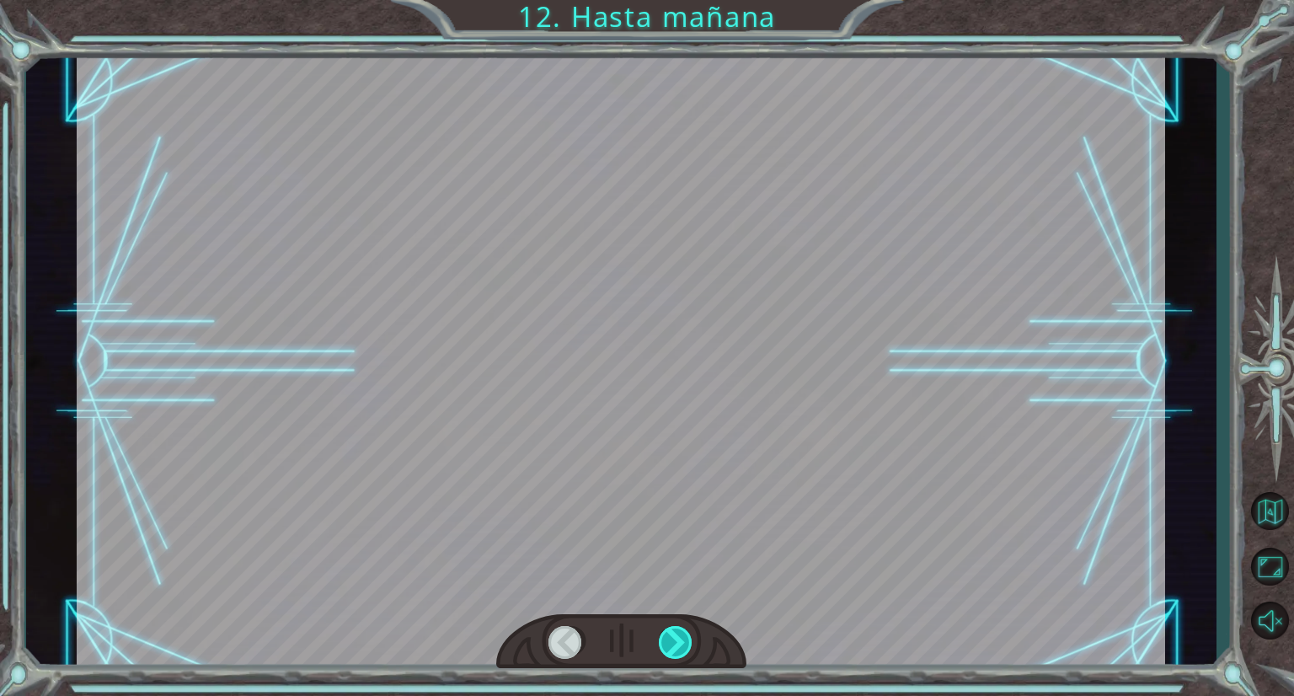
click at [669, 626] on div at bounding box center [676, 642] width 35 height 33
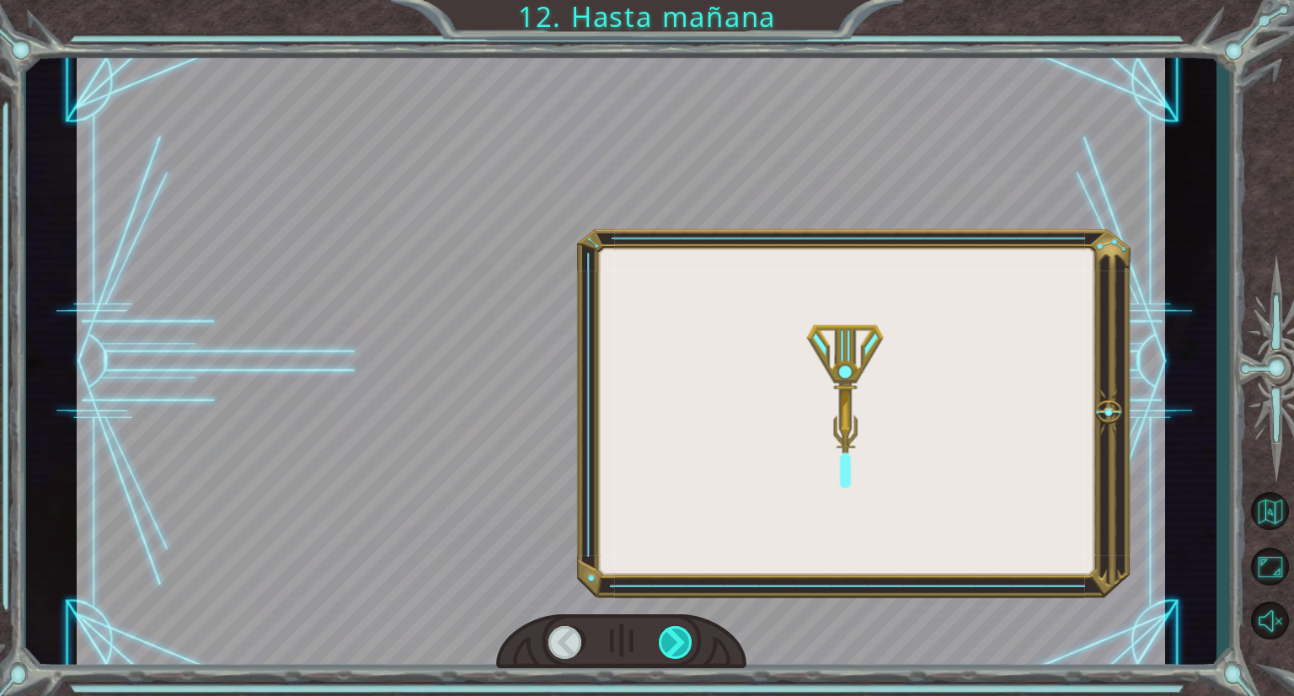
click at [669, 626] on div at bounding box center [676, 642] width 35 height 33
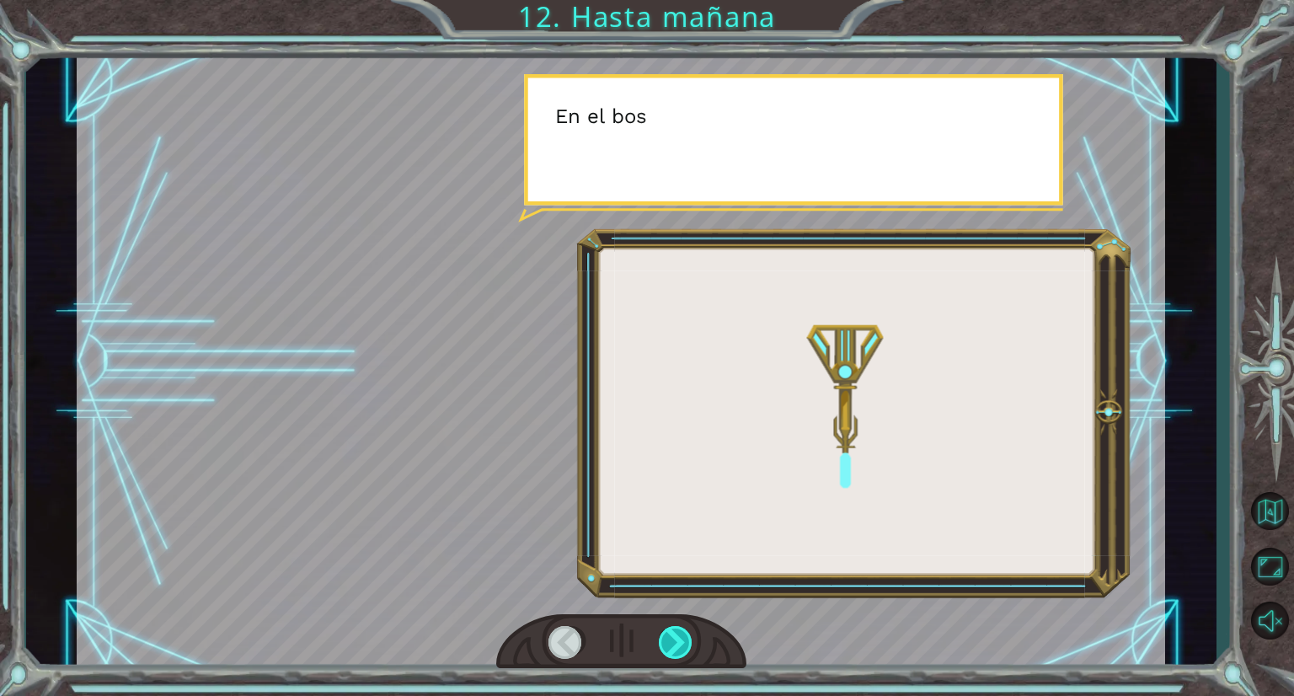
click at [669, 626] on div at bounding box center [676, 642] width 35 height 33
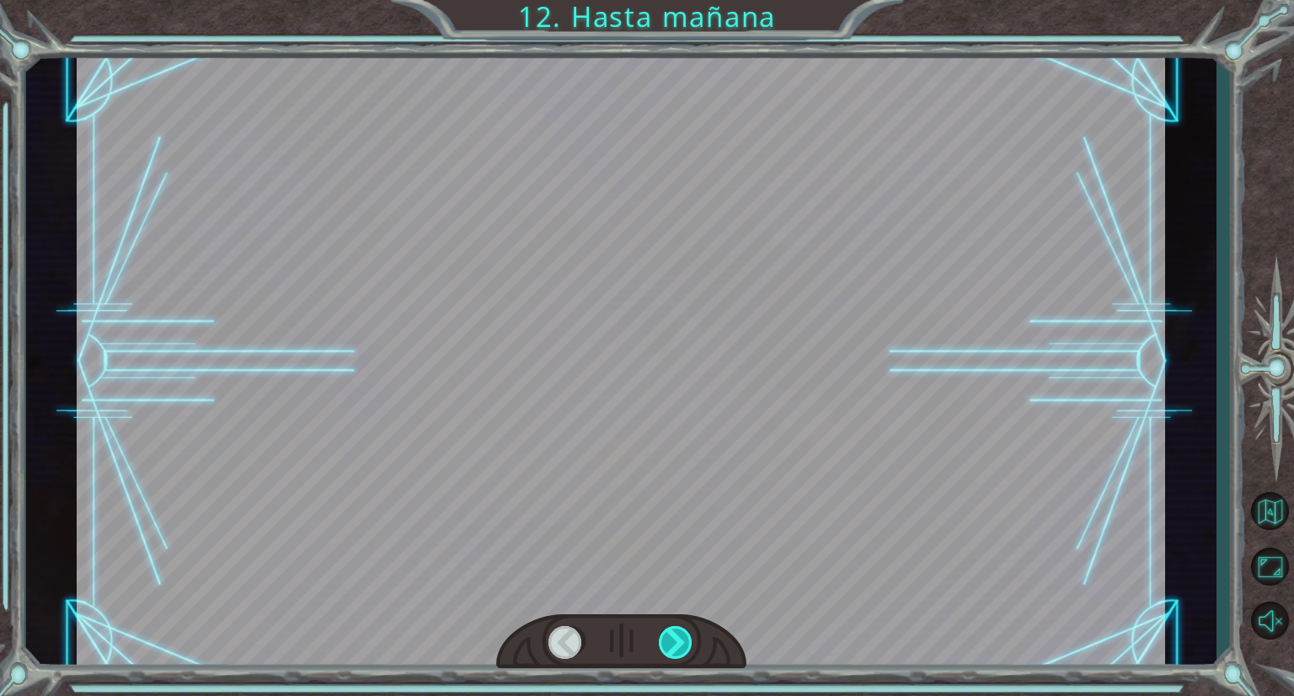
click at [669, 626] on div at bounding box center [676, 642] width 35 height 33
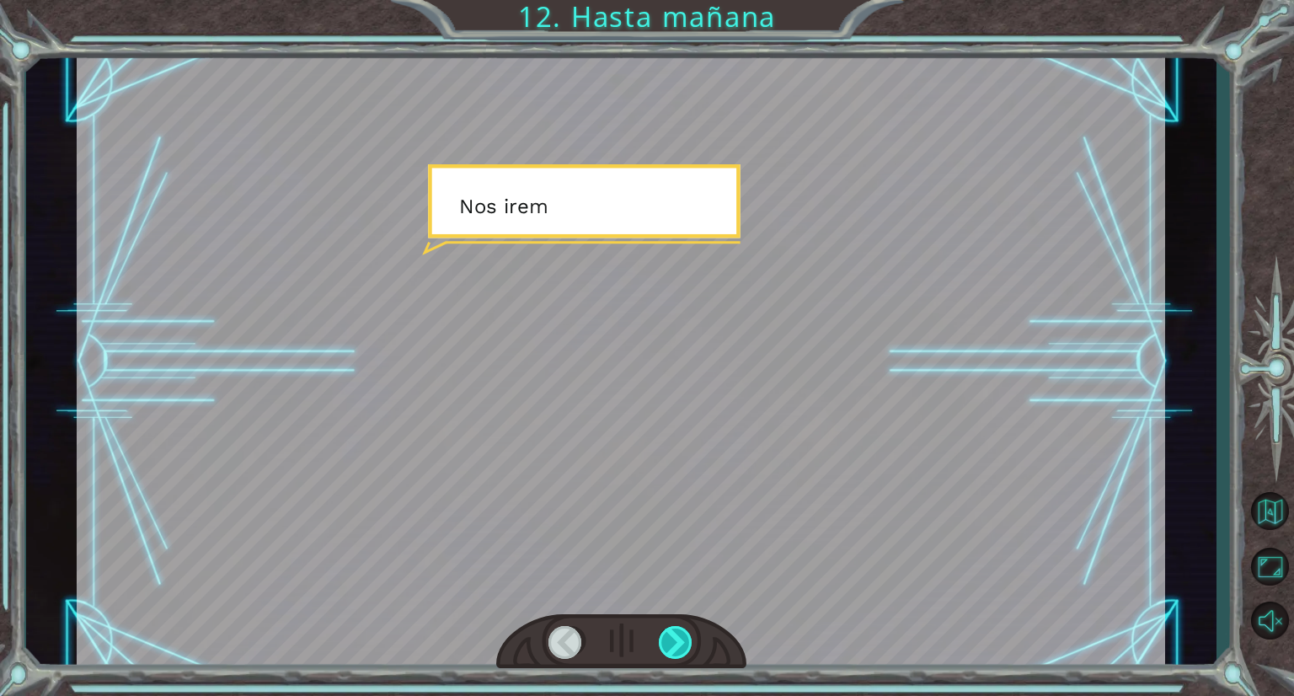
click at [669, 626] on div at bounding box center [676, 642] width 35 height 33
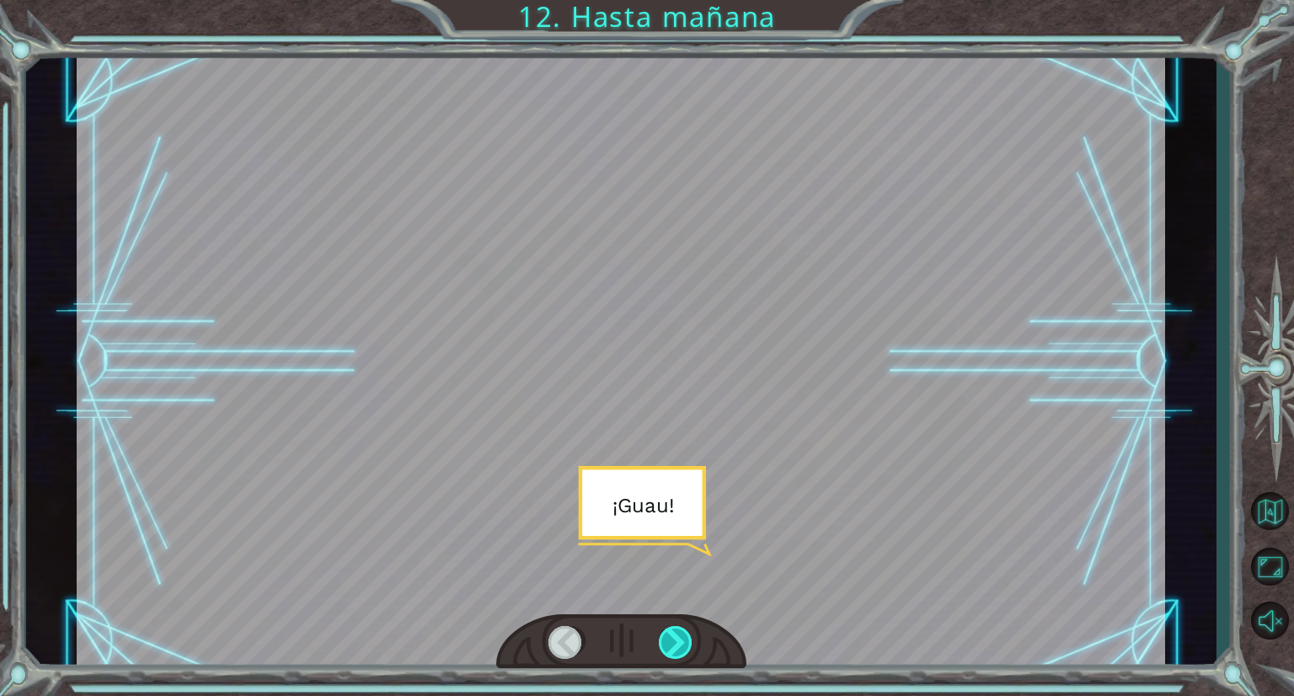
click at [669, 626] on div at bounding box center [676, 642] width 35 height 33
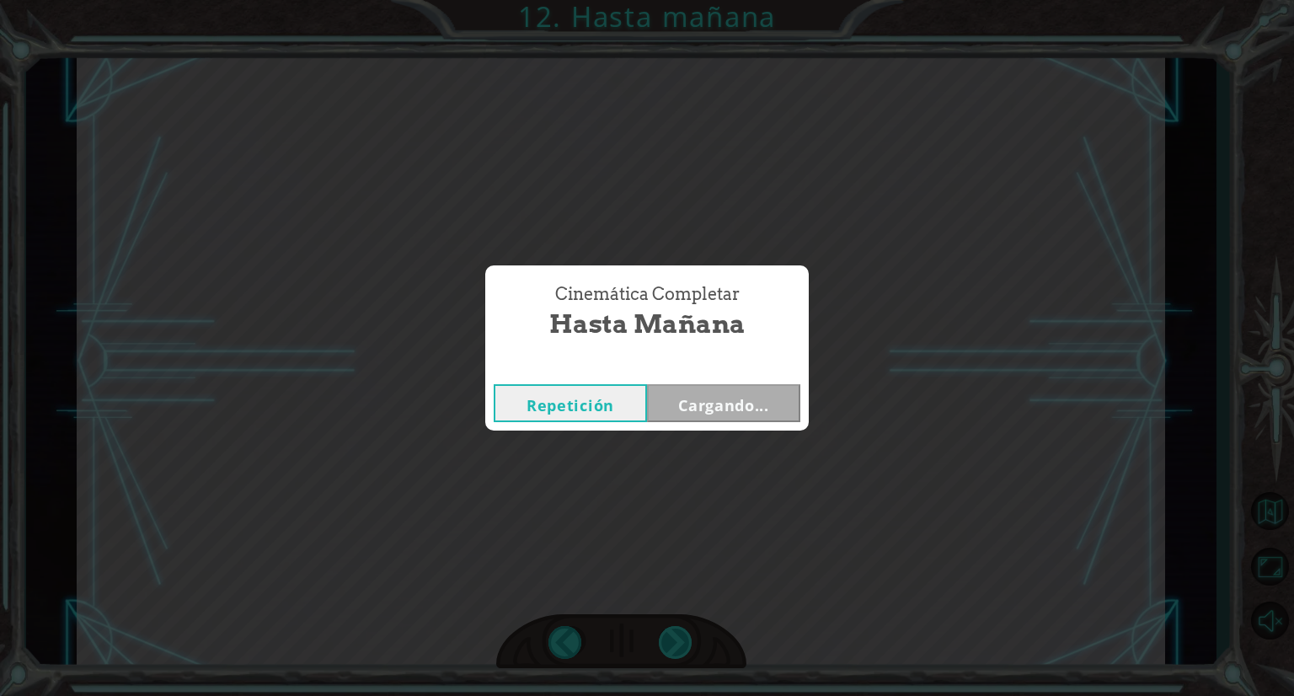
click at [669, 0] on div "P o r a h o r a , v a m o s a d o r m i r u n p o c o . N o q u e r e m o s e n…" at bounding box center [647, 0] width 1294 height 0
click at [669, 626] on div "Cinemática Completar Hasta mañana Repetición [GEOGRAPHIC_DATA]" at bounding box center [647, 348] width 1294 height 696
click at [688, 422] on div "Repetición [GEOGRAPHIC_DATA]" at bounding box center [647, 403] width 324 height 55
click at [677, 399] on button "Siguiente" at bounding box center [723, 403] width 153 height 38
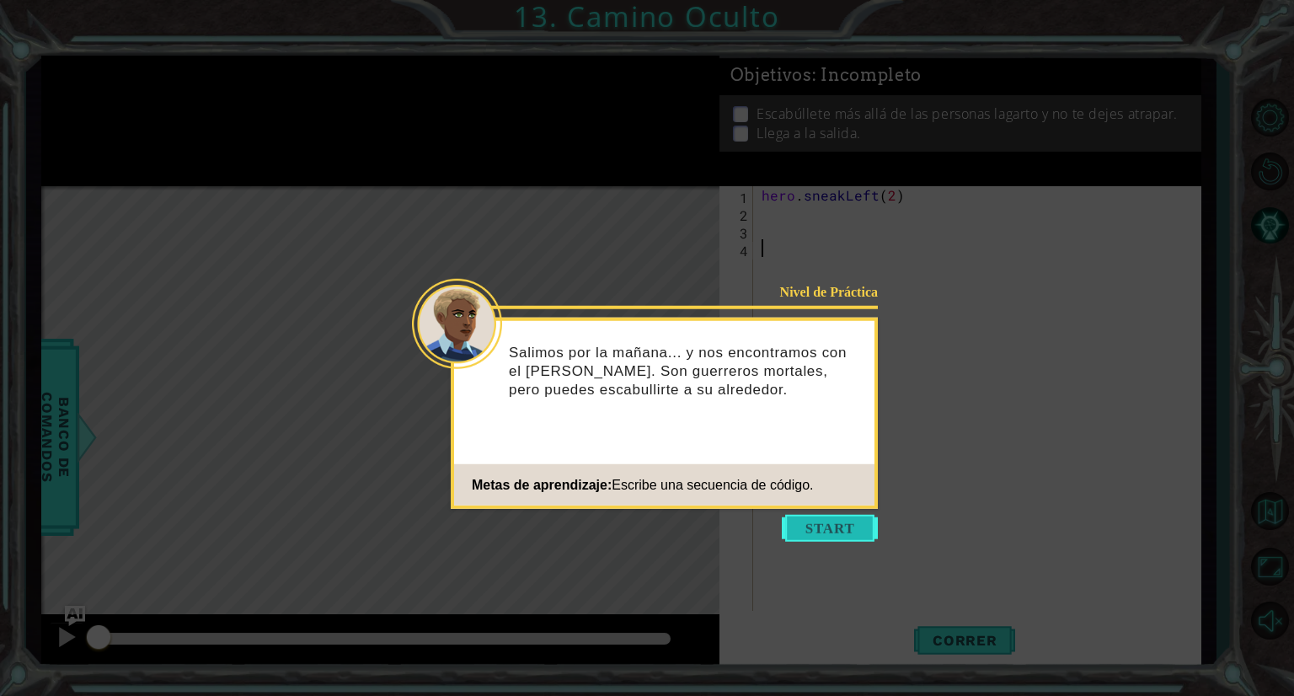
click at [848, 530] on button "Start" at bounding box center [830, 528] width 96 height 27
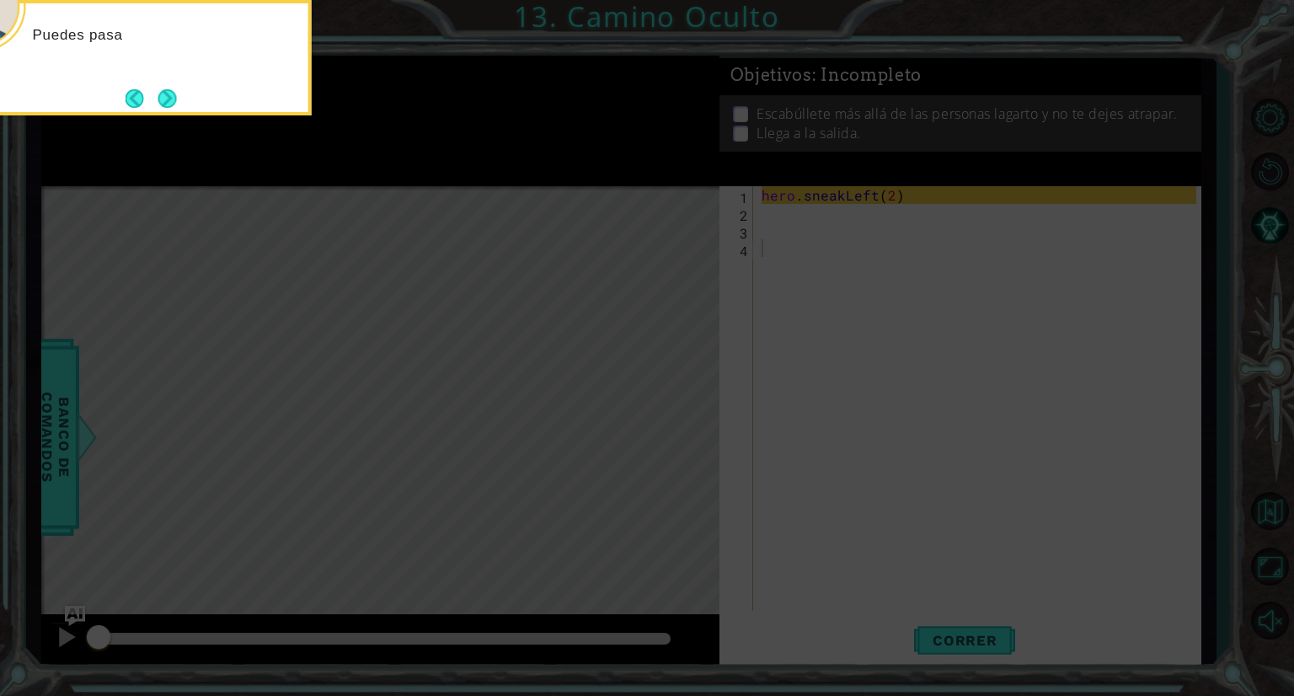
click at [559, 298] on icon at bounding box center [647, 104] width 1294 height 1183
click at [172, 92] on button "Next" at bounding box center [167, 98] width 19 height 19
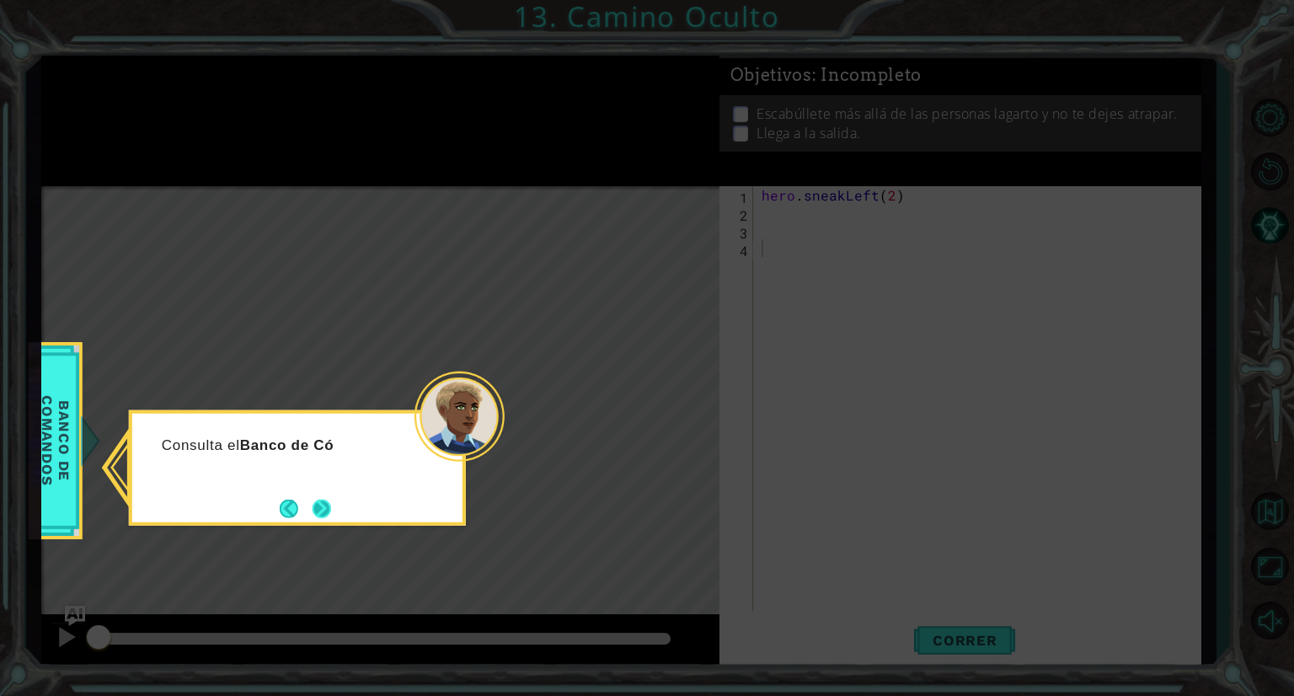
click at [313, 501] on button "Next" at bounding box center [322, 508] width 19 height 19
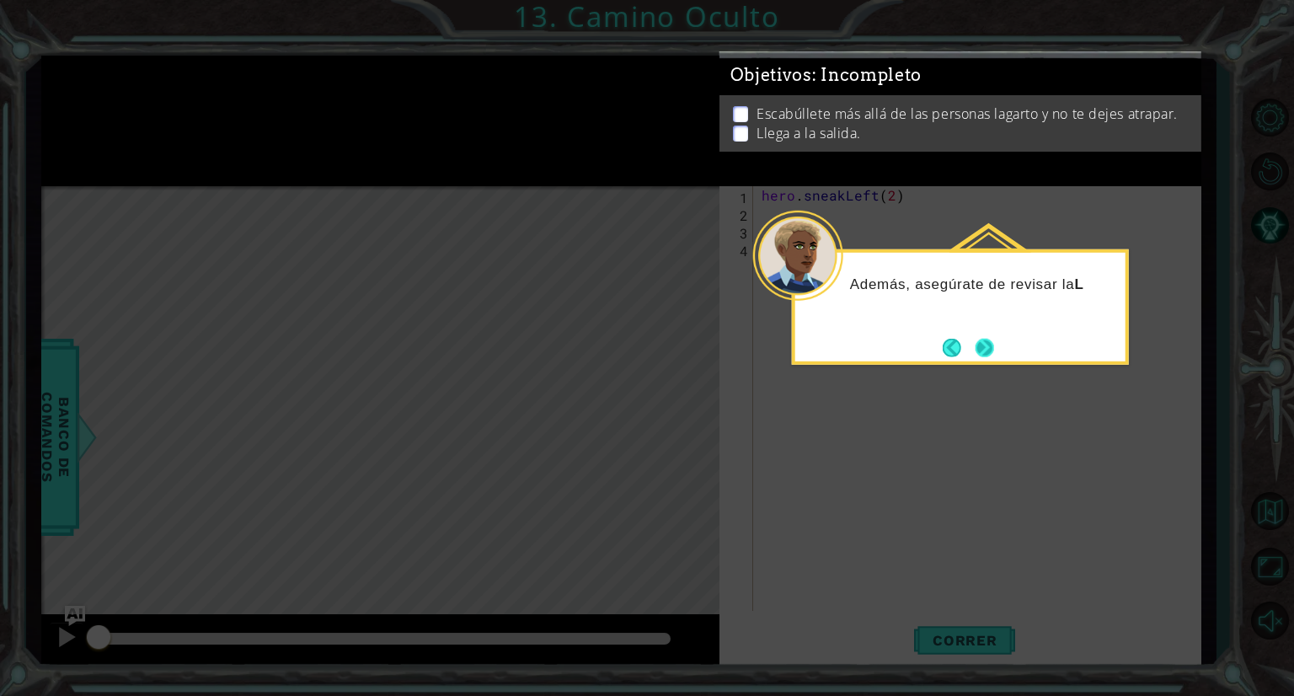
click at [983, 346] on button "Next" at bounding box center [985, 348] width 19 height 19
